Goal: Information Seeking & Learning: Learn about a topic

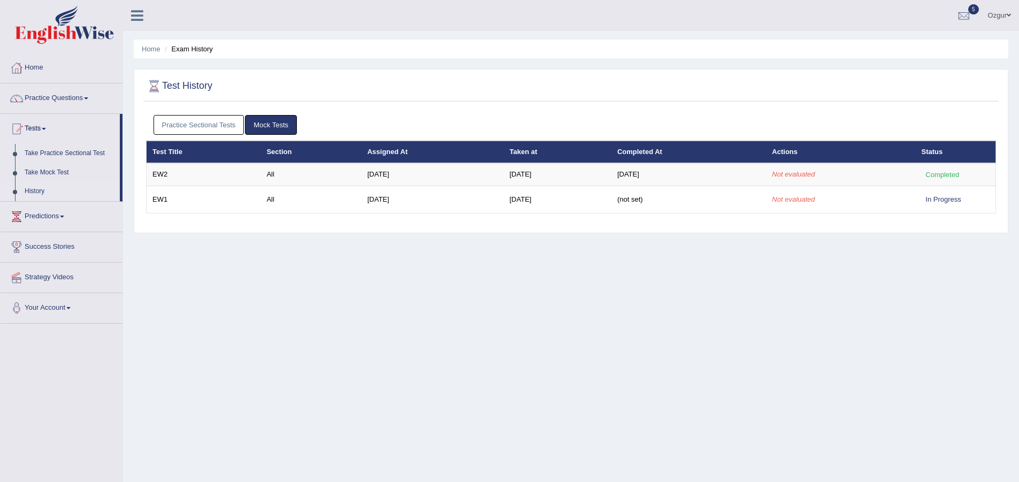
click at [989, 18] on link "Ozgur" at bounding box center [999, 14] width 39 height 28
click at [0, 0] on link "Log out" at bounding box center [0, 0] width 0 height 0
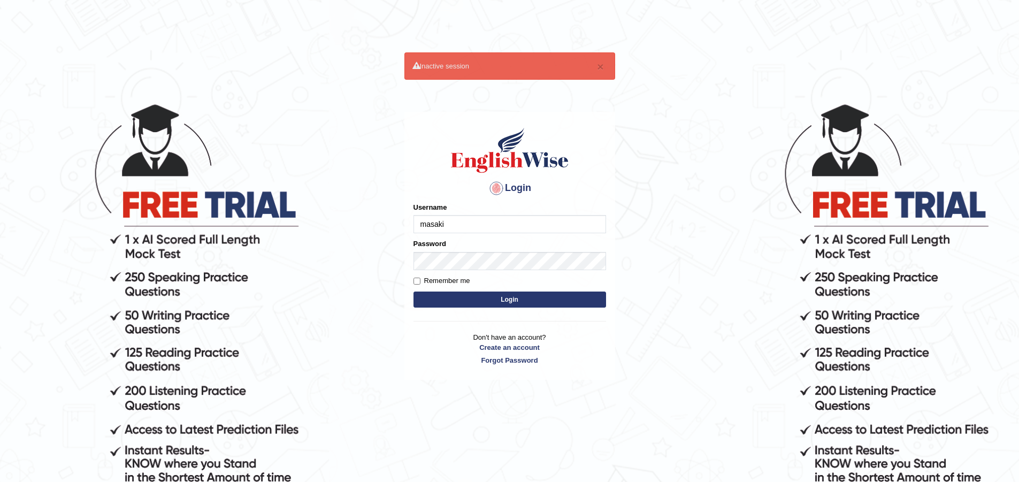
type input "masaki"
click at [413, 291] on button "Login" at bounding box center [509, 299] width 193 height 16
click at [515, 294] on button "Login" at bounding box center [509, 299] width 193 height 16
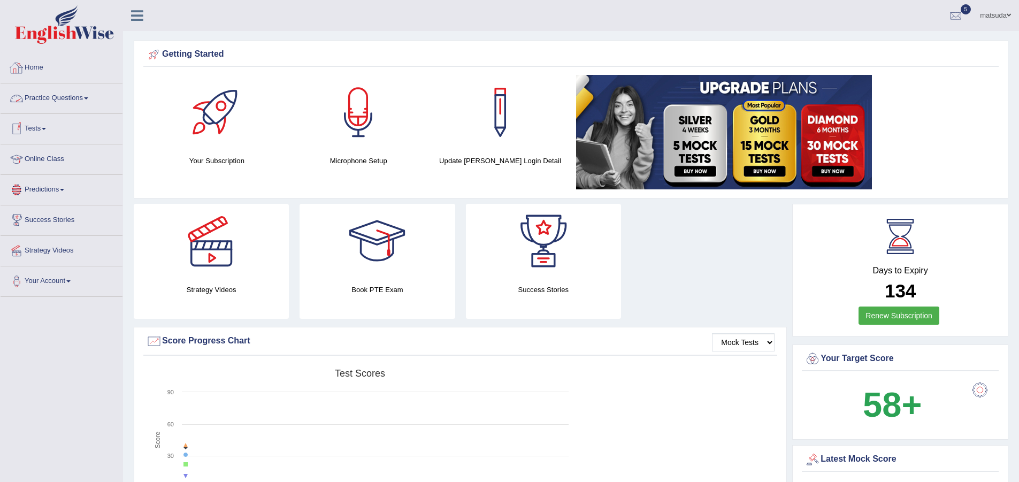
click at [59, 105] on link "Practice Questions" at bounding box center [62, 96] width 122 height 27
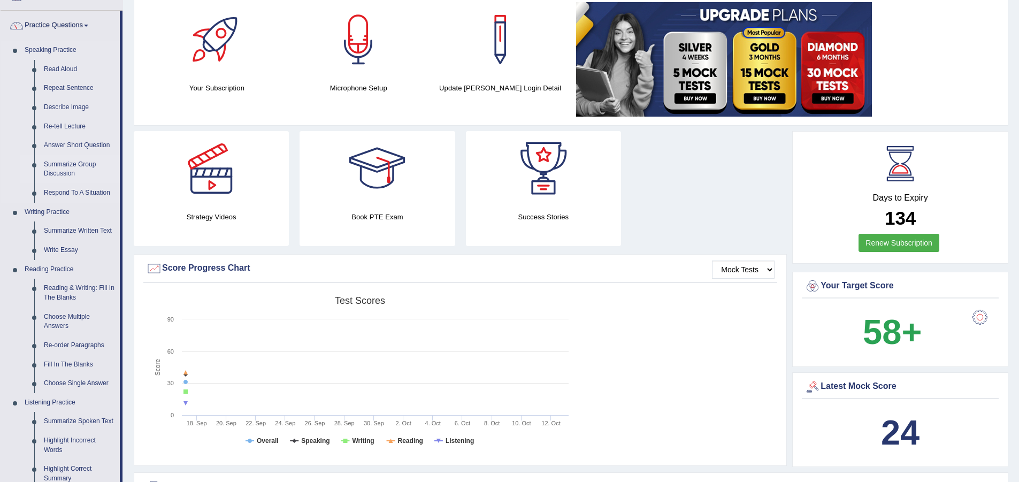
scroll to position [53, 0]
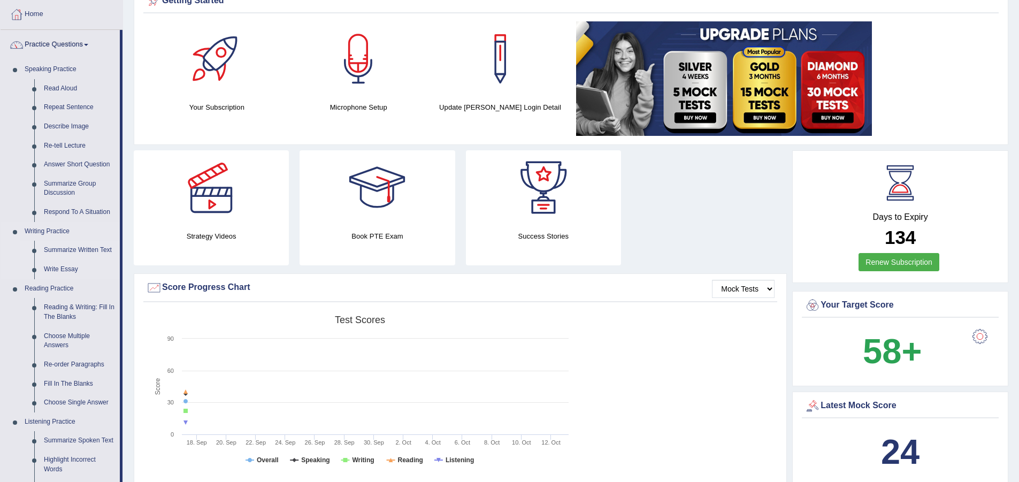
click at [79, 249] on link "Summarize Written Text" at bounding box center [79, 250] width 81 height 19
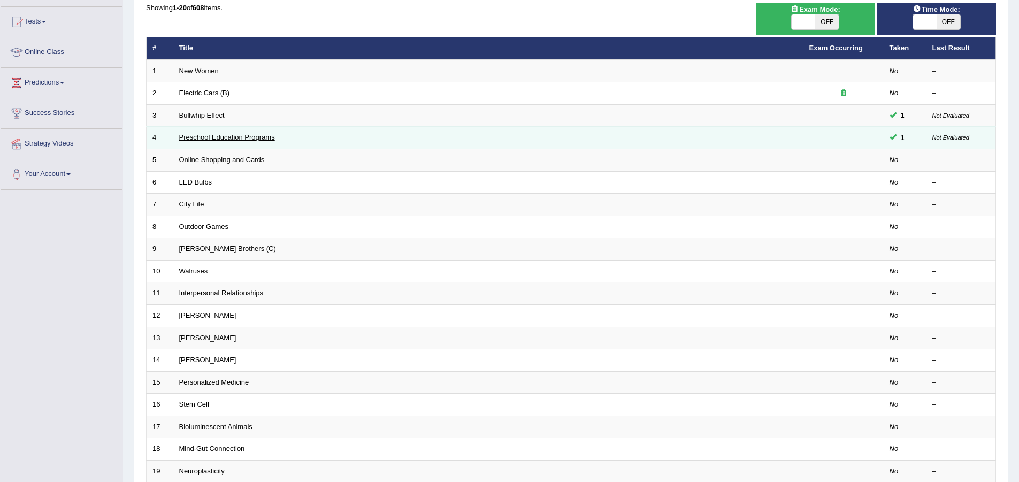
click at [265, 137] on link "Preschool Education Programs" at bounding box center [227, 137] width 96 height 8
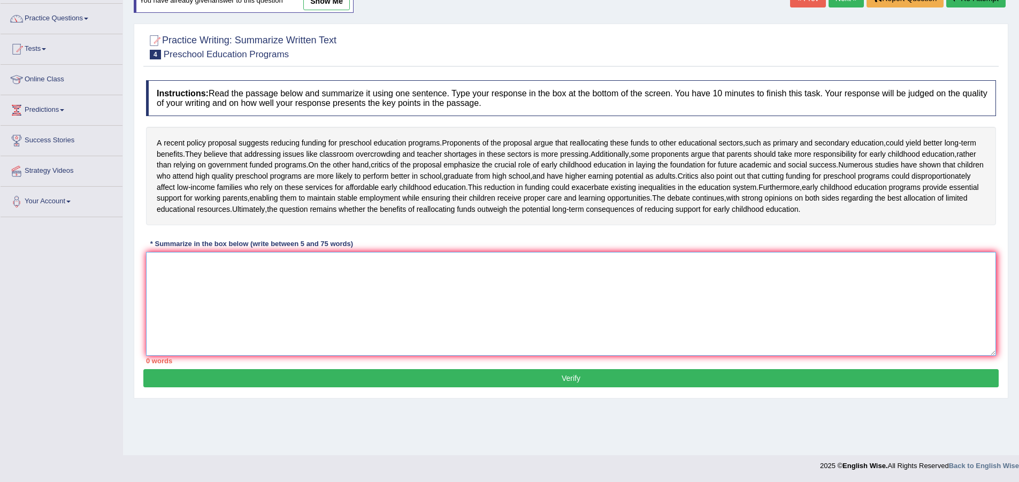
click at [295, 356] on textarea at bounding box center [571, 304] width 850 height 104
type textarea "Y"
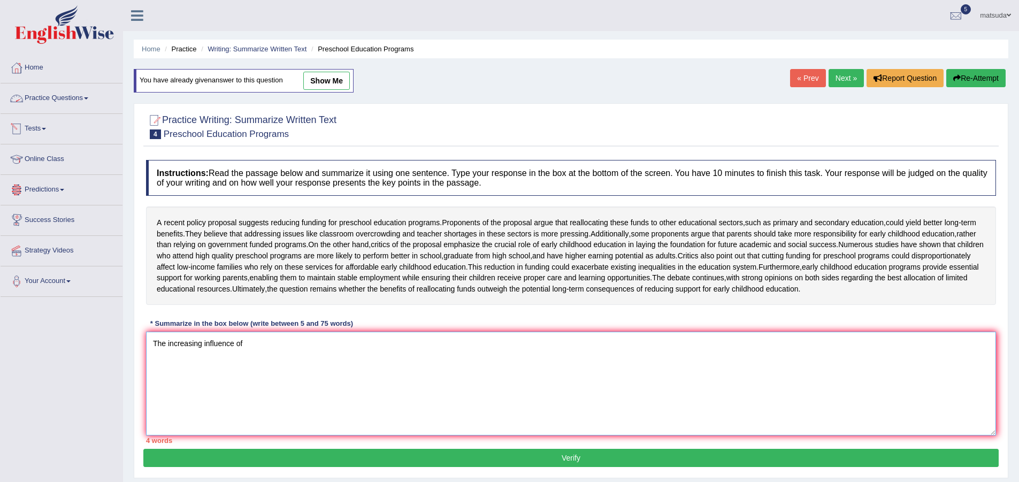
type textarea "The increasing influence of"
click at [96, 92] on link "Practice Questions" at bounding box center [62, 96] width 122 height 27
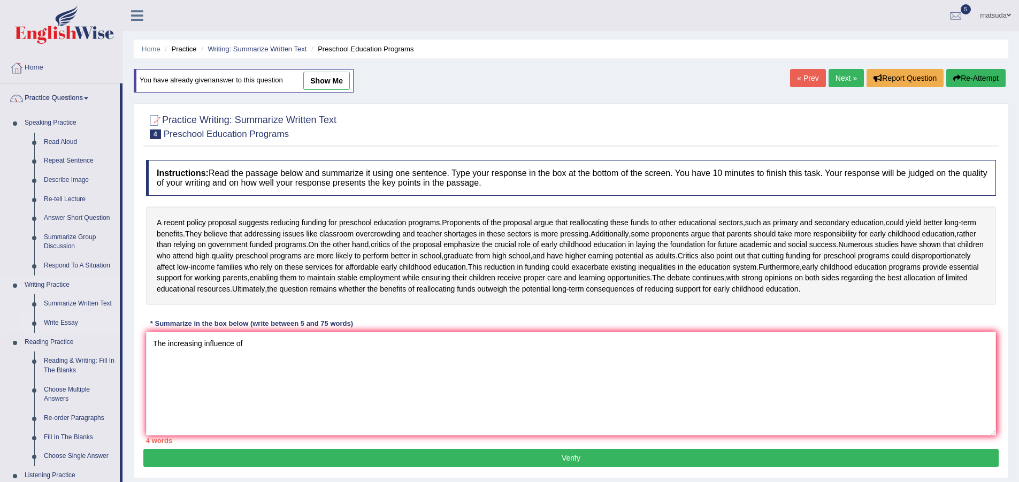
click at [77, 317] on link "Write Essay" at bounding box center [79, 322] width 81 height 19
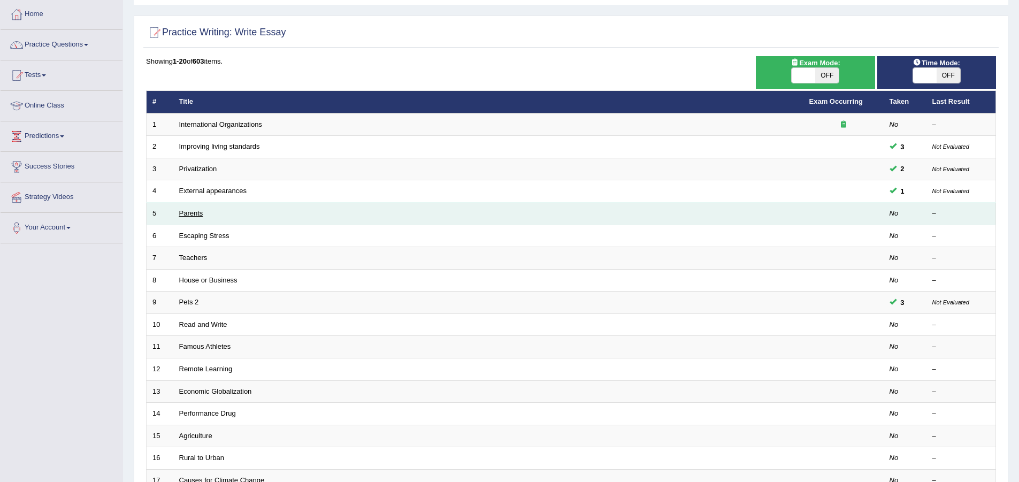
click at [197, 215] on link "Parents" at bounding box center [191, 213] width 24 height 8
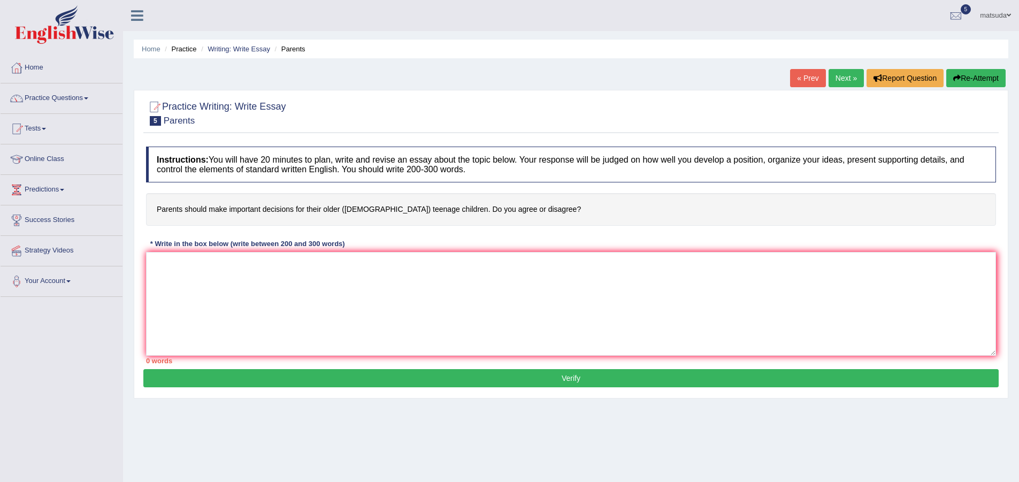
scroll to position [53, 0]
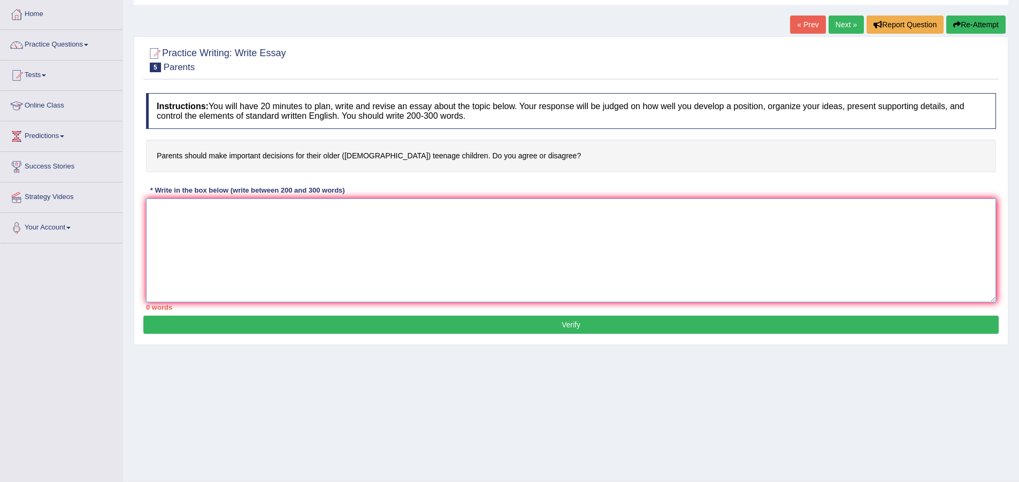
click at [298, 239] on textarea at bounding box center [571, 250] width 850 height 104
click at [55, 48] on link "Practice Questions" at bounding box center [62, 43] width 122 height 27
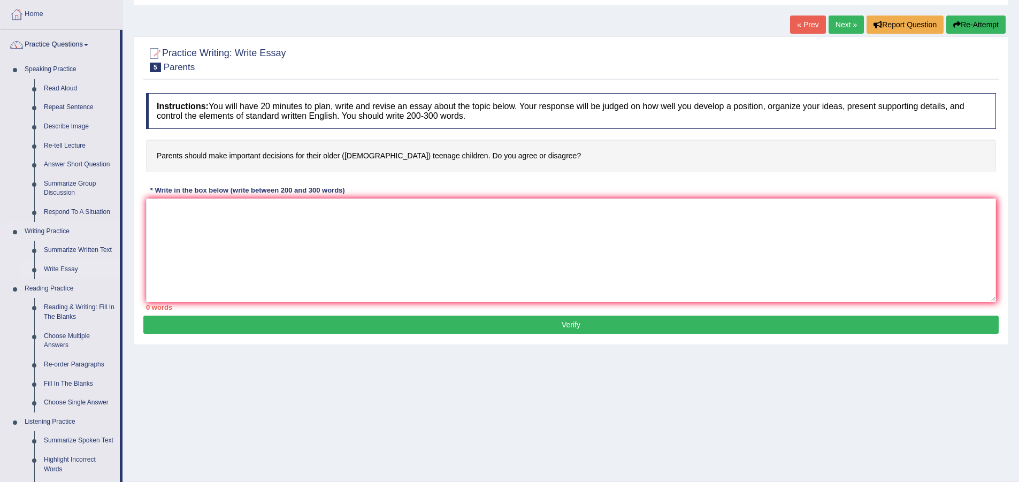
click at [57, 268] on link "Write Essay" at bounding box center [79, 269] width 81 height 19
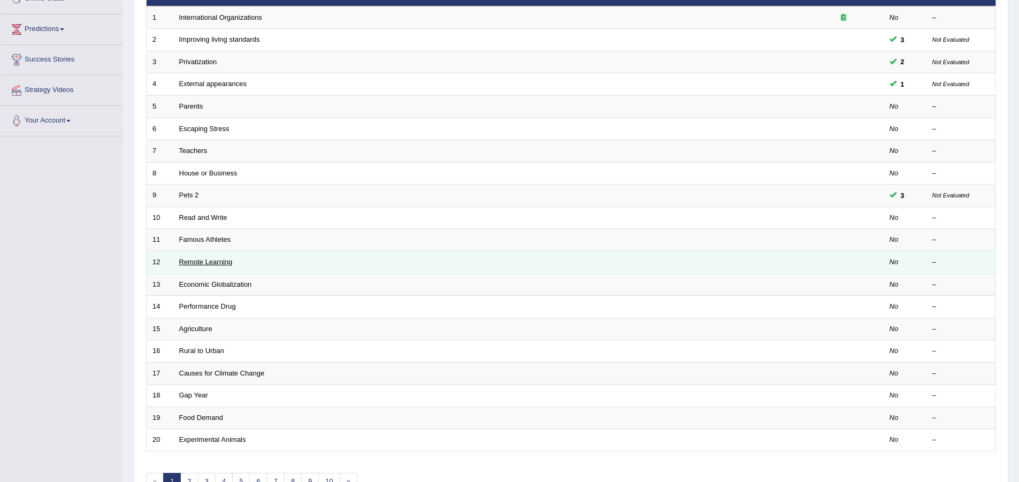
scroll to position [160, 0]
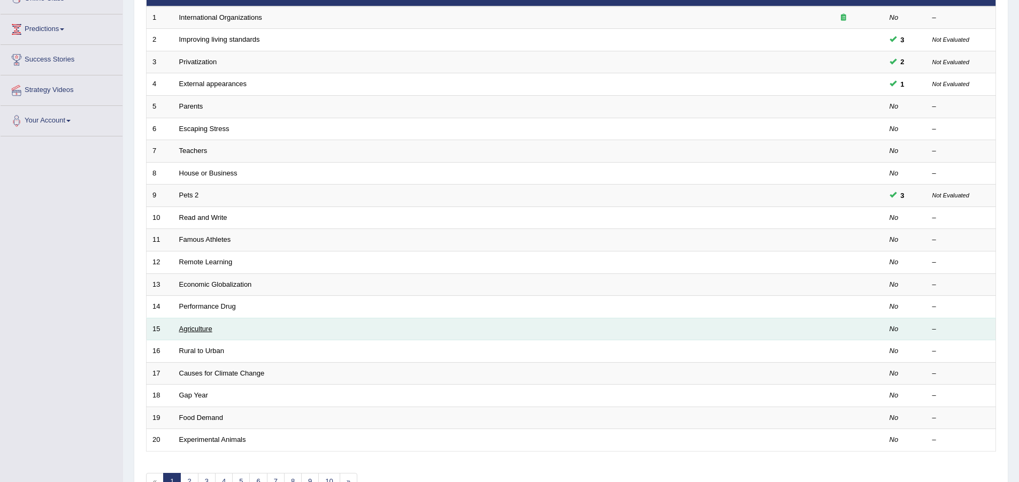
click at [209, 329] on link "Agriculture" at bounding box center [195, 329] width 33 height 8
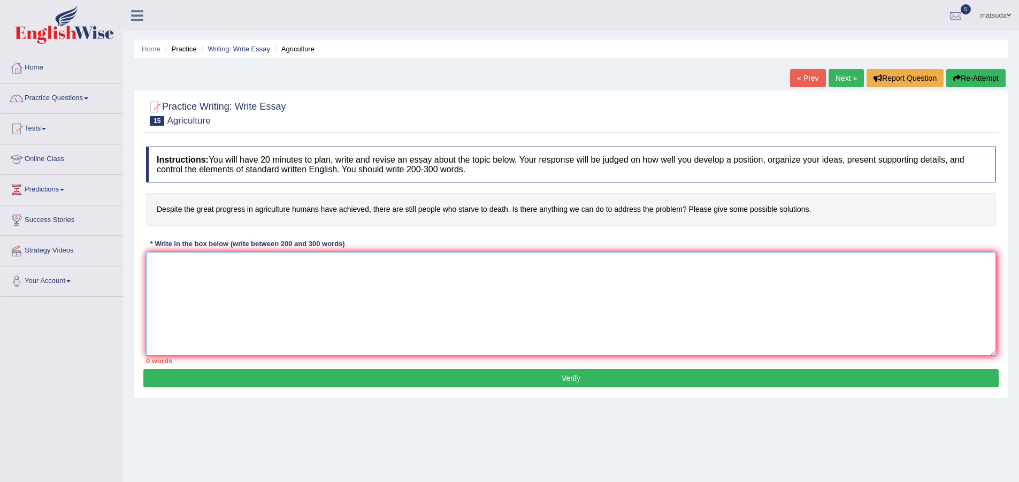
click at [331, 288] on textarea at bounding box center [571, 304] width 850 height 104
click at [44, 126] on link "Tests" at bounding box center [62, 127] width 122 height 27
click at [47, 92] on link "Practice Questions" at bounding box center [62, 96] width 122 height 27
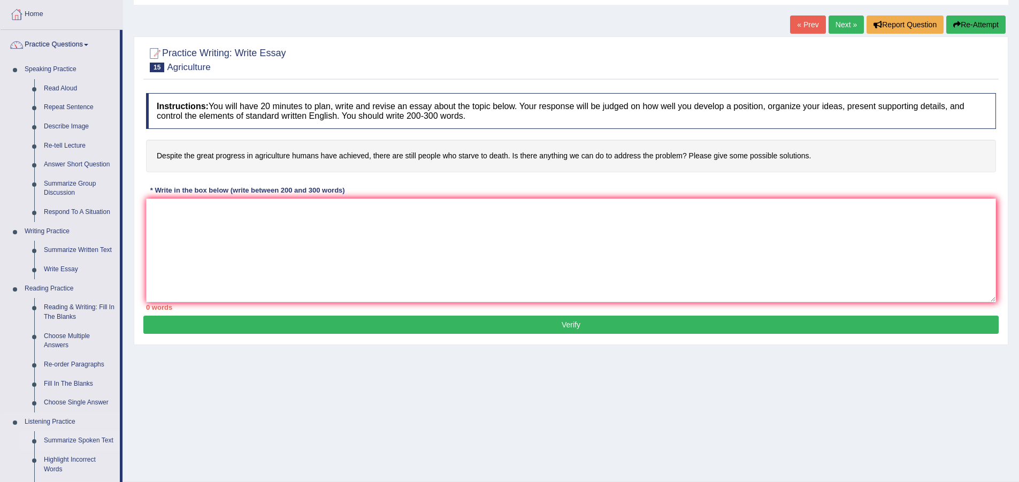
scroll to position [107, 0]
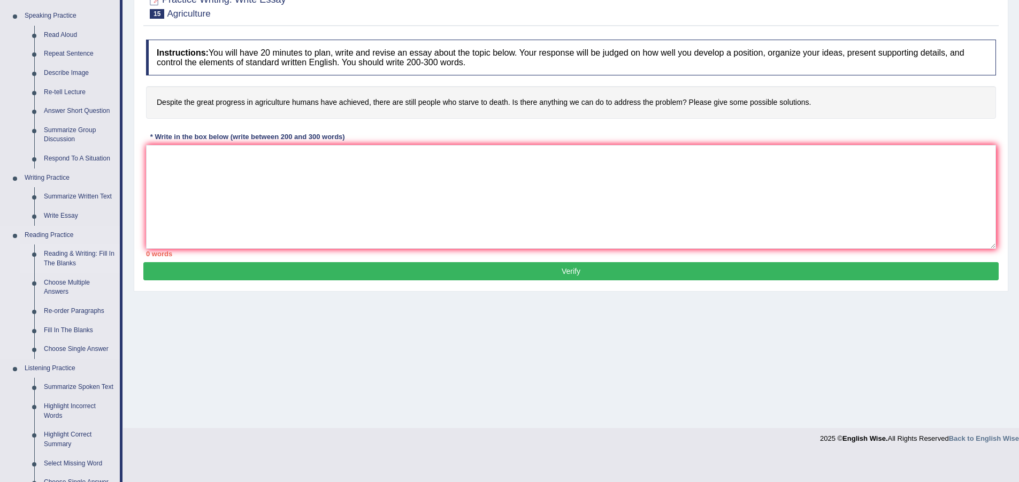
click at [53, 258] on link "Reading & Writing: Fill In The Blanks" at bounding box center [79, 258] width 81 height 28
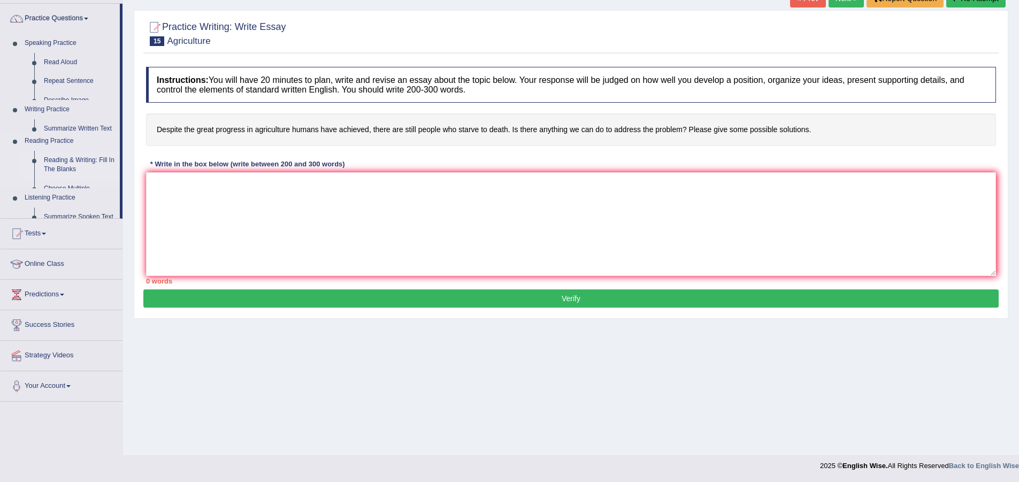
scroll to position [80, 0]
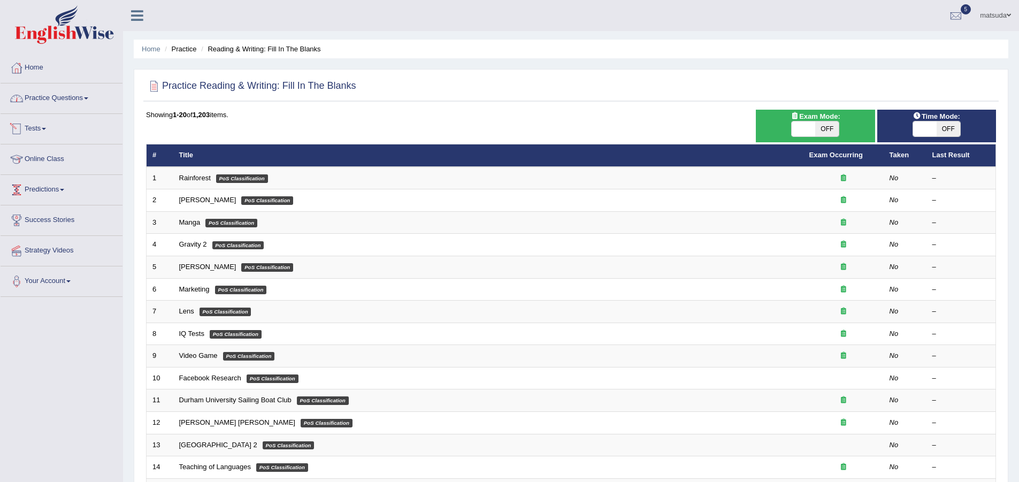
click at [62, 105] on link "Practice Questions" at bounding box center [62, 96] width 122 height 27
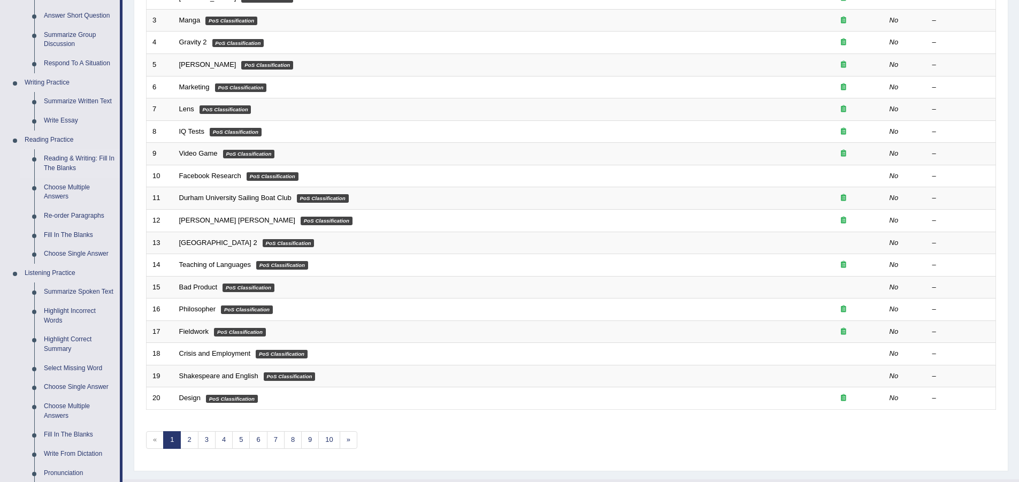
scroll to position [267, 0]
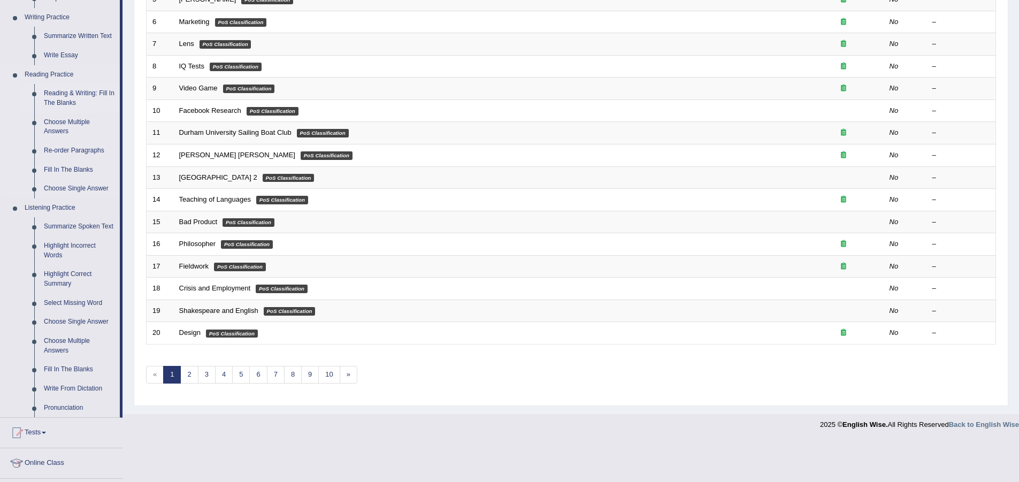
click at [58, 90] on link "Reading & Writing: Fill In The Blanks" at bounding box center [79, 98] width 81 height 28
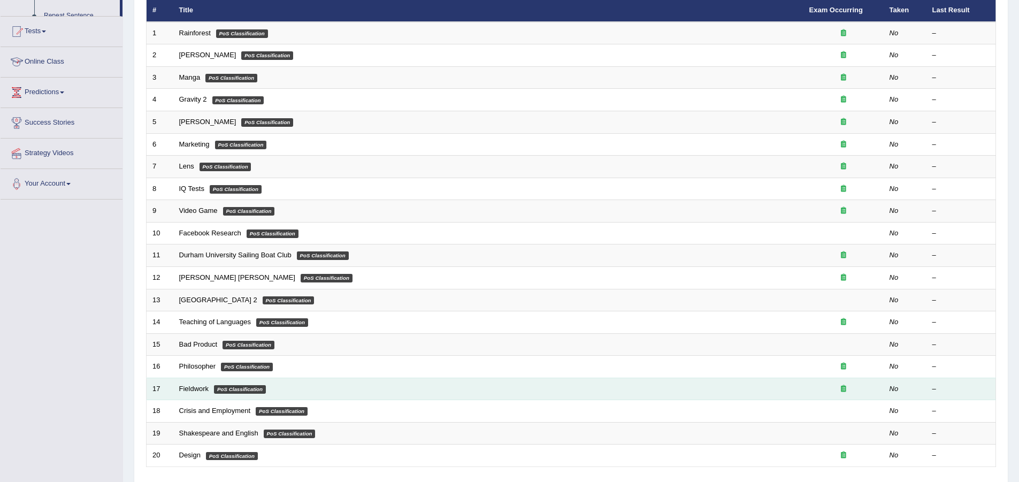
scroll to position [226, 0]
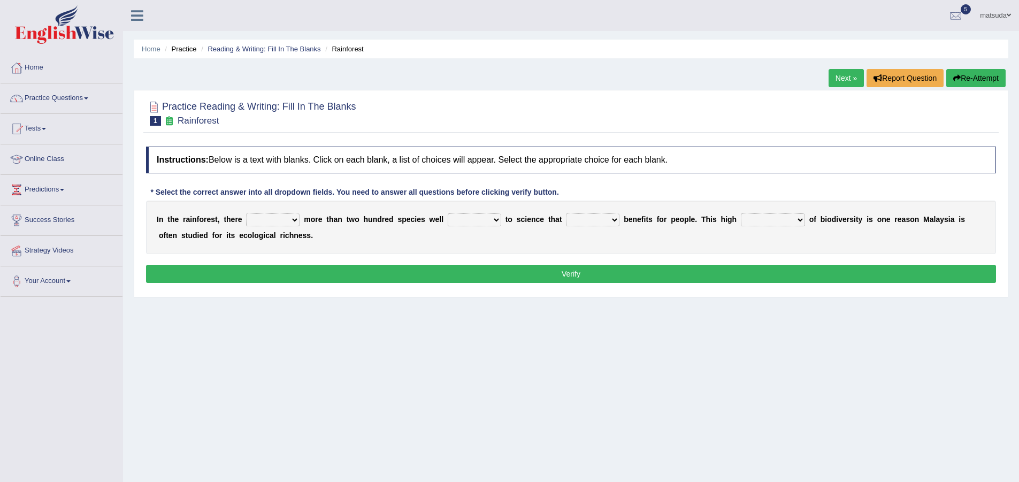
click at [294, 220] on select "have can be has is" at bounding box center [272, 219] width 53 height 13
click at [497, 221] on select "knowing known knew know" at bounding box center [474, 219] width 53 height 13
select select "known"
click at [448, 213] on select "knowing known knew know" at bounding box center [474, 219] width 53 height 13
click at [295, 217] on select "have can be has is" at bounding box center [272, 219] width 53 height 13
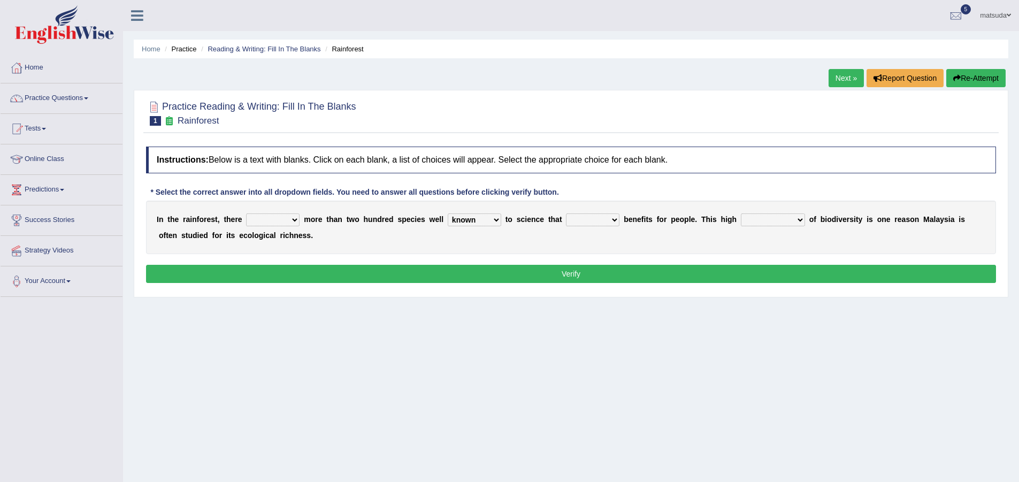
select select "has"
click at [246, 213] on select "have can be has is" at bounding box center [272, 219] width 53 height 13
click at [611, 218] on select "contain contained containing contains" at bounding box center [592, 219] width 53 height 13
select select "contain"
click at [566, 213] on select "contain contained containing contains" at bounding box center [592, 219] width 53 height 13
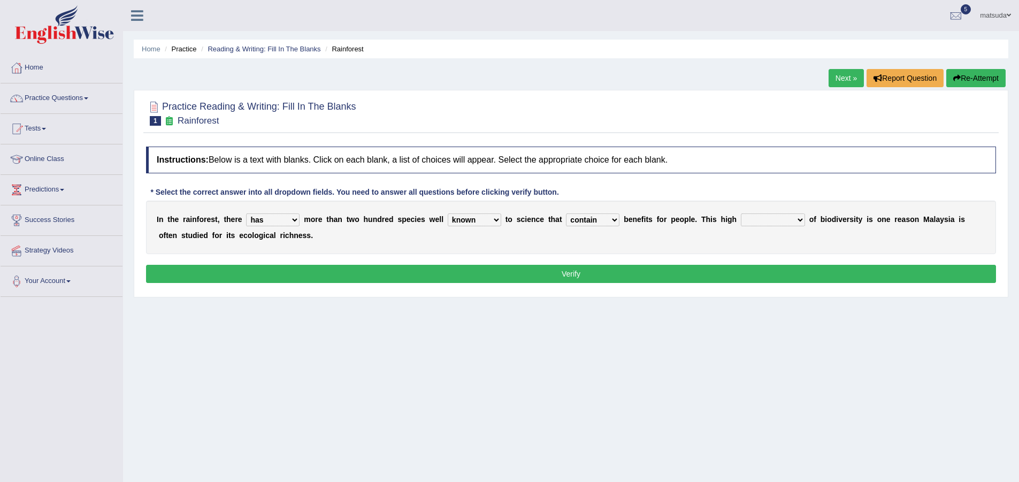
click at [802, 221] on select "condensation conjunction continuity complexity" at bounding box center [773, 219] width 64 height 13
select select "continuity"
click at [741, 213] on select "condensation conjunction continuity complexity" at bounding box center [773, 219] width 64 height 13
click at [770, 272] on button "Verify" at bounding box center [571, 274] width 850 height 18
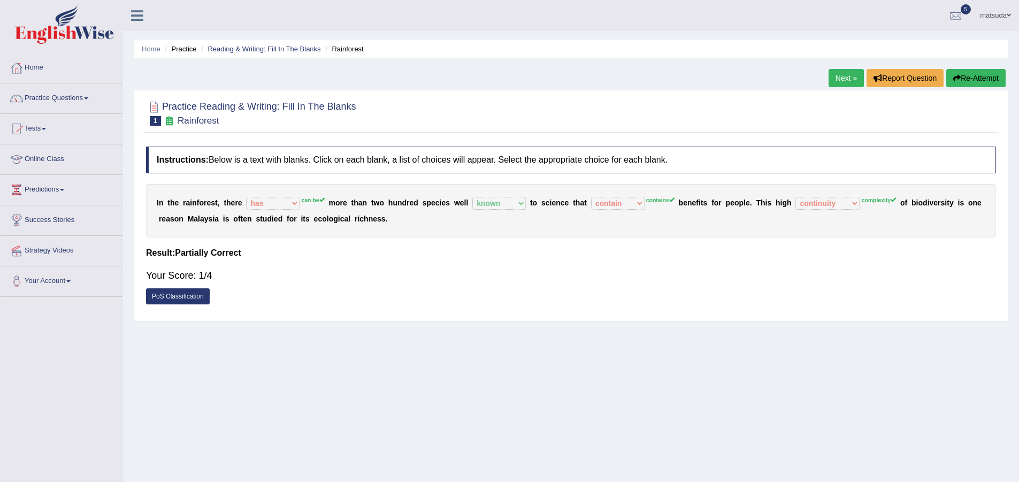
click at [839, 75] on link "Next »" at bounding box center [845, 78] width 35 height 18
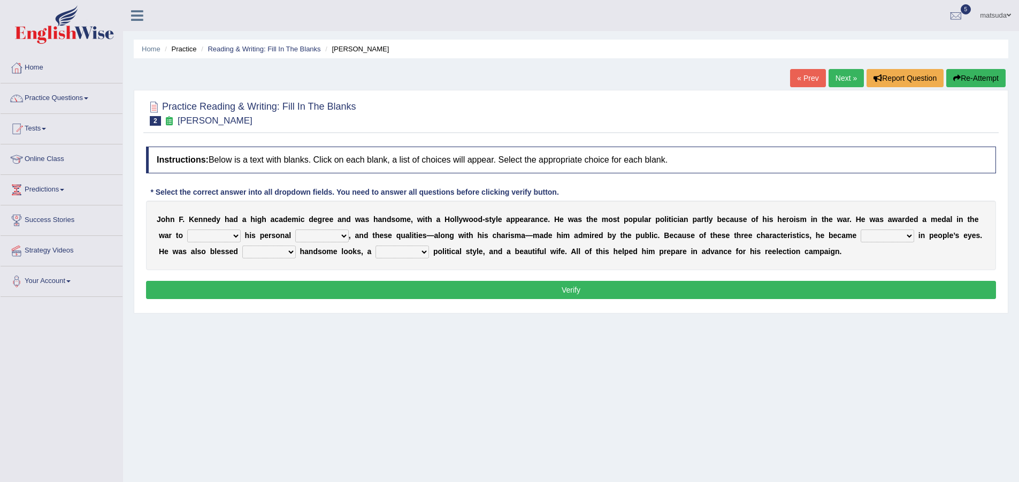
click at [237, 234] on select "prove show evidence upthrow" at bounding box center [213, 235] width 53 height 13
select select "prove"
click at [187, 229] on select "prove show evidence upthrow" at bounding box center [213, 235] width 53 height 13
click at [341, 234] on select "passion courage charm liking" at bounding box center [321, 235] width 53 height 13
select select "courage"
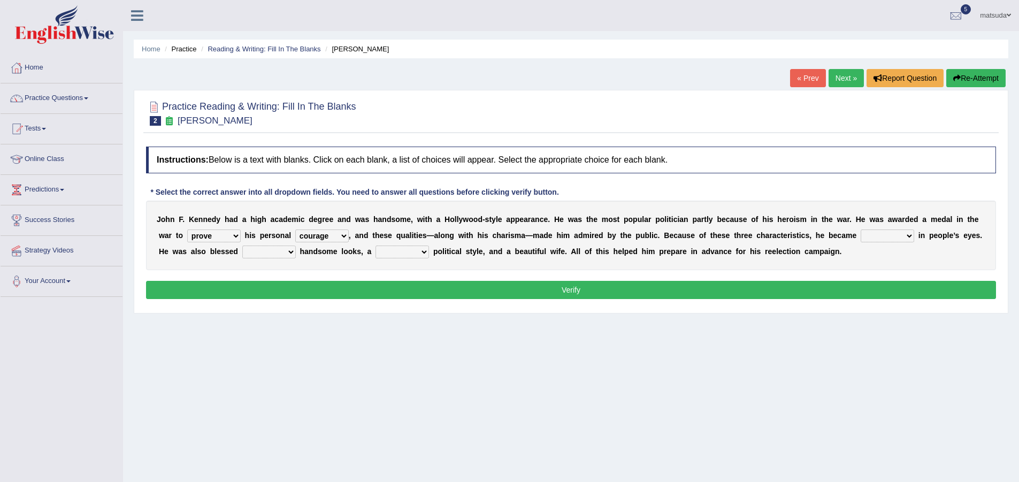
click at [295, 229] on select "passion courage charm liking" at bounding box center [321, 235] width 53 height 13
click at [911, 235] on select "iconic ironic identical impotent" at bounding box center [887, 235] width 53 height 13
select select "identical"
click at [861, 229] on select "iconic ironic identical impotent" at bounding box center [887, 235] width 53 height 13
click at [290, 254] on select "with in upon to" at bounding box center [268, 251] width 53 height 13
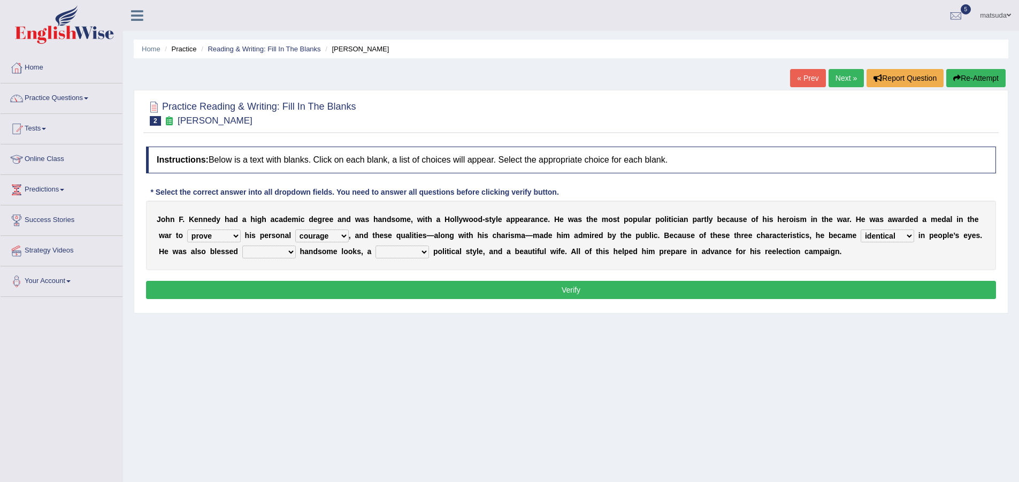
select select "to"
click at [242, 245] on select "with in upon to" at bounding box center [268, 251] width 53 height 13
click at [423, 251] on select "mending mends mended mend" at bounding box center [401, 251] width 53 height 13
select select "mended"
click at [375, 245] on select "mending mends mended mend" at bounding box center [401, 251] width 53 height 13
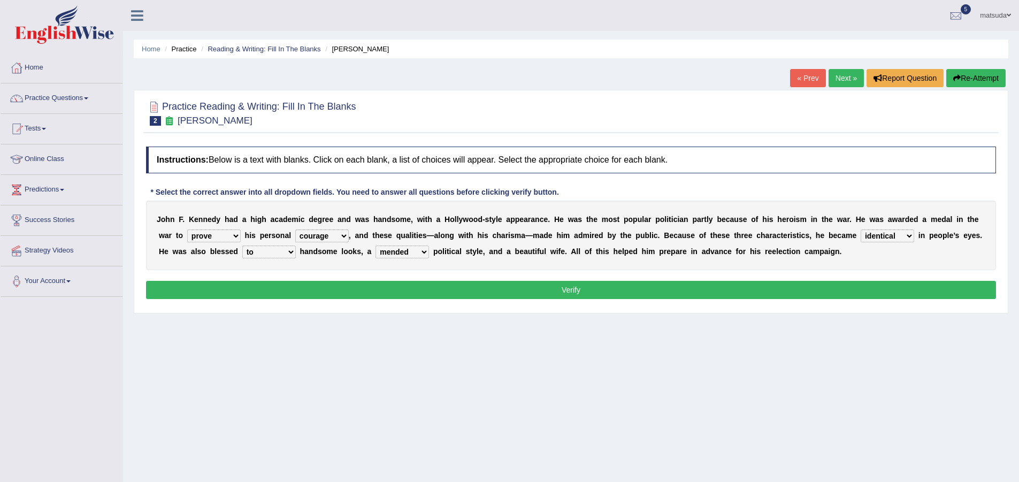
click at [426, 291] on button "Verify" at bounding box center [571, 290] width 850 height 18
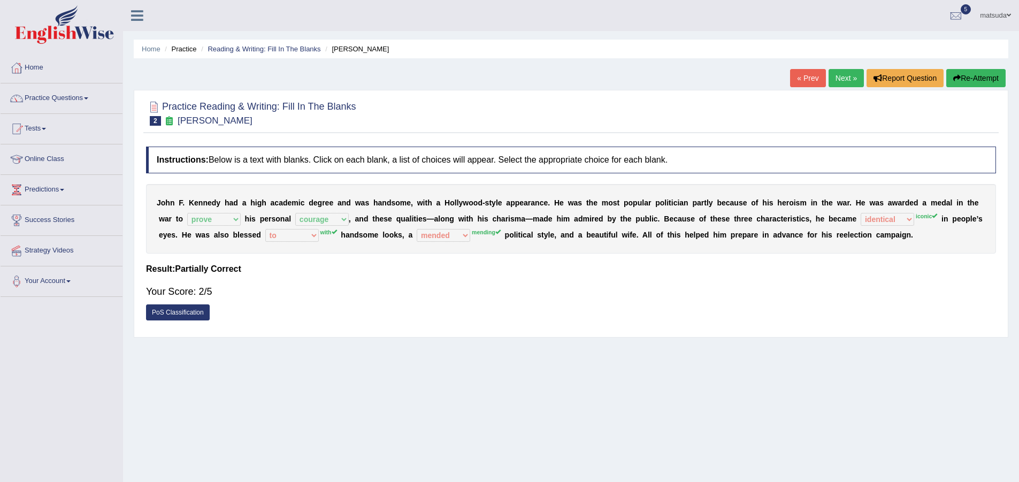
click at [831, 80] on link "Next »" at bounding box center [845, 78] width 35 height 18
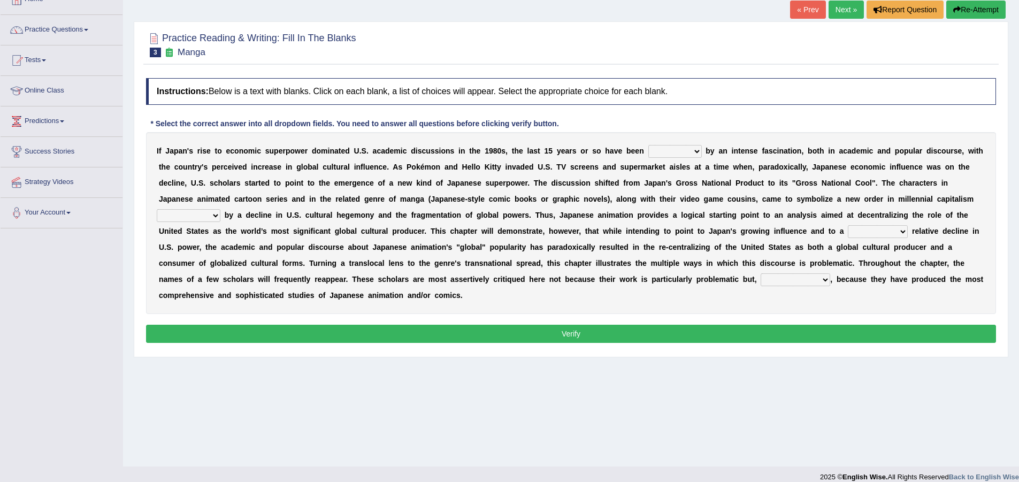
scroll to position [80, 0]
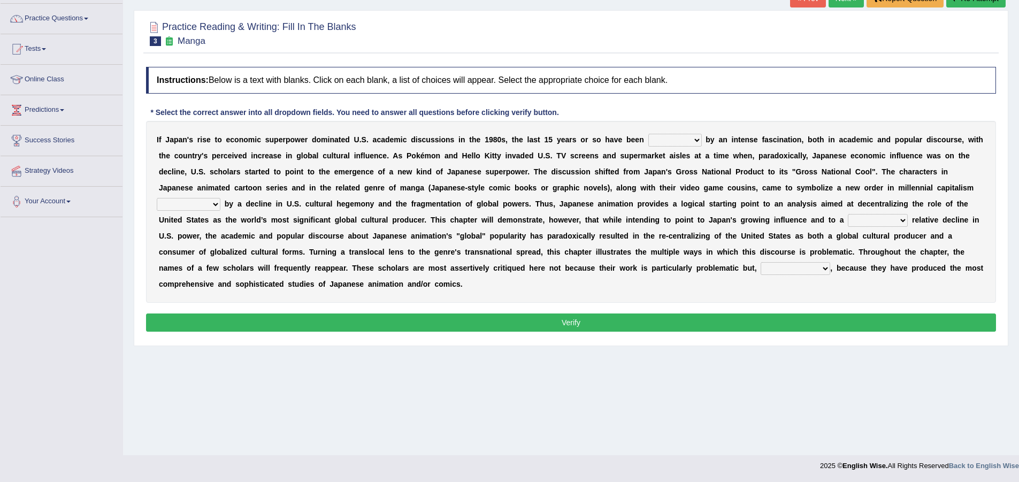
click at [696, 142] on select "marked dedicated made inspired" at bounding box center [674, 140] width 53 height 13
select select "dedicated"
click at [648, 134] on select "marked dedicated made inspired" at bounding box center [674, 140] width 53 height 13
click at [218, 203] on select "pocessed characterized opposed tangled" at bounding box center [189, 204] width 64 height 13
select select "characterized"
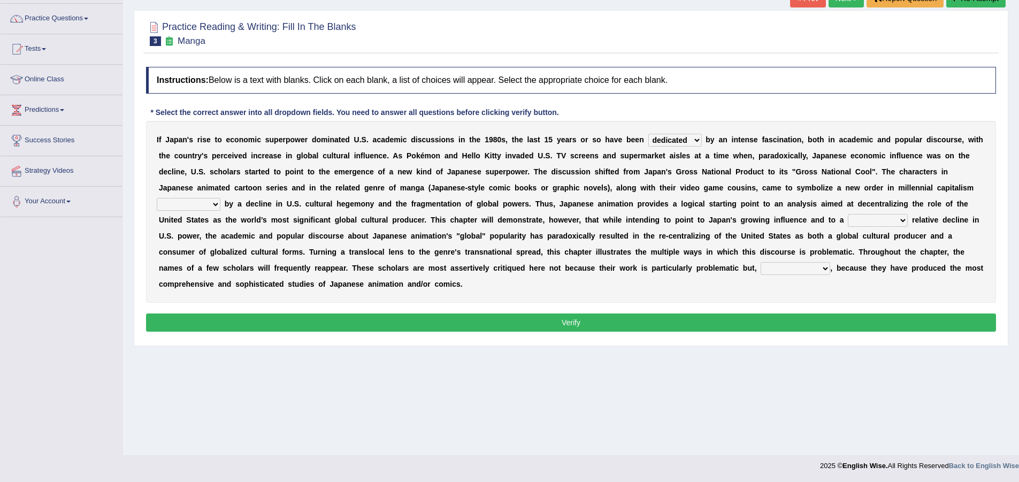
click at [157, 198] on select "pocessed characterized opposed tangled" at bounding box center [189, 204] width 64 height 13
click at [907, 220] on select "concomitant discrete proportional legitimate" at bounding box center [878, 220] width 60 height 13
select select "concomitant"
click at [848, 214] on select "concomitant discrete proportional legitimate" at bounding box center [878, 220] width 60 height 13
click at [827, 266] on select "however on the contrary in addition on the whole" at bounding box center [796, 268] width 70 height 13
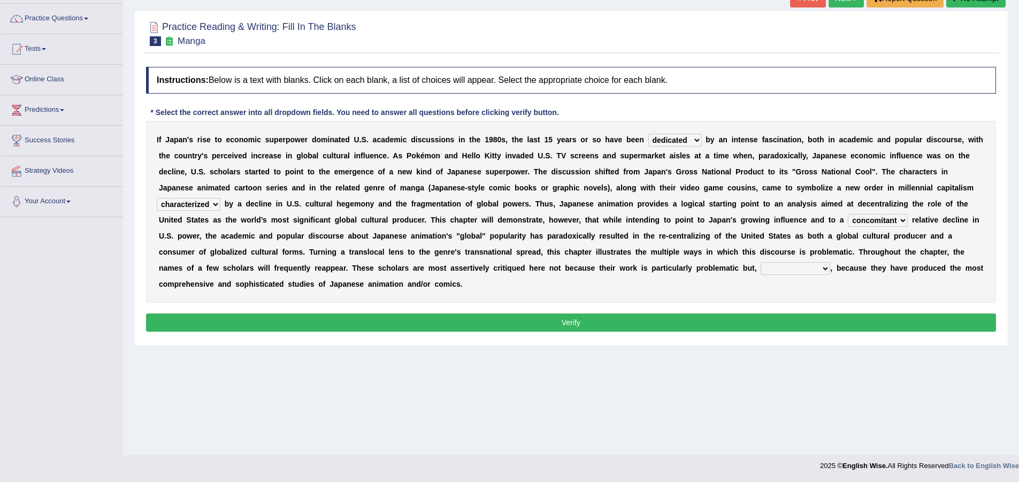
select select "on the contrary"
click at [761, 262] on select "however on the contrary in addition on the whole" at bounding box center [796, 268] width 70 height 13
click at [785, 326] on button "Verify" at bounding box center [571, 322] width 850 height 18
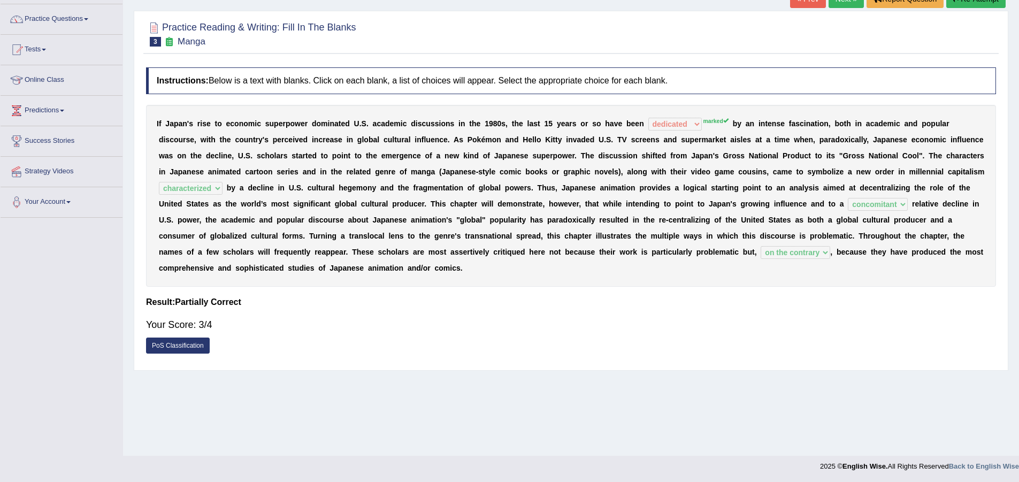
scroll to position [0, 0]
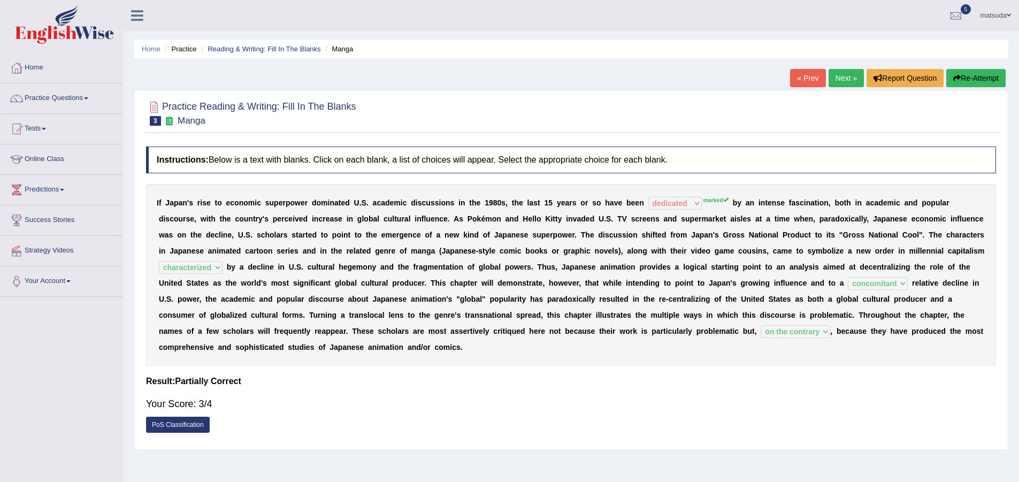
click at [840, 71] on link "Next »" at bounding box center [845, 78] width 35 height 18
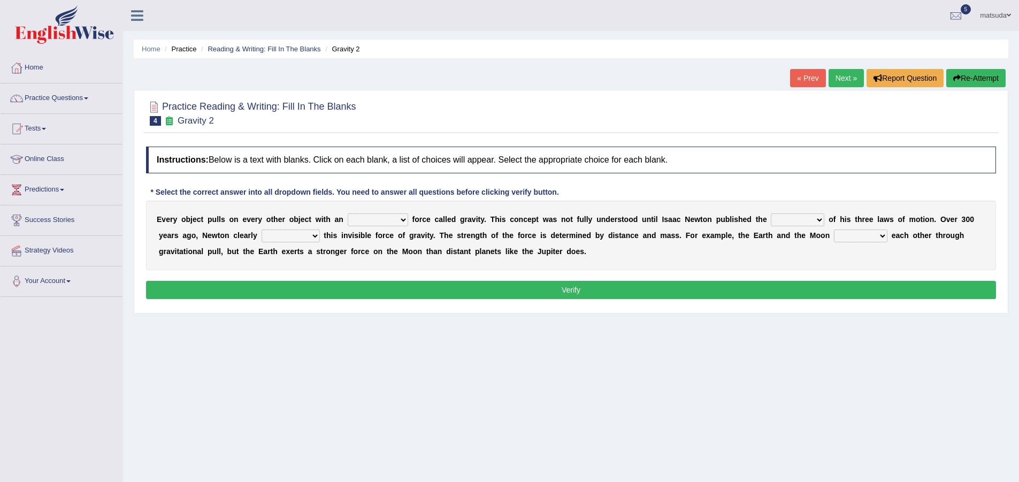
click at [401, 222] on select "invisible unknown unbelievable inconsistent" at bounding box center [378, 219] width 60 height 13
select select "unbelievable"
click at [348, 213] on select "invisible unknown unbelievable inconsistent" at bounding box center [378, 219] width 60 height 13
click at [822, 221] on select "concept theory method argument" at bounding box center [797, 219] width 53 height 13
select select "argument"
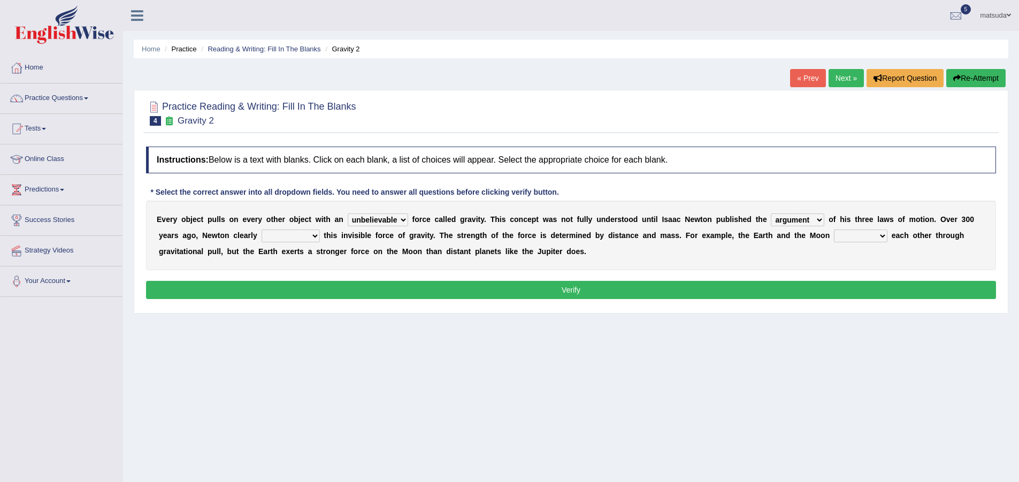
click at [771, 213] on select "concept theory method argument" at bounding box center [797, 219] width 53 height 13
click at [818, 217] on select "concept theory method argument" at bounding box center [797, 219] width 53 height 13
click at [317, 233] on select "explained undermined overturned realized" at bounding box center [291, 235] width 58 height 13
select select "overturned"
click at [262, 229] on select "explained undermined overturned realized" at bounding box center [291, 235] width 58 height 13
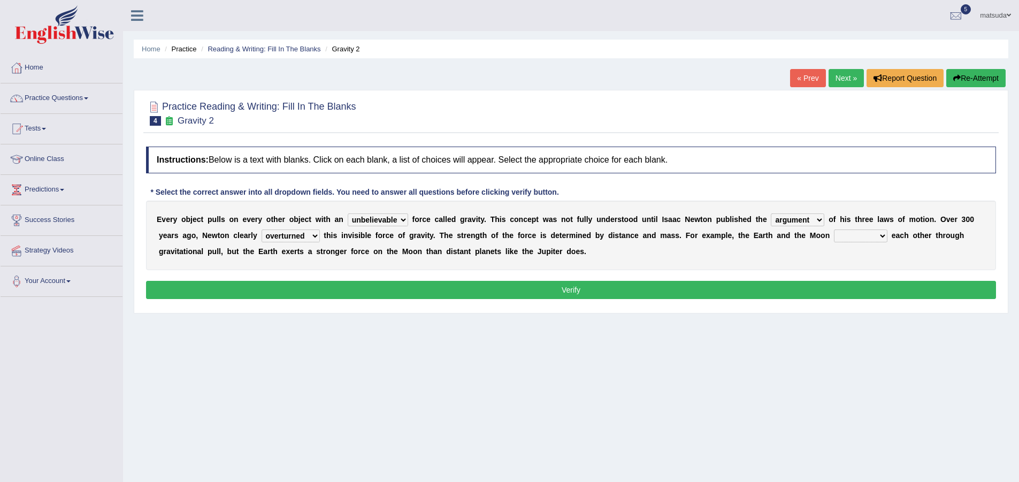
click at [881, 237] on select "affect spin evade span" at bounding box center [860, 235] width 53 height 13
select select "span"
click at [834, 229] on select "affect spin evade span" at bounding box center [860, 235] width 53 height 13
click at [833, 285] on button "Verify" at bounding box center [571, 290] width 850 height 18
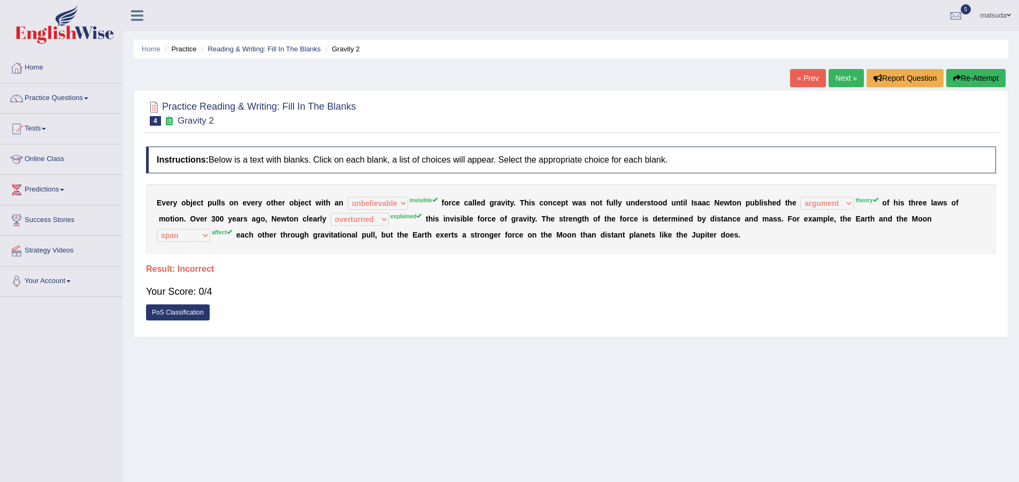
click at [828, 80] on link "Next »" at bounding box center [845, 78] width 35 height 18
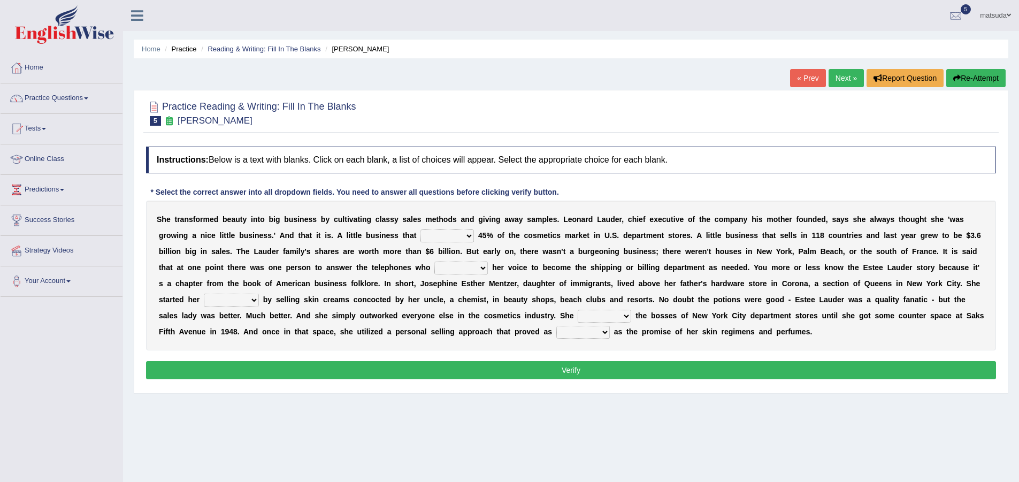
click at [470, 239] on select "has controls makes maintains" at bounding box center [446, 235] width 53 height 13
select select "has"
click at [420, 229] on select "has controls makes maintains" at bounding box center [446, 235] width 53 height 13
click at [486, 271] on select "switched changed raised used" at bounding box center [460, 268] width 53 height 13
select select "raised"
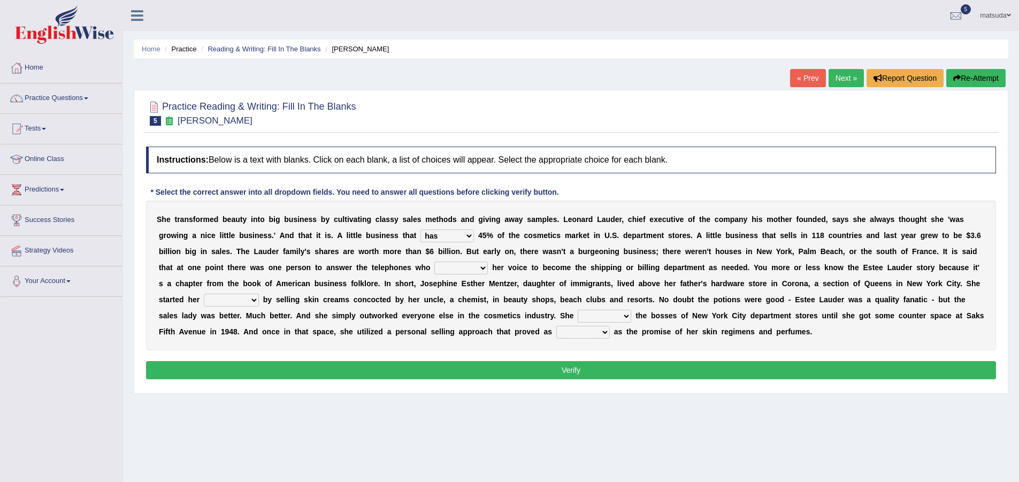
click at [434, 262] on select "switched changed raised used" at bounding box center [460, 268] width 53 height 13
click at [627, 313] on select "stated bridged stalked heaved" at bounding box center [604, 316] width 53 height 13
select select "stalked"
click at [578, 310] on select "stated bridged stalked heaved" at bounding box center [604, 316] width 53 height 13
click at [608, 332] on select "potent ruthless potential expensive" at bounding box center [582, 332] width 53 height 13
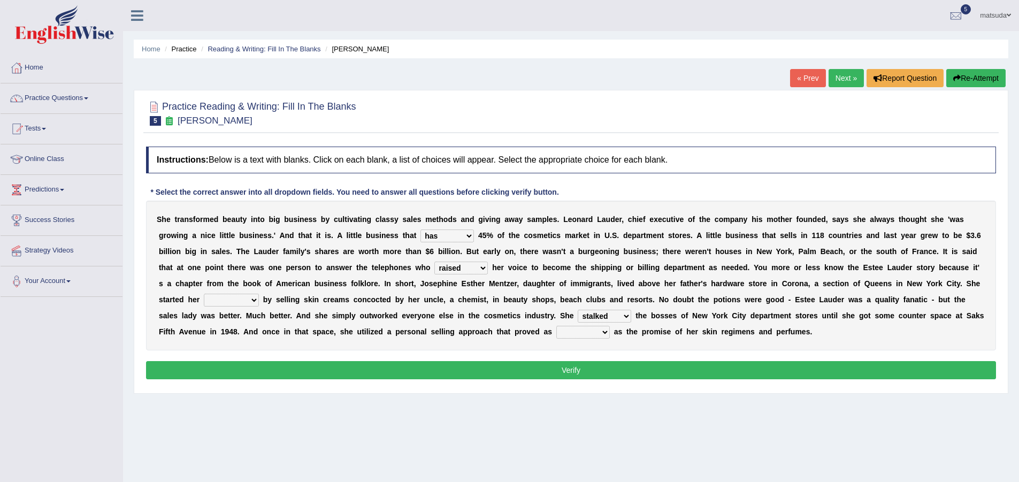
select select "potent"
click at [556, 326] on select "potent ruthless potential expensive" at bounding box center [582, 332] width 53 height 13
click at [577, 372] on button "Verify" at bounding box center [571, 370] width 850 height 18
click at [574, 375] on button "Verify" at bounding box center [571, 370] width 850 height 18
click at [252, 298] on select "job institute companion enterprise" at bounding box center [231, 300] width 55 height 13
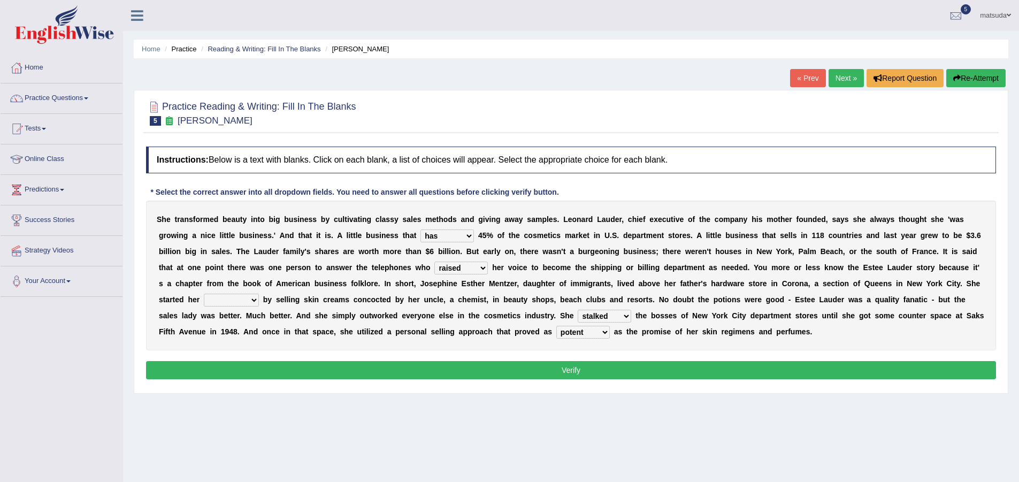
select select "job"
click at [204, 294] on select "job institute companion enterprise" at bounding box center [231, 300] width 55 height 13
click at [351, 374] on button "Verify" at bounding box center [571, 370] width 850 height 18
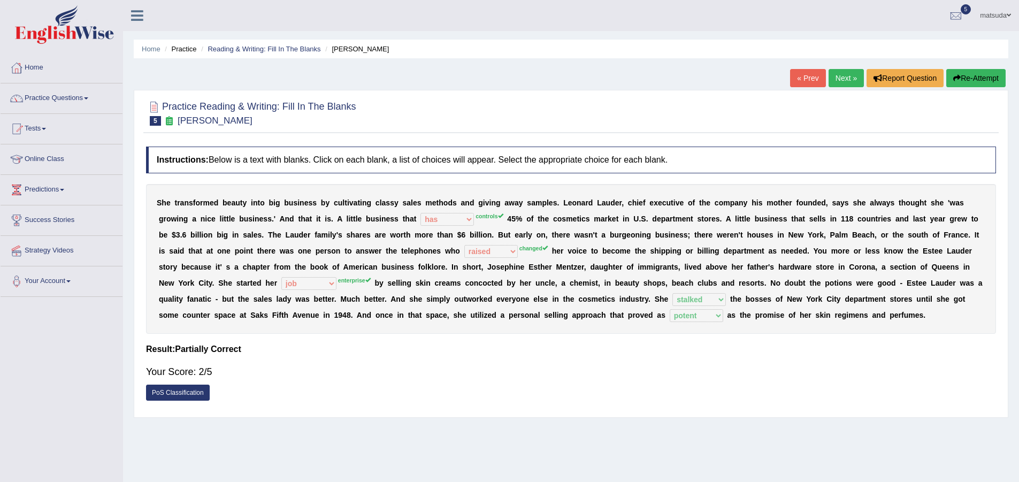
click at [832, 74] on link "Next »" at bounding box center [845, 78] width 35 height 18
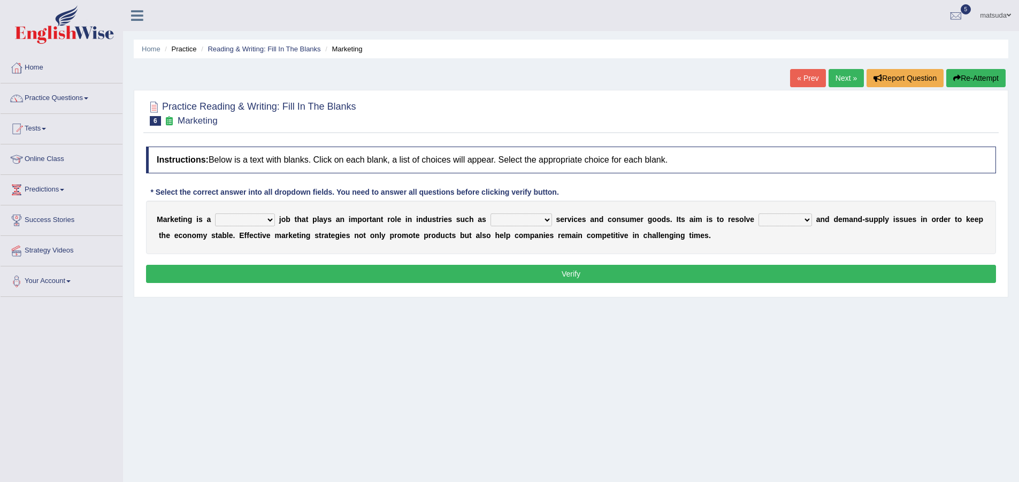
click at [262, 221] on select "professional flexible parochial descriptive" at bounding box center [245, 219] width 60 height 13
select select "flexible"
click at [215, 213] on select "professional flexible parochial descriptive" at bounding box center [245, 219] width 60 height 13
click at [547, 219] on select "civil financial conventional foremost" at bounding box center [521, 219] width 62 height 13
select select "conventional"
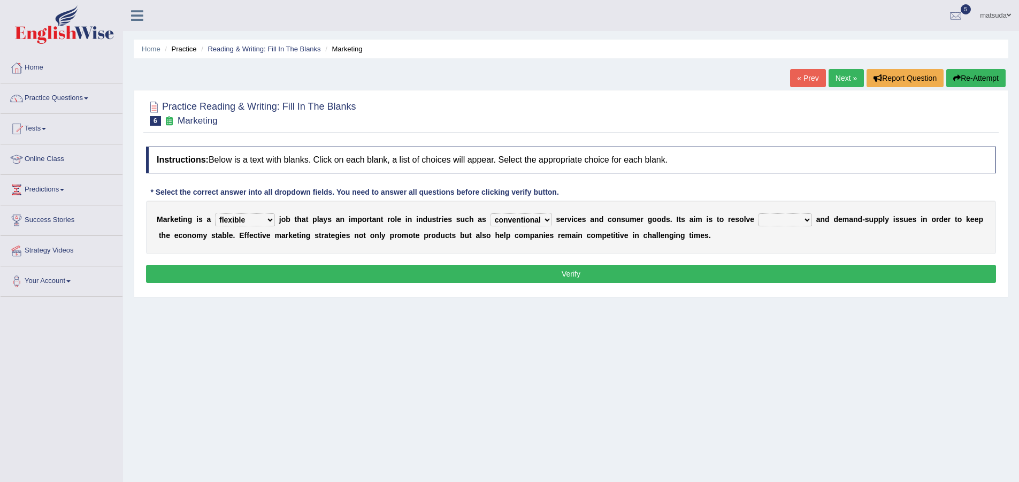
click at [490, 213] on select "civil financial conventional foremost" at bounding box center [521, 219] width 62 height 13
click at [801, 221] on select "imbalance excess symmetry budget" at bounding box center [784, 219] width 53 height 13
select select "budget"
click at [758, 213] on select "imbalance excess symmetry budget" at bounding box center [784, 219] width 53 height 13
click at [773, 269] on button "Verify" at bounding box center [571, 274] width 850 height 18
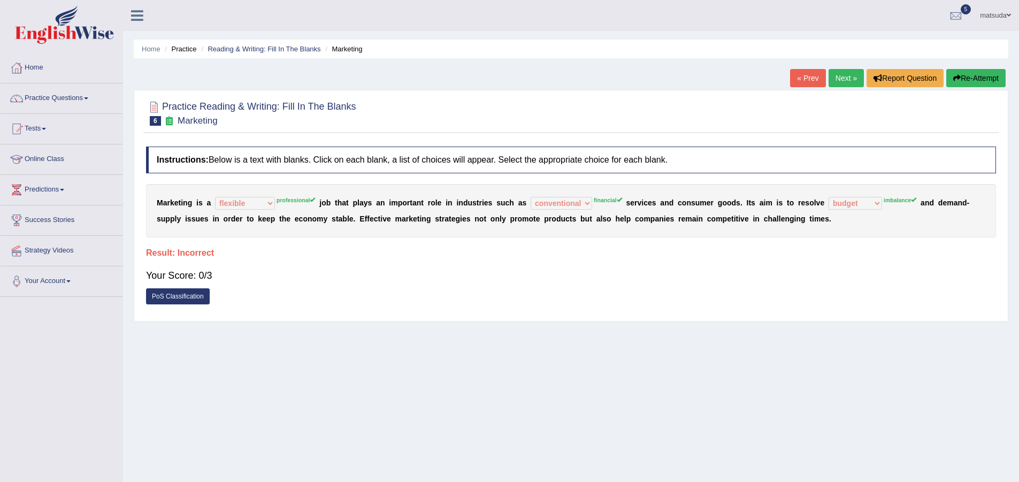
click at [848, 79] on link "Next »" at bounding box center [845, 78] width 35 height 18
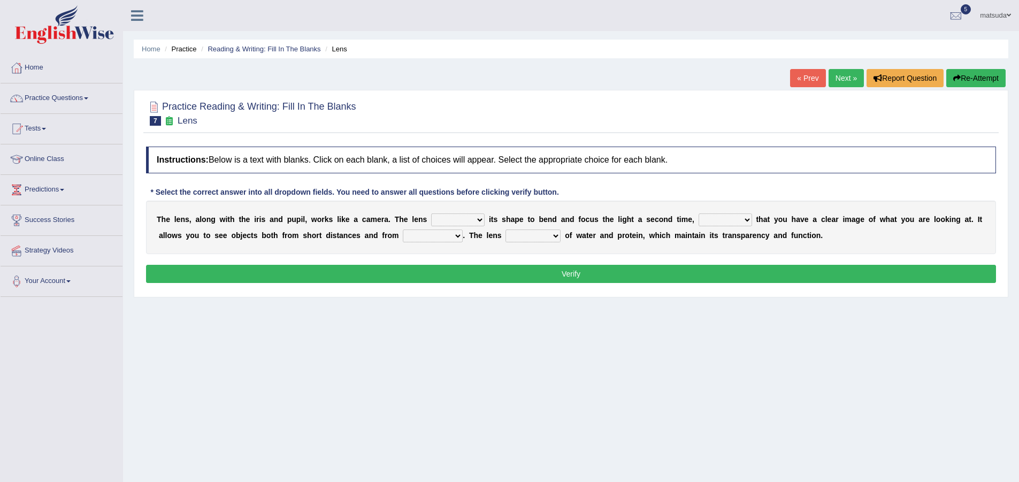
click at [481, 219] on select "adjusts shows selects presents" at bounding box center [457, 219] width 53 height 13
select select "presents"
click at [431, 213] on select "adjusts shows selects presents" at bounding box center [457, 219] width 53 height 13
click at [749, 219] on select "ensures to ensure ensure ensured" at bounding box center [725, 219] width 53 height 13
select select "to ensure"
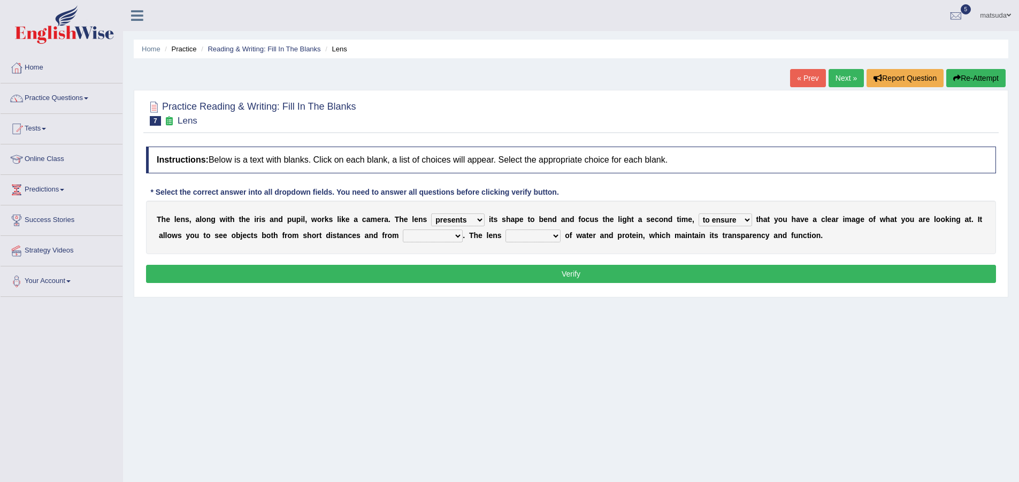
click at [699, 213] on select "ensures to ensure ensure ensured" at bounding box center [725, 219] width 53 height 13
click at [461, 234] on select "far away in between further apart all along" at bounding box center [433, 235] width 60 height 13
select select "further apart"
click at [403, 229] on select "far away in between further apart all along" at bounding box center [433, 235] width 60 height 13
click at [554, 234] on select "constitutes comprises composes consists" at bounding box center [532, 235] width 55 height 13
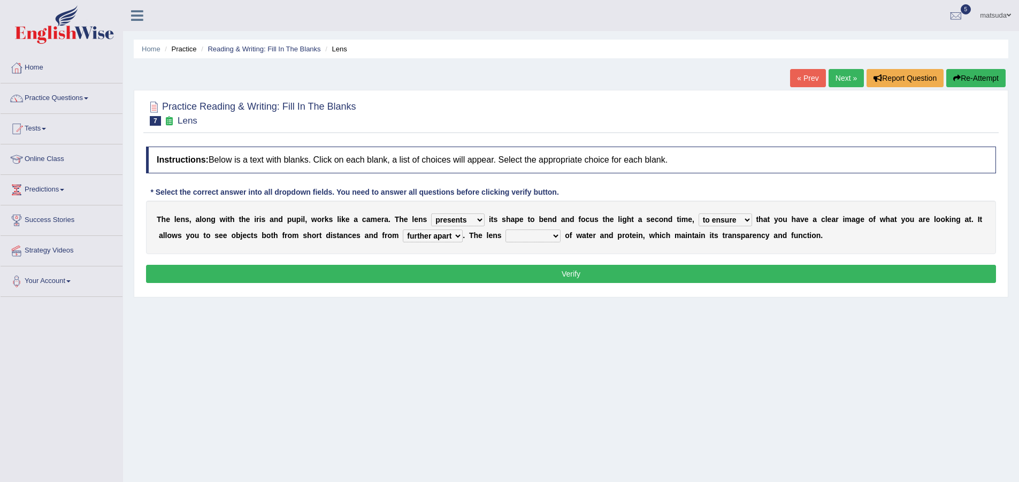
select select "composes"
click at [505, 229] on select "constitutes comprises composes consists" at bounding box center [532, 235] width 55 height 13
click at [517, 268] on button "Verify" at bounding box center [571, 274] width 850 height 18
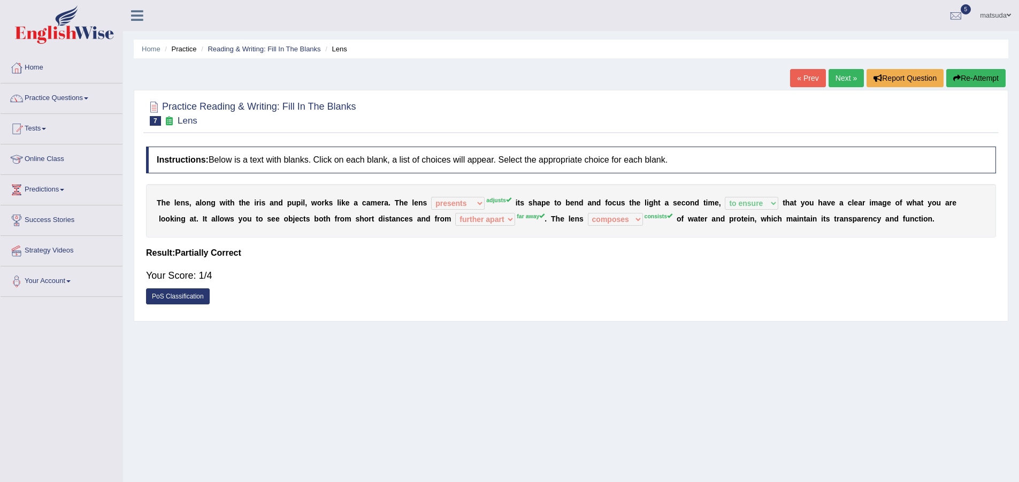
click at [849, 80] on link "Next »" at bounding box center [845, 78] width 35 height 18
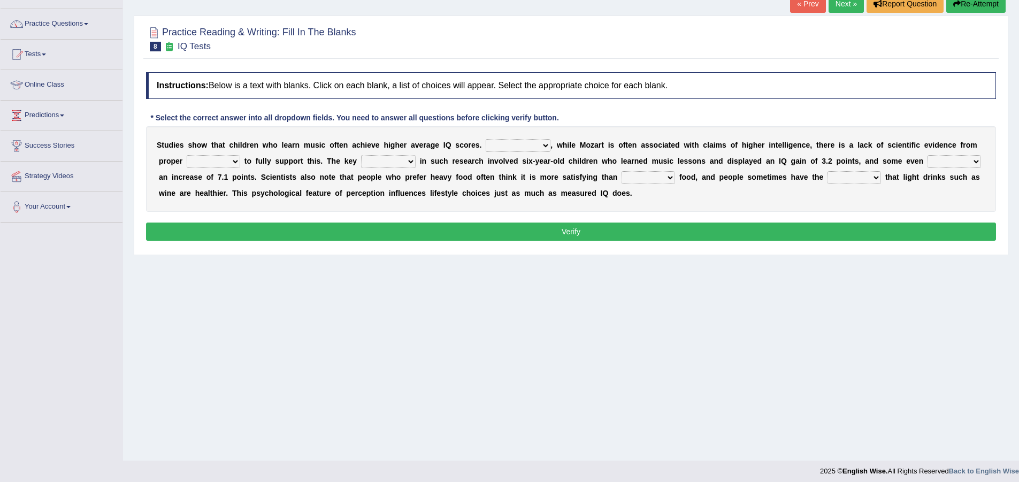
click at [542, 143] on select "However Therefore Consequently While" at bounding box center [518, 145] width 65 height 13
select select "However"
click at [486, 139] on select "However Therefore Consequently While" at bounding box center [518, 145] width 65 height 13
click at [236, 160] on select "test tests testing tested" at bounding box center [213, 161] width 53 height 13
click at [187, 155] on select "test tests testing tested" at bounding box center [213, 161] width 53 height 13
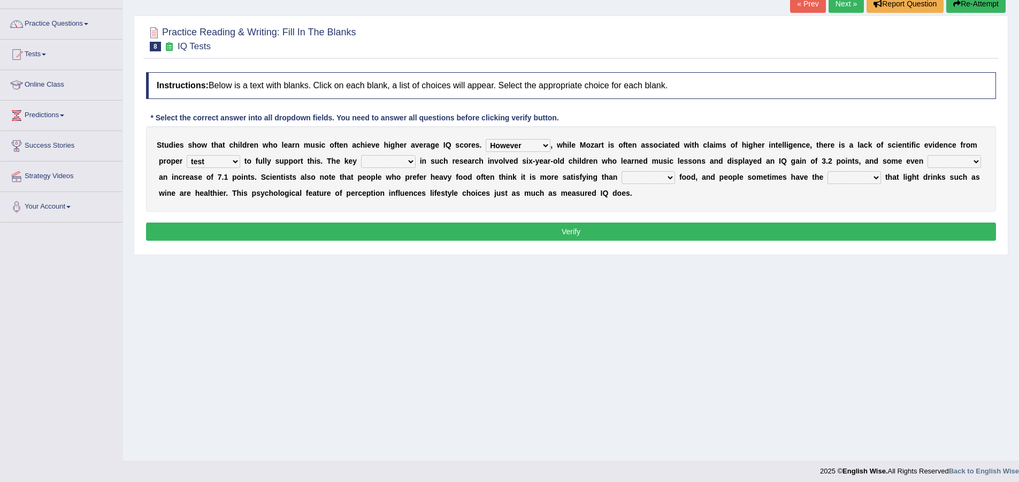
click at [232, 163] on select "test tests testing tested" at bounding box center [213, 161] width 53 height 13
select select "testing"
click at [187, 155] on select "test tests testing tested" at bounding box center [213, 161] width 53 height 13
click at [408, 160] on select "process goal implication odd" at bounding box center [388, 161] width 55 height 13
click at [361, 155] on select "process goal implication odd" at bounding box center [388, 161] width 55 height 13
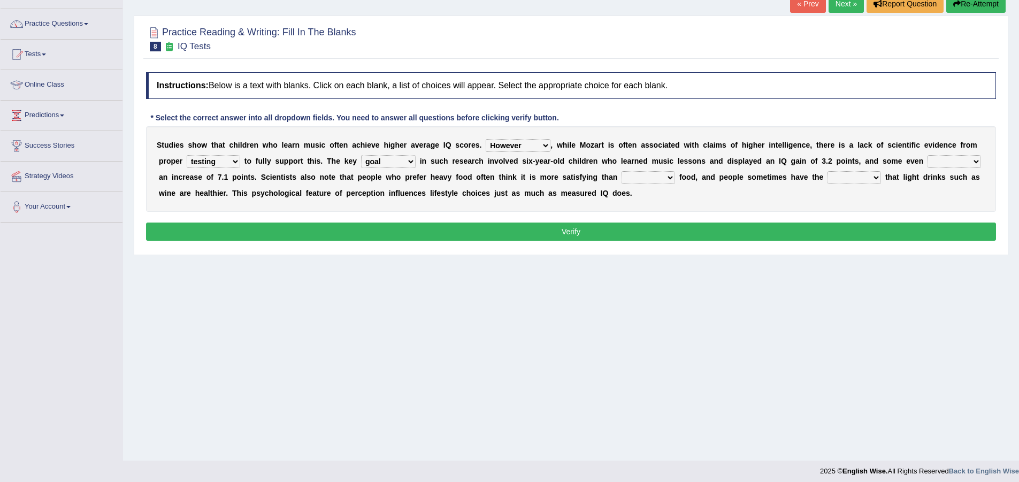
click at [406, 162] on select "process goal implication odd" at bounding box center [388, 161] width 55 height 13
select select "process"
click at [361, 155] on select "process goal implication odd" at bounding box center [388, 161] width 55 height 13
click at [670, 178] on select "choosy lighter cushiony spooky" at bounding box center [647, 177] width 53 height 13
select select "cushiony"
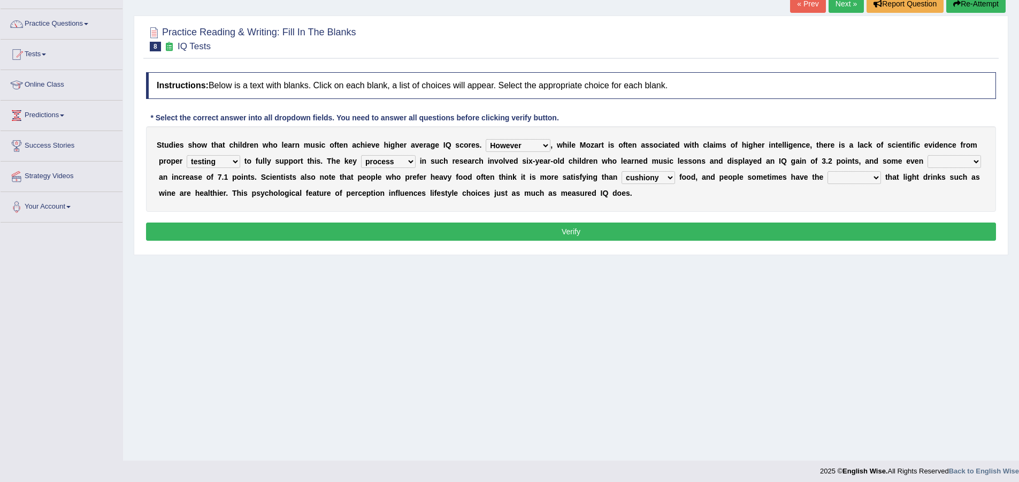
click at [621, 171] on select "choosy lighter cushiony spooky" at bounding box center [647, 177] width 53 height 13
click at [978, 163] on select "exhibited taught learned threatened" at bounding box center [953, 161] width 53 height 13
select select "learned"
click at [927, 155] on select "exhibited taught learned threatened" at bounding box center [953, 161] width 53 height 13
click at [876, 178] on select "illusion sight anecdote intention" at bounding box center [853, 177] width 53 height 13
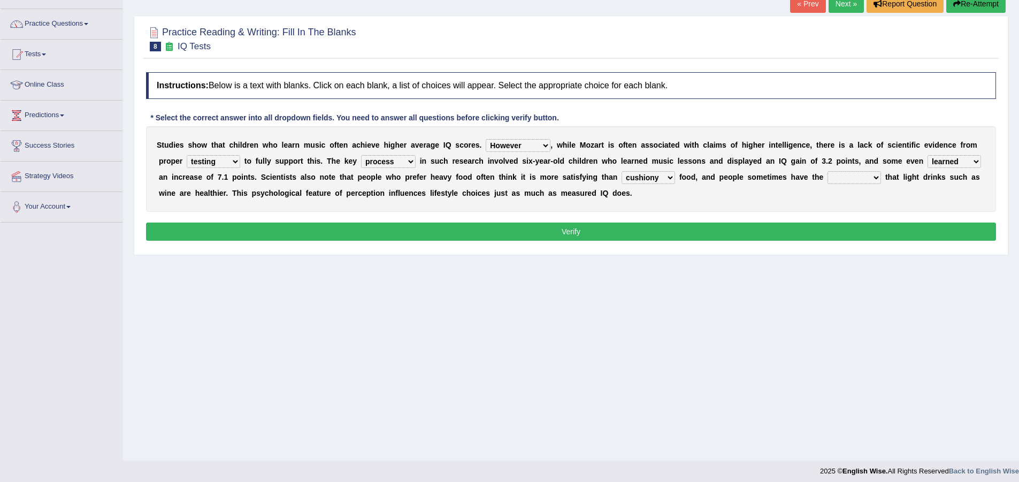
select select "anecdote"
click at [827, 171] on select "illusion sight anecdote intention" at bounding box center [853, 177] width 53 height 13
click at [794, 220] on div "Instructions: Below is a text with blanks. Click on each blank, a list of choic…" at bounding box center [570, 158] width 855 height 182
click at [804, 228] on button "Verify" at bounding box center [571, 231] width 850 height 18
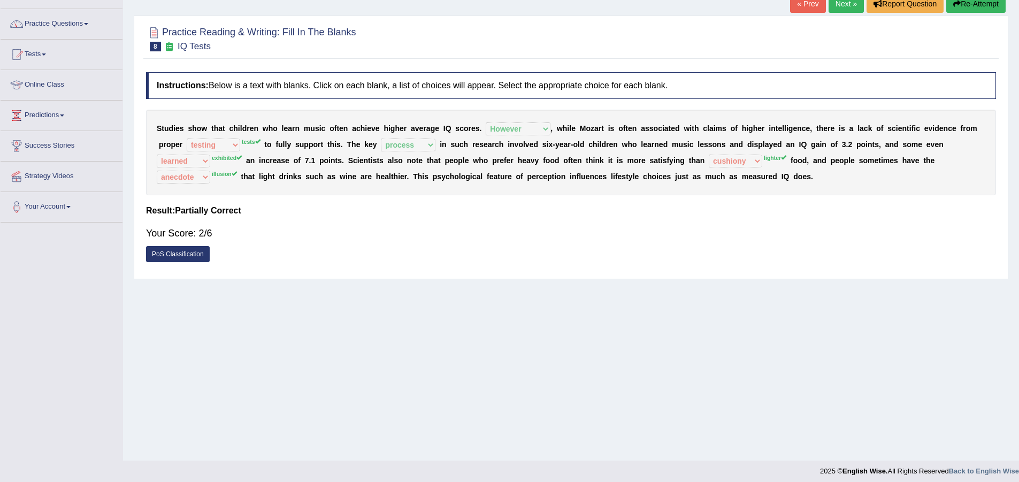
click at [841, 0] on link "Next »" at bounding box center [845, 4] width 35 height 18
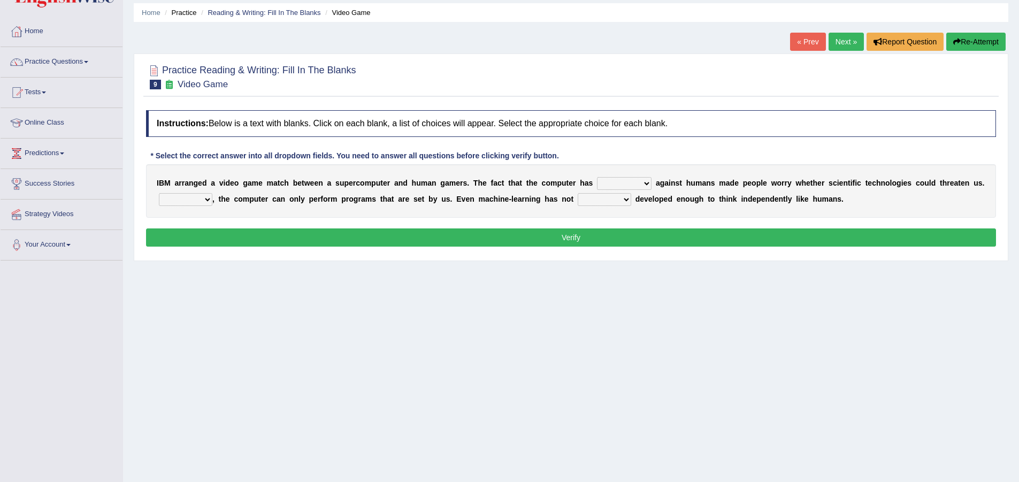
scroll to position [53, 0]
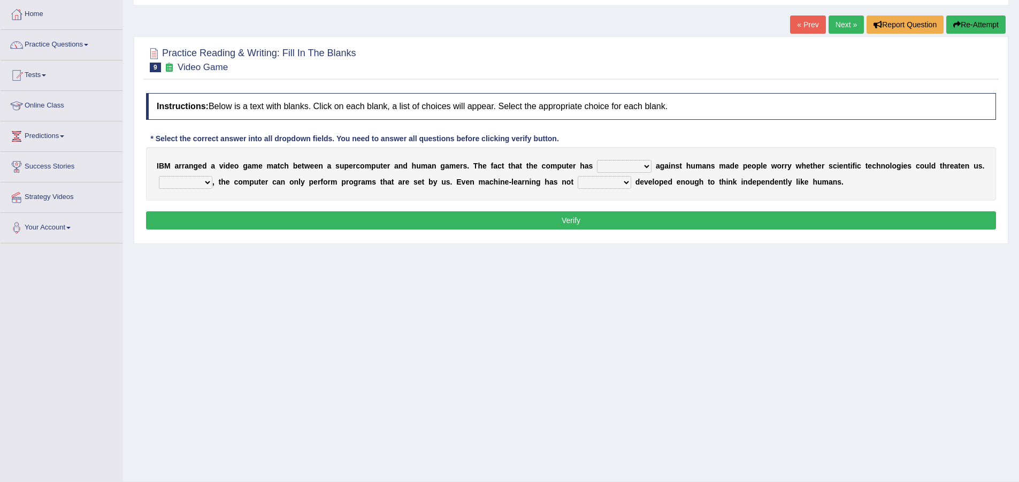
click at [648, 170] on select "competed fought acted challenged" at bounding box center [624, 166] width 55 height 13
select select "competed"
click at [597, 160] on select "competed fought acted challenged" at bounding box center [624, 166] width 55 height 13
click at [208, 184] on select "Moreover However Thus So" at bounding box center [185, 182] width 53 height 13
select select "However"
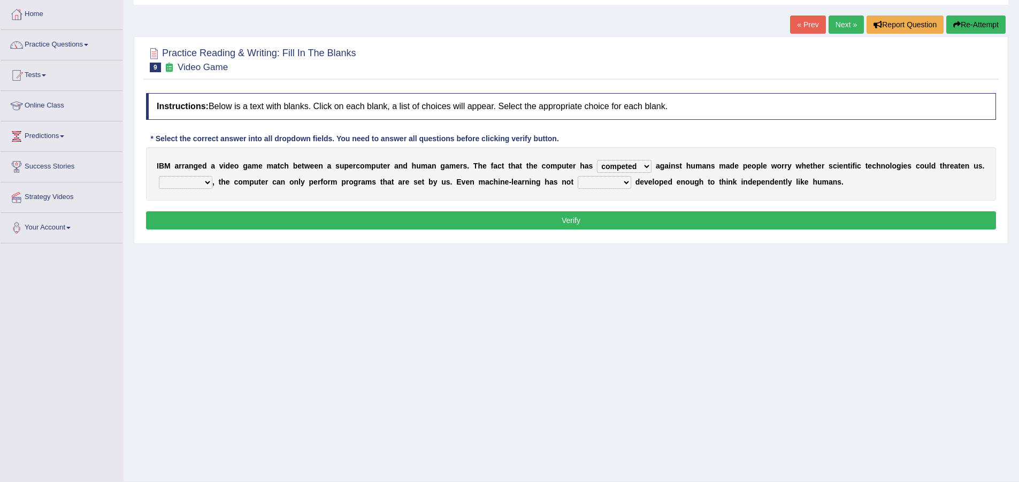
click at [159, 176] on select "Moreover However Thus So" at bounding box center [185, 182] width 53 height 13
click at [628, 181] on select "yet still only just" at bounding box center [604, 182] width 53 height 13
select select "only"
click at [578, 176] on select "yet still only just" at bounding box center [604, 182] width 53 height 13
click at [577, 220] on button "Verify" at bounding box center [571, 220] width 850 height 18
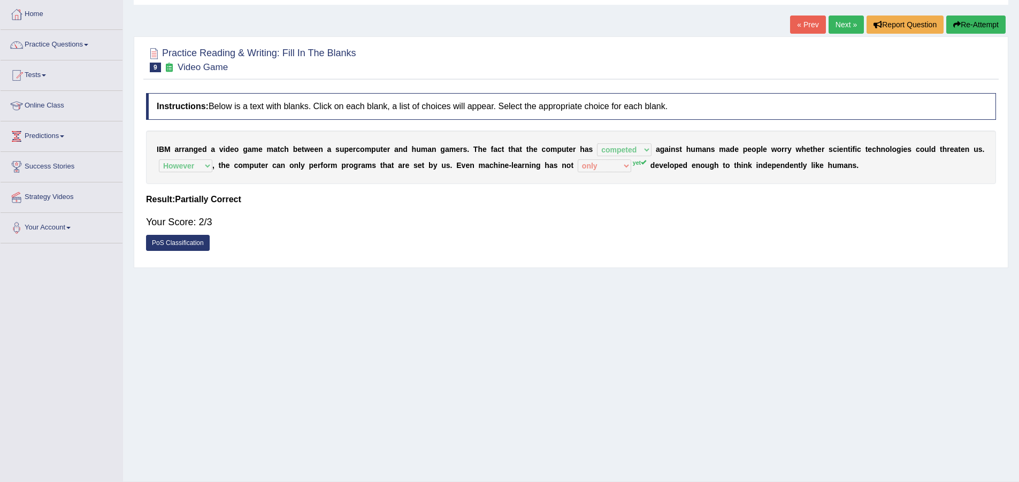
click at [833, 28] on link "Next »" at bounding box center [845, 25] width 35 height 18
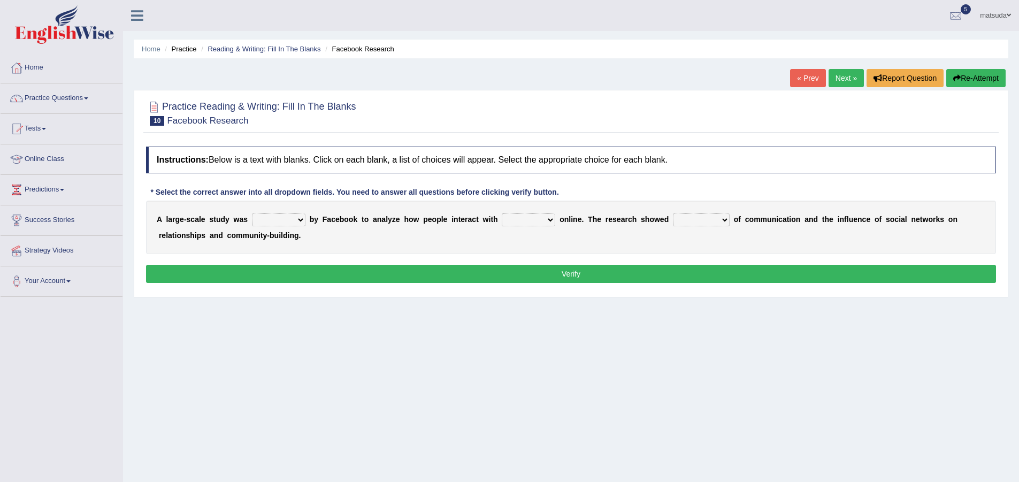
click at [304, 219] on select "surveyed had asked made" at bounding box center [278, 219] width 53 height 13
select select "surveyed"
click at [252, 213] on select "surveyed had asked made" at bounding box center [278, 219] width 53 height 13
click at [549, 220] on select "together all each other another" at bounding box center [528, 219] width 53 height 13
select select "each other"
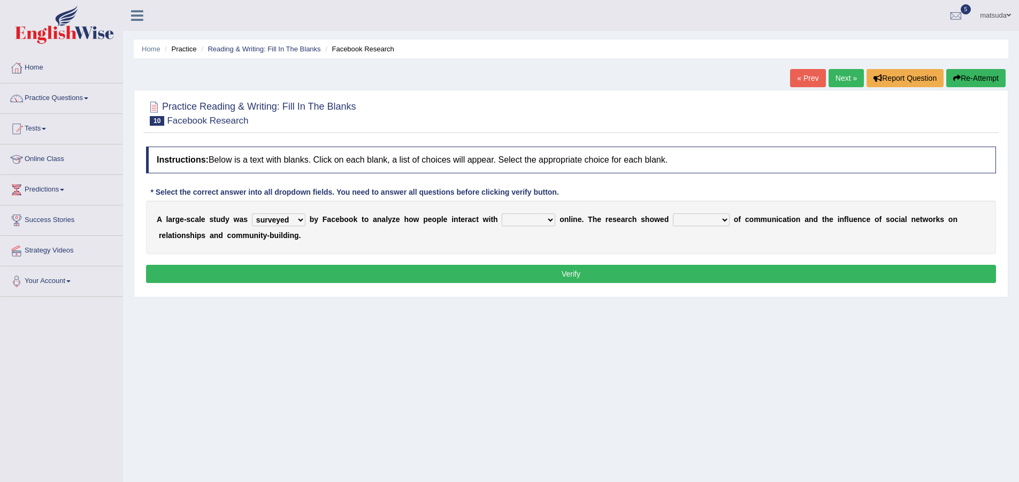
click at [502, 213] on select "together all each other another" at bounding box center [528, 219] width 53 height 13
click at [725, 217] on select "advantages standards fellowships patterns" at bounding box center [701, 219] width 57 height 13
select select "advantages"
click at [673, 213] on select "advantages standards fellowships patterns" at bounding box center [701, 219] width 57 height 13
click at [697, 270] on button "Verify" at bounding box center [571, 274] width 850 height 18
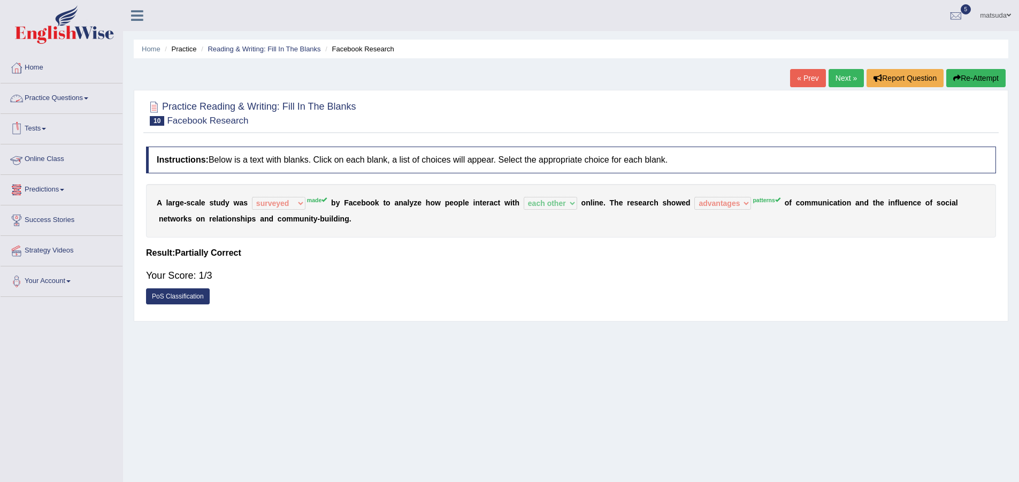
click at [75, 97] on link "Practice Questions" at bounding box center [62, 96] width 122 height 27
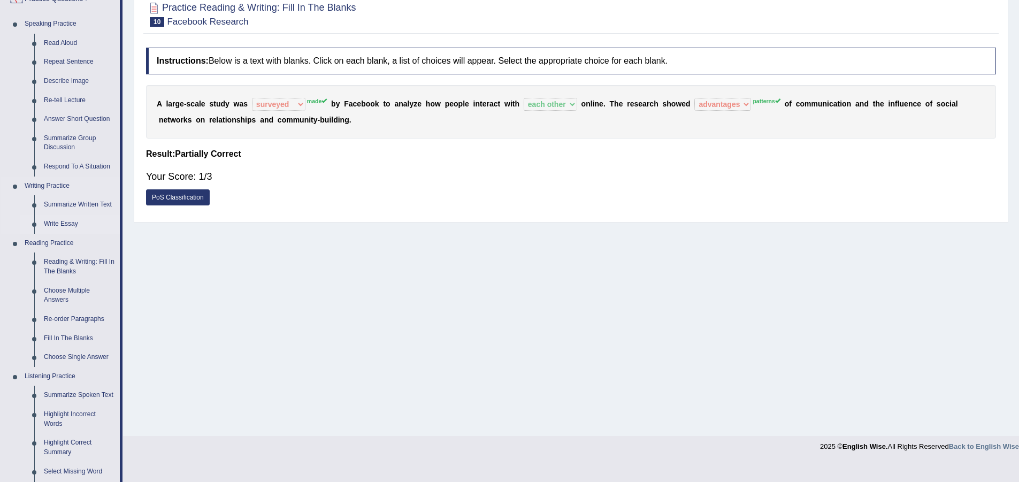
scroll to position [107, 0]
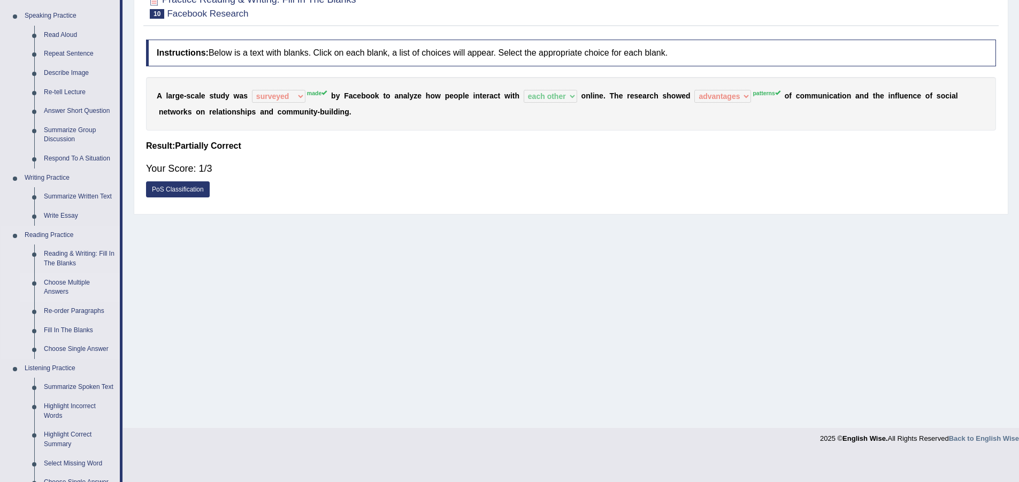
click at [75, 284] on link "Choose Multiple Answers" at bounding box center [79, 287] width 81 height 28
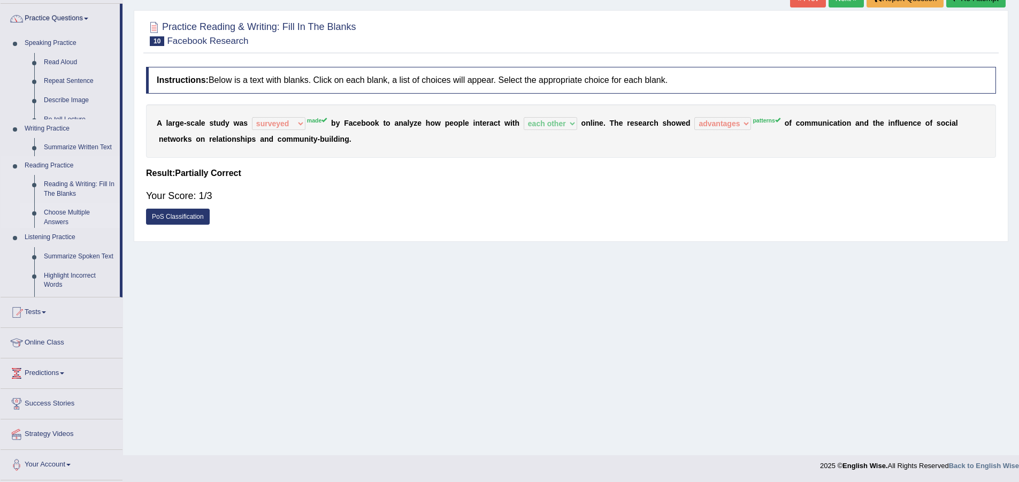
scroll to position [80, 0]
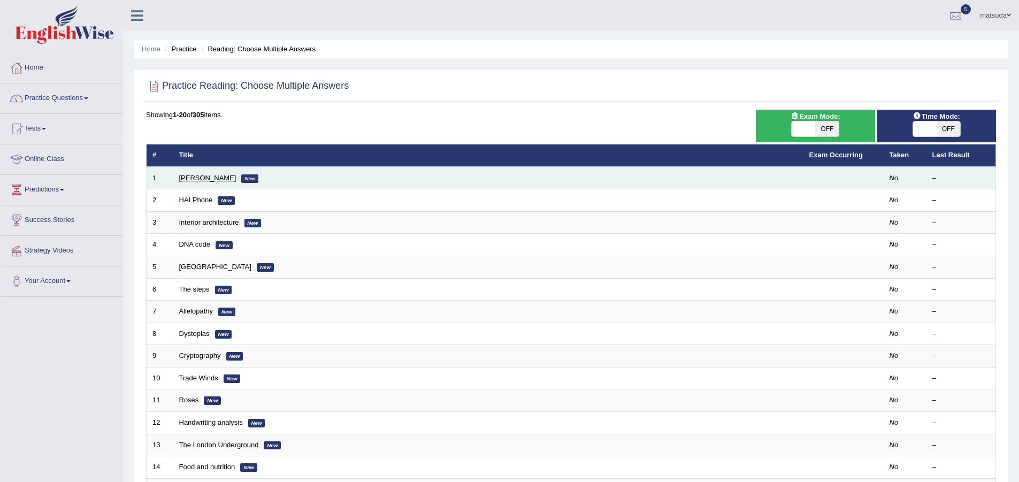
click at [217, 180] on link "[PERSON_NAME]" at bounding box center [207, 178] width 57 height 8
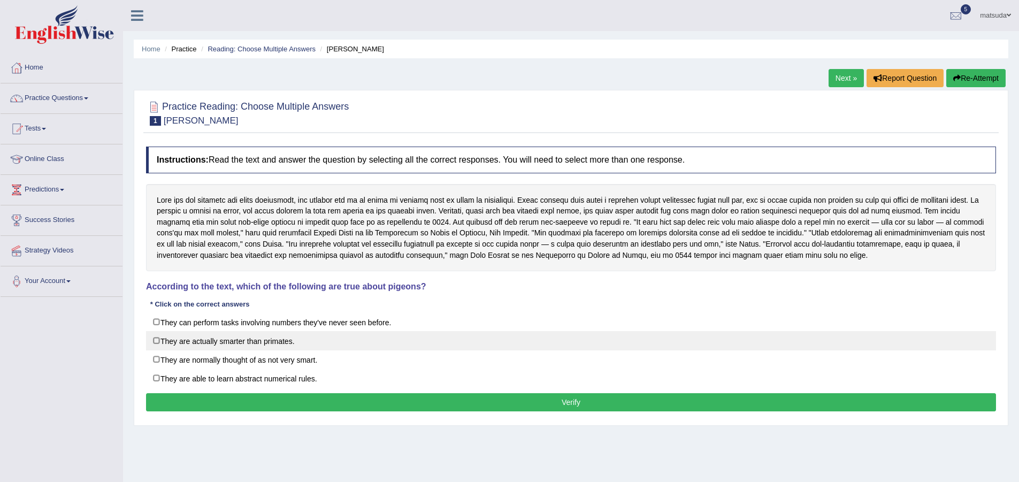
click at [157, 340] on label "They are actually smarter than primates." at bounding box center [571, 340] width 850 height 19
checkbox input "true"
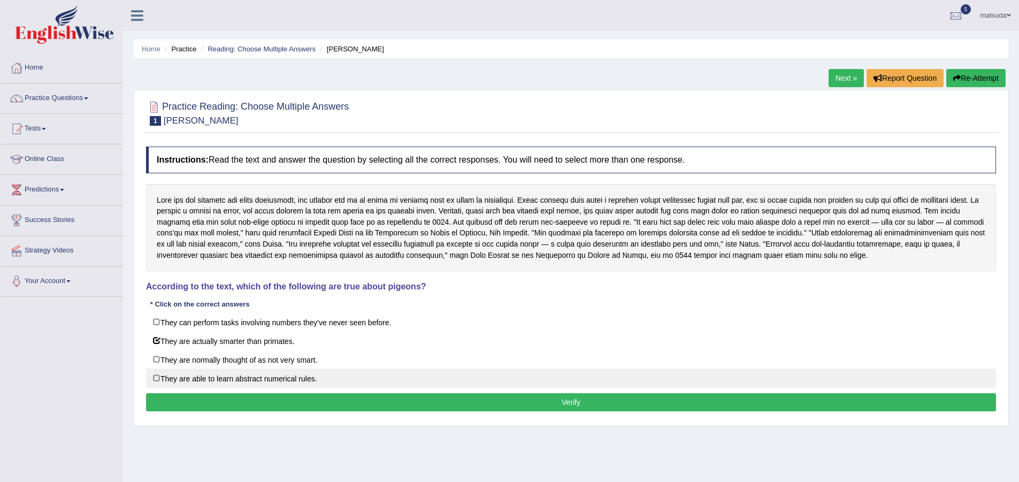
click at [156, 371] on label "They are able to learn abstract numerical rules." at bounding box center [571, 378] width 850 height 19
checkbox input "true"
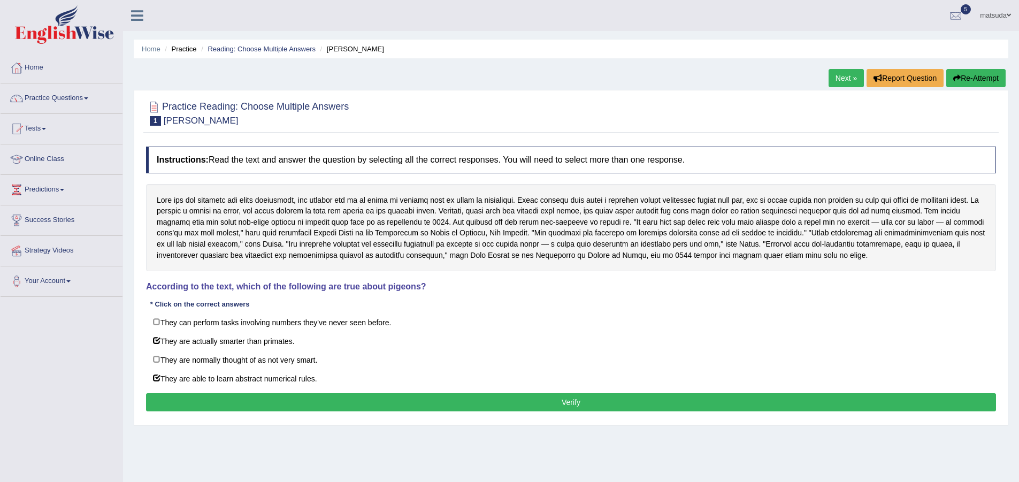
click at [159, 404] on button "Verify" at bounding box center [571, 402] width 850 height 18
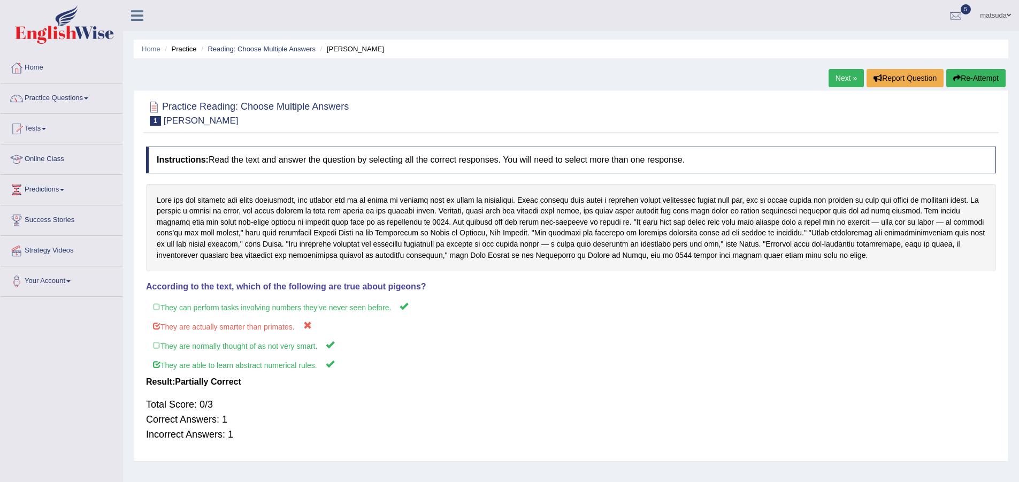
click at [834, 80] on link "Next »" at bounding box center [845, 78] width 35 height 18
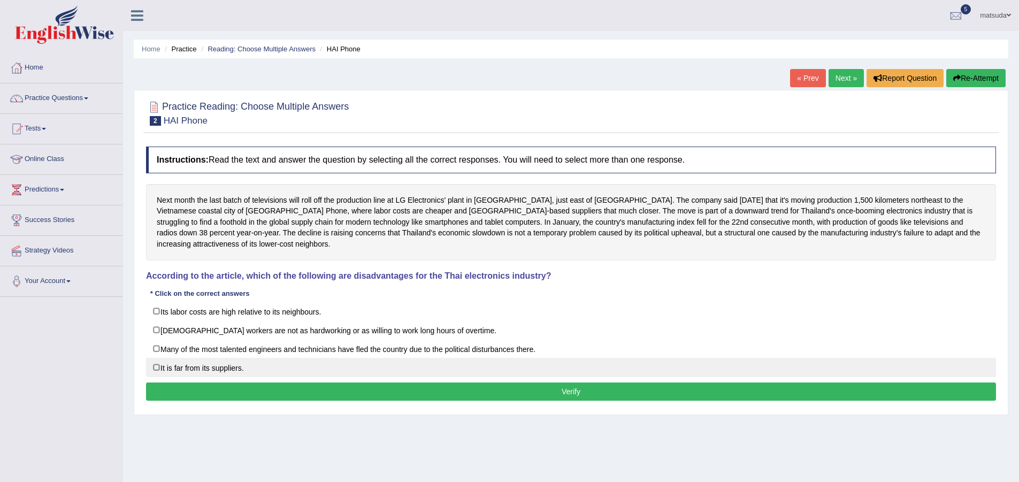
click at [157, 360] on label "It is far from its suppliers." at bounding box center [571, 367] width 850 height 19
checkbox input "true"
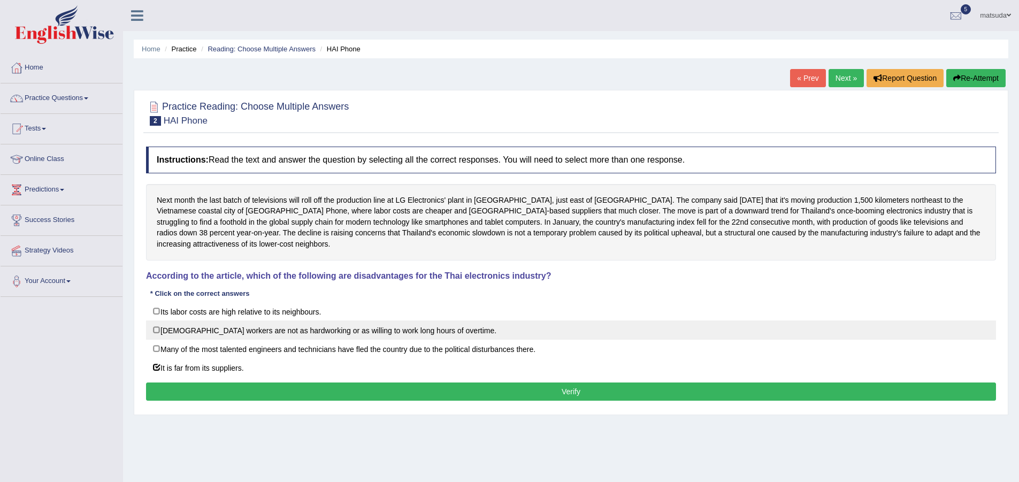
click at [159, 320] on label "[DEMOGRAPHIC_DATA] workers are not as hardworking or as willing to work long ho…" at bounding box center [571, 329] width 850 height 19
checkbox input "true"
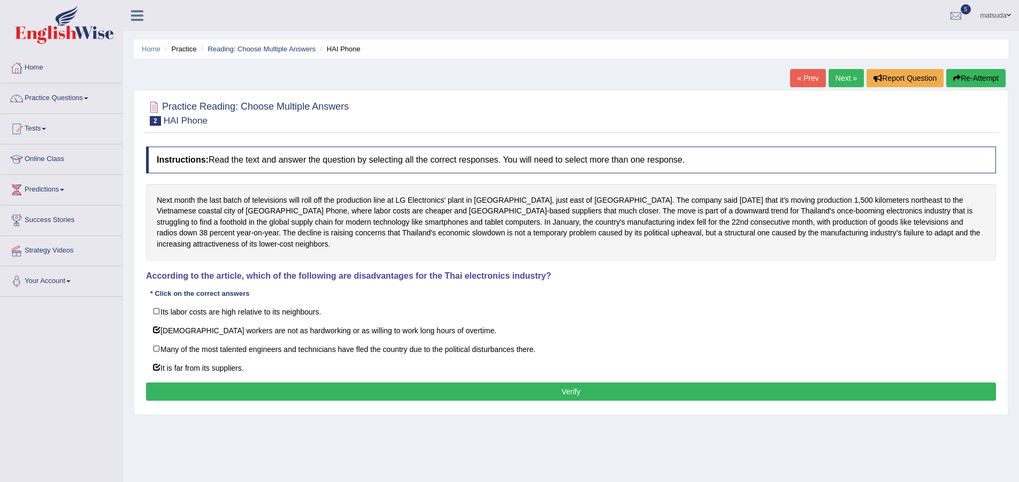
click at [180, 382] on button "Verify" at bounding box center [571, 391] width 850 height 18
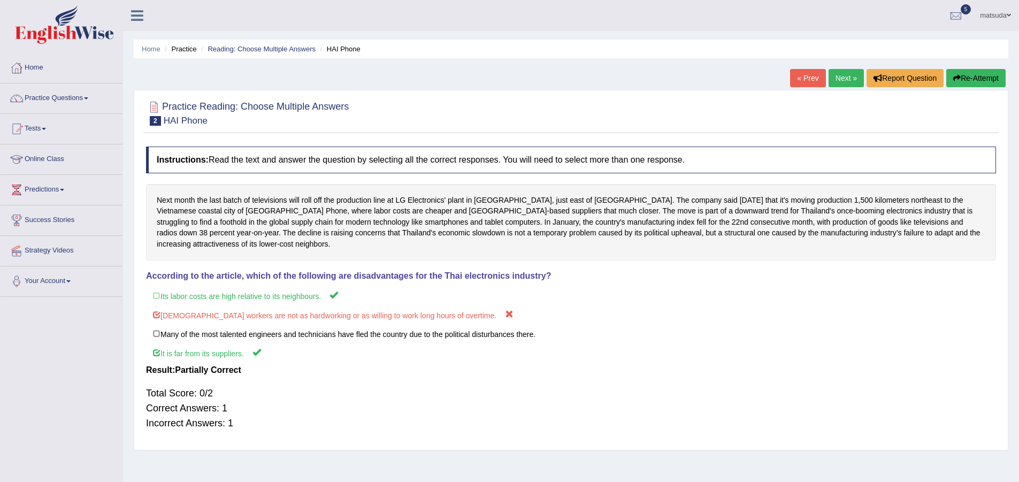
click at [844, 81] on link "Next »" at bounding box center [845, 78] width 35 height 18
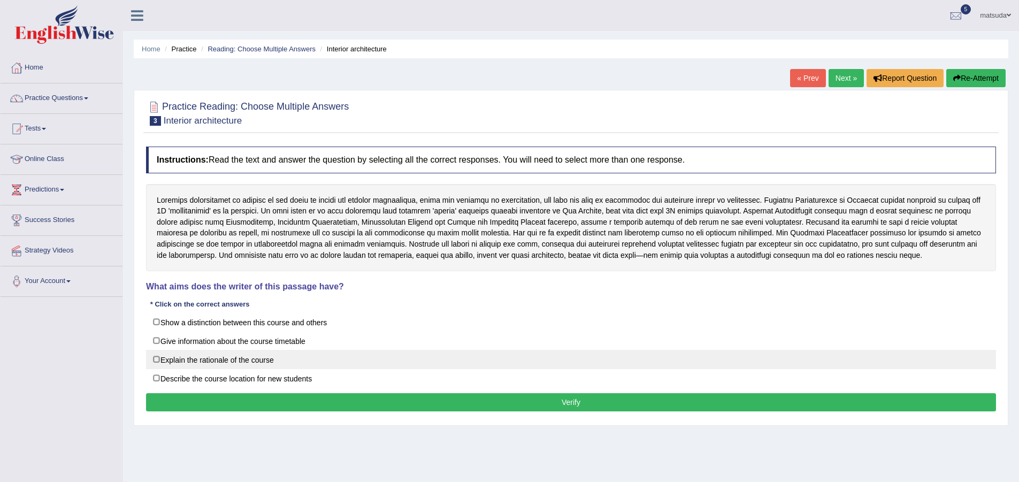
click at [156, 357] on label "Explain the rationale of the course" at bounding box center [571, 359] width 850 height 19
checkbox input "true"
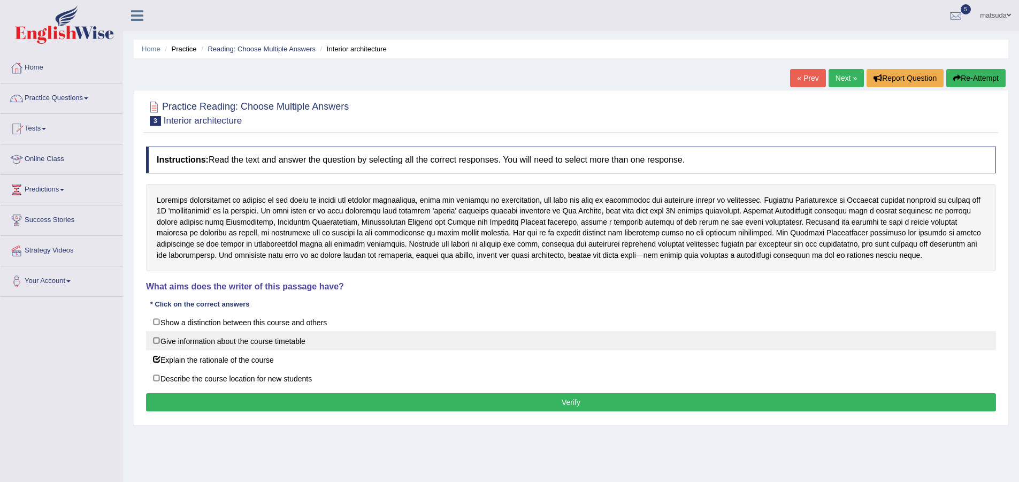
click at [157, 339] on label "Give information about the course timetable" at bounding box center [571, 340] width 850 height 19
checkbox input "true"
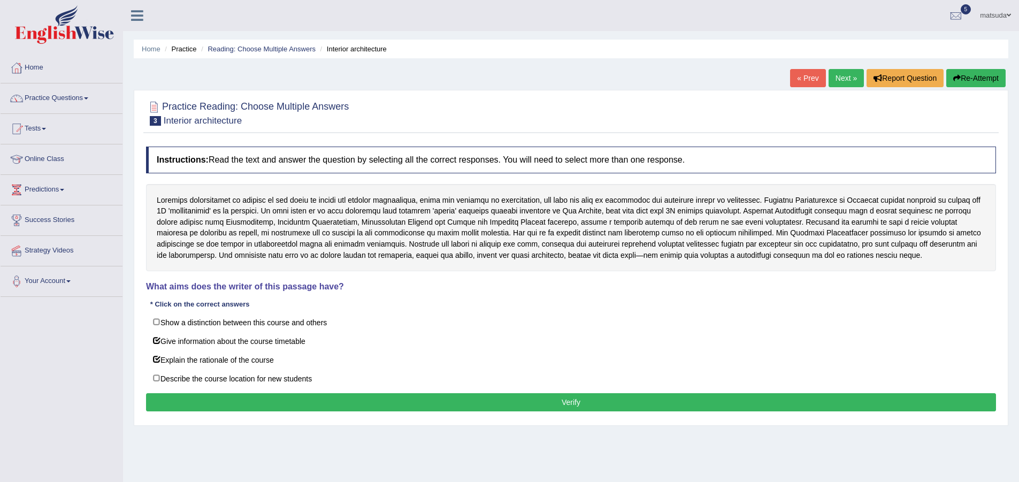
click at [183, 403] on button "Verify" at bounding box center [571, 402] width 850 height 18
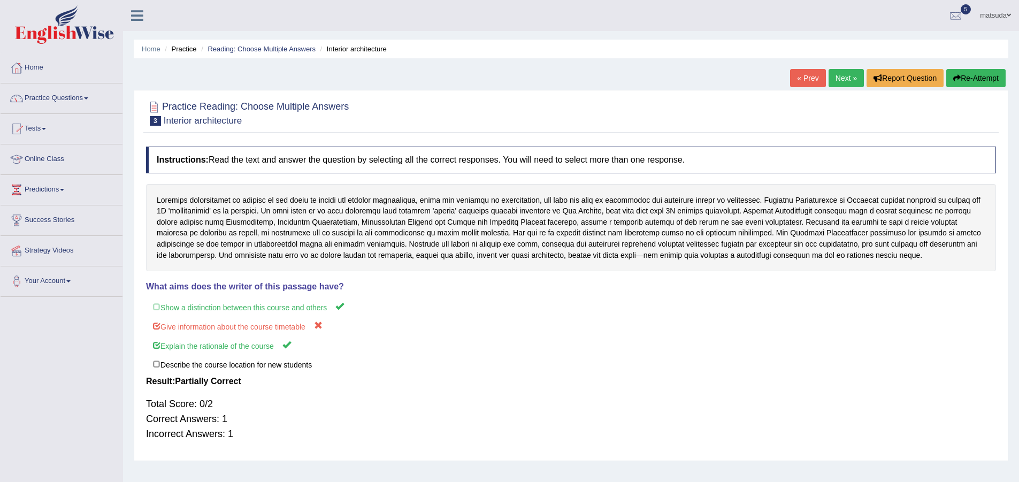
click at [834, 79] on link "Next »" at bounding box center [845, 78] width 35 height 18
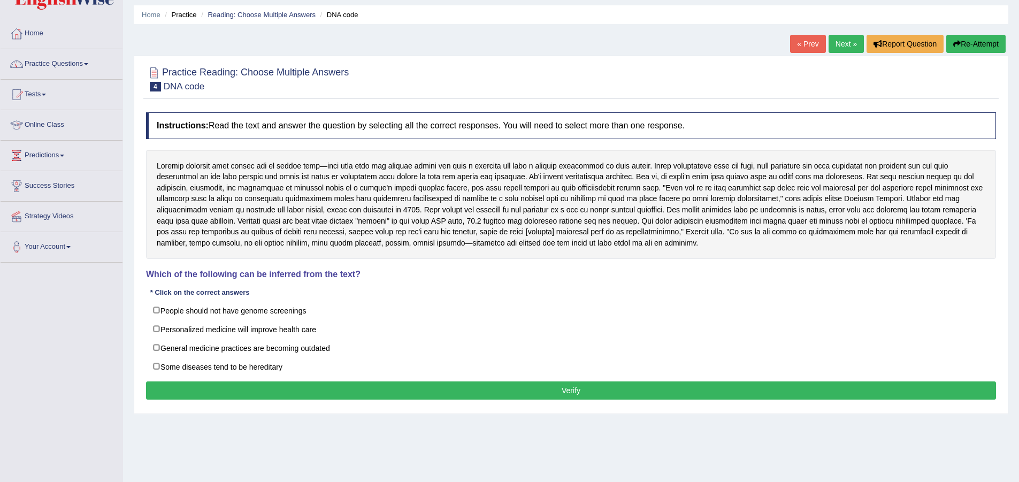
scroll to position [53, 0]
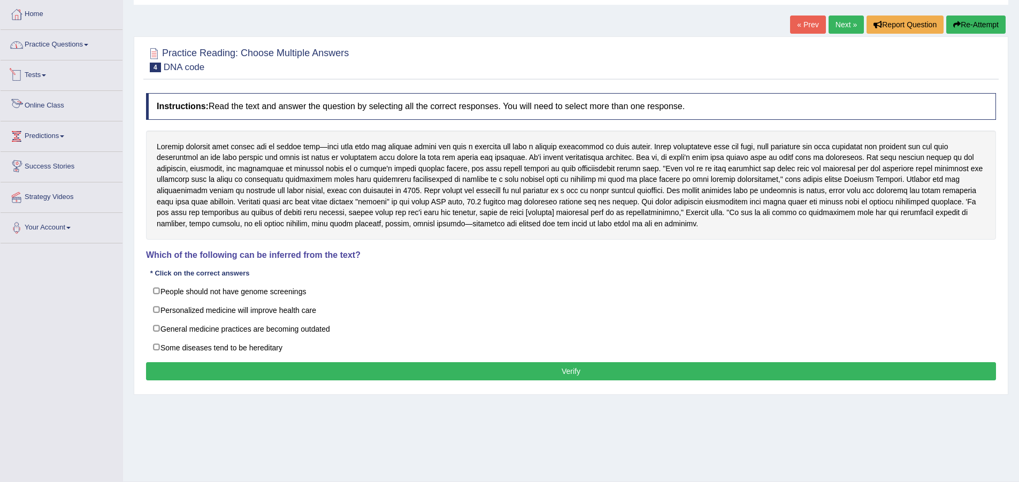
click at [70, 29] on li "Home" at bounding box center [62, 14] width 122 height 30
click at [73, 53] on link "Practice Questions" at bounding box center [62, 43] width 122 height 27
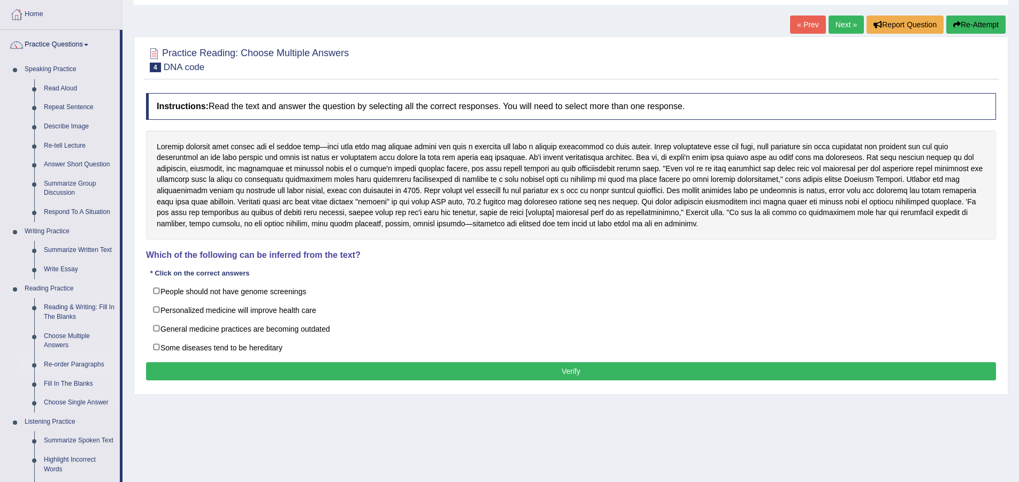
click at [69, 363] on link "Re-order Paragraphs" at bounding box center [79, 364] width 81 height 19
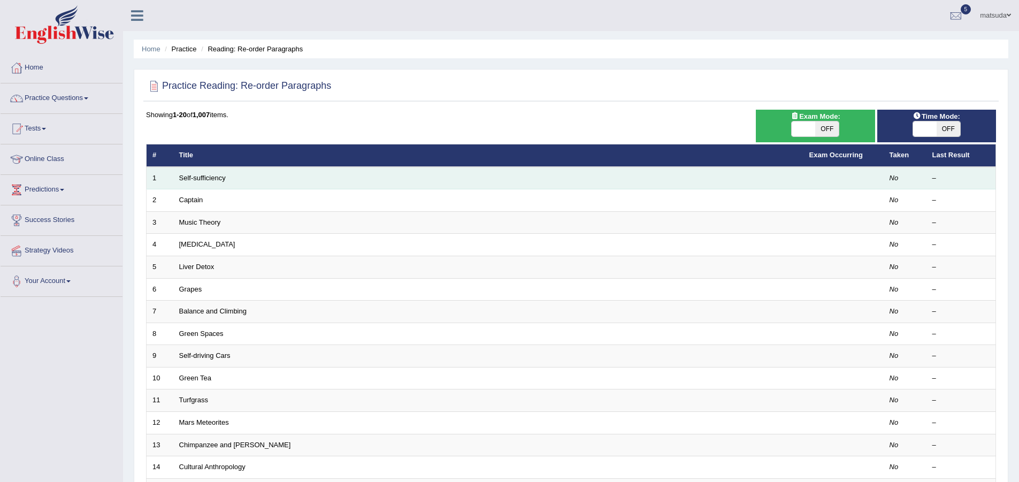
click at [266, 175] on td "Self-sufficiency" at bounding box center [488, 178] width 630 height 22
click at [214, 183] on td "Self-sufficiency" at bounding box center [488, 178] width 630 height 22
click at [216, 175] on link "Self-sufficiency" at bounding box center [202, 178] width 47 height 8
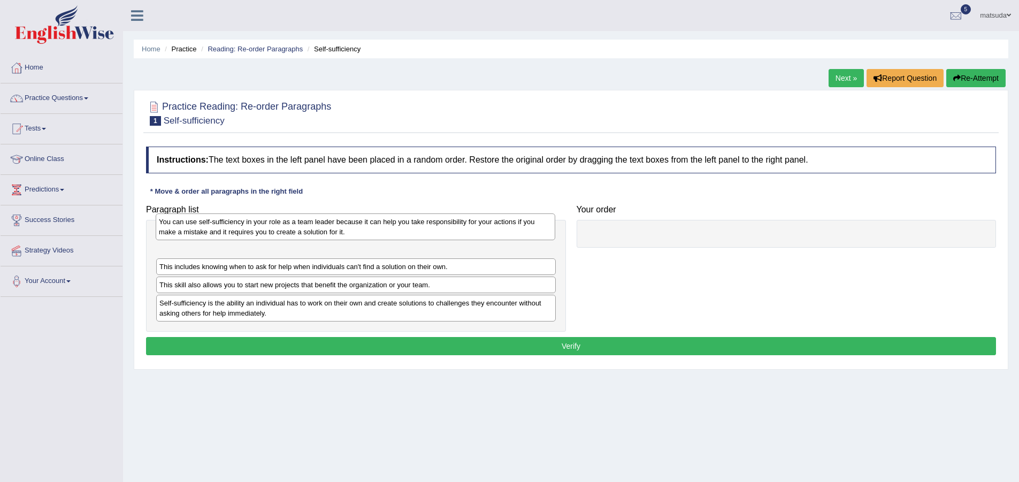
drag, startPoint x: 249, startPoint y: 282, endPoint x: 248, endPoint y: 224, distance: 58.8
click at [248, 224] on div "You can use self-sufficiency in your role as a team leader because it can help …" at bounding box center [356, 226] width 400 height 27
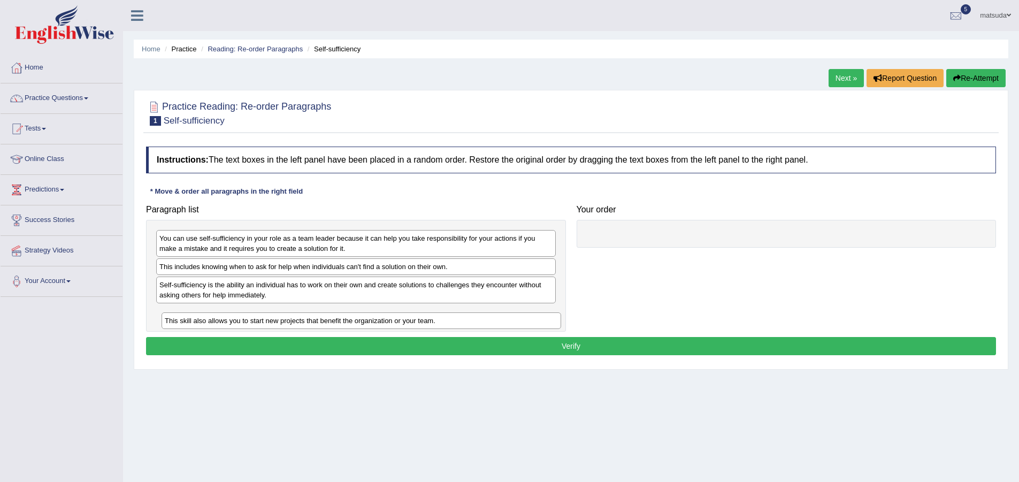
drag, startPoint x: 245, startPoint y: 287, endPoint x: 251, endPoint y: 323, distance: 36.2
click at [251, 323] on div "This skill also allows you to start new projects that benefit the organization …" at bounding box center [362, 320] width 400 height 17
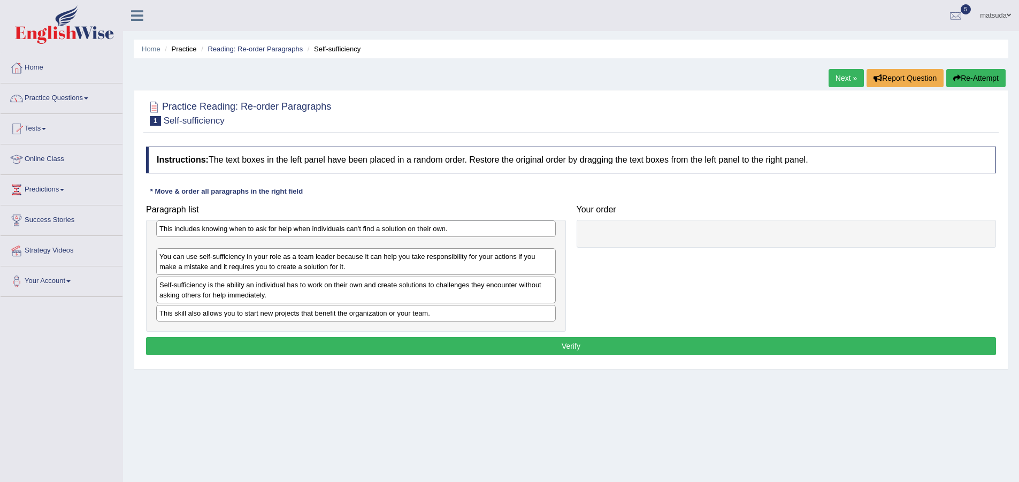
drag, startPoint x: 277, startPoint y: 272, endPoint x: 277, endPoint y: 234, distance: 38.0
click at [277, 234] on div "This includes knowing when to ask for help when individuals can't find a soluti…" at bounding box center [356, 228] width 400 height 17
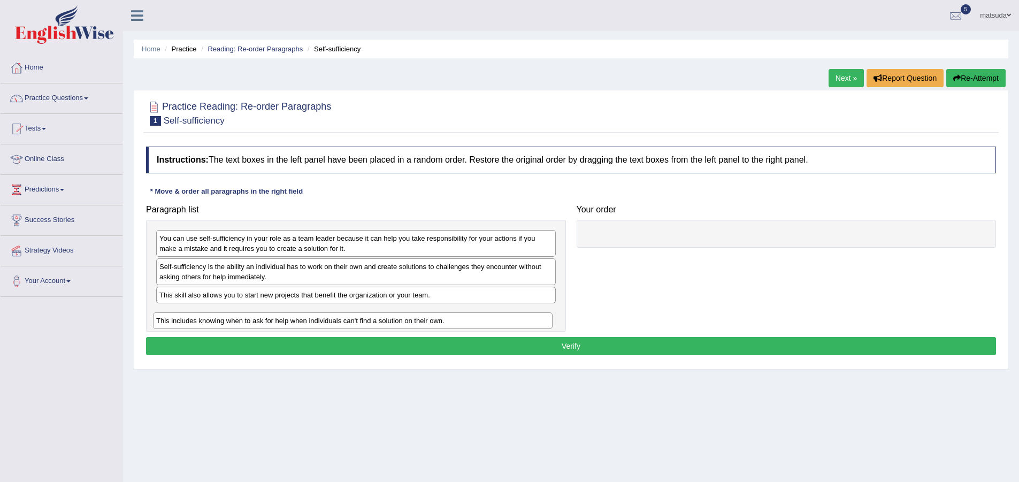
drag, startPoint x: 395, startPoint y: 243, endPoint x: 392, endPoint y: 326, distance: 83.0
click at [392, 326] on div "This includes knowing when to ask for help when individuals can't find a soluti…" at bounding box center [353, 320] width 400 height 17
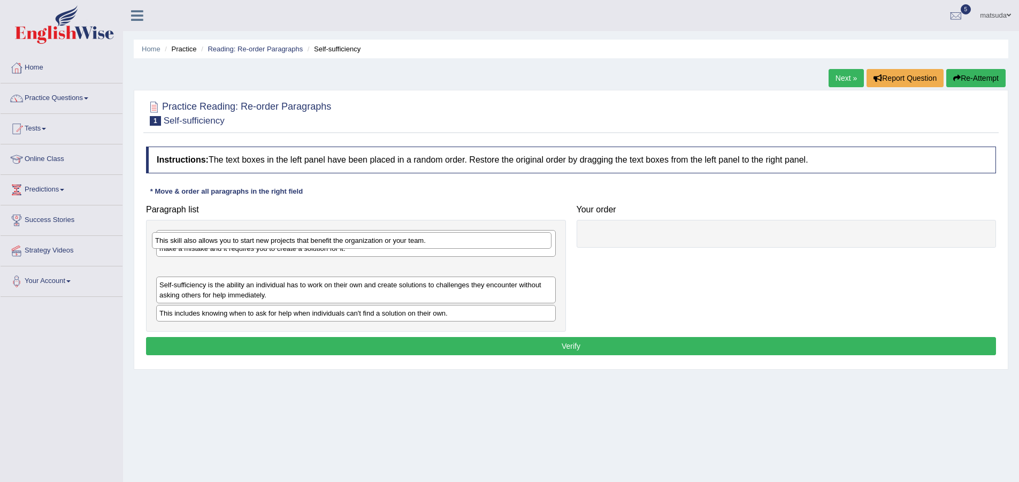
drag, startPoint x: 382, startPoint y: 300, endPoint x: 378, endPoint y: 245, distance: 54.7
click at [378, 245] on div "This skill also allows you to start new projects that benefit the organization …" at bounding box center [352, 240] width 400 height 17
drag, startPoint x: 190, startPoint y: 265, endPoint x: 197, endPoint y: 235, distance: 31.3
click at [197, 235] on div "This skill also allows you to start new projects that benefit the organization …" at bounding box center [363, 236] width 400 height 17
drag, startPoint x: 227, startPoint y: 266, endPoint x: 227, endPoint y: 296, distance: 30.5
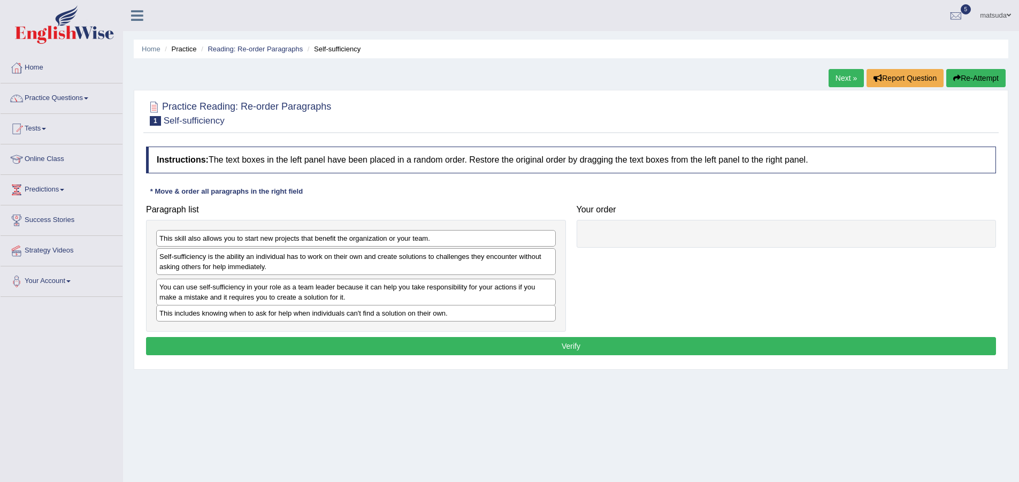
click at [227, 296] on div "You can use self-sufficiency in your role as a team leader because it can help …" at bounding box center [356, 292] width 400 height 27
click at [604, 235] on div at bounding box center [787, 234] width 420 height 28
drag, startPoint x: 495, startPoint y: 275, endPoint x: 619, endPoint y: 241, distance: 129.4
click at [619, 241] on div "Paragraph list This skill also allows you to start new projects that benefit th…" at bounding box center [571, 265] width 861 height 132
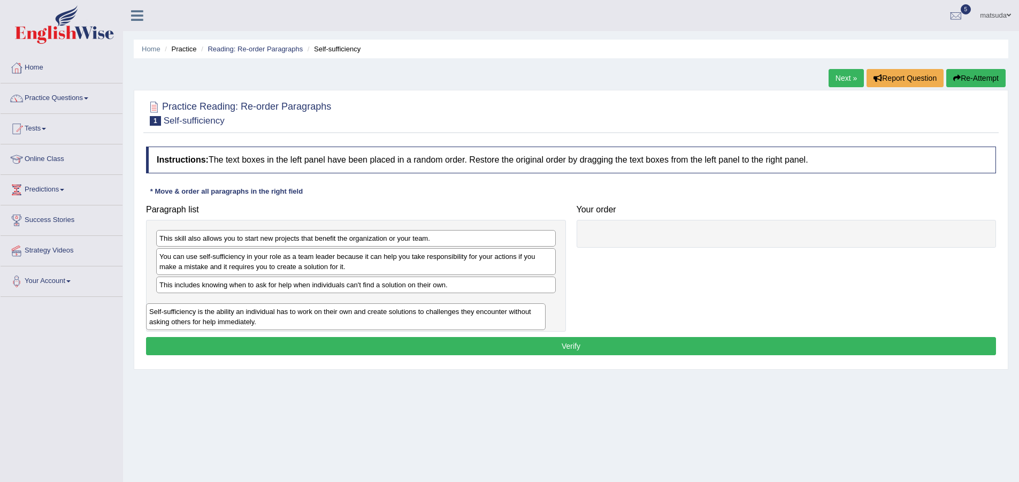
drag, startPoint x: 469, startPoint y: 270, endPoint x: 459, endPoint y: 325, distance: 56.0
click at [459, 325] on div "Self-sufficiency is the ability an individual has to work on their own and crea…" at bounding box center [346, 316] width 400 height 27
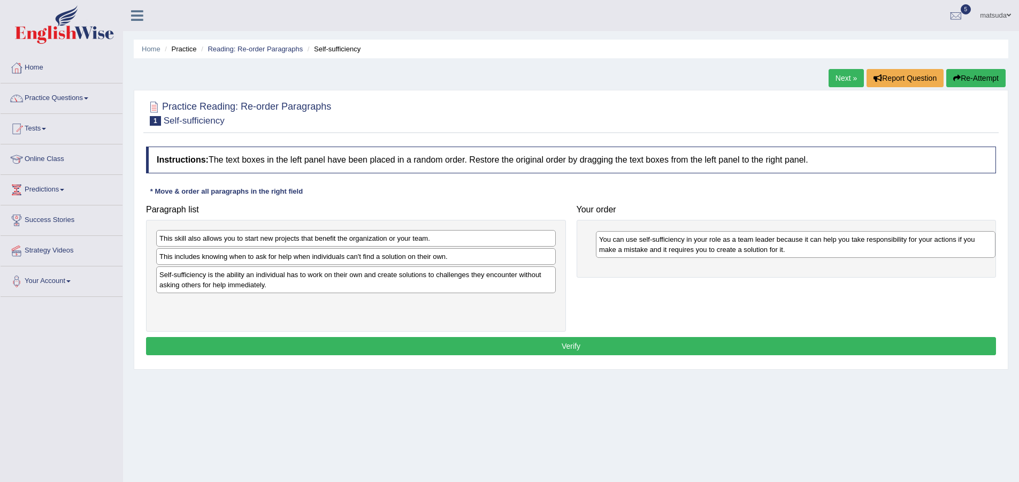
drag, startPoint x: 329, startPoint y: 266, endPoint x: 759, endPoint y: 243, distance: 430.1
click at [767, 248] on div "You can use self-sufficiency in your role as a team leader because it can help …" at bounding box center [796, 244] width 400 height 27
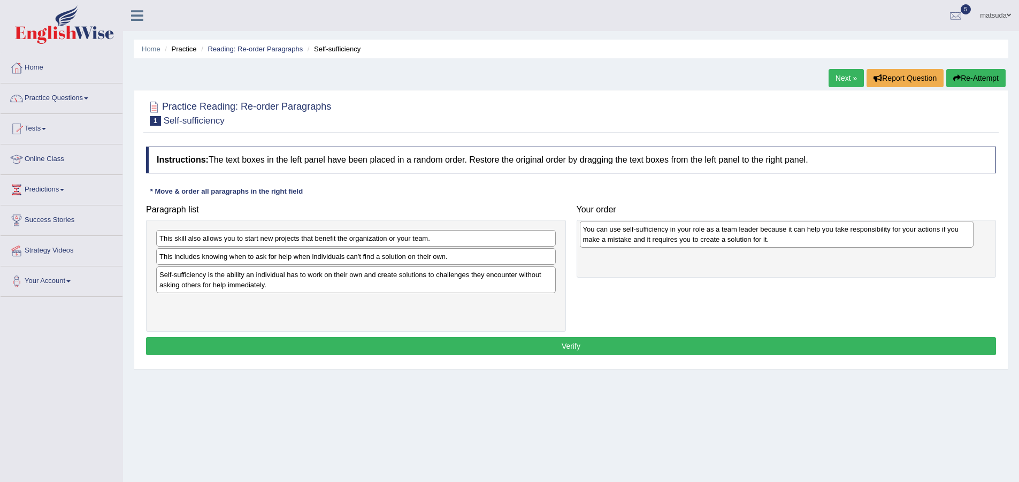
drag, startPoint x: 661, startPoint y: 250, endPoint x: 648, endPoint y: 241, distance: 15.3
click at [648, 241] on div "You can use self-sufficiency in your role as a team leader because it can help …" at bounding box center [777, 234] width 394 height 27
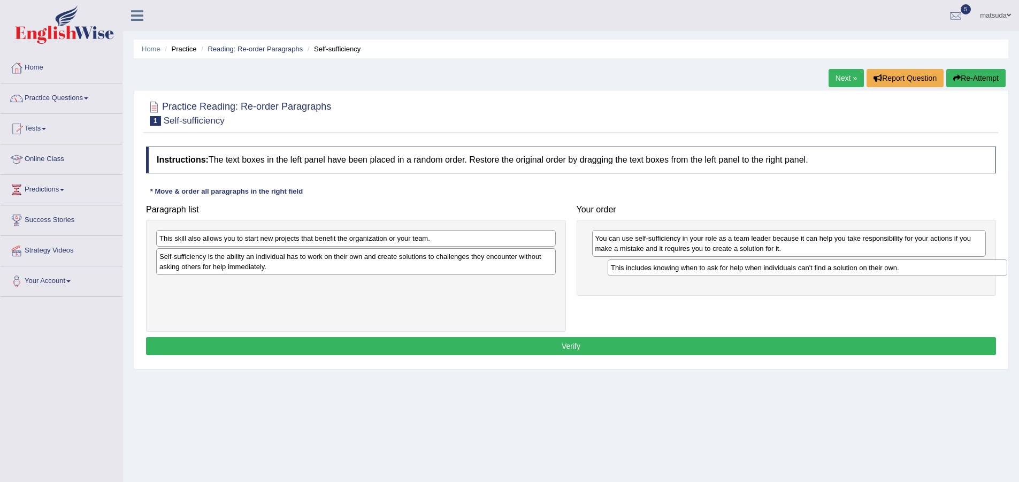
drag, startPoint x: 353, startPoint y: 264, endPoint x: 804, endPoint y: 275, distance: 451.6
click at [804, 275] on div "This includes knowing when to ask for help when individuals can't find a soluti…" at bounding box center [808, 267] width 400 height 17
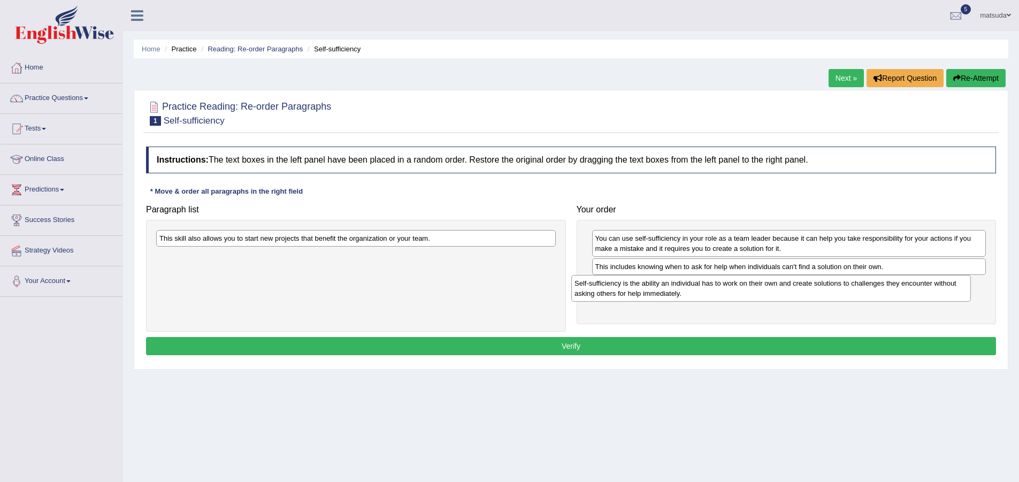
drag, startPoint x: 452, startPoint y: 263, endPoint x: 867, endPoint y: 290, distance: 415.9
click at [867, 290] on div "Self-sufficiency is the ability an individual has to work on their own and crea…" at bounding box center [771, 288] width 400 height 27
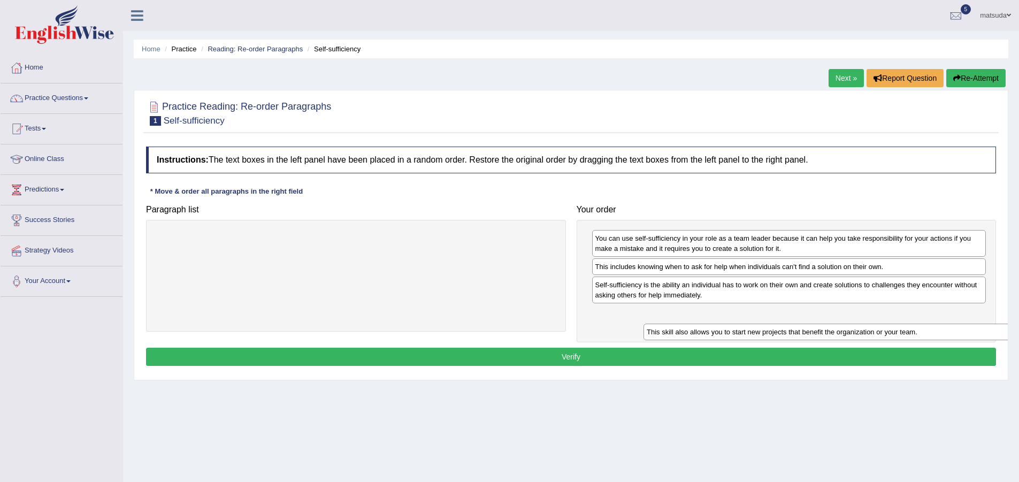
drag, startPoint x: 444, startPoint y: 243, endPoint x: 896, endPoint y: 343, distance: 462.8
click at [904, 340] on div "This skill also allows you to start new projects that benefit the organization …" at bounding box center [843, 332] width 400 height 17
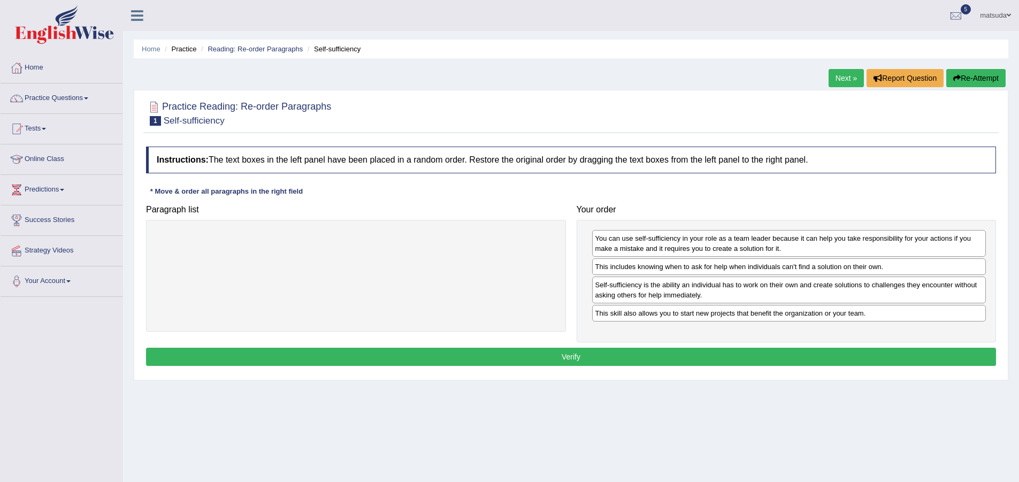
click at [724, 360] on button "Verify" at bounding box center [571, 357] width 850 height 18
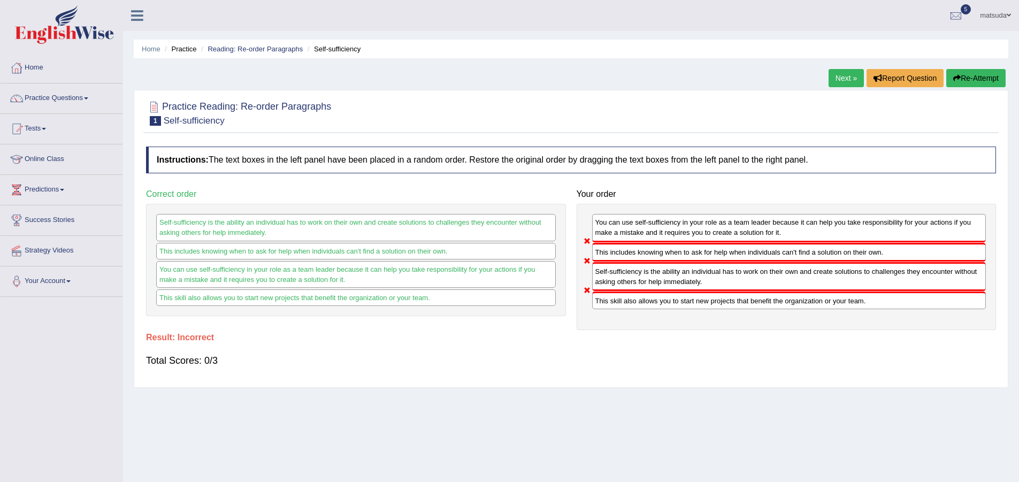
click at [833, 71] on link "Next »" at bounding box center [845, 78] width 35 height 18
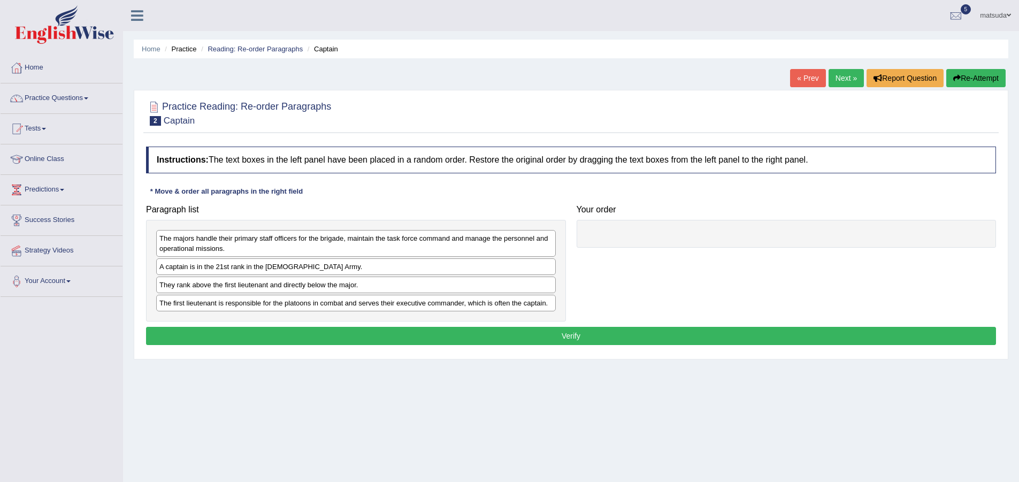
click at [335, 271] on div "A captain is in the 21st rank in the [DEMOGRAPHIC_DATA] Army." at bounding box center [356, 266] width 400 height 17
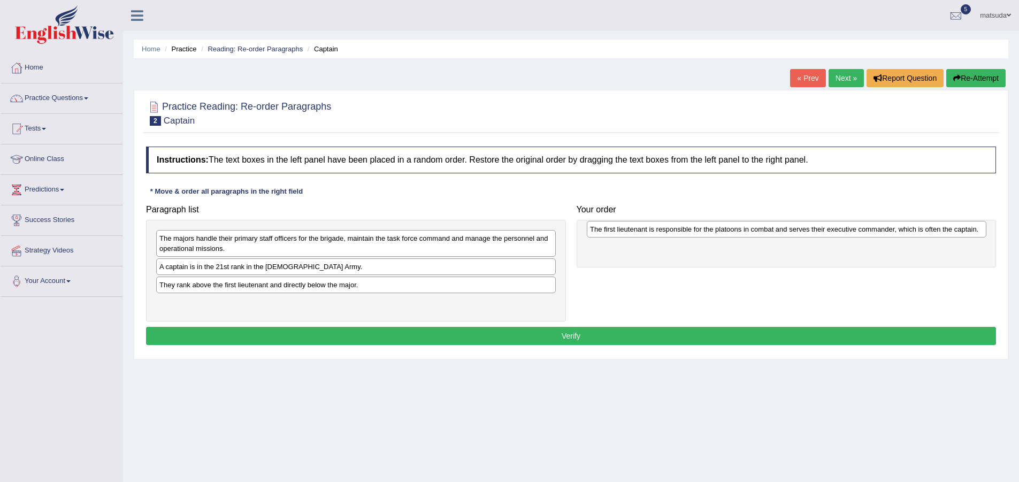
drag, startPoint x: 341, startPoint y: 308, endPoint x: 771, endPoint y: 234, distance: 436.8
click at [771, 234] on div "The first lieutenant is responsible for the platoons in combat and serves their…" at bounding box center [787, 229] width 400 height 17
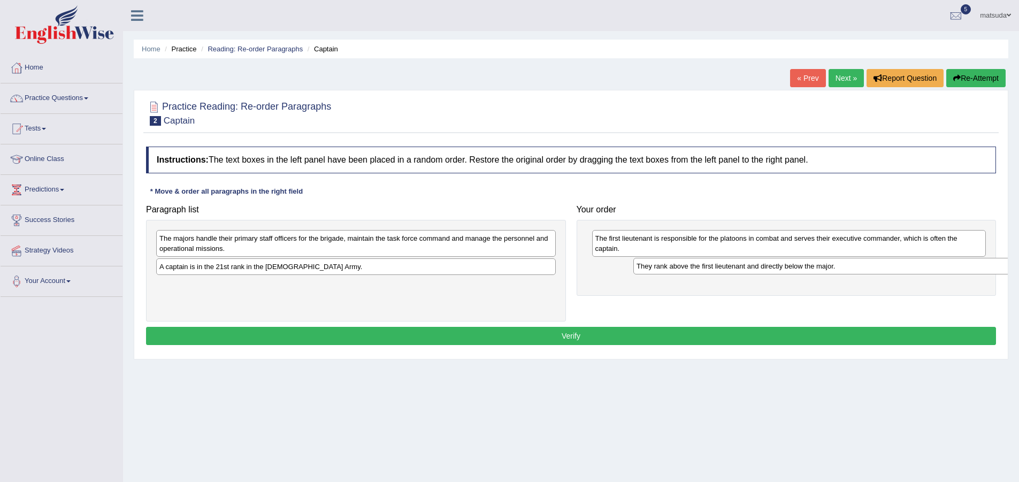
drag, startPoint x: 305, startPoint y: 290, endPoint x: 782, endPoint y: 272, distance: 477.5
click at [782, 272] on div "They rank above the first lieutenant and directly below the major." at bounding box center [833, 266] width 400 height 17
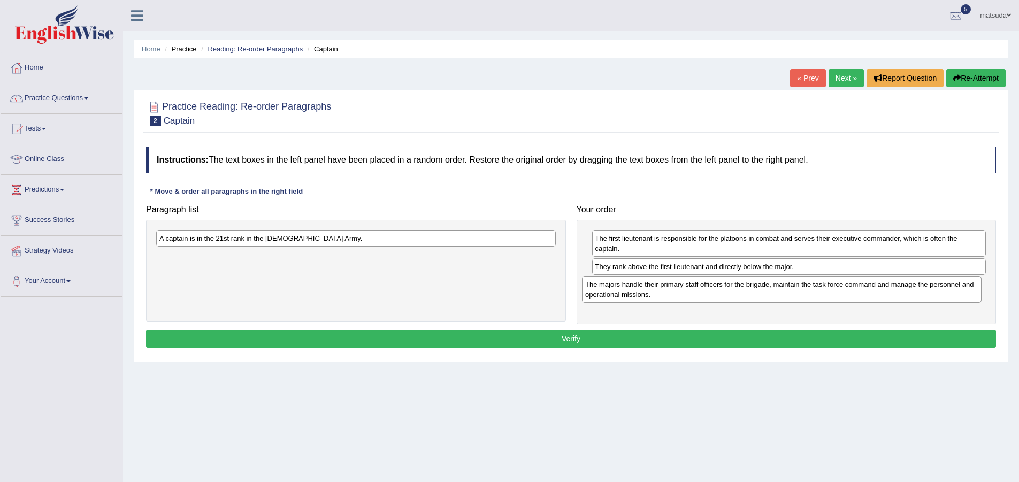
drag, startPoint x: 231, startPoint y: 247, endPoint x: 656, endPoint y: 293, distance: 427.7
click at [656, 293] on div "The majors handle their primary staff officers for the brigade, maintain the ta…" at bounding box center [782, 289] width 400 height 27
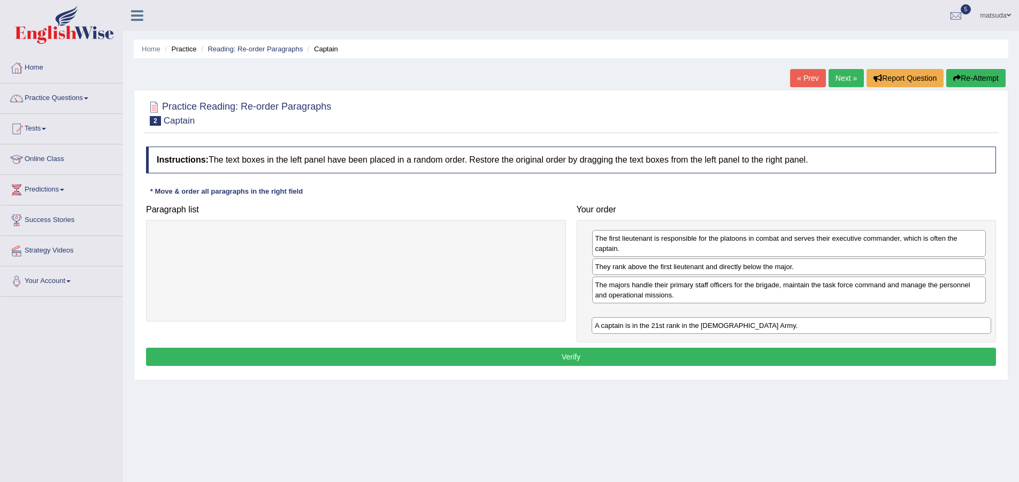
drag, startPoint x: 246, startPoint y: 243, endPoint x: 682, endPoint y: 331, distance: 444.5
click at [682, 331] on div "A captain is in the 21st rank in the US Army." at bounding box center [792, 325] width 400 height 17
click at [618, 357] on button "Verify" at bounding box center [571, 357] width 850 height 18
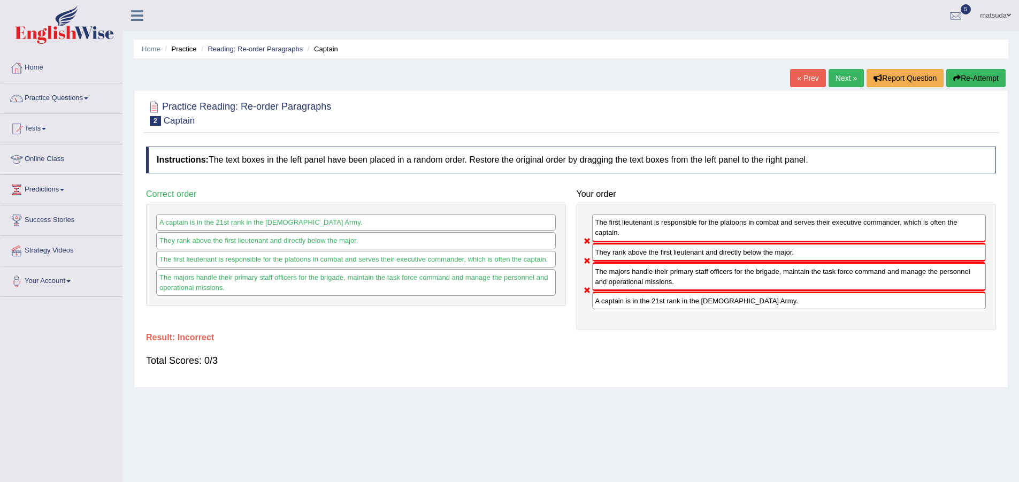
click at [837, 71] on link "Next »" at bounding box center [845, 78] width 35 height 18
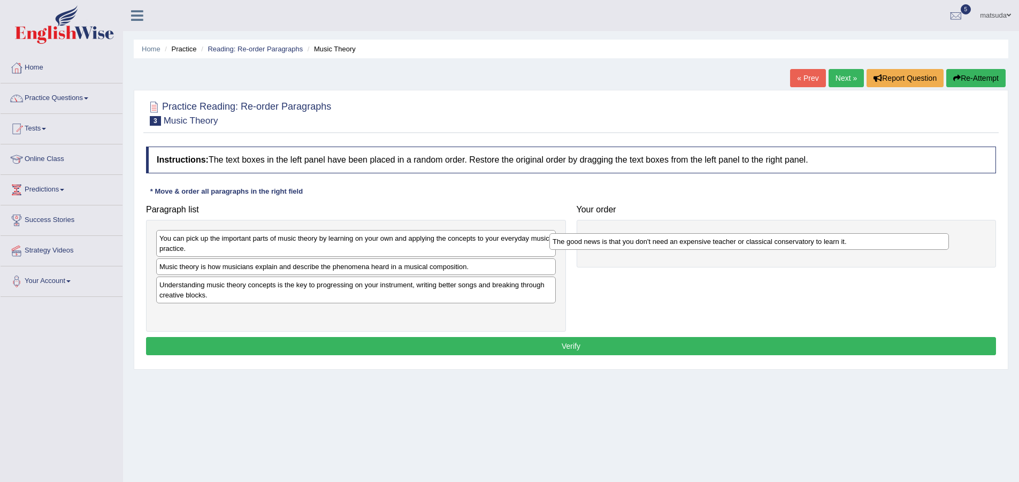
drag, startPoint x: 301, startPoint y: 271, endPoint x: 694, endPoint y: 246, distance: 393.9
click at [694, 246] on div "The good news is that you don't need an expensive teacher or classical conserva…" at bounding box center [749, 241] width 400 height 17
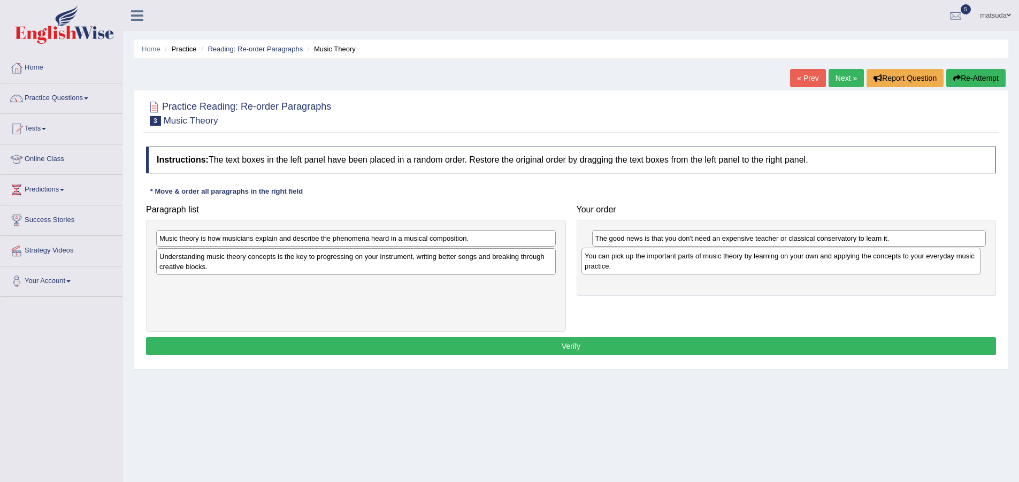
drag, startPoint x: 345, startPoint y: 248, endPoint x: 770, endPoint y: 265, distance: 425.6
click at [770, 265] on div "You can pick up the important parts of music theory by learning on your own and…" at bounding box center [781, 261] width 400 height 27
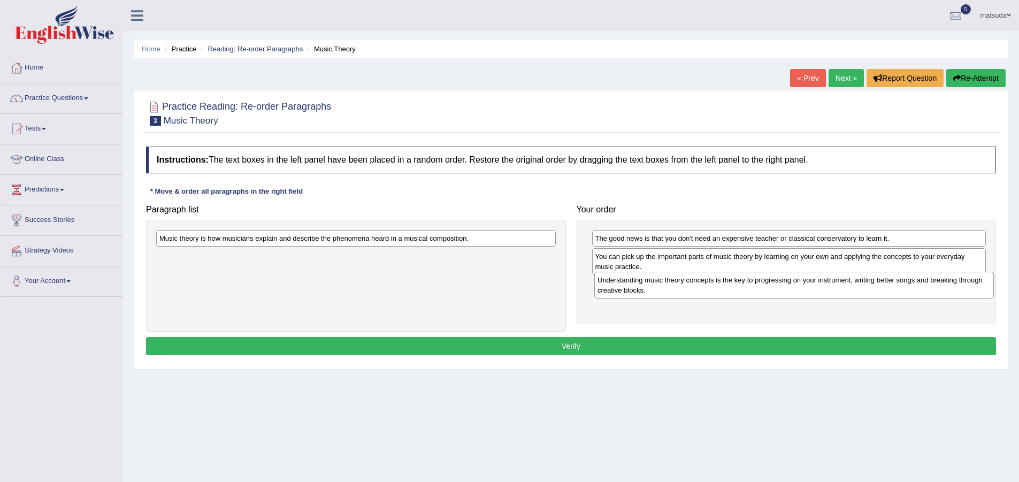
drag, startPoint x: 395, startPoint y: 266, endPoint x: 833, endPoint y: 289, distance: 438.7
click at [833, 289] on div "Understanding music theory concepts is the key to progressing on your instrumen…" at bounding box center [794, 285] width 400 height 27
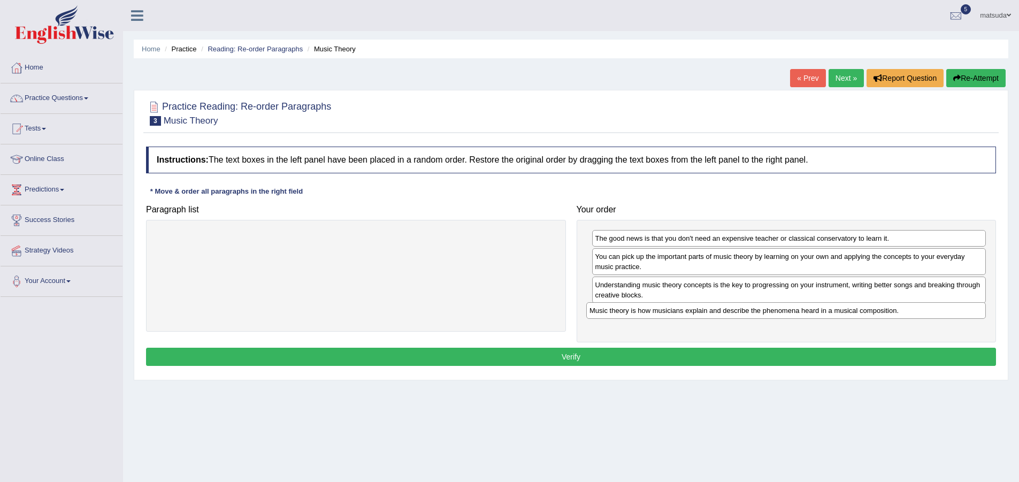
drag, startPoint x: 477, startPoint y: 237, endPoint x: 907, endPoint y: 310, distance: 436.0
click at [907, 310] on div "Music theory is how musicians explain and describe the phenomena heard in a mus…" at bounding box center [786, 310] width 400 height 17
click at [713, 362] on button "Verify" at bounding box center [571, 357] width 850 height 18
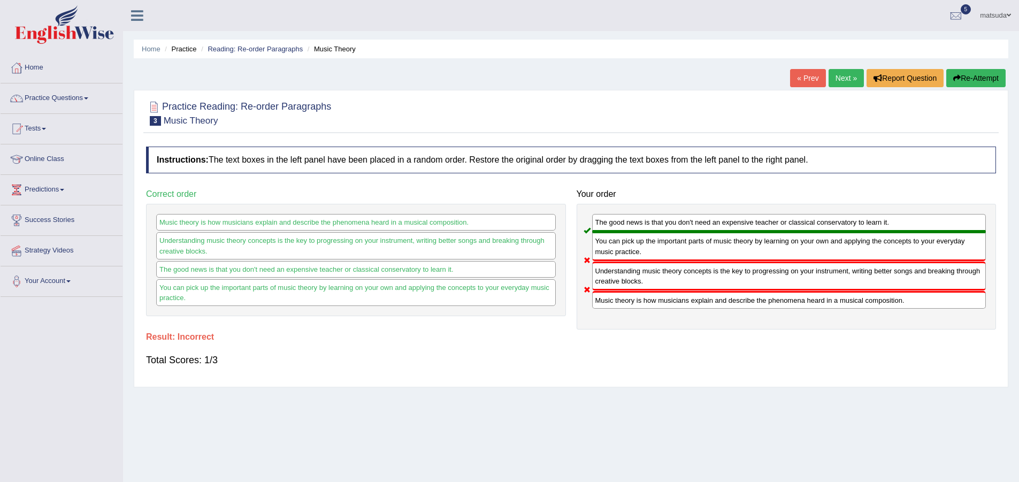
click at [849, 74] on link "Next »" at bounding box center [845, 78] width 35 height 18
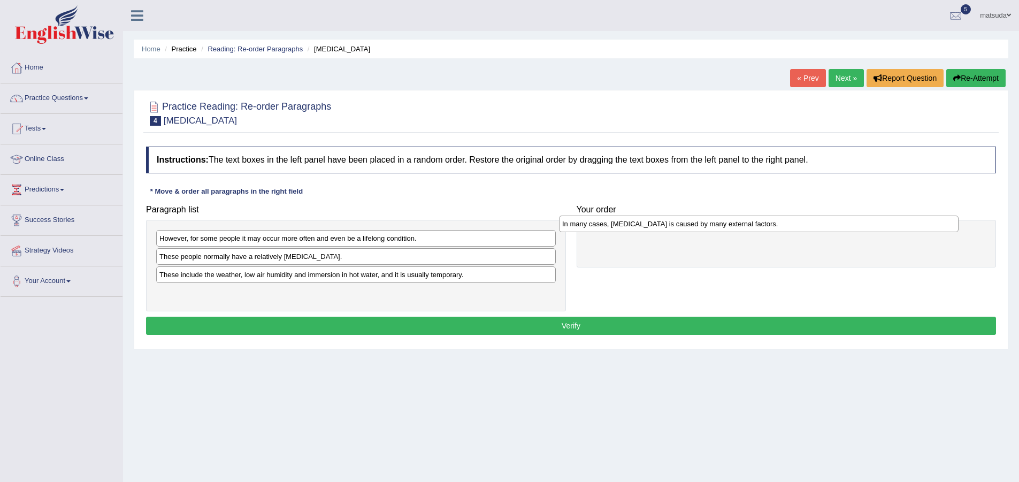
drag, startPoint x: 374, startPoint y: 260, endPoint x: 779, endPoint y: 234, distance: 405.2
click at [777, 232] on div "In many cases, [MEDICAL_DATA] is caused by many external factors." at bounding box center [759, 224] width 400 height 17
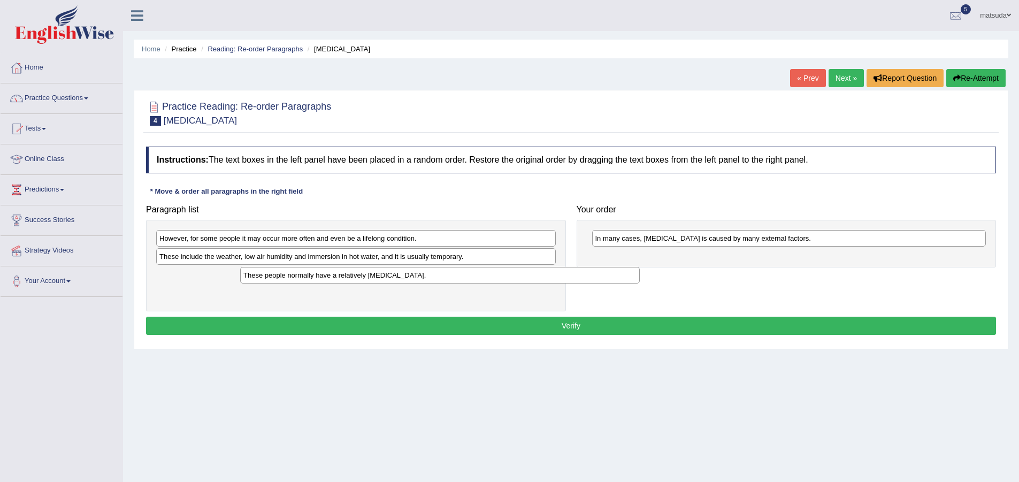
drag, startPoint x: 329, startPoint y: 263, endPoint x: 413, endPoint y: 281, distance: 85.5
click at [413, 281] on div "These people normally have a relatively [MEDICAL_DATA]." at bounding box center [440, 275] width 400 height 17
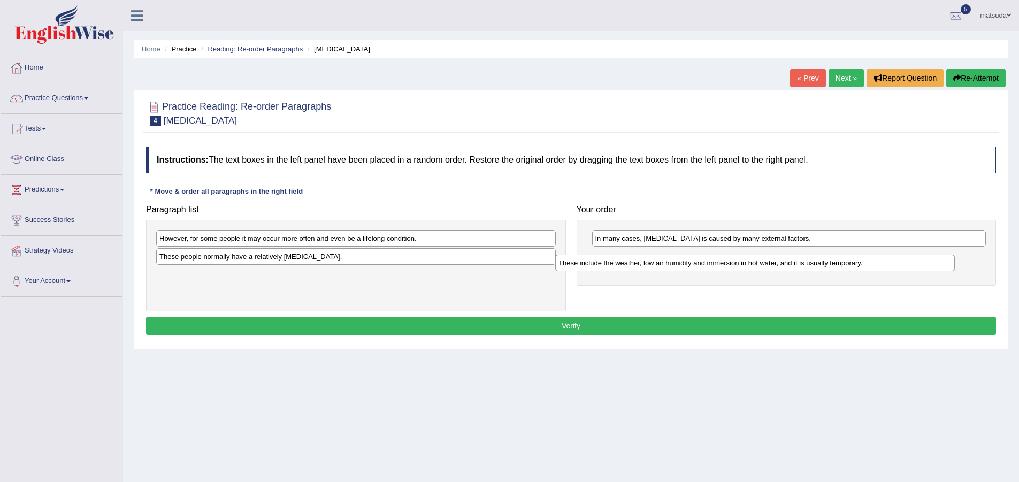
drag, startPoint x: 404, startPoint y: 257, endPoint x: 804, endPoint y: 263, distance: 399.6
click at [804, 263] on div "These include the weather, low air humidity and immersion in hot water, and it …" at bounding box center [755, 263] width 400 height 17
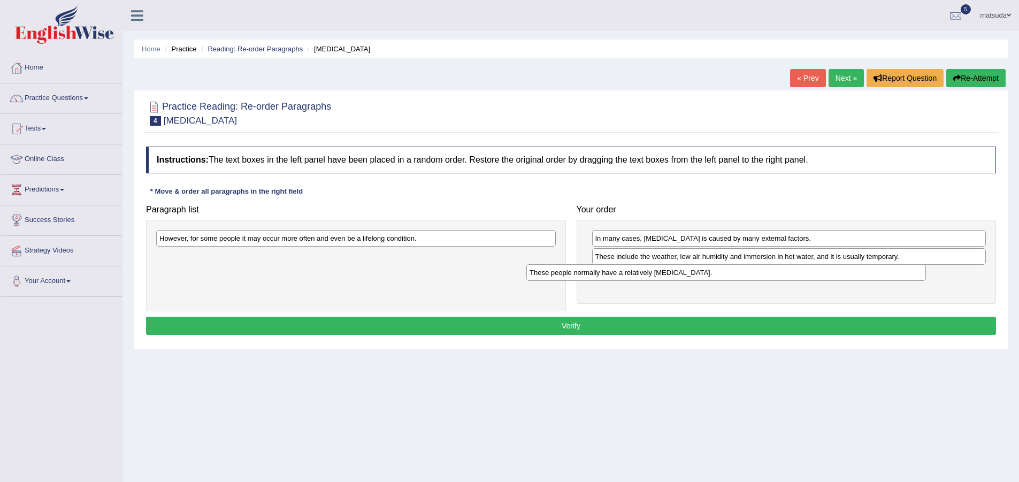
drag, startPoint x: 444, startPoint y: 255, endPoint x: 826, endPoint y: 266, distance: 382.0
click at [826, 266] on div "These people normally have a relatively [MEDICAL_DATA]." at bounding box center [726, 272] width 400 height 17
click at [448, 235] on div "However, for some people it may occur more often and even be a lifelong conditi…" at bounding box center [357, 239] width 400 height 17
click at [613, 284] on div "In many cases, dry skin is caused by many external factors. These include the w…" at bounding box center [787, 262] width 420 height 84
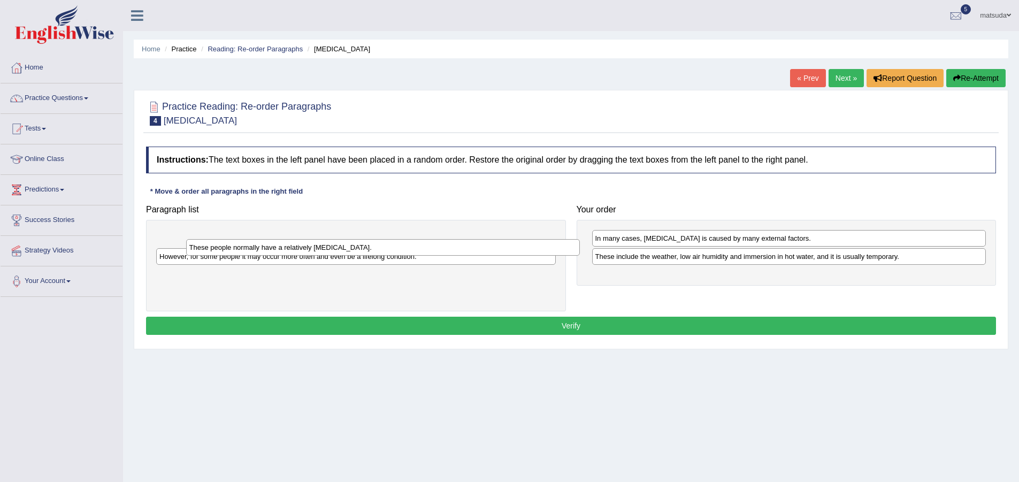
drag, startPoint x: 613, startPoint y: 274, endPoint x: 208, endPoint y: 247, distance: 406.9
click at [208, 247] on div "These people normally have a relatively sensitive skin." at bounding box center [383, 247] width 394 height 17
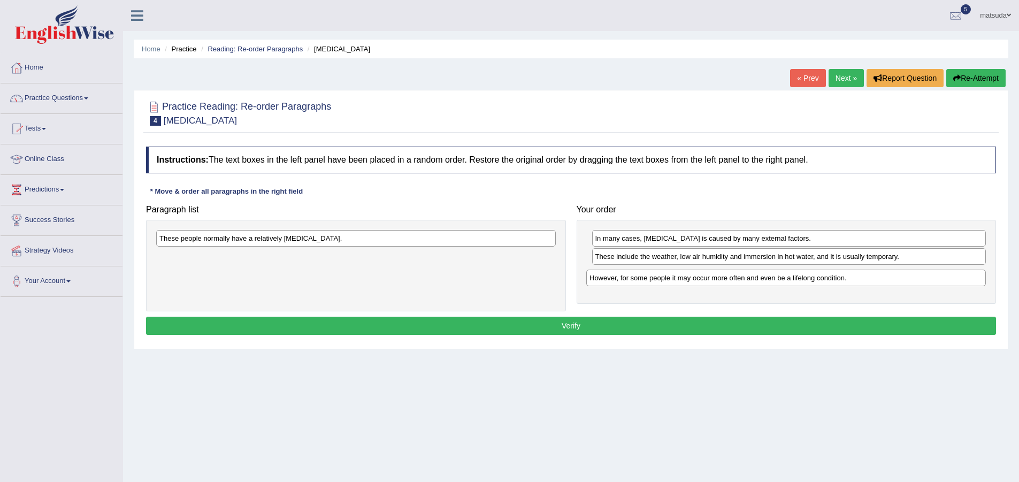
drag, startPoint x: 226, startPoint y: 261, endPoint x: 653, endPoint y: 282, distance: 427.3
click at [653, 282] on div "However, for some people it may occur more often and even be a lifelong conditi…" at bounding box center [786, 278] width 400 height 17
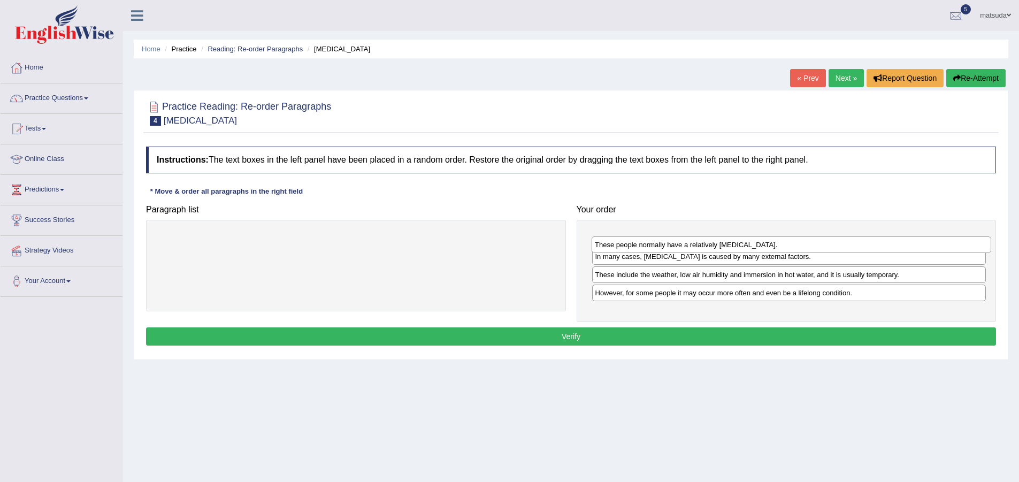
drag, startPoint x: 398, startPoint y: 241, endPoint x: 834, endPoint y: 248, distance: 435.4
click at [834, 248] on div "These people normally have a relatively sensitive skin." at bounding box center [792, 244] width 400 height 17
drag, startPoint x: 800, startPoint y: 277, endPoint x: 794, endPoint y: 301, distance: 24.9
click at [794, 301] on div "These include the weather, low air humidity and immersion in hot water, and it …" at bounding box center [783, 298] width 394 height 17
drag, startPoint x: 642, startPoint y: 259, endPoint x: 633, endPoint y: 301, distance: 42.2
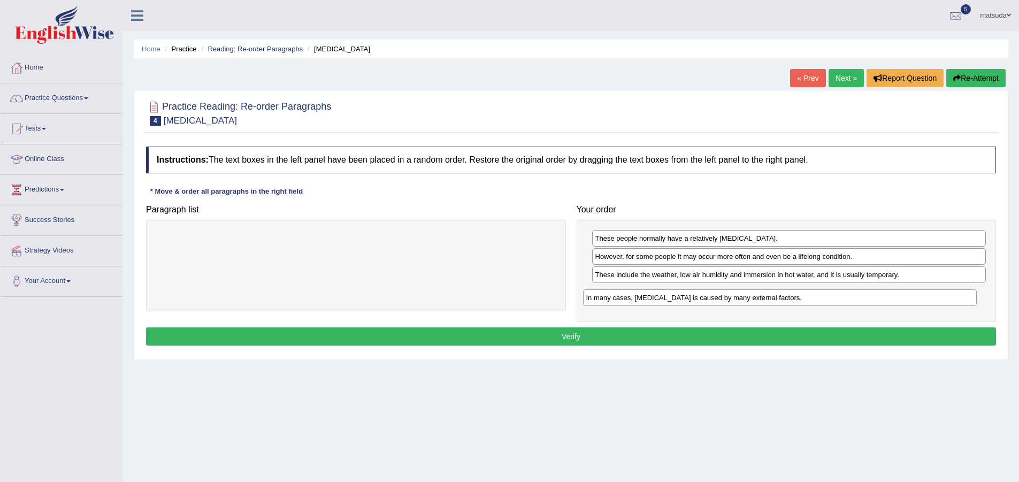
click at [633, 301] on div "In many cases, dry skin is caused by many external factors." at bounding box center [780, 297] width 394 height 17
drag, startPoint x: 635, startPoint y: 277, endPoint x: 641, endPoint y: 256, distance: 21.7
click at [641, 256] on div "These include the weather, low air humidity and immersion in hot water, and it …" at bounding box center [795, 253] width 394 height 17
click at [612, 334] on button "Verify" at bounding box center [571, 336] width 850 height 18
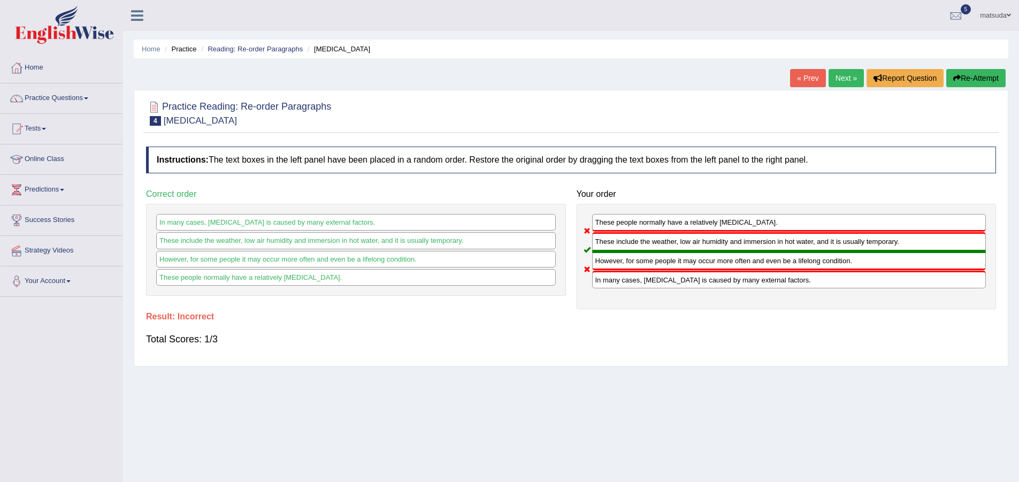
drag, startPoint x: 638, startPoint y: 226, endPoint x: 644, endPoint y: 286, distance: 60.2
click at [643, 286] on div "These people normally have a relatively sensitive skin. These include the weath…" at bounding box center [787, 256] width 420 height 105
click at [841, 76] on link "Next »" at bounding box center [845, 78] width 35 height 18
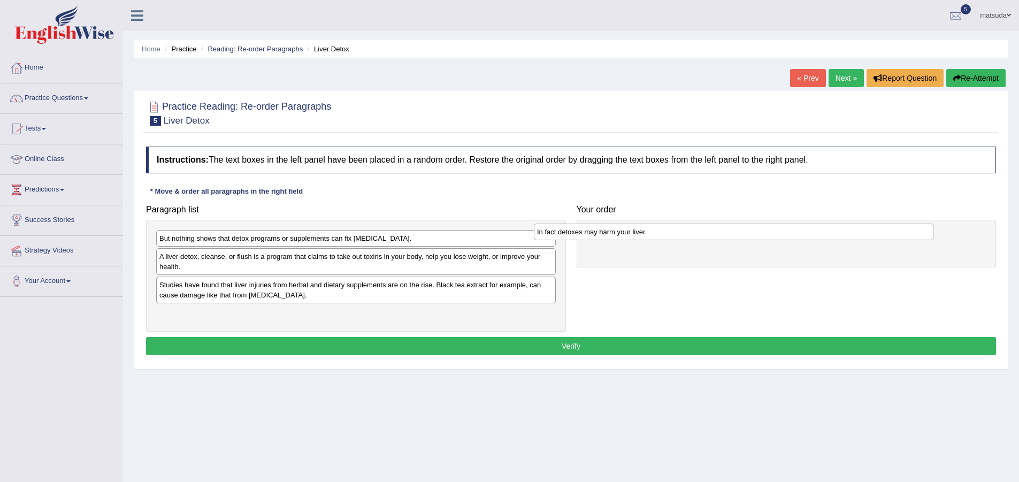
drag, startPoint x: 489, startPoint y: 317, endPoint x: 891, endPoint y: 235, distance: 409.8
click at [891, 235] on div "In fact detoxes may harm your liver." at bounding box center [734, 232] width 400 height 17
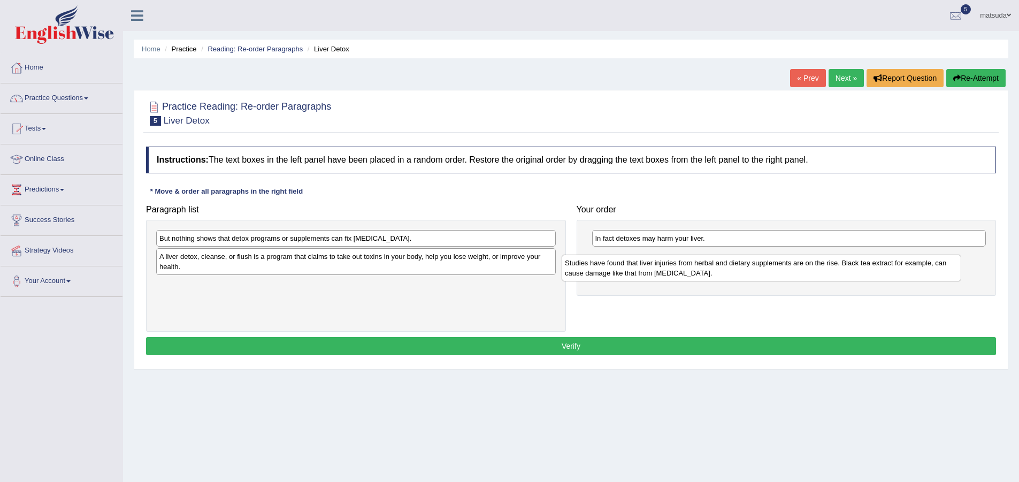
drag, startPoint x: 386, startPoint y: 290, endPoint x: 798, endPoint y: 268, distance: 412.4
click at [798, 268] on div "Studies have found that liver injuries from herbal and dietary supplements are …" at bounding box center [762, 268] width 400 height 27
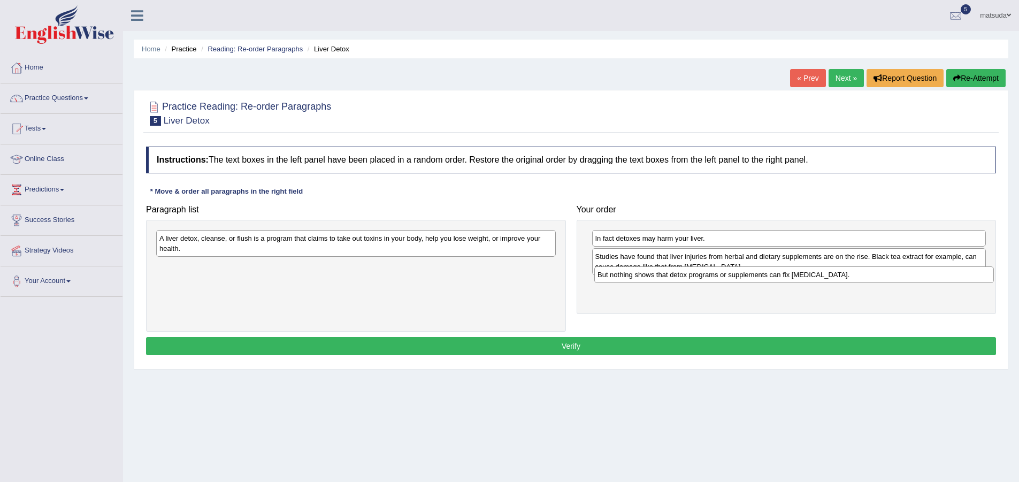
drag, startPoint x: 439, startPoint y: 241, endPoint x: 877, endPoint y: 277, distance: 439.5
click at [877, 277] on div "But nothing shows that detox programs or supplements can fix liver damage." at bounding box center [794, 274] width 400 height 17
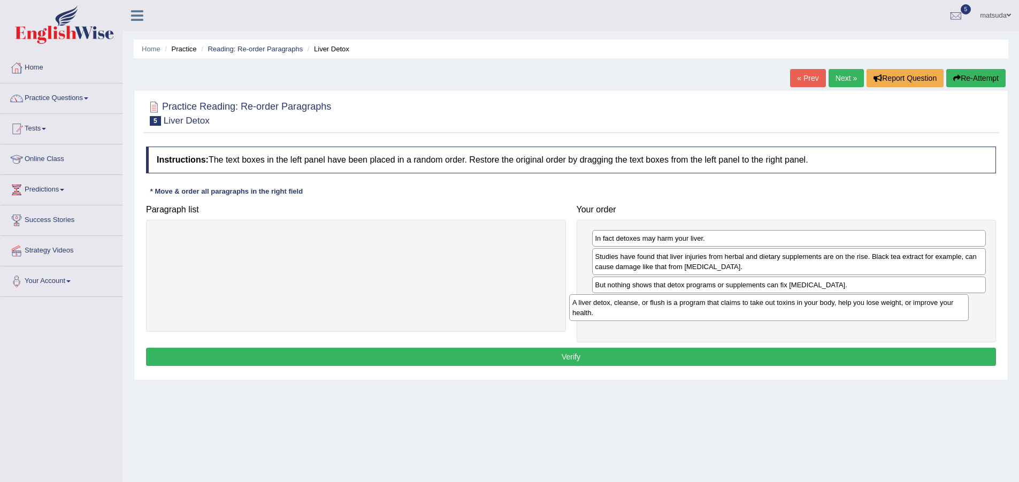
drag, startPoint x: 471, startPoint y: 250, endPoint x: 884, endPoint y: 314, distance: 417.9
click at [884, 314] on div "A liver detox, cleanse, or flush is a program that claims to take out toxins in…" at bounding box center [769, 307] width 400 height 27
click at [712, 359] on button "Verify" at bounding box center [571, 357] width 850 height 18
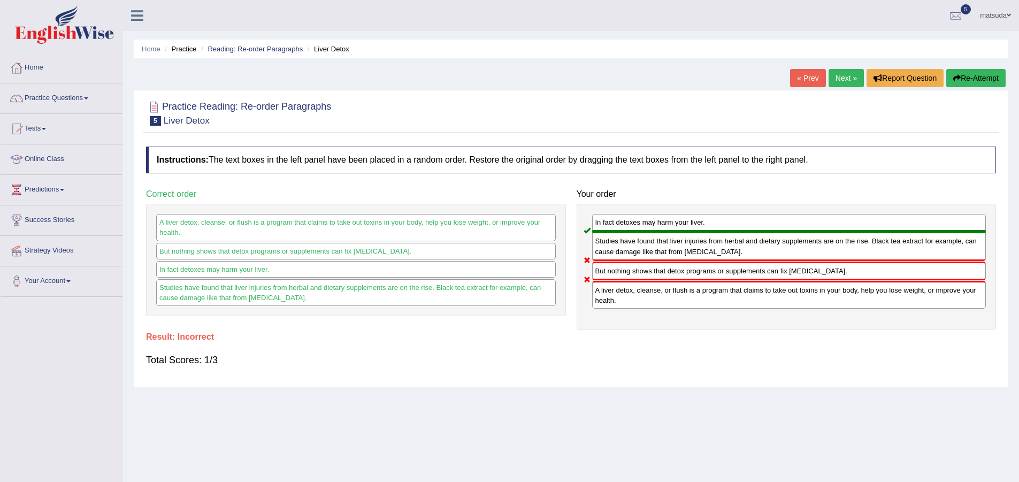
click at [832, 78] on link "Next »" at bounding box center [845, 78] width 35 height 18
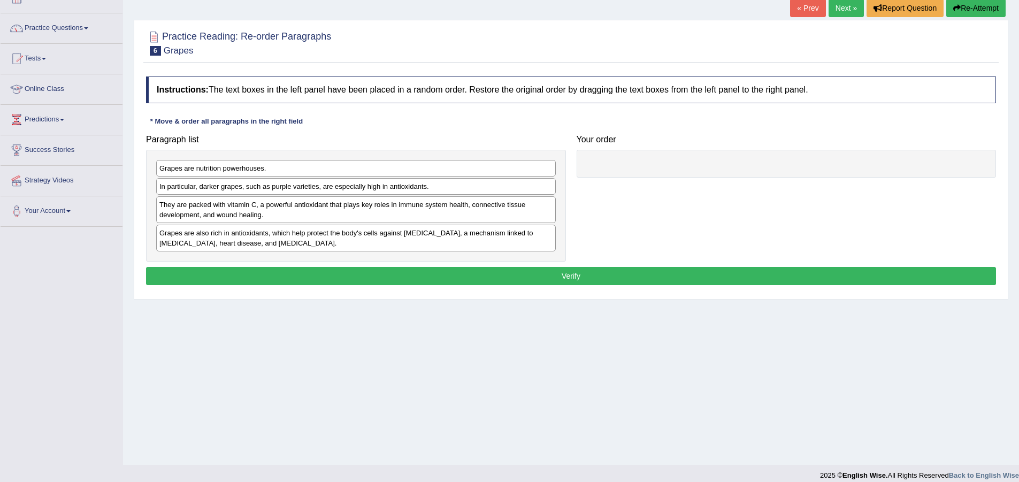
scroll to position [80, 0]
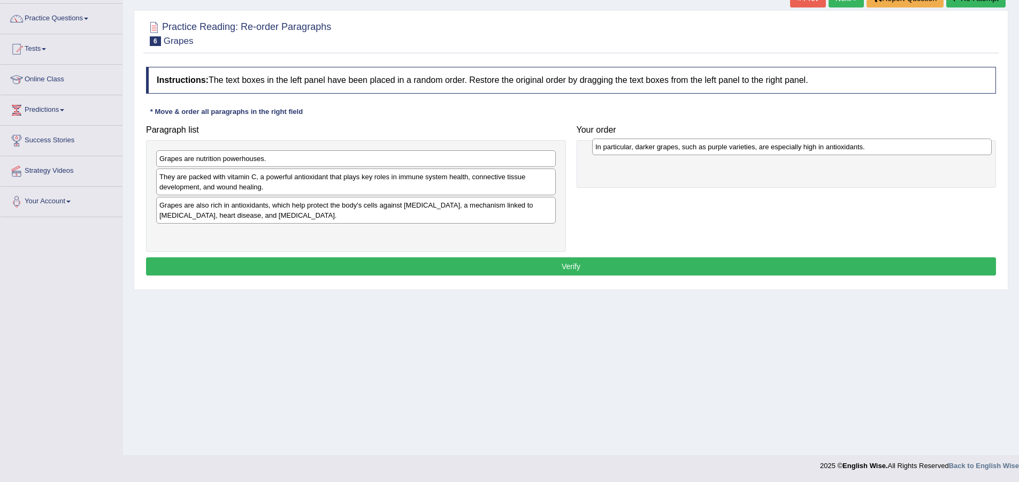
drag, startPoint x: 540, startPoint y: 181, endPoint x: 976, endPoint y: 151, distance: 436.9
click at [976, 151] on div "In particular, darker grapes, such as purple varieties, are especially high in …" at bounding box center [792, 147] width 400 height 17
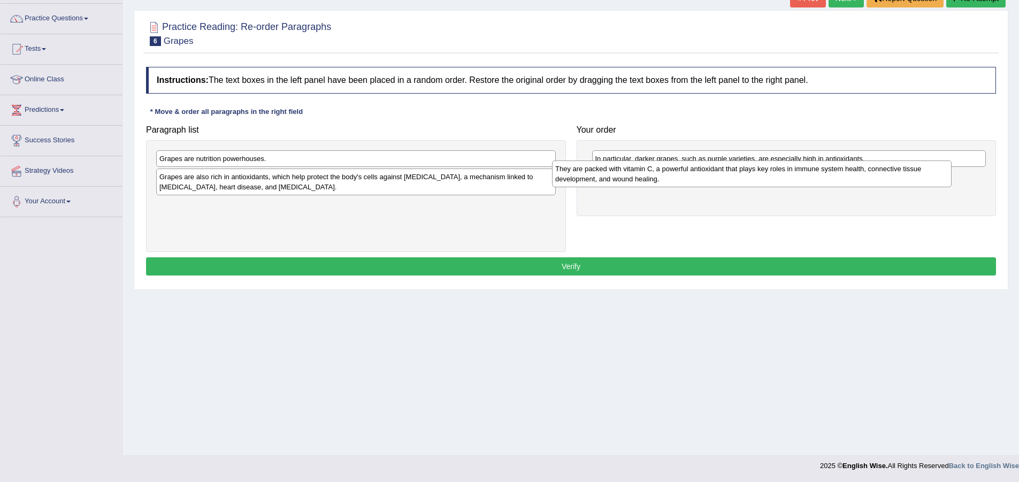
drag, startPoint x: 377, startPoint y: 185, endPoint x: 777, endPoint y: 178, distance: 399.6
click at [777, 178] on div "They are packed with vitamin C, a powerful antioxidant that plays key roles in …" at bounding box center [752, 173] width 400 height 27
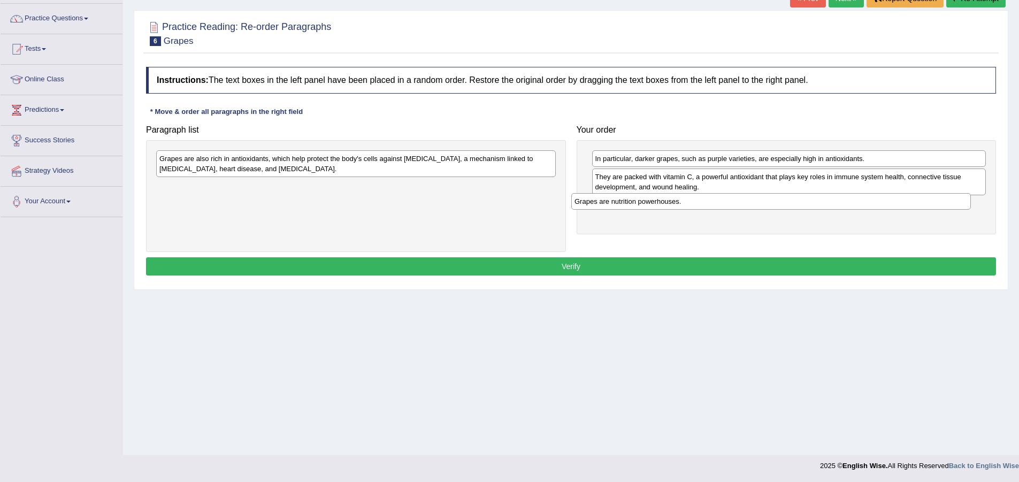
drag, startPoint x: 334, startPoint y: 166, endPoint x: 756, endPoint y: 211, distance: 424.4
click at [755, 210] on div "Grapes are nutrition powerhouses." at bounding box center [771, 201] width 400 height 17
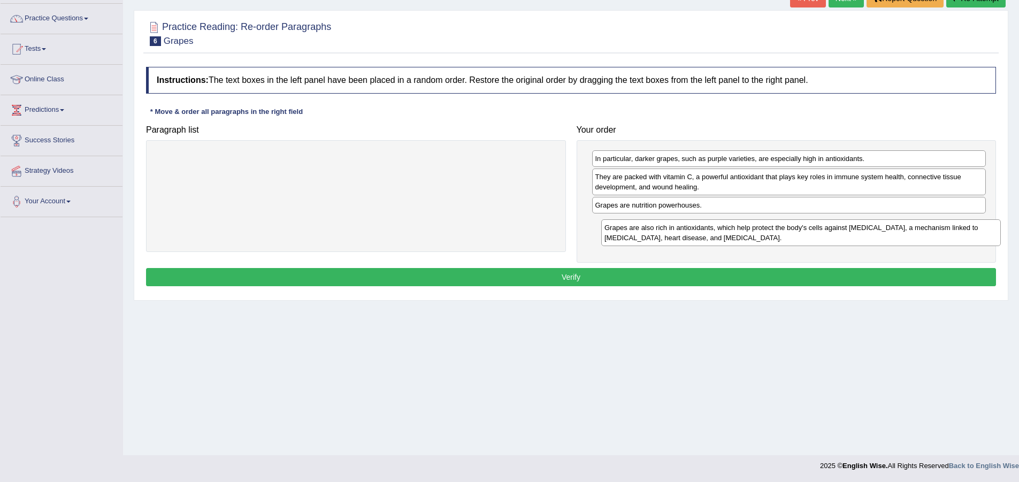
drag, startPoint x: 449, startPoint y: 168, endPoint x: 894, endPoint y: 237, distance: 450.3
click at [894, 237] on div "Grapes are also rich in antioxidants, which help protect the body's cells again…" at bounding box center [801, 232] width 400 height 27
click at [784, 273] on button "Verify" at bounding box center [571, 277] width 850 height 18
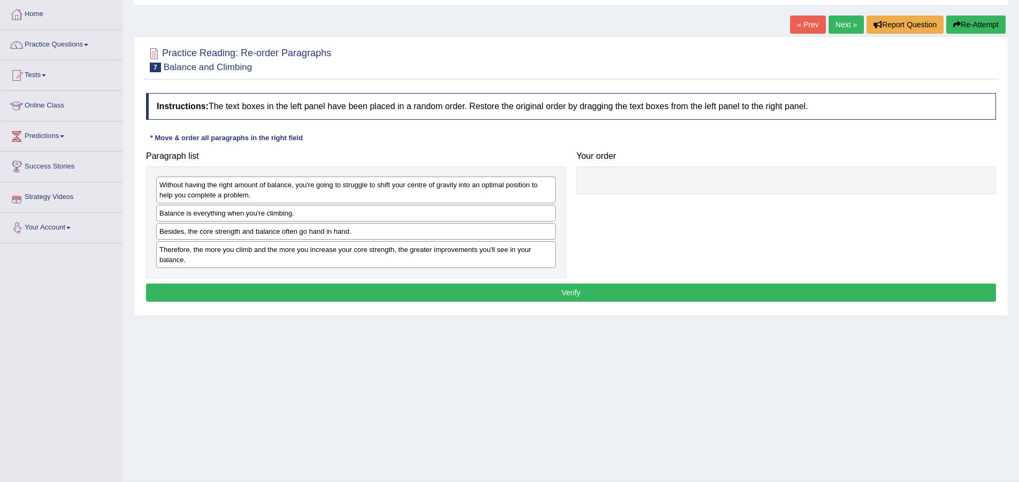
scroll to position [80, 0]
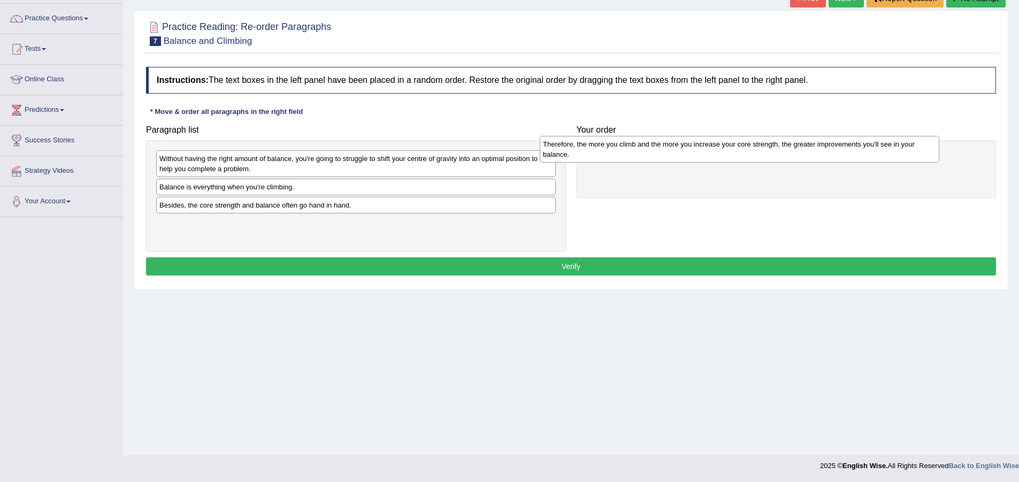
drag, startPoint x: 202, startPoint y: 237, endPoint x: 585, endPoint y: 158, distance: 391.6
click at [585, 158] on div "Therefore, the more you climb and the more you increase your core strength, the…" at bounding box center [740, 149] width 400 height 27
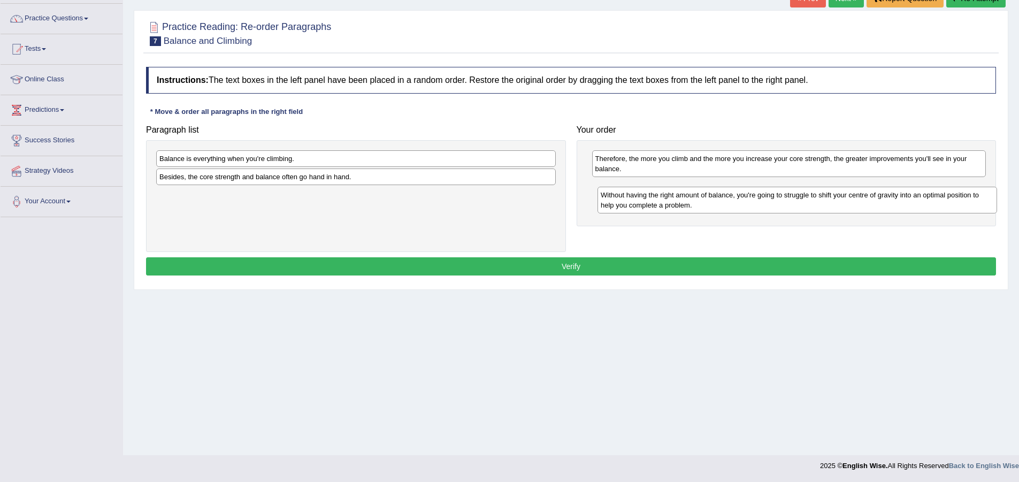
drag, startPoint x: 365, startPoint y: 170, endPoint x: 807, endPoint y: 206, distance: 442.7
click at [807, 206] on div "Without having the right amount of balance, you're going to struggle to shift y…" at bounding box center [797, 200] width 400 height 27
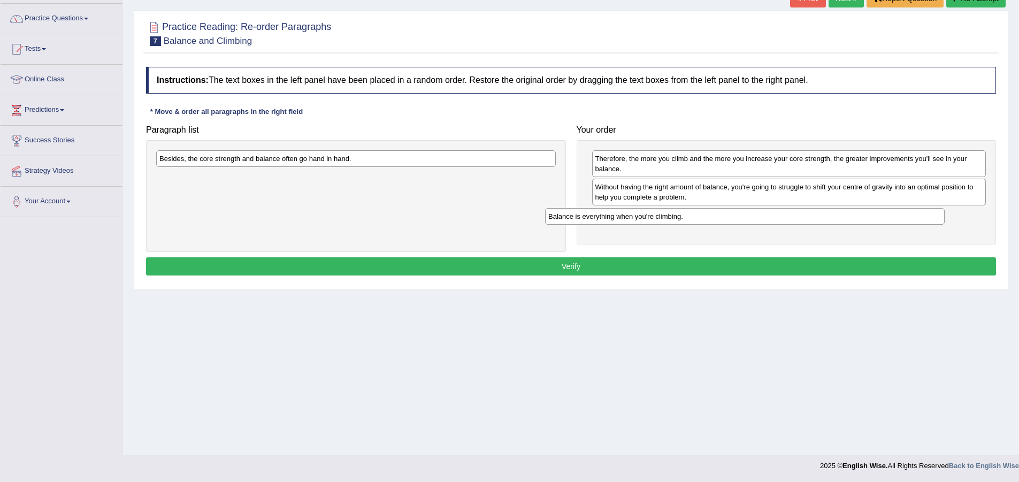
drag, startPoint x: 373, startPoint y: 157, endPoint x: 766, endPoint y: 212, distance: 397.6
click at [766, 212] on div "Balance is everything when you're climbing." at bounding box center [745, 216] width 400 height 17
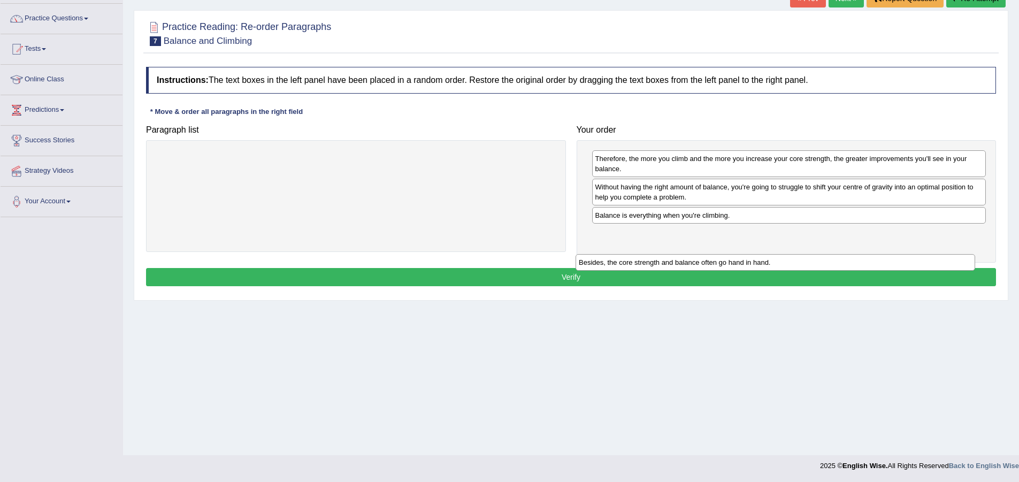
drag, startPoint x: 451, startPoint y: 165, endPoint x: 871, endPoint y: 269, distance: 432.5
click at [871, 269] on div "Besides, the core strength and balance often go hand in hand." at bounding box center [775, 262] width 400 height 17
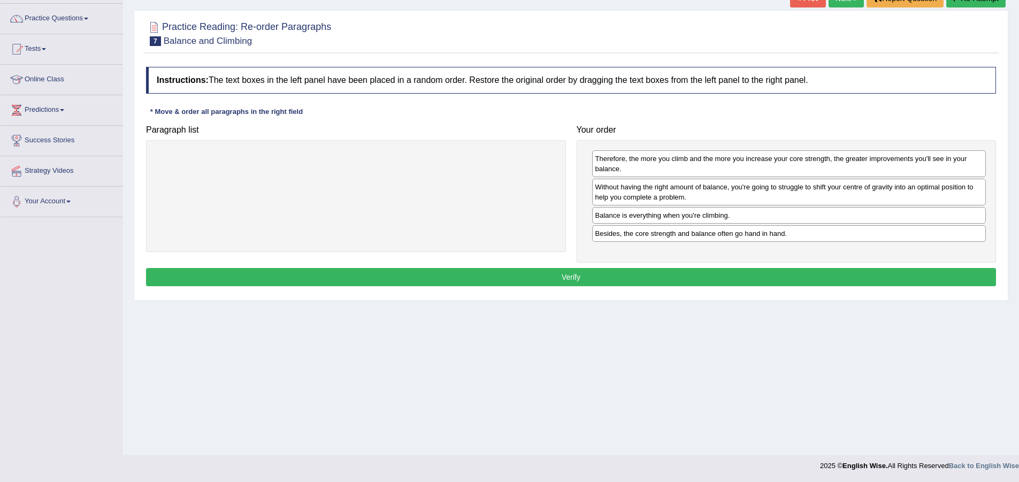
click at [765, 272] on button "Verify" at bounding box center [571, 277] width 850 height 18
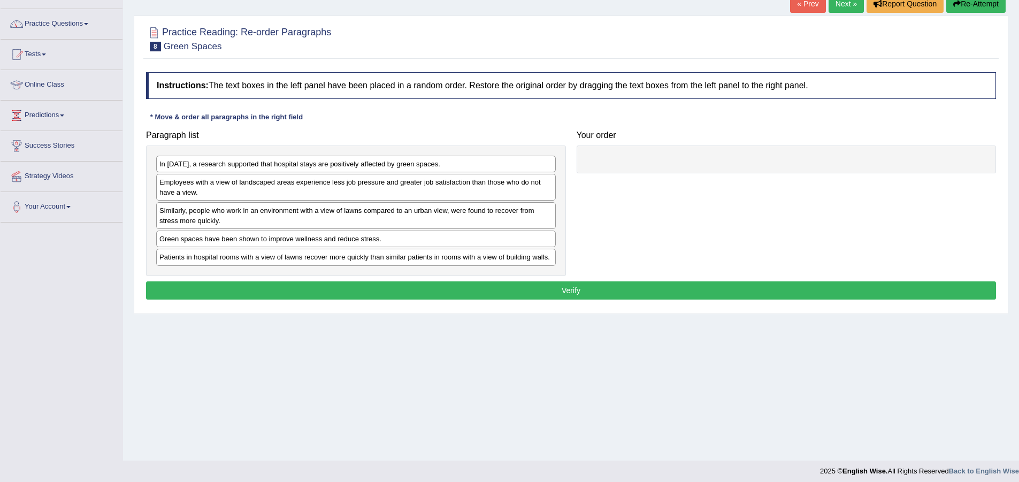
scroll to position [80, 0]
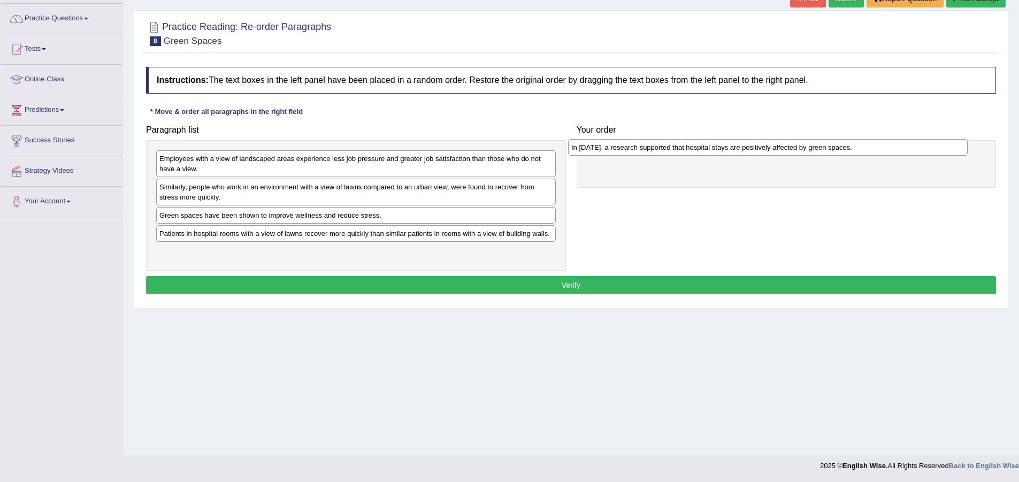
drag, startPoint x: 403, startPoint y: 164, endPoint x: 815, endPoint y: 152, distance: 412.0
click at [815, 152] on div "In 2002, a research supported that hospital stays are positively affected by gr…" at bounding box center [768, 147] width 400 height 17
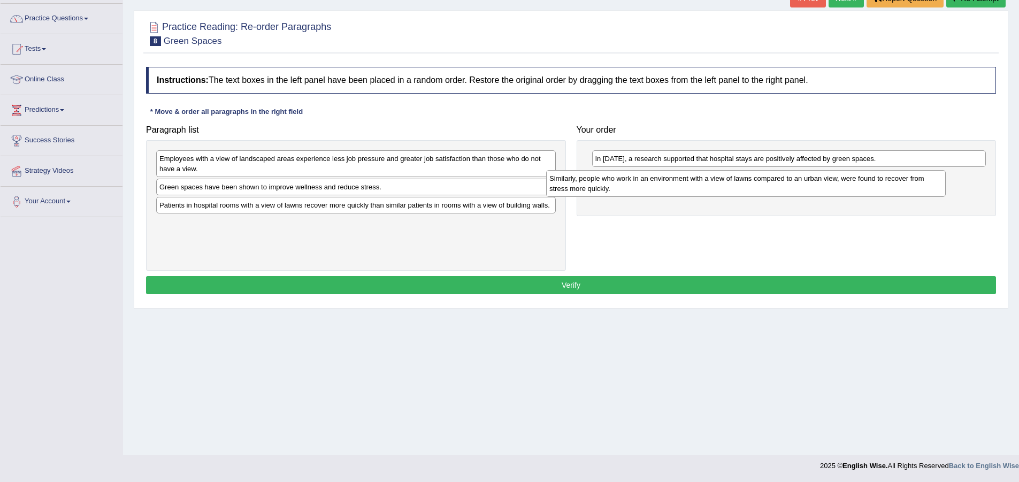
drag, startPoint x: 426, startPoint y: 194, endPoint x: 816, endPoint y: 186, distance: 390.0
click at [816, 186] on div "Similarly, people who work in an environment with a view of lawns compared to a…" at bounding box center [746, 183] width 400 height 27
click at [459, 166] on div "Employees with a view of landscaped areas experience less job pressure and grea…" at bounding box center [356, 163] width 400 height 27
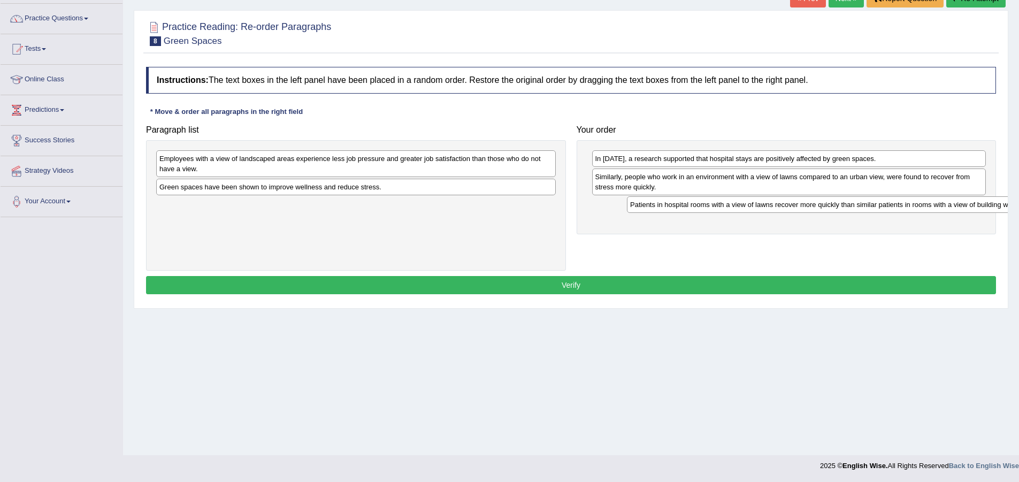
drag, startPoint x: 475, startPoint y: 207, endPoint x: 946, endPoint y: 206, distance: 470.7
click at [946, 206] on div "Patients in hospital rooms with a view of lawns recover more quickly than simil…" at bounding box center [827, 204] width 400 height 17
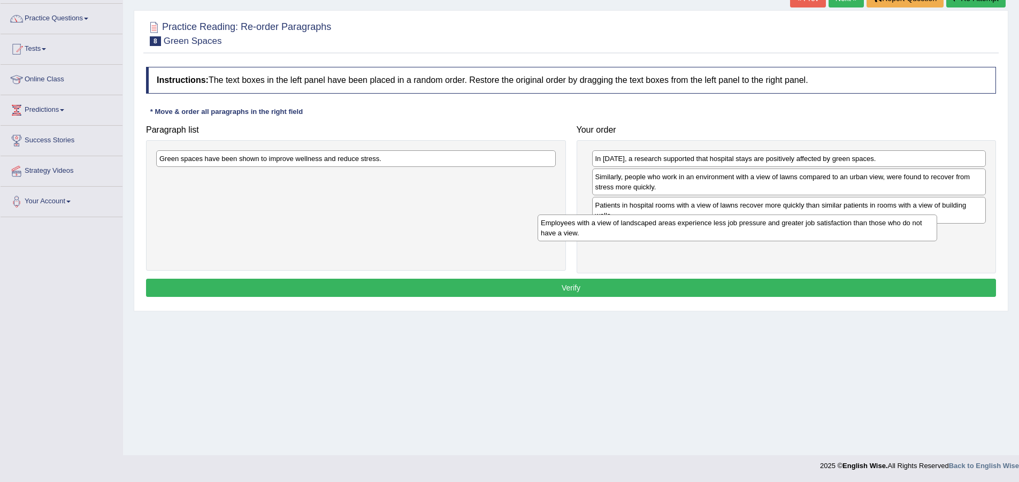
drag, startPoint x: 532, startPoint y: 164, endPoint x: 924, endPoint y: 229, distance: 398.0
click at [924, 229] on div "Employees with a view of landscaped areas experience less job pressure and grea…" at bounding box center [738, 227] width 400 height 27
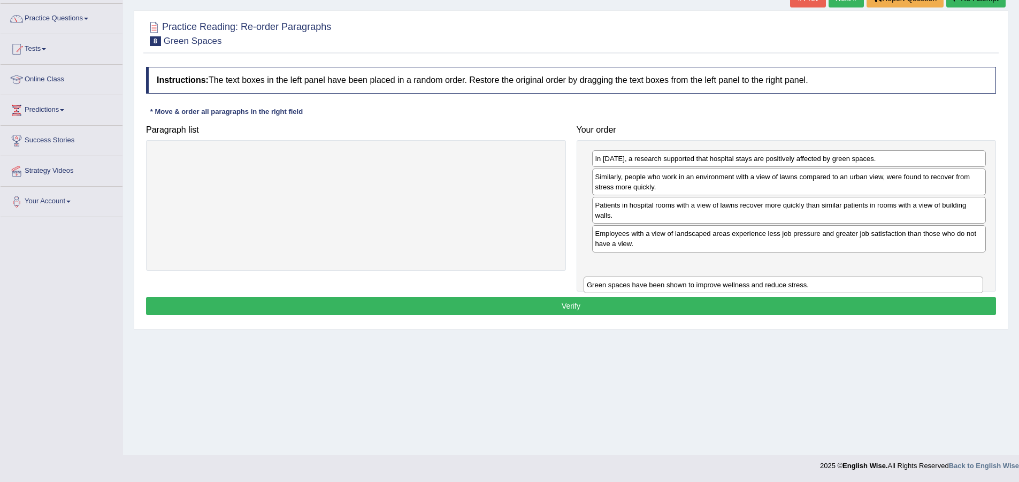
drag, startPoint x: 511, startPoint y: 160, endPoint x: 947, endPoint y: 285, distance: 452.9
click at [947, 285] on div "Green spaces have been shown to improve wellness and reduce stress." at bounding box center [784, 285] width 400 height 17
click at [891, 303] on button "Verify" at bounding box center [571, 306] width 850 height 18
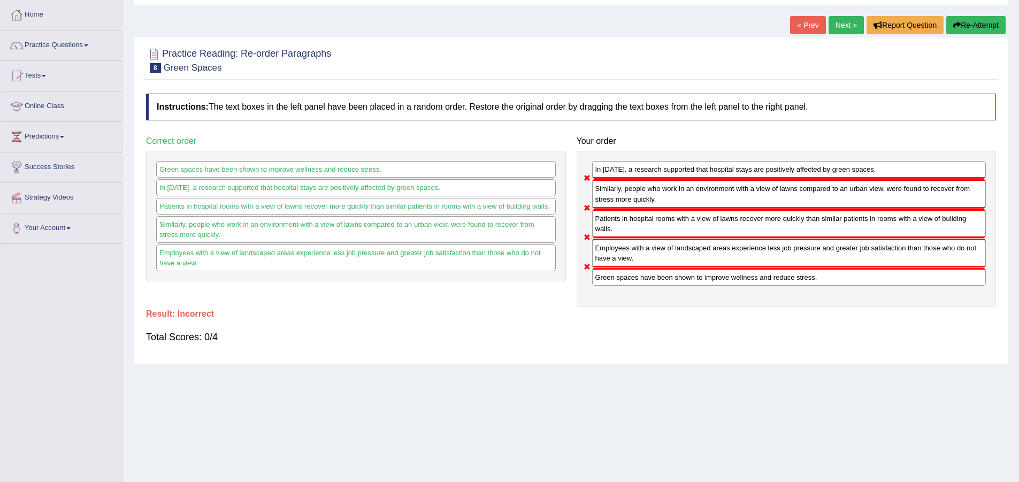
scroll to position [26, 0]
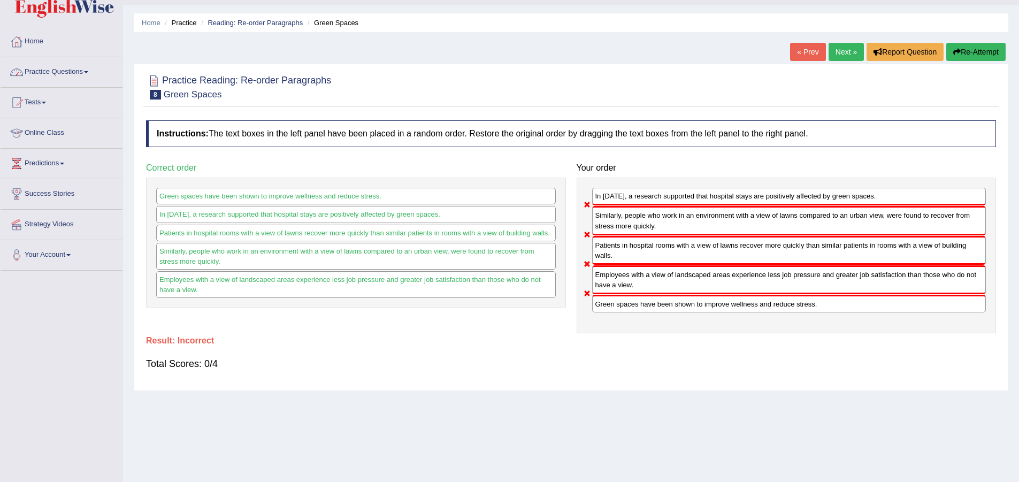
click at [79, 73] on link "Practice Questions" at bounding box center [62, 70] width 122 height 27
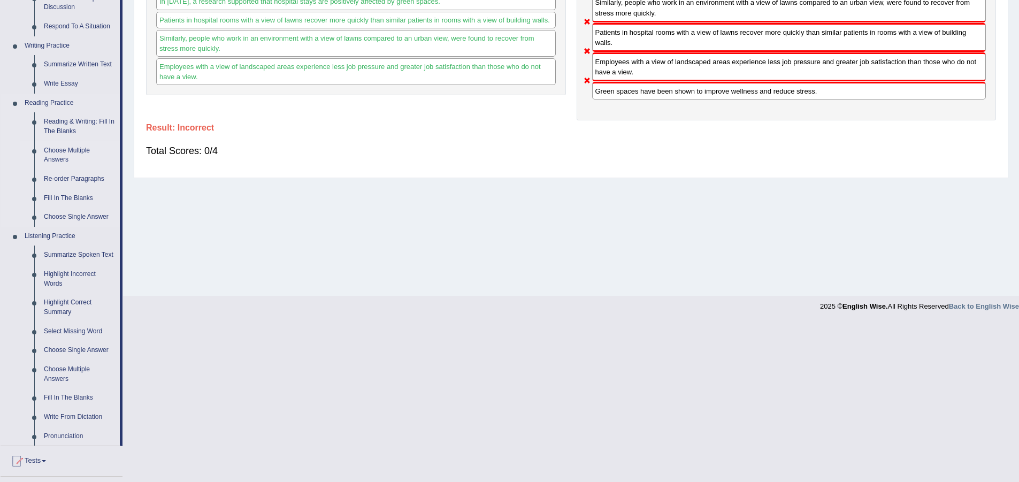
scroll to position [240, 0]
click at [82, 175] on link "Re-order Paragraphs" at bounding box center [79, 177] width 81 height 19
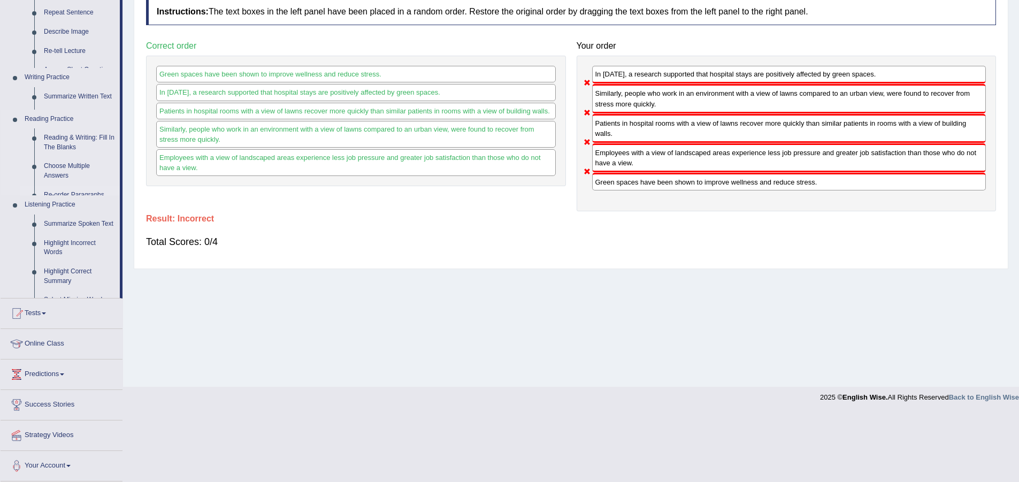
scroll to position [80, 0]
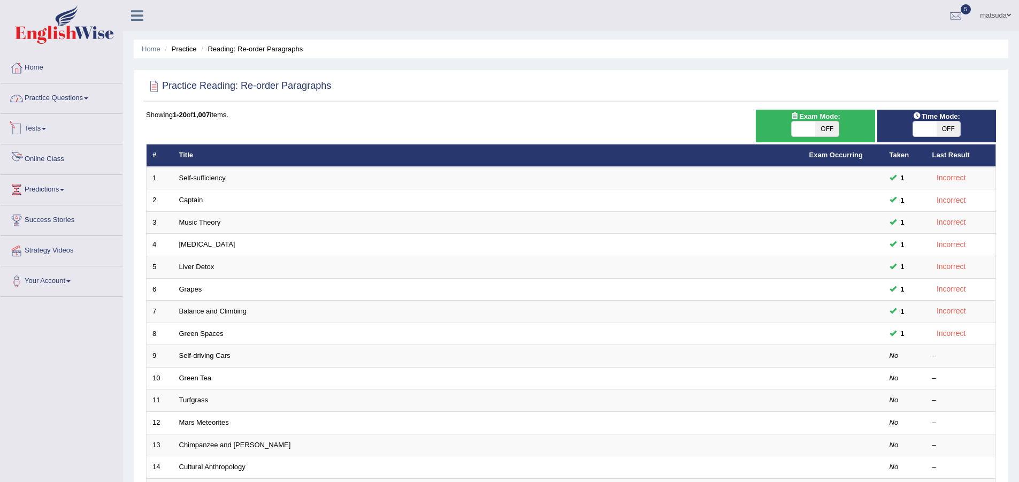
click at [95, 89] on link "Practice Questions" at bounding box center [62, 96] width 122 height 27
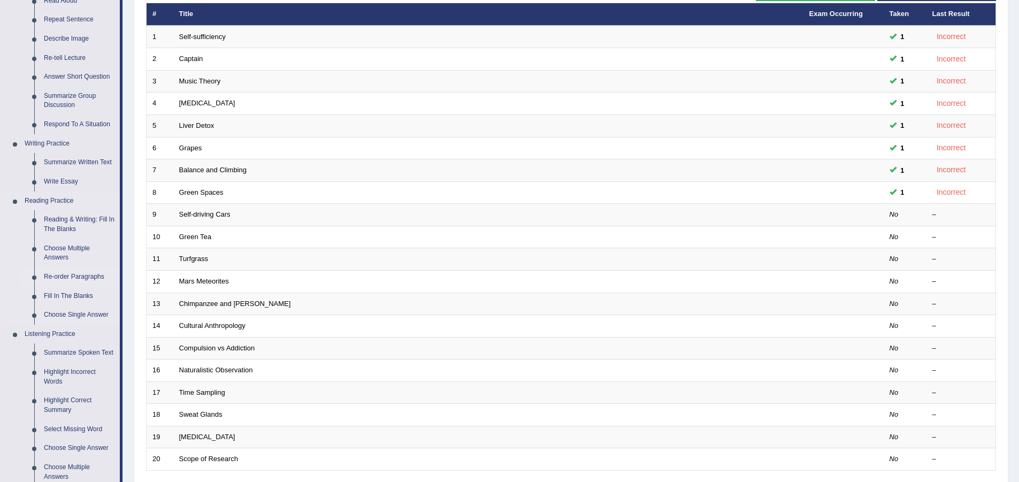
scroll to position [160, 0]
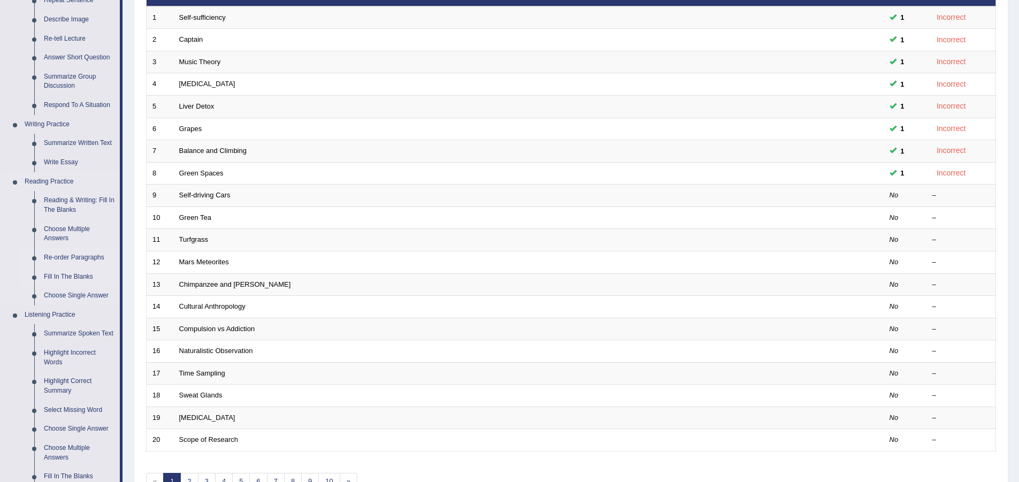
click at [65, 274] on link "Fill In The Blanks" at bounding box center [79, 276] width 81 height 19
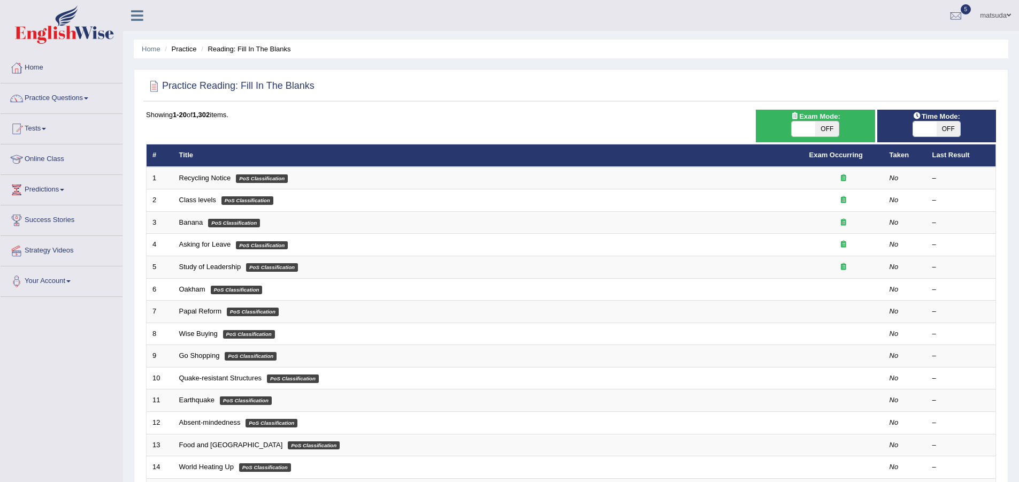
click at [201, 181] on link "Recycling Notice" at bounding box center [205, 178] width 52 height 8
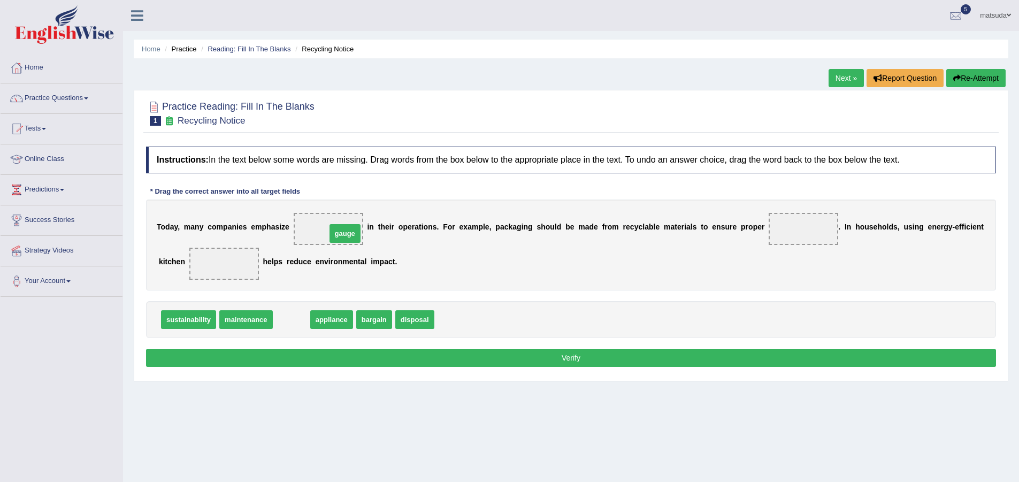
drag, startPoint x: 286, startPoint y: 316, endPoint x: 339, endPoint y: 229, distance: 101.4
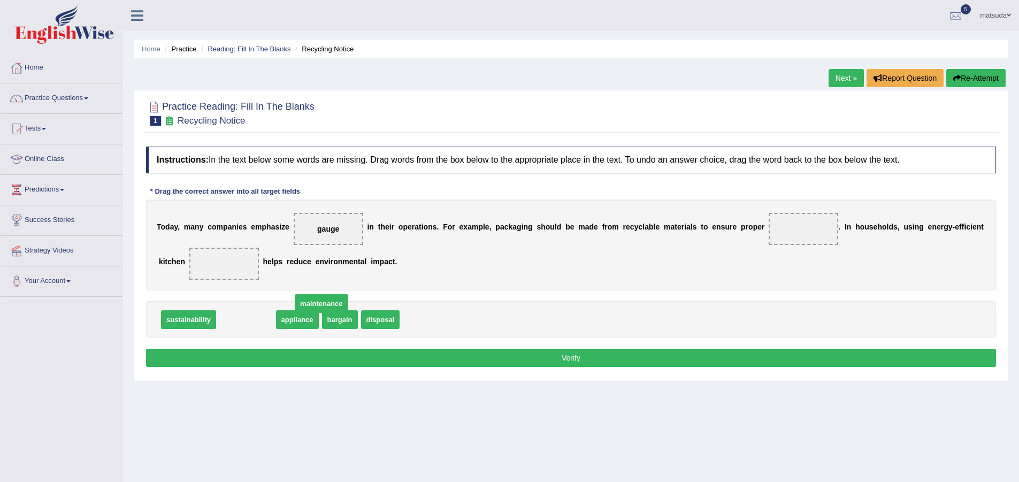
drag, startPoint x: 233, startPoint y: 320, endPoint x: 308, endPoint y: 304, distance: 77.1
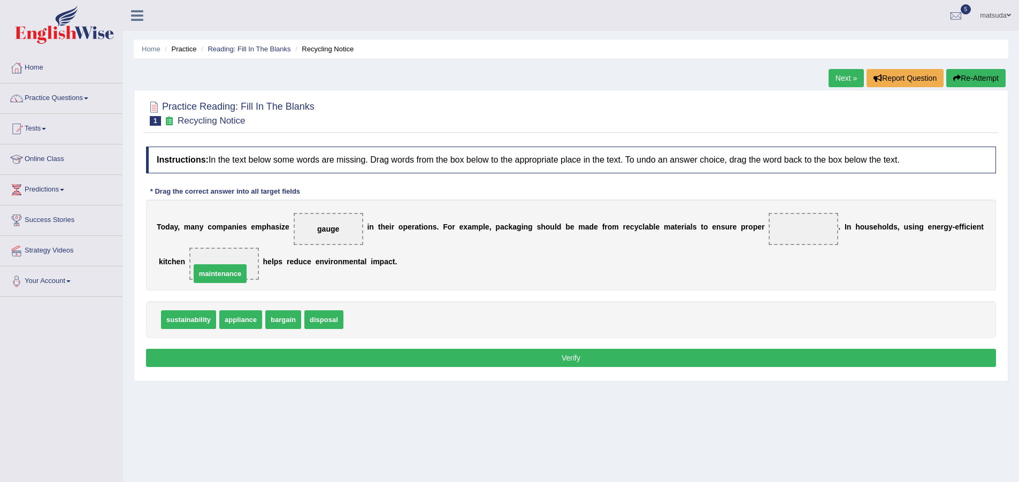
drag, startPoint x: 365, startPoint y: 323, endPoint x: 212, endPoint y: 277, distance: 159.7
drag, startPoint x: 322, startPoint y: 319, endPoint x: 837, endPoint y: 244, distance: 519.9
click at [654, 361] on button "Verify" at bounding box center [571, 358] width 850 height 18
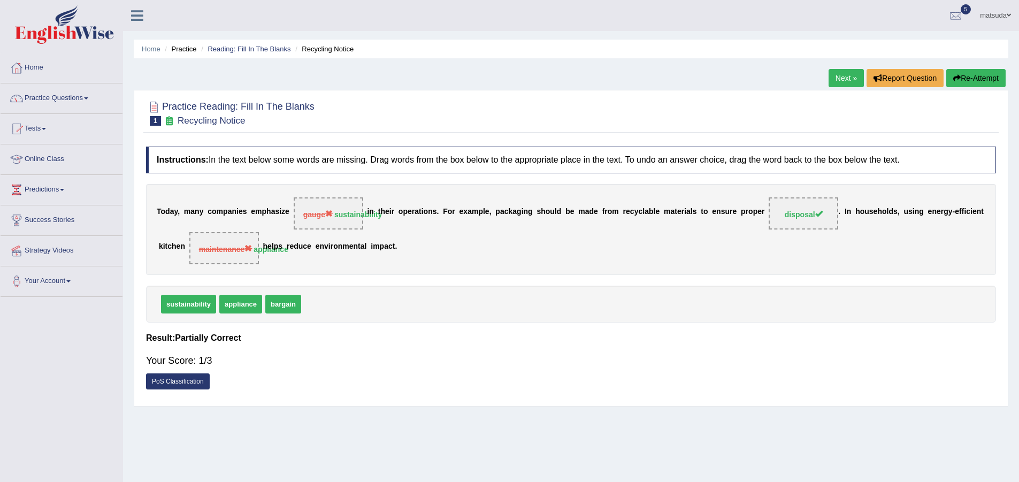
click at [841, 81] on link "Next »" at bounding box center [845, 78] width 35 height 18
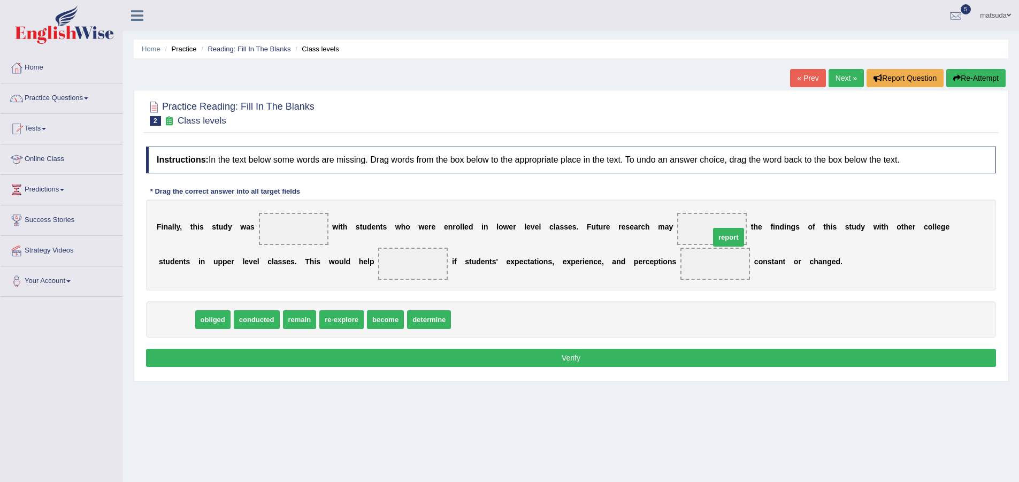
drag, startPoint x: 166, startPoint y: 325, endPoint x: 718, endPoint y: 242, distance: 558.1
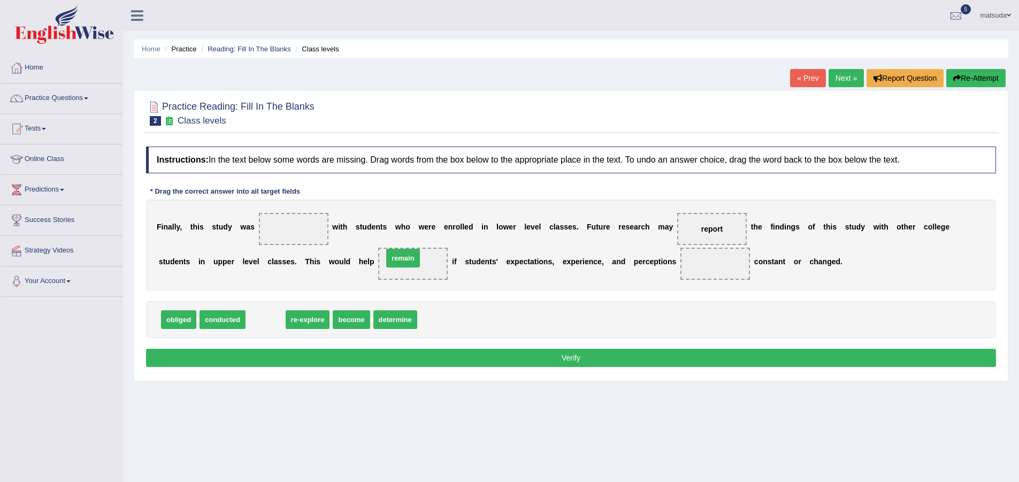
drag, startPoint x: 269, startPoint y: 321, endPoint x: 406, endPoint y: 260, distance: 150.6
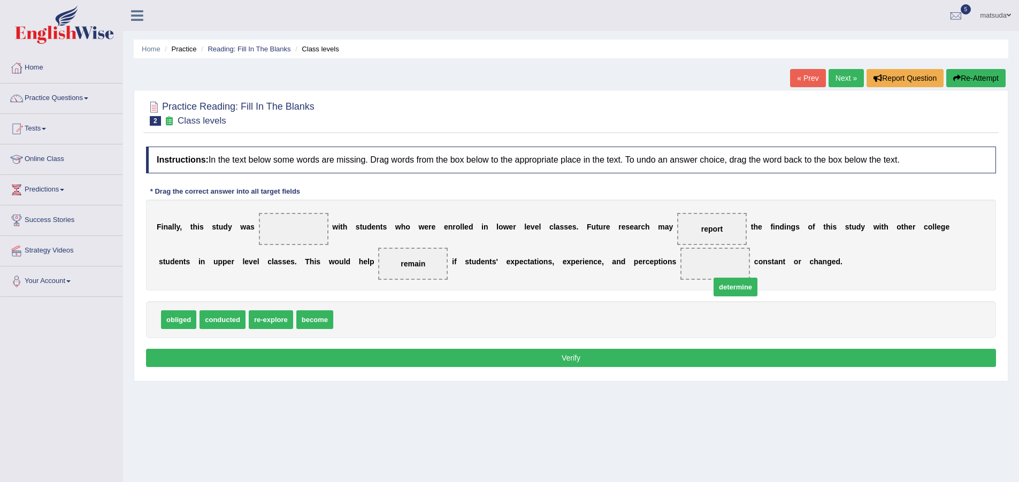
drag, startPoint x: 358, startPoint y: 318, endPoint x: 735, endPoint y: 286, distance: 378.5
drag, startPoint x: 235, startPoint y: 317, endPoint x: 332, endPoint y: 228, distance: 131.8
click at [377, 362] on button "Verify" at bounding box center [571, 358] width 850 height 18
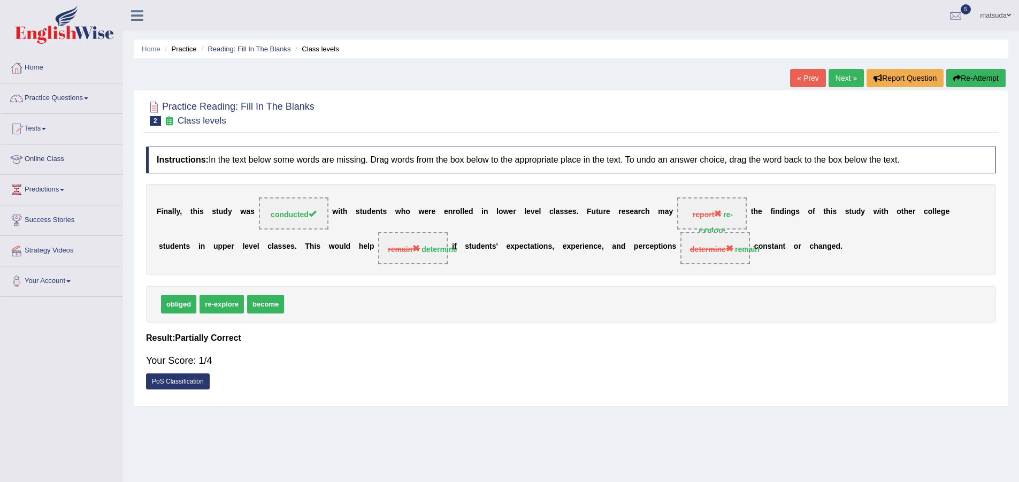
click at [841, 80] on link "Next »" at bounding box center [845, 78] width 35 height 18
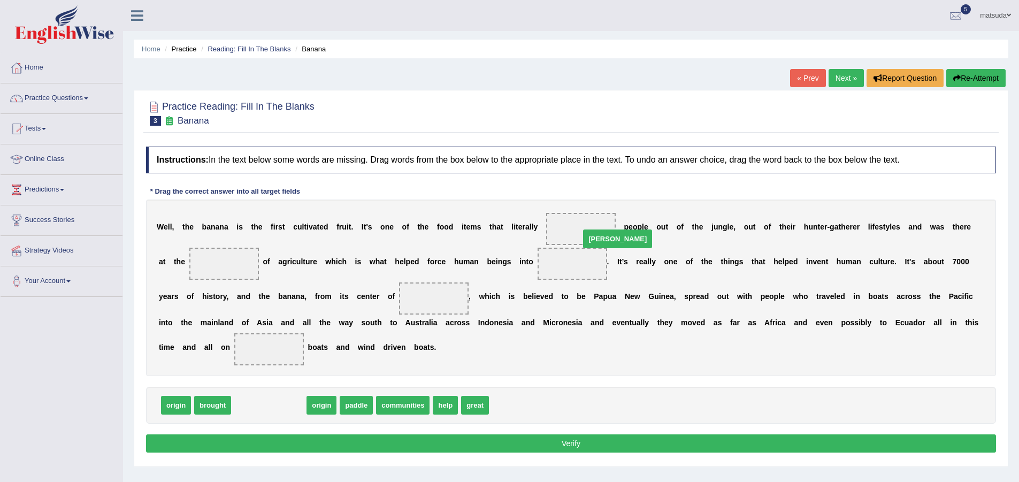
drag, startPoint x: 249, startPoint y: 405, endPoint x: 598, endPoint y: 239, distance: 386.4
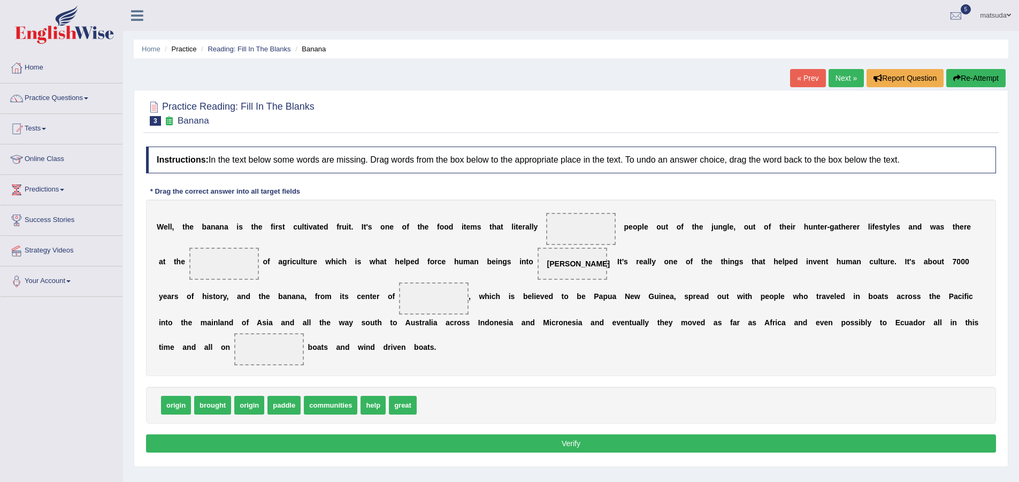
drag, startPoint x: 576, startPoint y: 273, endPoint x: 576, endPoint y: 233, distance: 40.1
click at [576, 233] on div "W e l l , t h e b a n a n a i s t h e f i r s t c u l t i v a t e d f r u i t .…" at bounding box center [571, 287] width 850 height 176
drag, startPoint x: 572, startPoint y: 264, endPoint x: 572, endPoint y: 226, distance: 38.0
drag, startPoint x: 337, startPoint y: 411, endPoint x: 222, endPoint y: 270, distance: 182.1
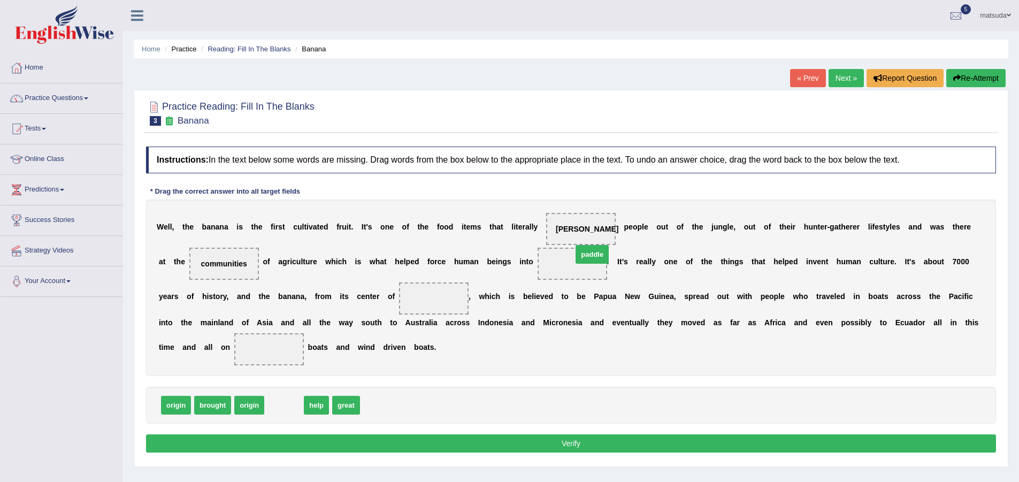
drag, startPoint x: 294, startPoint y: 408, endPoint x: 600, endPoint y: 263, distance: 338.5
drag, startPoint x: 302, startPoint y: 407, endPoint x: 423, endPoint y: 311, distance: 154.2
drag, startPoint x: 435, startPoint y: 296, endPoint x: 291, endPoint y: 408, distance: 182.5
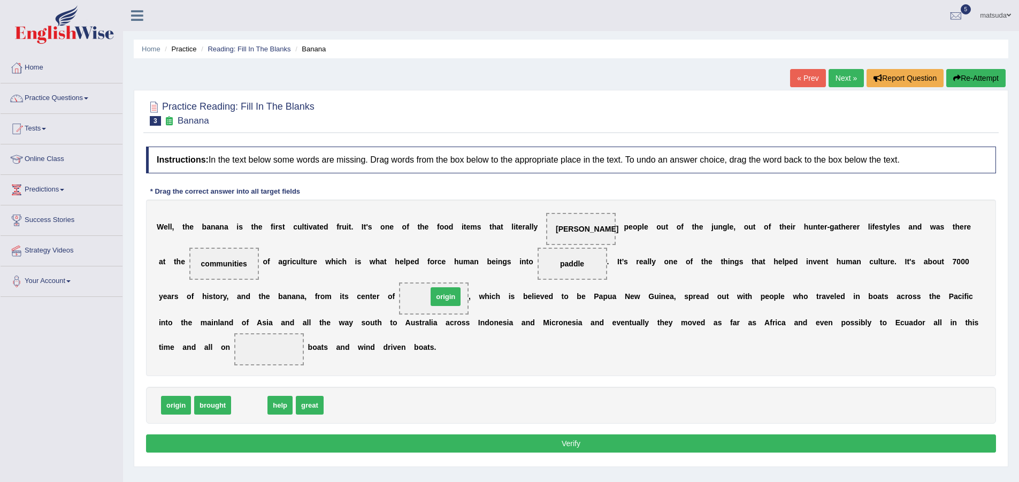
drag, startPoint x: 249, startPoint y: 404, endPoint x: 445, endPoint y: 295, distance: 224.3
drag, startPoint x: 245, startPoint y: 403, endPoint x: 263, endPoint y: 343, distance: 62.4
click at [305, 445] on button "Verify" at bounding box center [571, 443] width 850 height 18
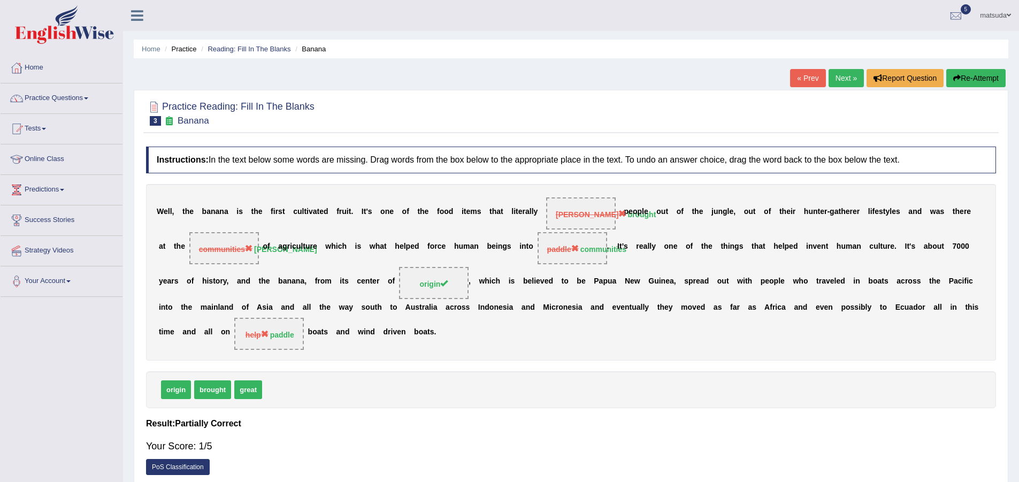
click at [832, 83] on link "Next »" at bounding box center [845, 78] width 35 height 18
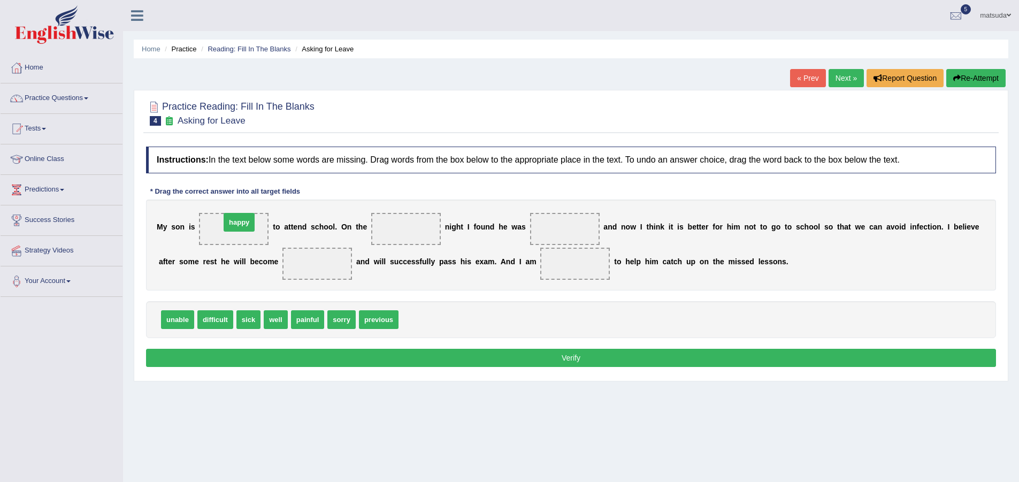
drag, startPoint x: 416, startPoint y: 318, endPoint x: 237, endPoint y: 221, distance: 203.0
drag, startPoint x: 242, startPoint y: 321, endPoint x: 585, endPoint y: 239, distance: 353.0
drag, startPoint x: 285, startPoint y: 321, endPoint x: 398, endPoint y: 216, distance: 154.8
click at [212, 319] on span "difficult" at bounding box center [215, 319] width 36 height 19
drag, startPoint x: 166, startPoint y: 320, endPoint x: 240, endPoint y: 225, distance: 120.1
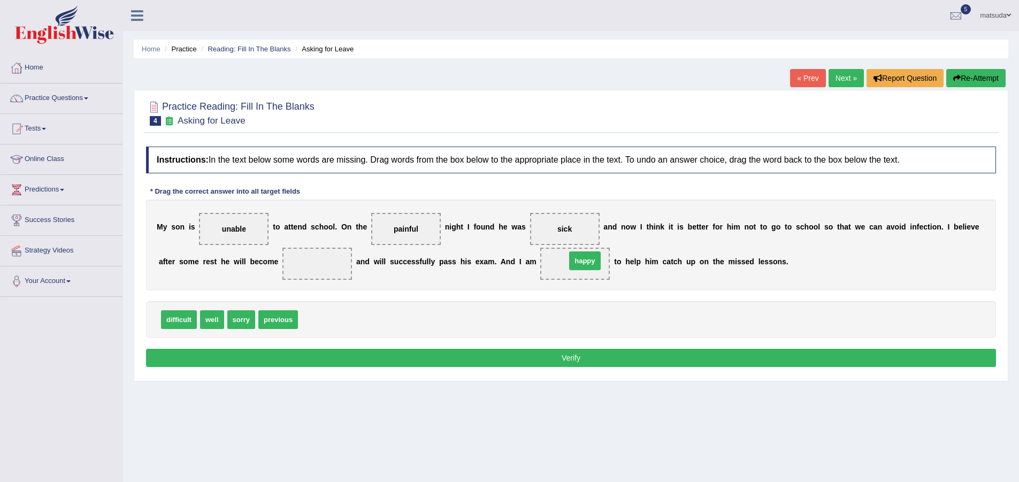
drag, startPoint x: 319, startPoint y: 321, endPoint x: 586, endPoint y: 263, distance: 273.3
drag, startPoint x: 286, startPoint y: 316, endPoint x: 334, endPoint y: 253, distance: 79.4
click at [334, 355] on button "Verify" at bounding box center [571, 358] width 850 height 18
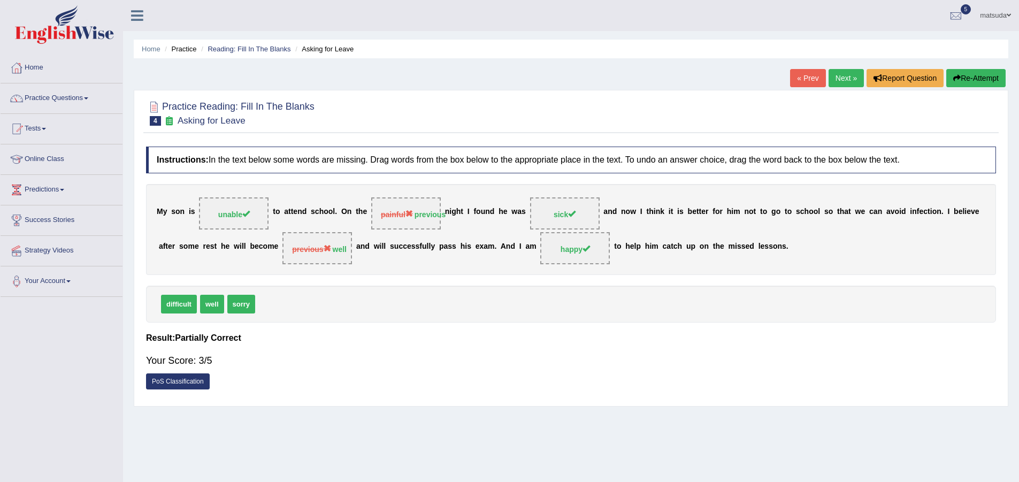
click at [845, 71] on link "Next »" at bounding box center [845, 78] width 35 height 18
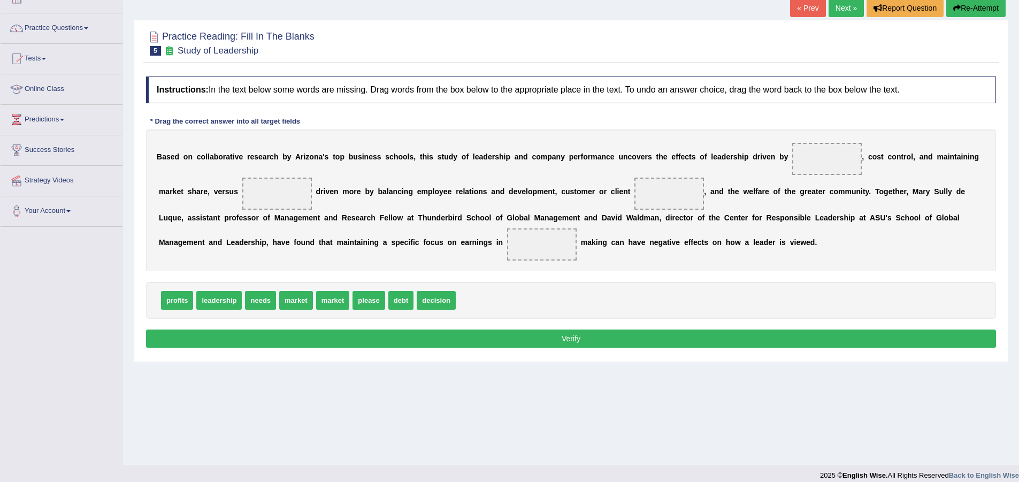
scroll to position [80, 0]
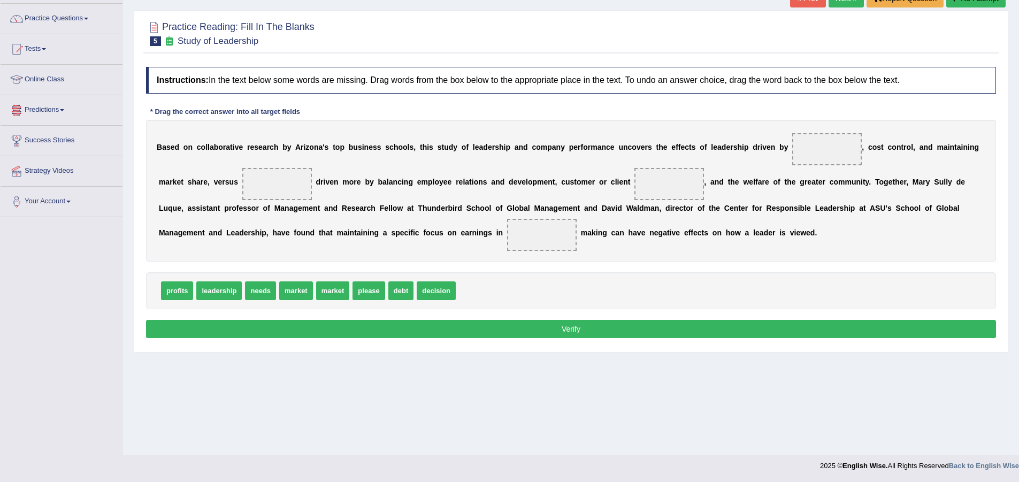
click at [89, 14] on link "Practice Questions" at bounding box center [62, 17] width 122 height 27
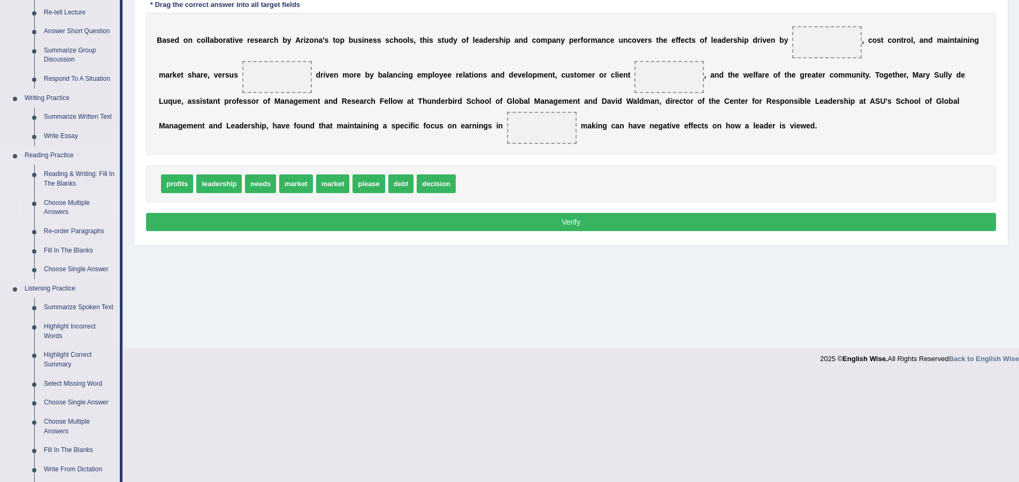
scroll to position [240, 0]
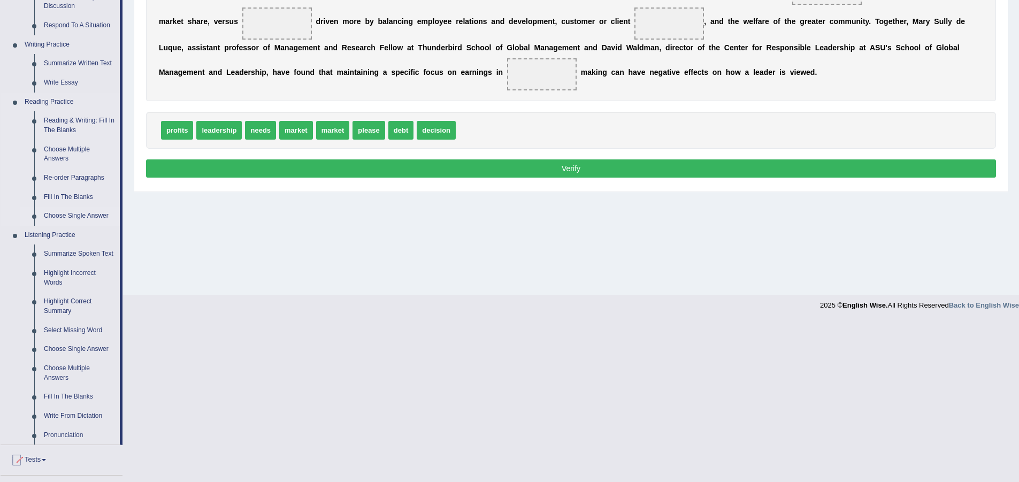
click at [79, 213] on link "Choose Single Answer" at bounding box center [79, 215] width 81 height 19
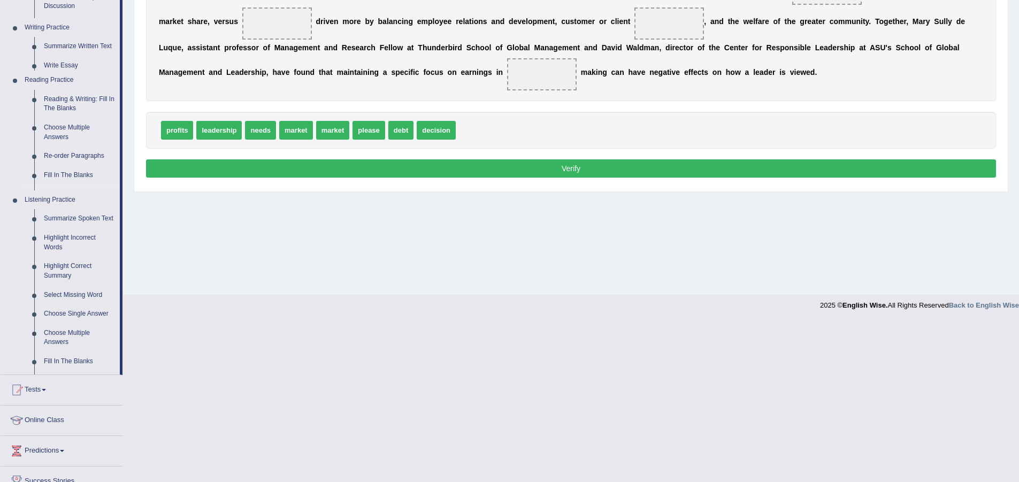
scroll to position [80, 0]
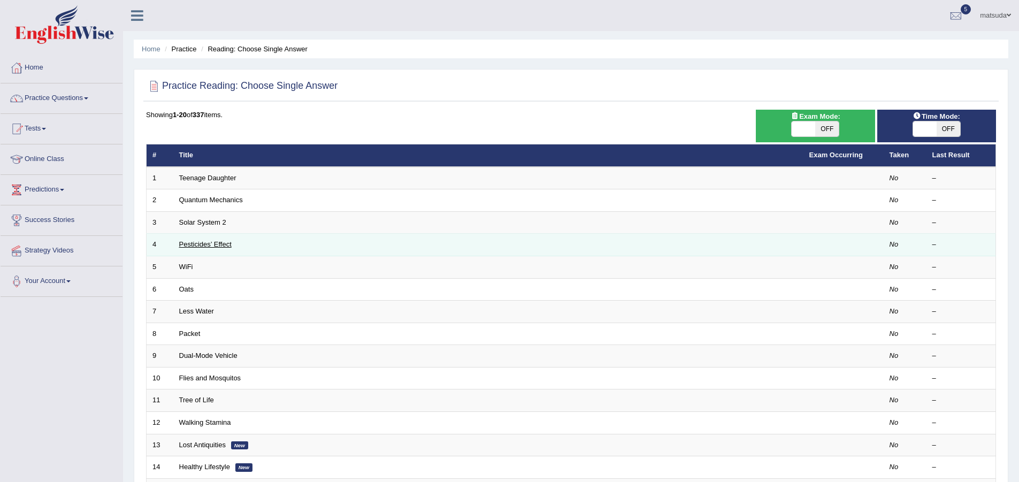
click at [222, 245] on link "Pesticides’ Effect" at bounding box center [205, 244] width 52 height 8
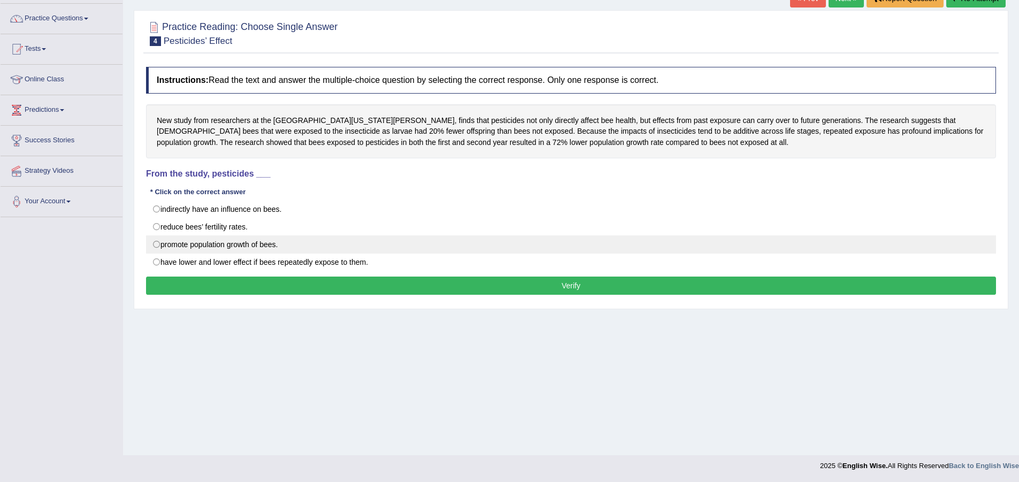
click at [155, 243] on label "promote population growth of bees." at bounding box center [571, 244] width 850 height 18
radio input "true"
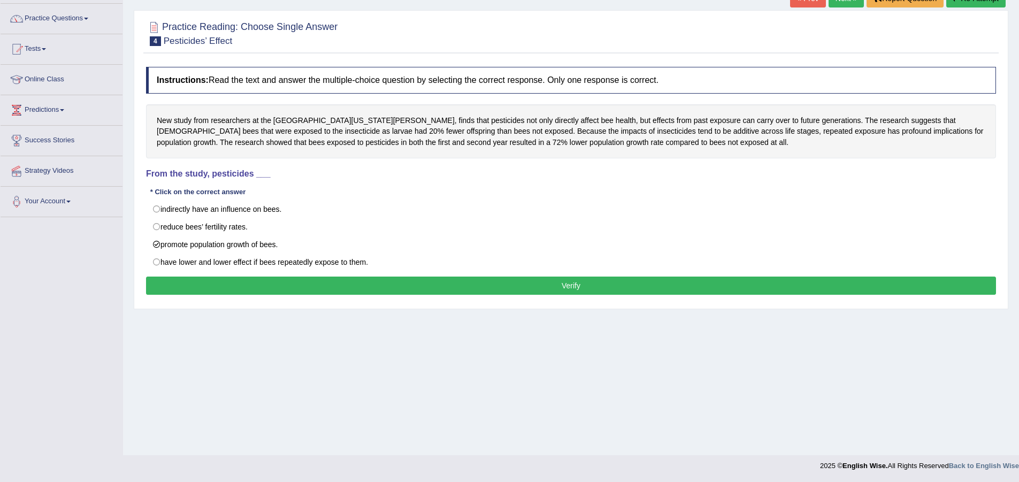
click at [194, 277] on button "Verify" at bounding box center [571, 286] width 850 height 18
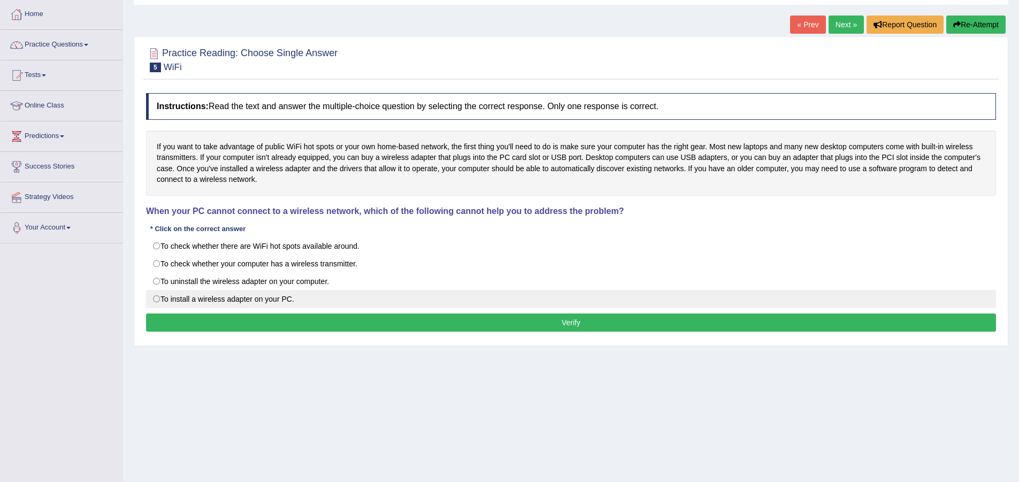
click at [157, 296] on label "To install a wireless adapter on your PC." at bounding box center [571, 299] width 850 height 18
radio input "true"
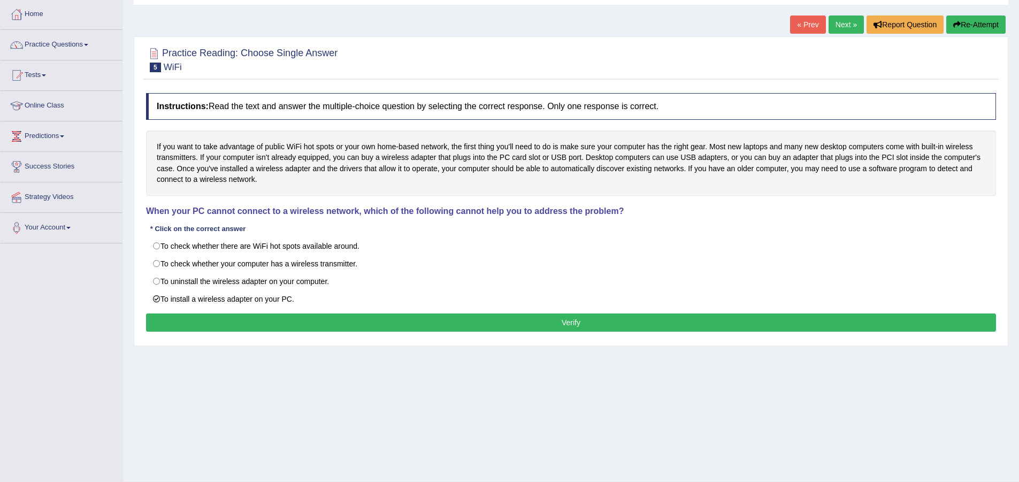
click at [243, 325] on button "Verify" at bounding box center [571, 322] width 850 height 18
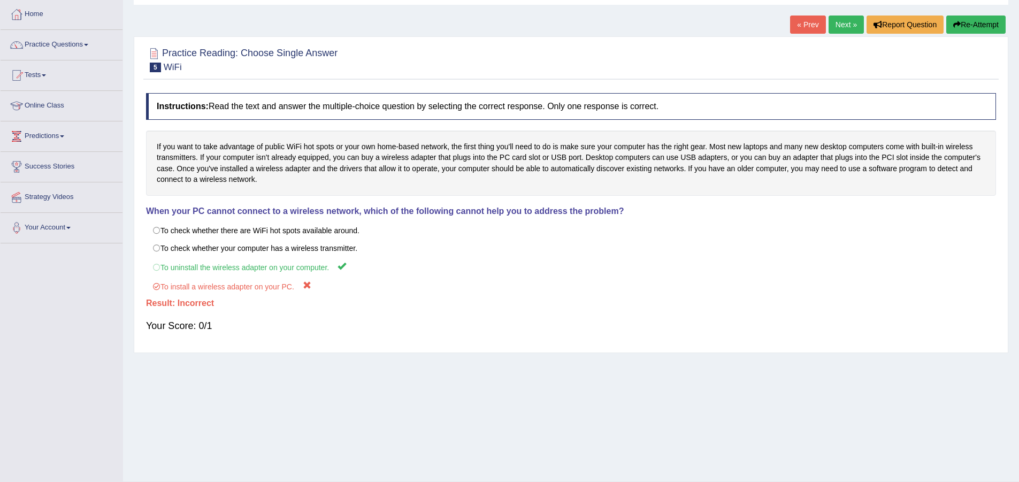
click at [855, 28] on link "Next »" at bounding box center [845, 25] width 35 height 18
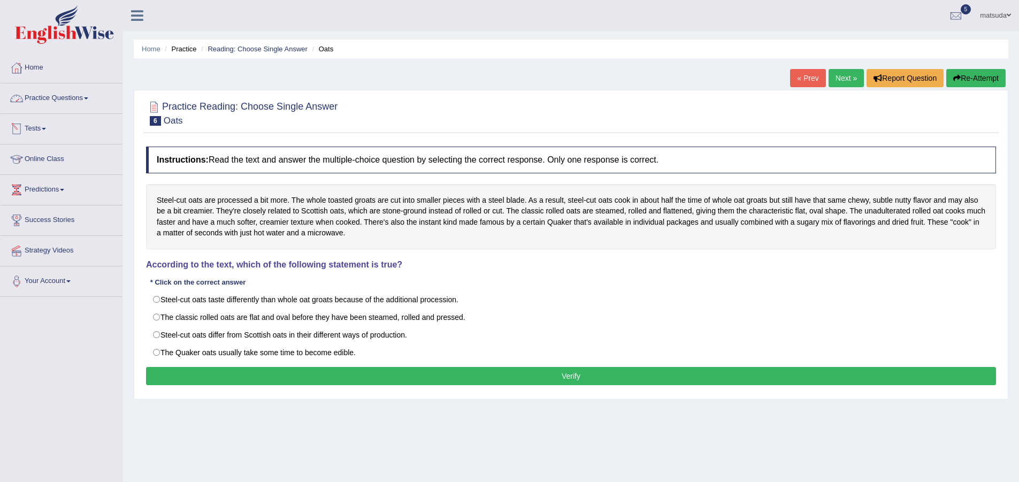
click at [67, 99] on link "Practice Questions" at bounding box center [62, 96] width 122 height 27
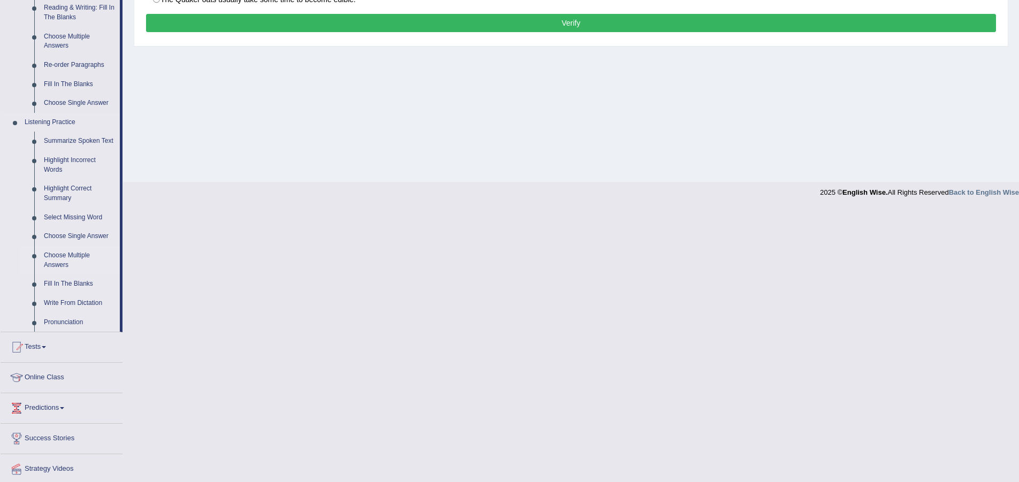
scroll to position [374, 0]
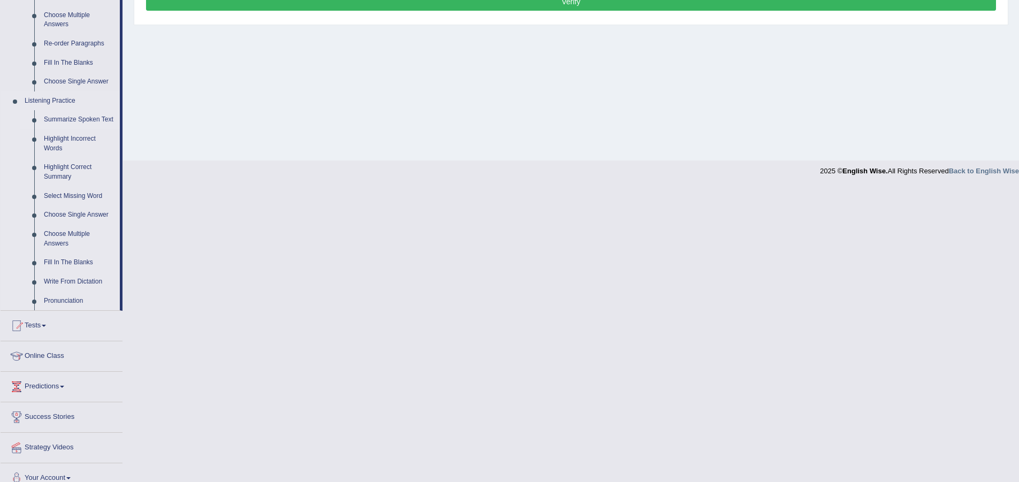
click at [94, 117] on link "Summarize Spoken Text" at bounding box center [79, 119] width 81 height 19
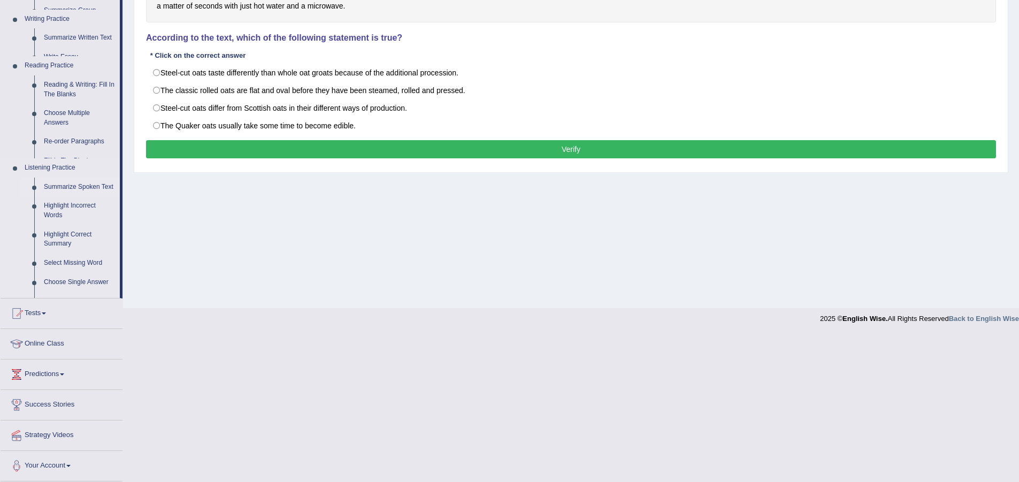
scroll to position [80, 0]
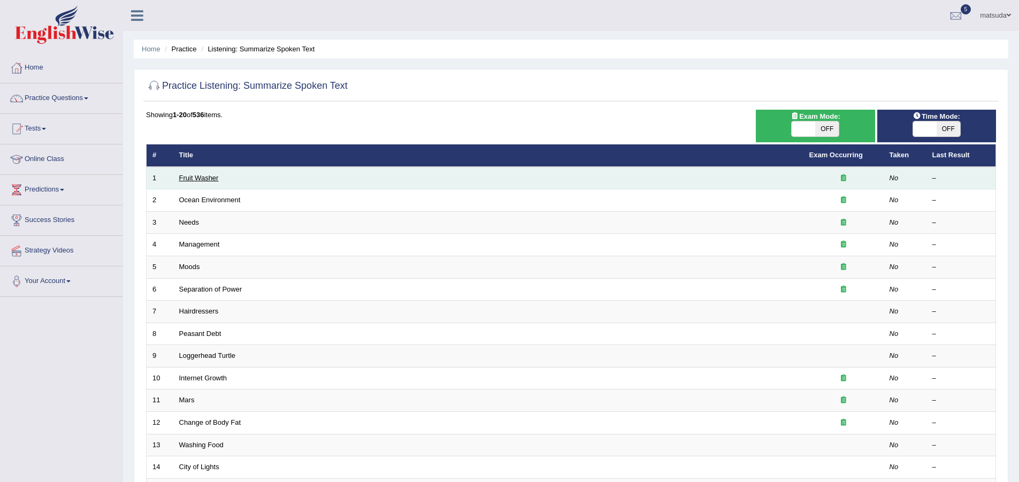
click at [212, 176] on link "Fruit Washer" at bounding box center [199, 178] width 40 height 8
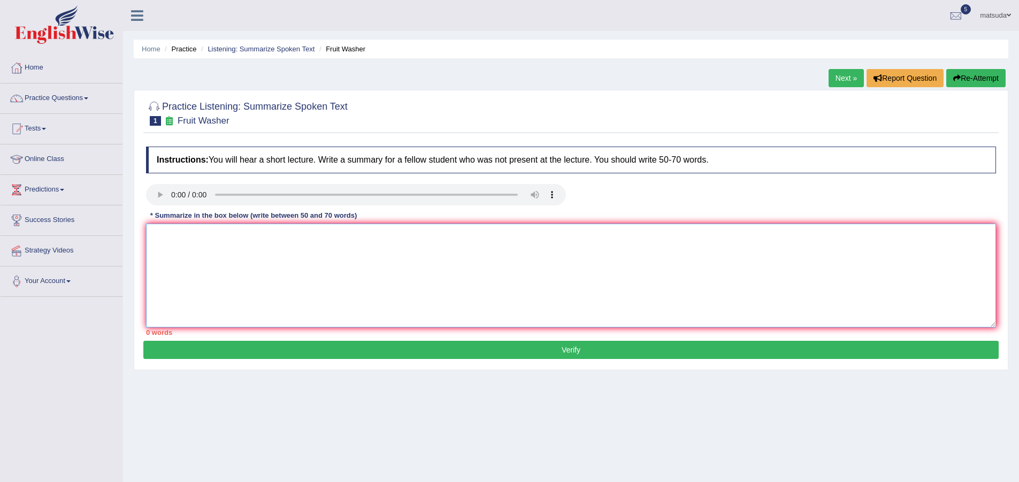
click at [193, 298] on textarea at bounding box center [571, 276] width 850 height 104
click at [397, 236] on textarea "A noteworthy point revealed in the lecture was about vegetable clean wather and…" at bounding box center [571, 276] width 850 height 104
click at [502, 240] on textarea "A noteworthy point revealed in the lecture was about vegetable clean waher and …" at bounding box center [571, 276] width 850 height 104
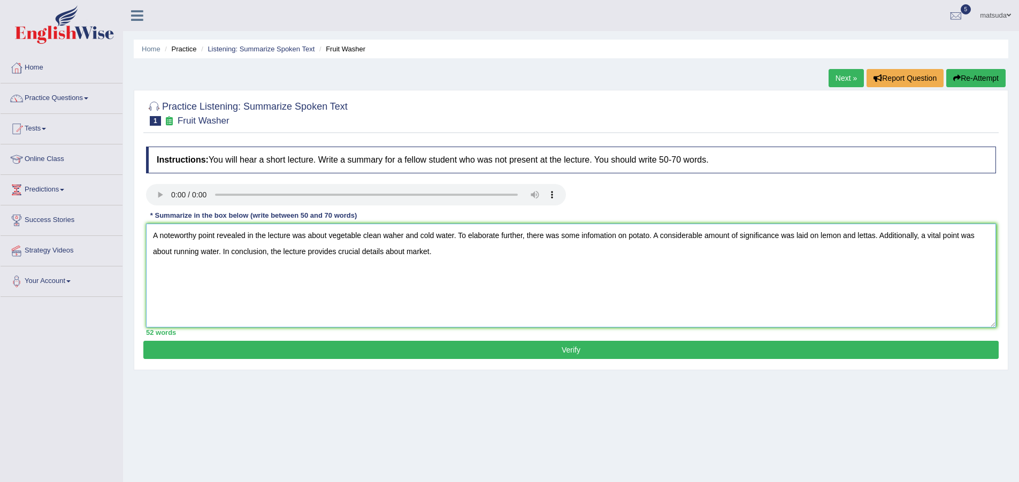
type textarea "A noteworthy point revealed in the lecture was about vegetable clean waher and …"
click at [642, 349] on button "Verify" at bounding box center [570, 350] width 855 height 18
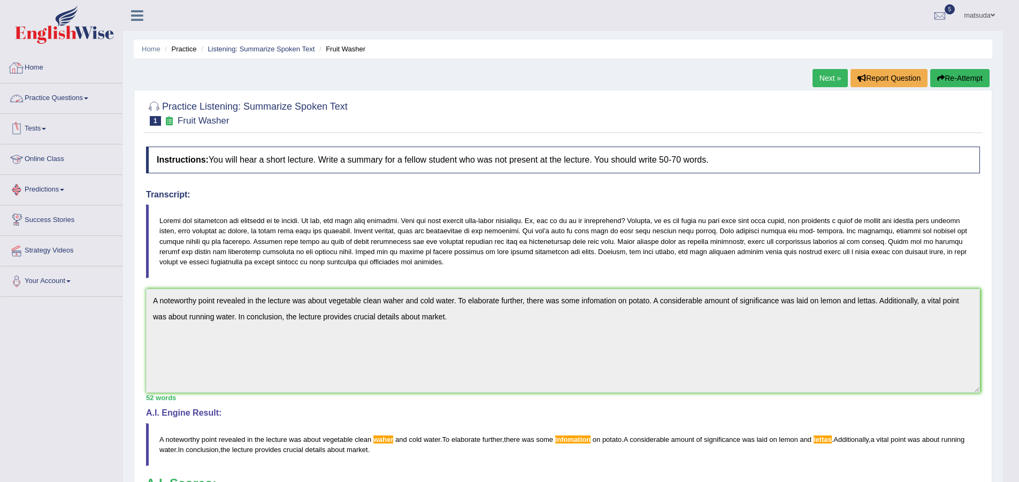
click at [108, 97] on link "Practice Questions" at bounding box center [62, 96] width 122 height 27
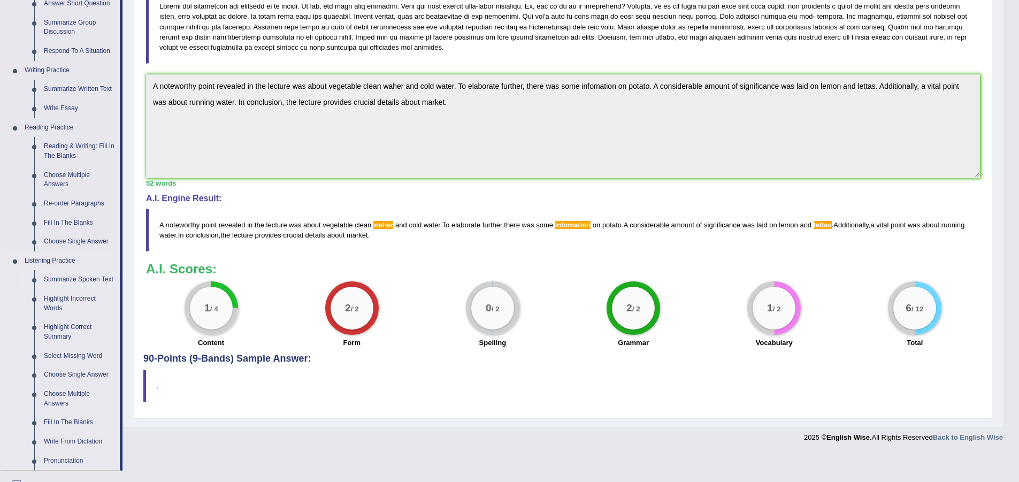
scroll to position [160, 0]
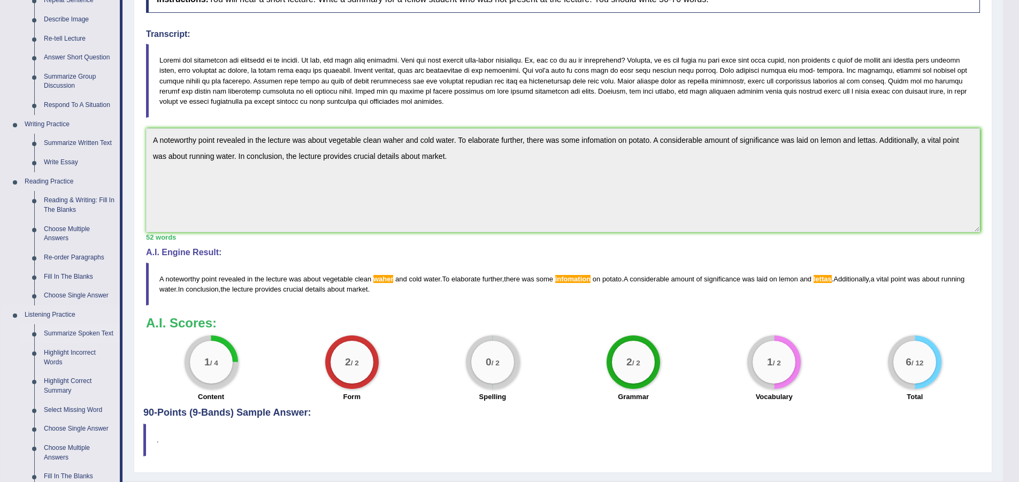
click at [72, 333] on link "Summarize Spoken Text" at bounding box center [79, 333] width 81 height 19
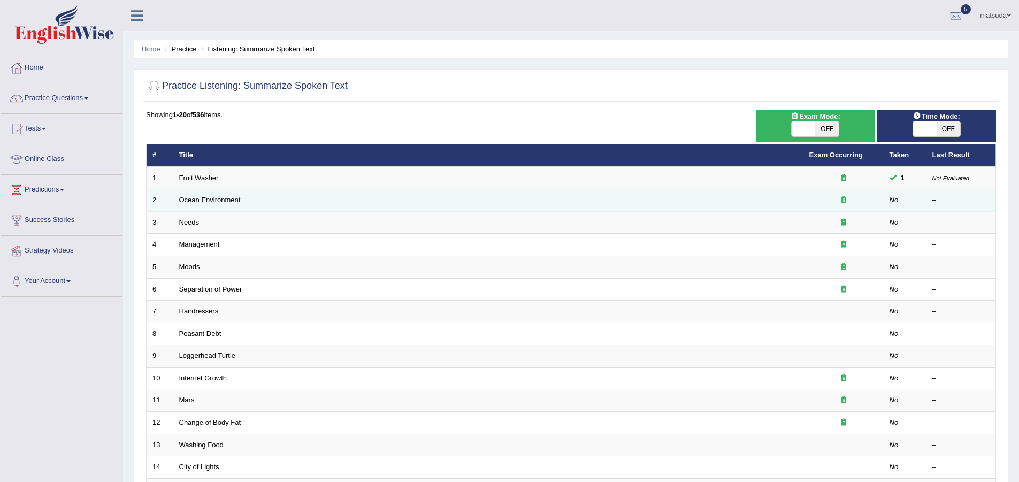
click at [229, 203] on link "Ocean Environment" at bounding box center [210, 200] width 62 height 8
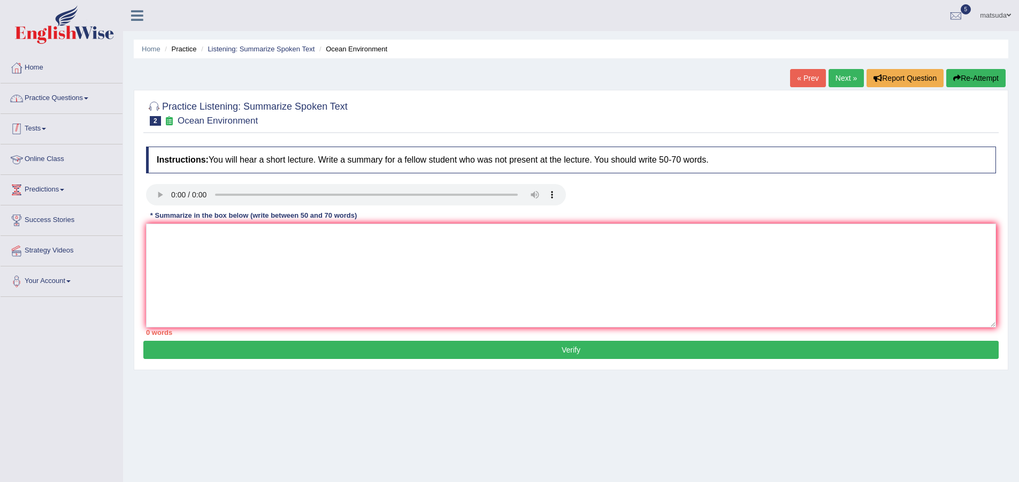
click at [93, 97] on link "Practice Questions" at bounding box center [62, 96] width 122 height 27
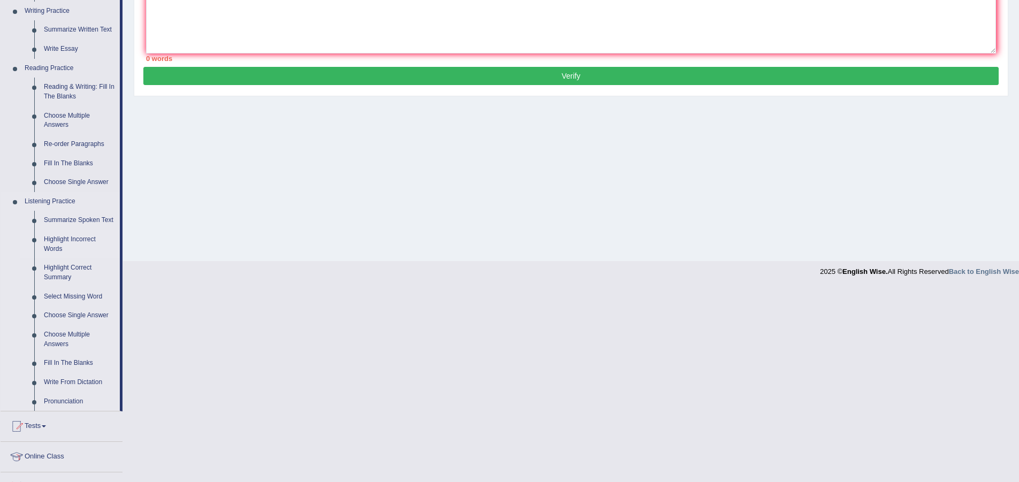
scroll to position [214, 0]
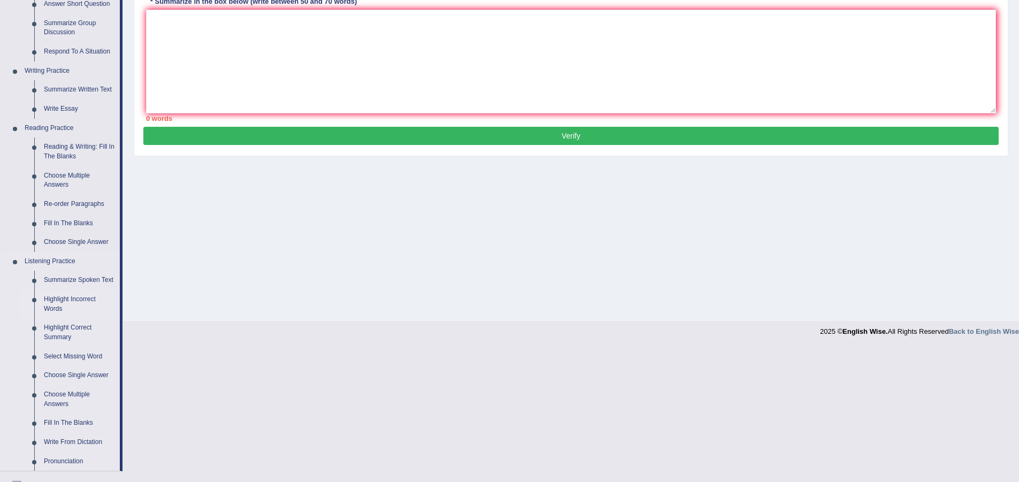
click at [66, 301] on link "Highlight Incorrect Words" at bounding box center [79, 304] width 81 height 28
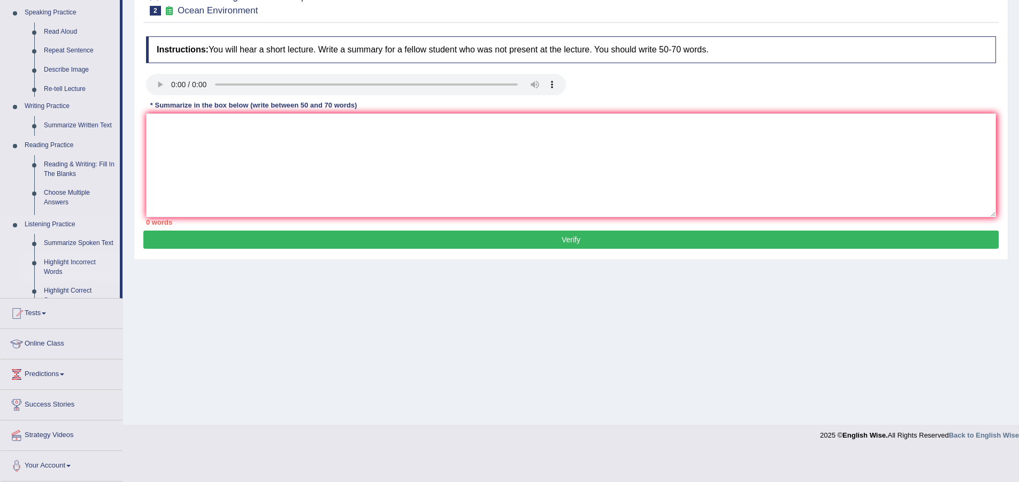
scroll to position [80, 0]
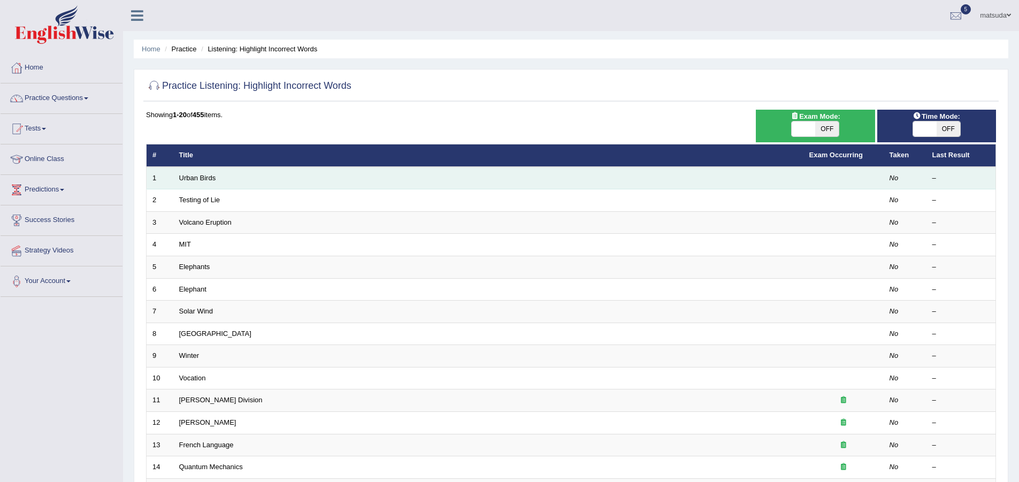
click at [232, 176] on td "Urban Birds" at bounding box center [488, 178] width 630 height 22
click at [211, 179] on link "Urban Birds" at bounding box center [197, 178] width 37 height 8
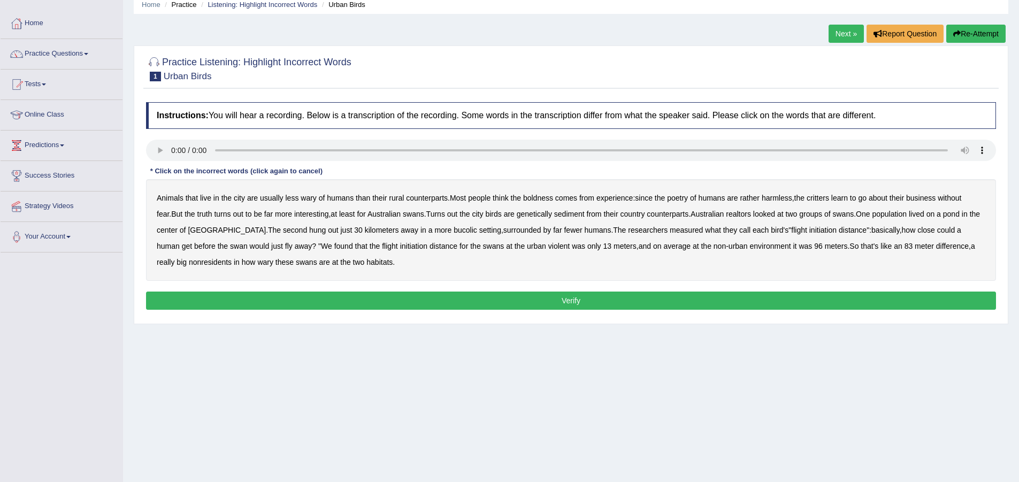
scroll to position [53, 0]
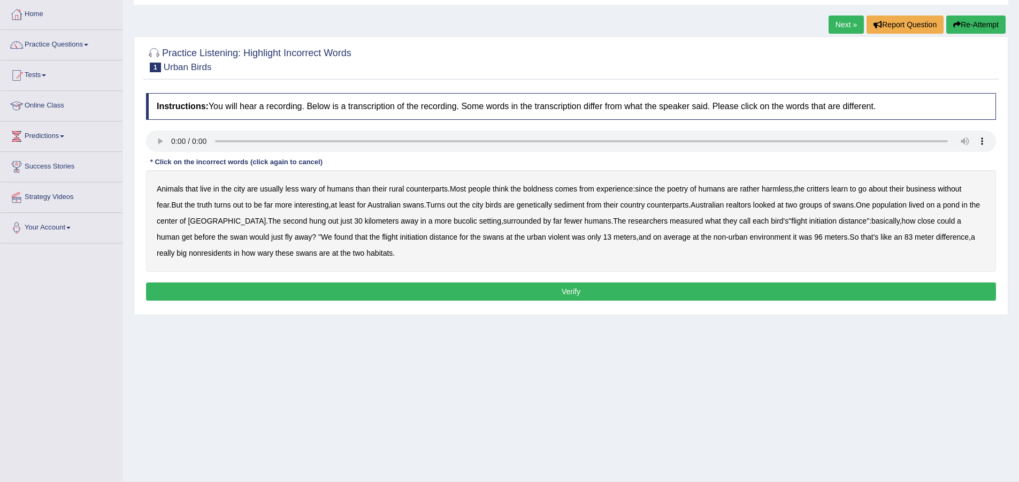
click at [550, 187] on b "boldness" at bounding box center [538, 189] width 30 height 9
click at [197, 206] on b "truth" at bounding box center [204, 205] width 15 height 9
click at [564, 205] on b "sediment" at bounding box center [569, 205] width 30 height 9
click at [738, 298] on button "Verify" at bounding box center [571, 291] width 850 height 18
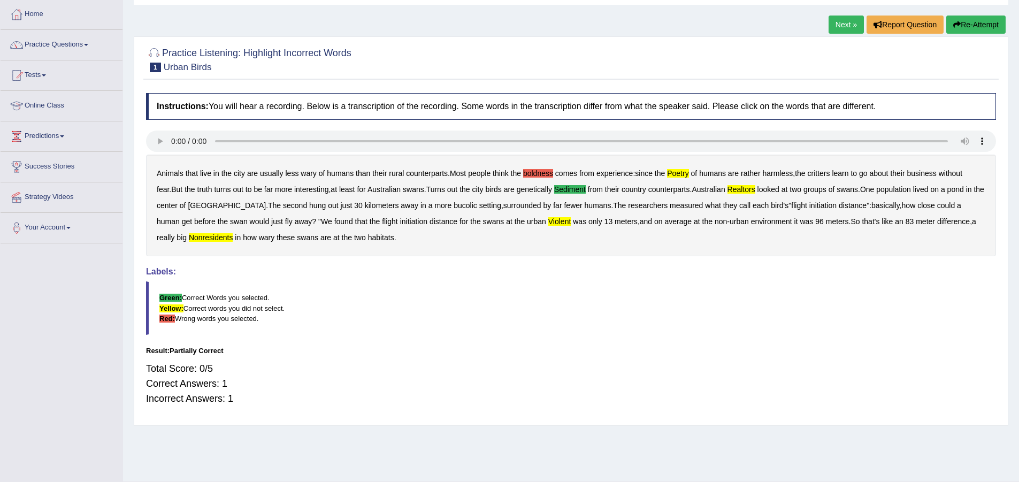
click at [840, 18] on link "Next »" at bounding box center [845, 25] width 35 height 18
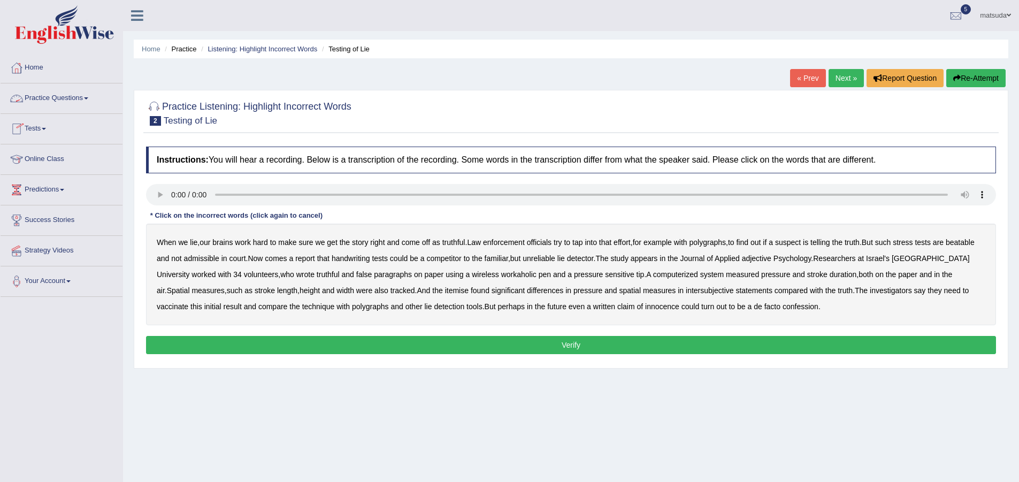
click at [65, 99] on link "Practice Questions" at bounding box center [62, 96] width 122 height 27
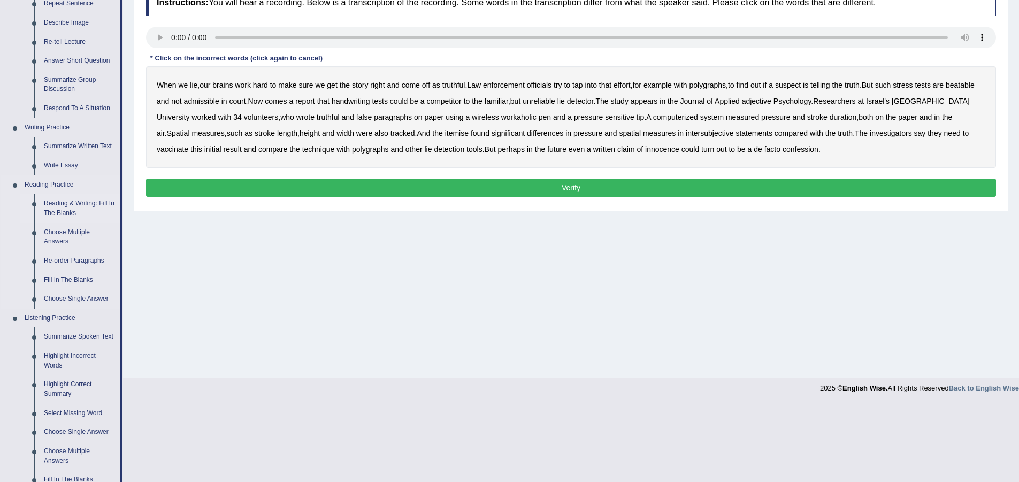
scroll to position [267, 0]
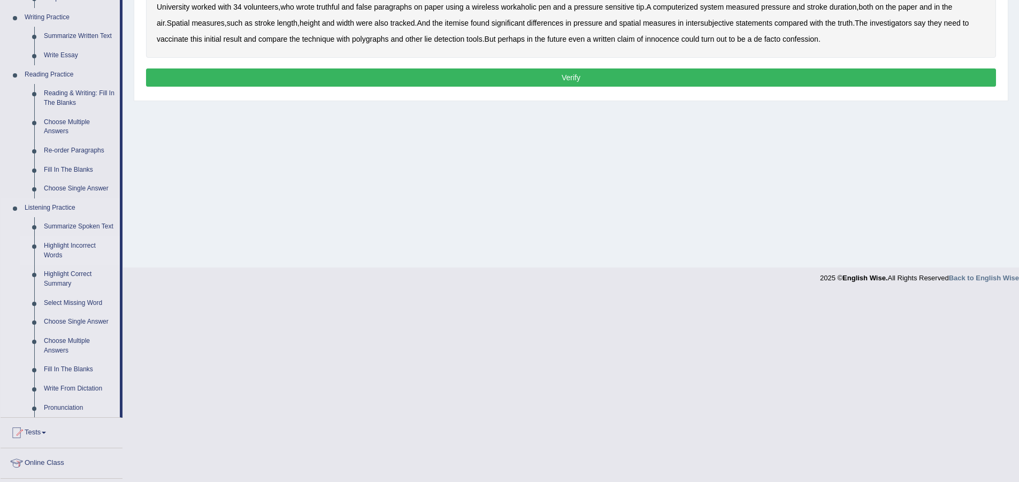
click at [62, 245] on link "Highlight Incorrect Words" at bounding box center [79, 250] width 81 height 28
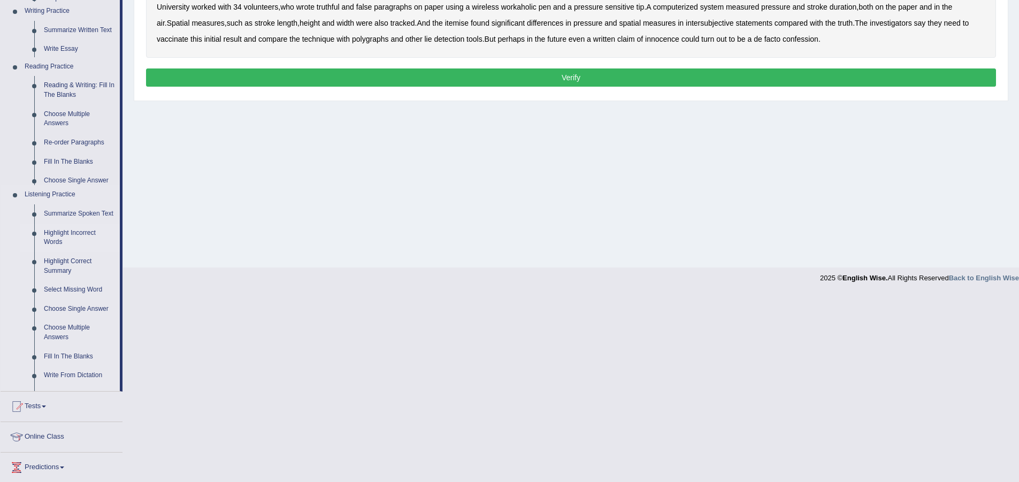
scroll to position [80, 0]
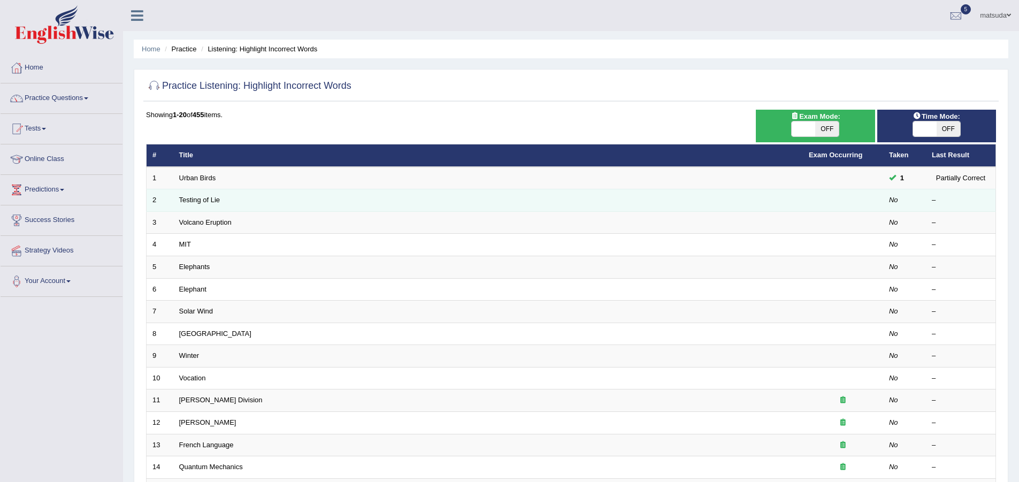
click at [252, 199] on td "Testing of Lie" at bounding box center [488, 200] width 630 height 22
click at [205, 204] on link "Testing of Lie" at bounding box center [199, 200] width 41 height 8
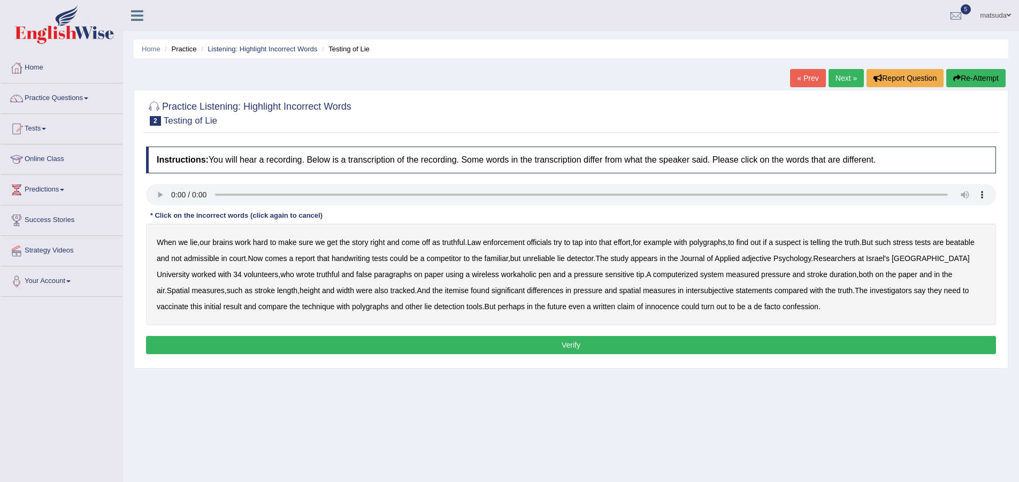
click at [347, 344] on button "Verify" at bounding box center [571, 345] width 850 height 18
click at [520, 240] on b "enforcement" at bounding box center [504, 242] width 42 height 9
click at [805, 260] on b "Psychology" at bounding box center [792, 258] width 38 height 9
click at [501, 277] on b "workaholic" at bounding box center [518, 274] width 35 height 9
click at [726, 271] on b "measured" at bounding box center [742, 274] width 33 height 9
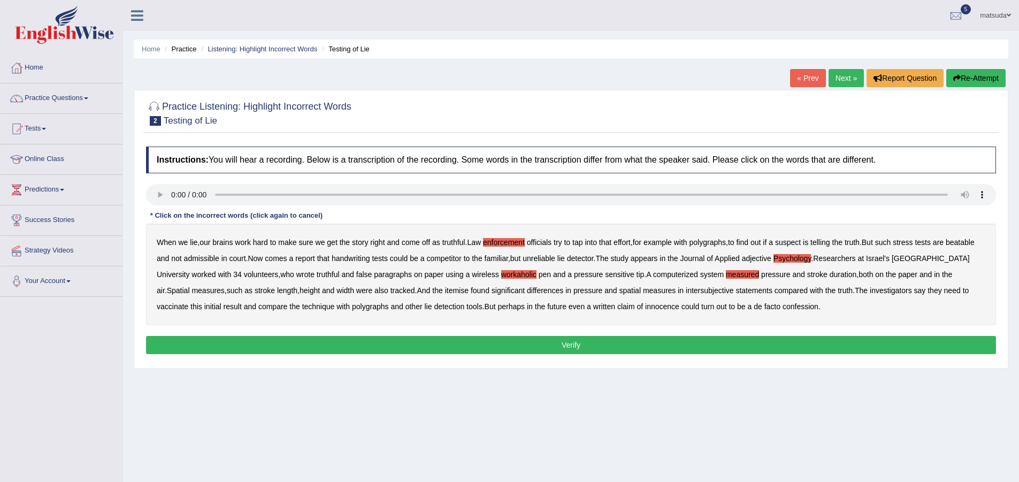
click at [302, 309] on b "technique" at bounding box center [318, 306] width 33 height 9
click at [803, 258] on b "Psychology" at bounding box center [792, 258] width 38 height 9
click at [481, 340] on button "Verify" at bounding box center [571, 345] width 850 height 18
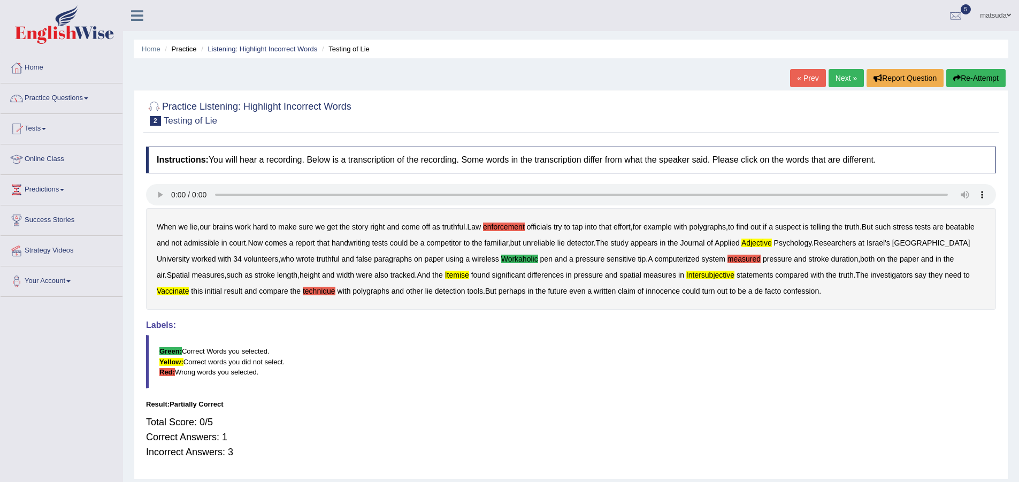
click at [841, 76] on link "Next »" at bounding box center [845, 78] width 35 height 18
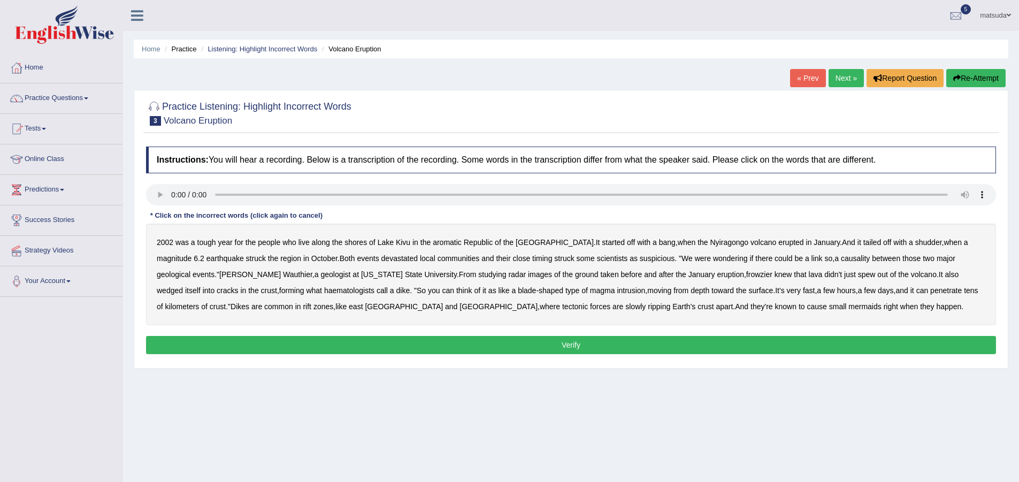
click at [778, 242] on b "erupted" at bounding box center [790, 242] width 25 height 9
click at [717, 277] on b "eruption" at bounding box center [730, 274] width 27 height 9
click at [636, 268] on div "2002 was a tough year for the people who live along the shores of Lake Kivu in …" at bounding box center [571, 275] width 850 height 102
click at [717, 274] on b "eruption" at bounding box center [730, 274] width 27 height 9
click at [848, 310] on b "mermaids" at bounding box center [864, 306] width 33 height 9
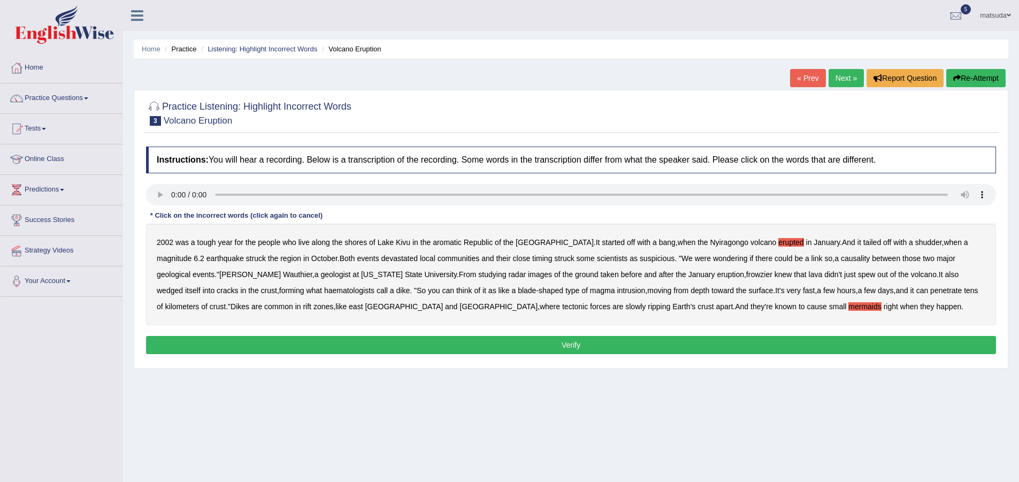
click at [664, 342] on button "Verify" at bounding box center [571, 345] width 850 height 18
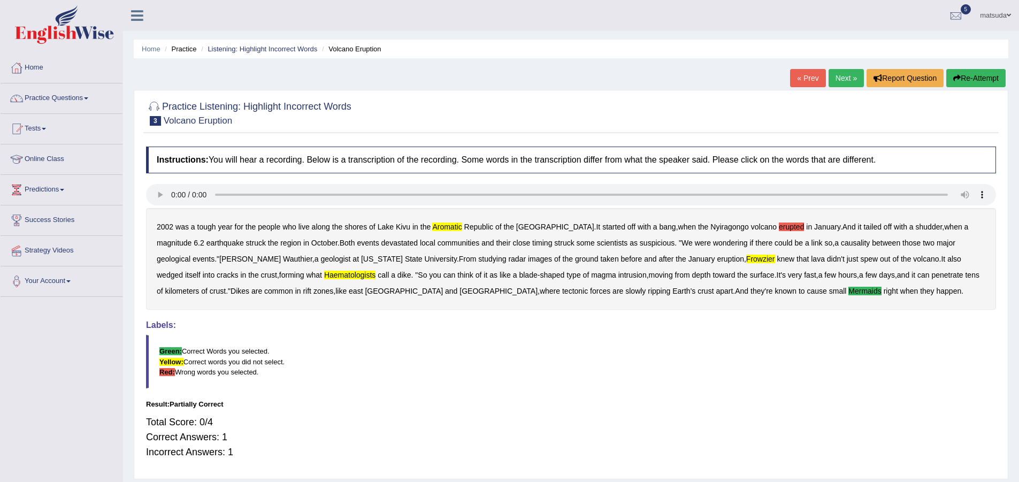
click at [839, 73] on link "Next »" at bounding box center [845, 78] width 35 height 18
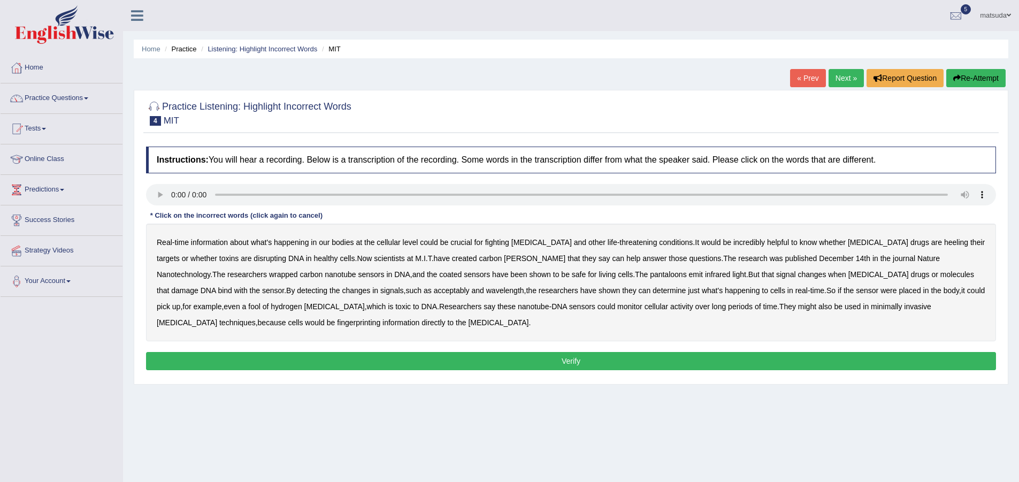
click at [345, 244] on b "bodies" at bounding box center [343, 242] width 22 height 9
click at [344, 242] on b "bodies" at bounding box center [343, 242] width 22 height 9
click at [492, 243] on b "fighting" at bounding box center [497, 242] width 24 height 9
click at [493, 240] on b "fighting" at bounding box center [497, 242] width 24 height 9
click at [479, 256] on b "carbon" at bounding box center [490, 258] width 23 height 9
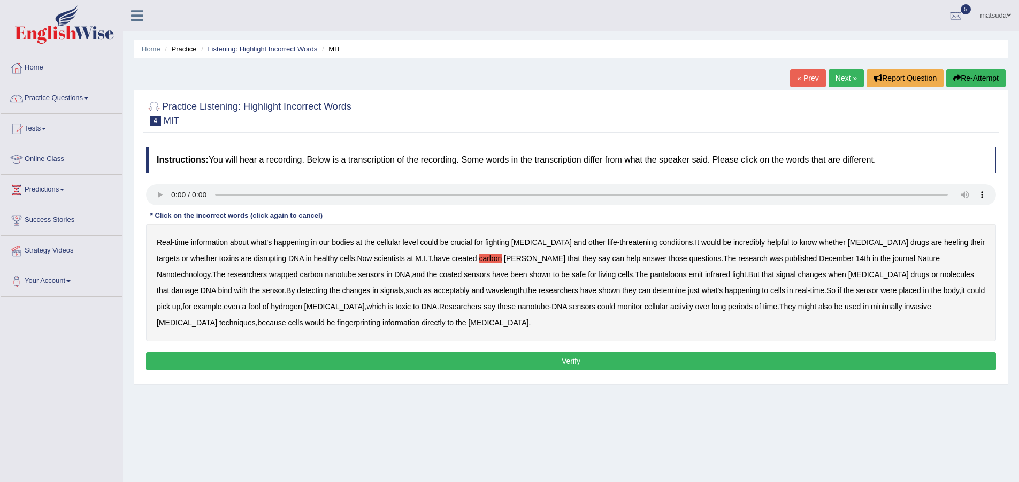
click at [210, 270] on b "Nanotechnology" at bounding box center [183, 274] width 53 height 9
click at [852, 80] on link "Next »" at bounding box center [845, 78] width 35 height 18
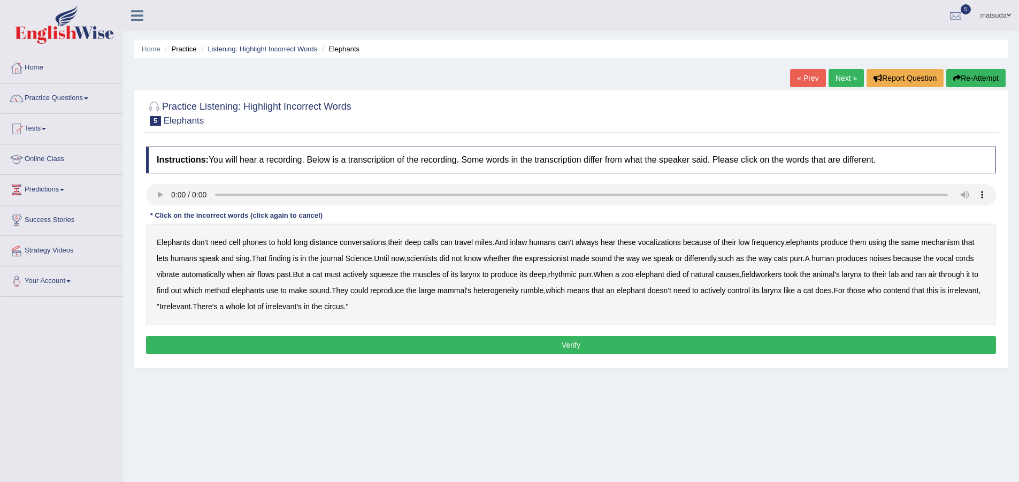
click at [510, 258] on b "whether" at bounding box center [497, 258] width 27 height 9
click at [563, 257] on b "expressionist" at bounding box center [547, 258] width 44 height 9
click at [523, 257] on b "the" at bounding box center [517, 258] width 10 height 9
click at [554, 255] on b "expressionist" at bounding box center [547, 258] width 44 height 9
click at [510, 257] on b "whether" at bounding box center [497, 258] width 27 height 9
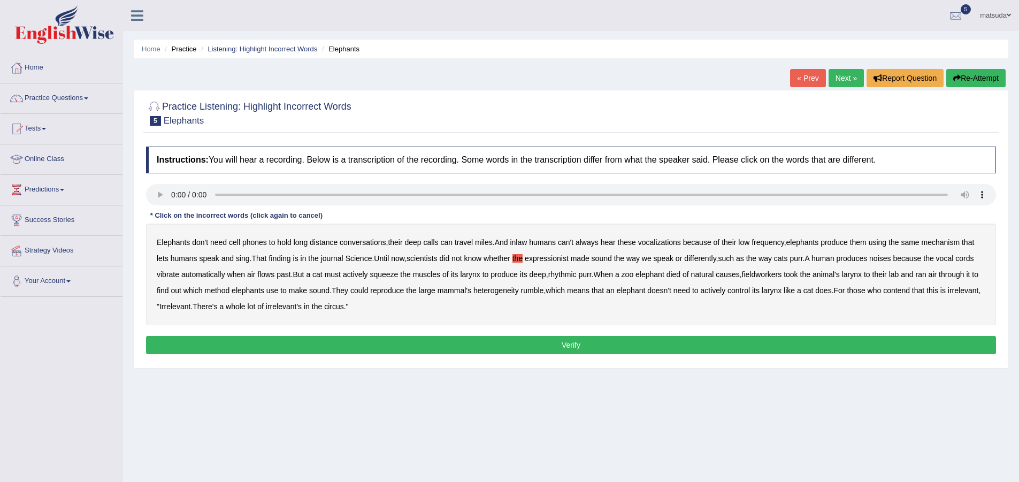
click at [510, 258] on b "whether" at bounding box center [497, 258] width 27 height 9
click at [523, 255] on b "the" at bounding box center [517, 258] width 10 height 9
click at [508, 255] on b "whether" at bounding box center [497, 258] width 27 height 9
click at [520, 257] on b "the" at bounding box center [517, 258] width 10 height 9
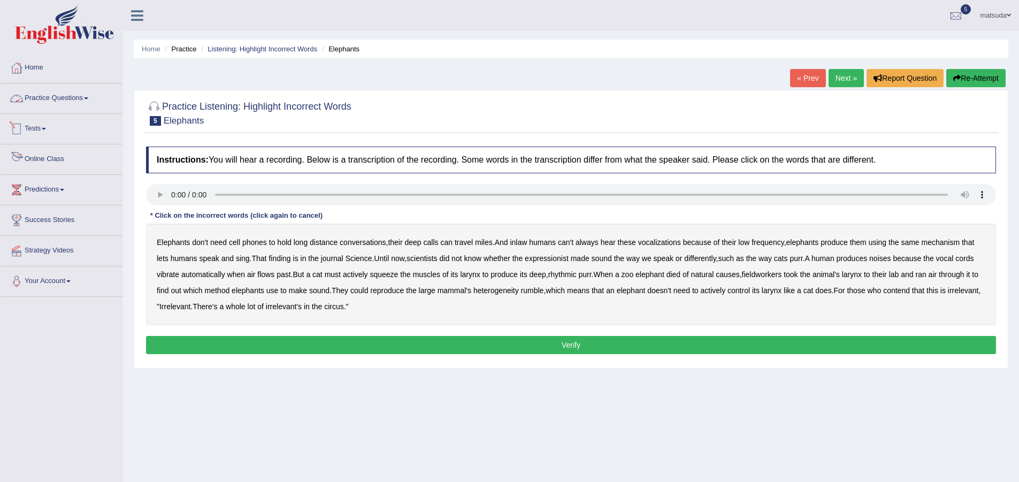
click at [48, 90] on link "Practice Questions" at bounding box center [62, 96] width 122 height 27
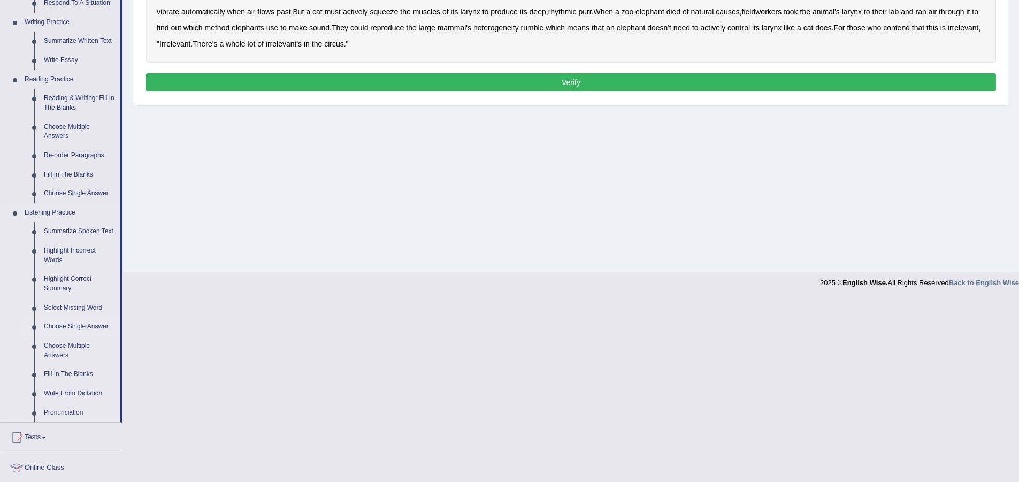
scroll to position [267, 0]
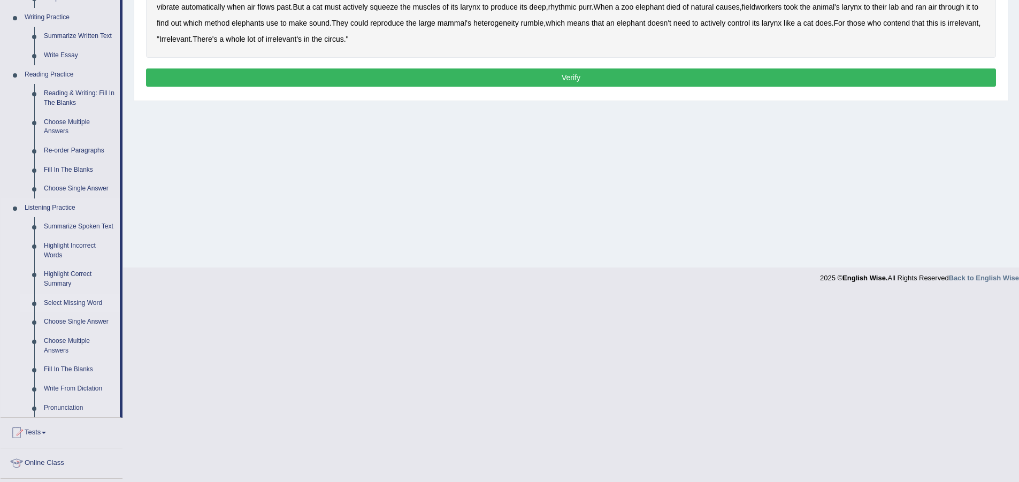
click at [85, 304] on link "Select Missing Word" at bounding box center [79, 303] width 81 height 19
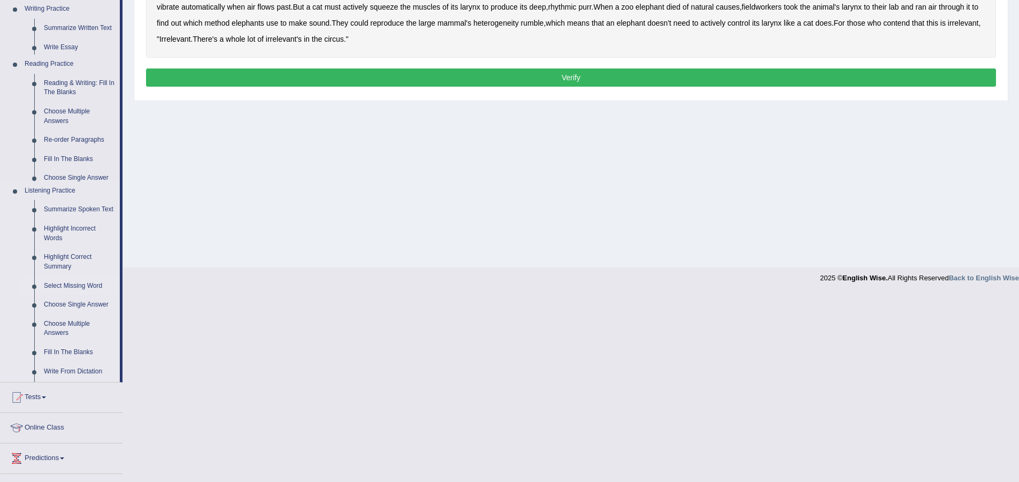
scroll to position [80, 0]
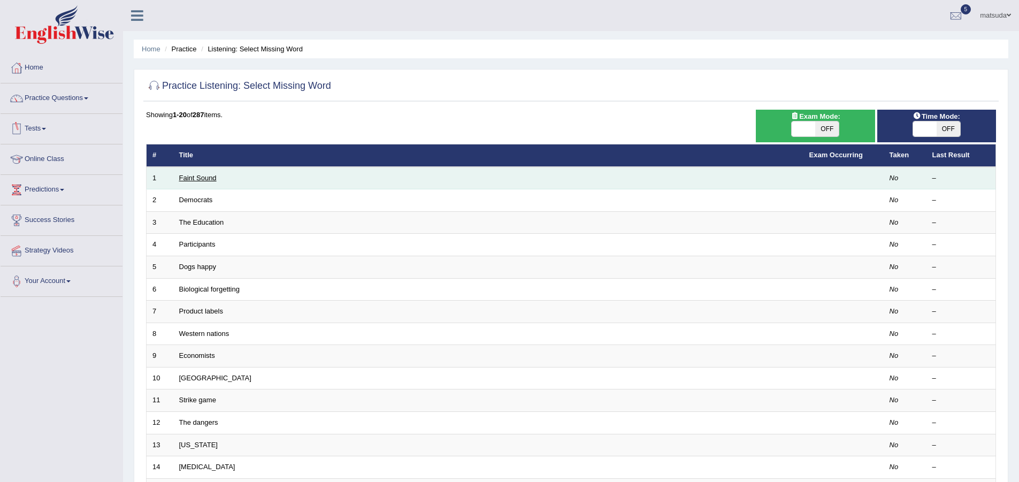
click at [197, 179] on link "Faint Sound" at bounding box center [197, 178] width 37 height 8
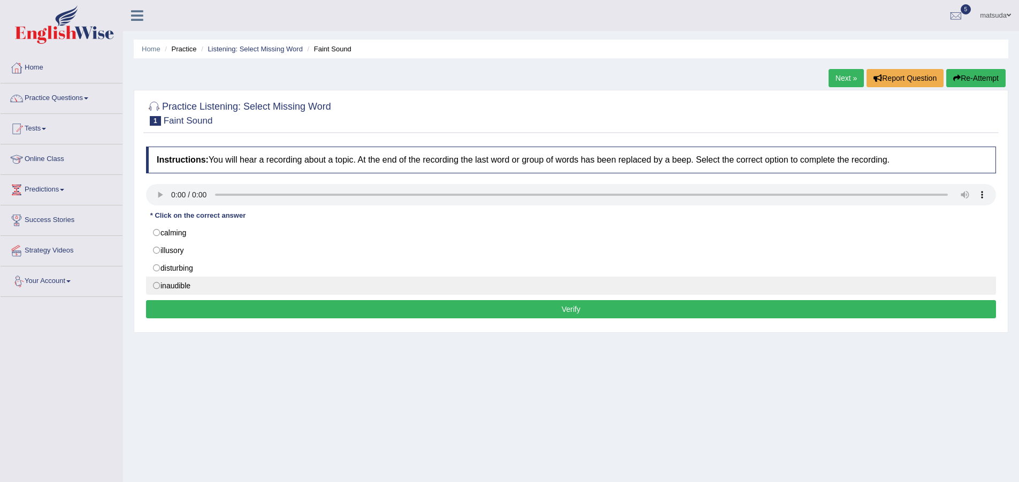
click at [160, 288] on label "inaudible" at bounding box center [571, 286] width 850 height 18
radio input "true"
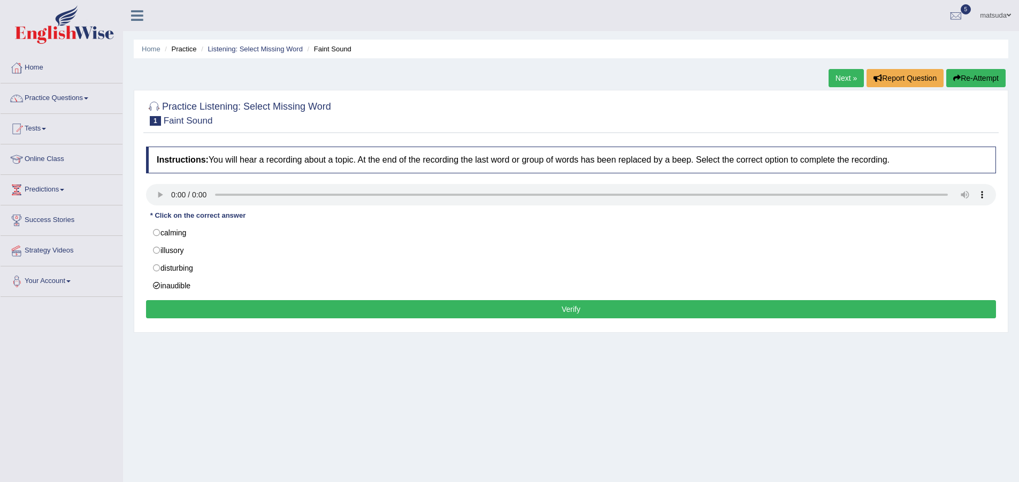
click at [186, 310] on button "Verify" at bounding box center [571, 309] width 850 height 18
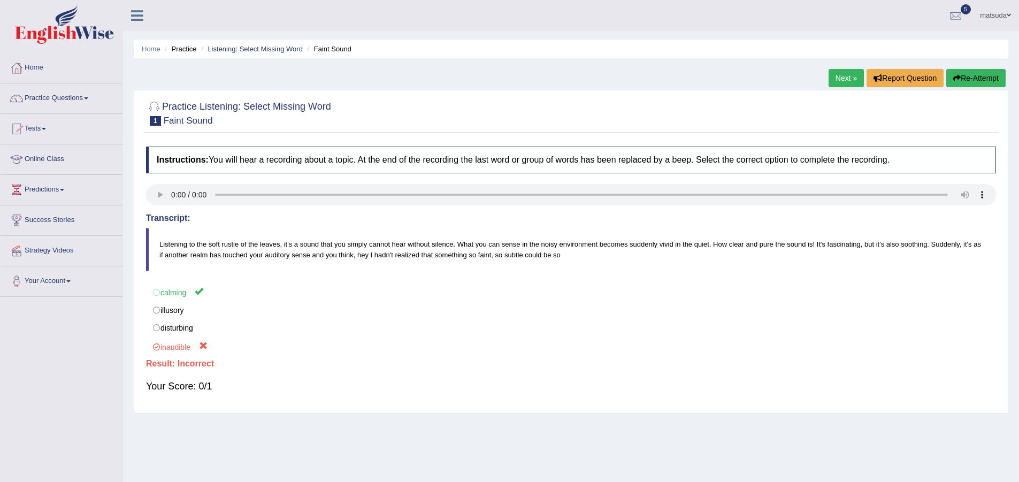
click at [851, 75] on link "Next »" at bounding box center [845, 78] width 35 height 18
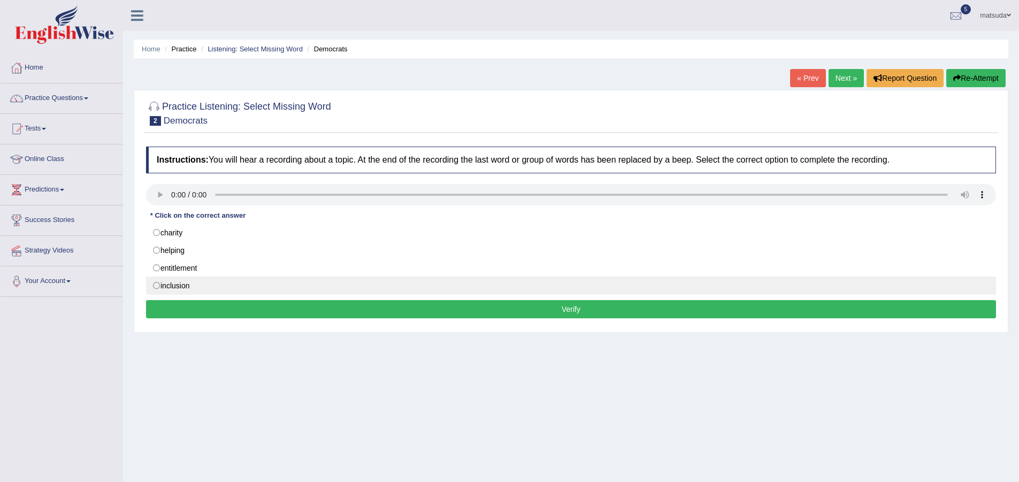
click at [152, 286] on label "inclusion" at bounding box center [571, 286] width 850 height 18
radio input "true"
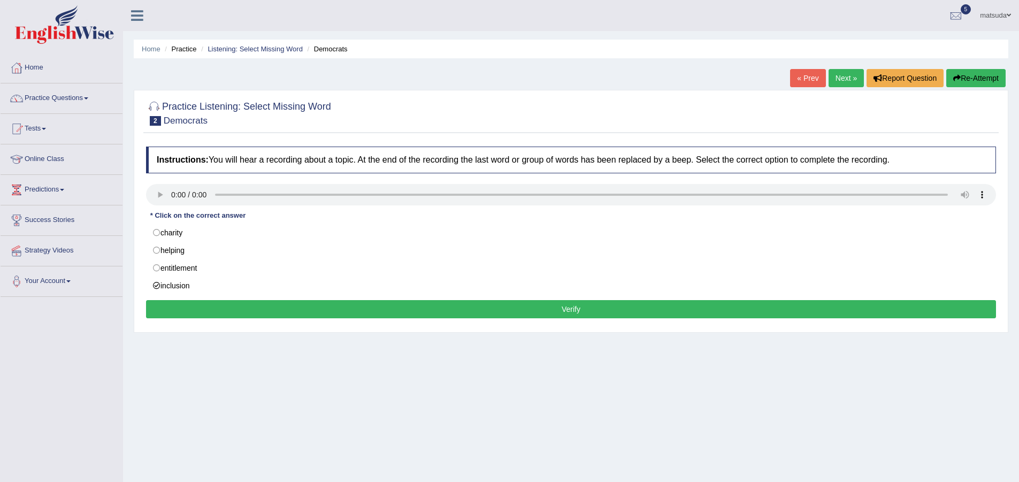
click at [178, 318] on button "Verify" at bounding box center [571, 309] width 850 height 18
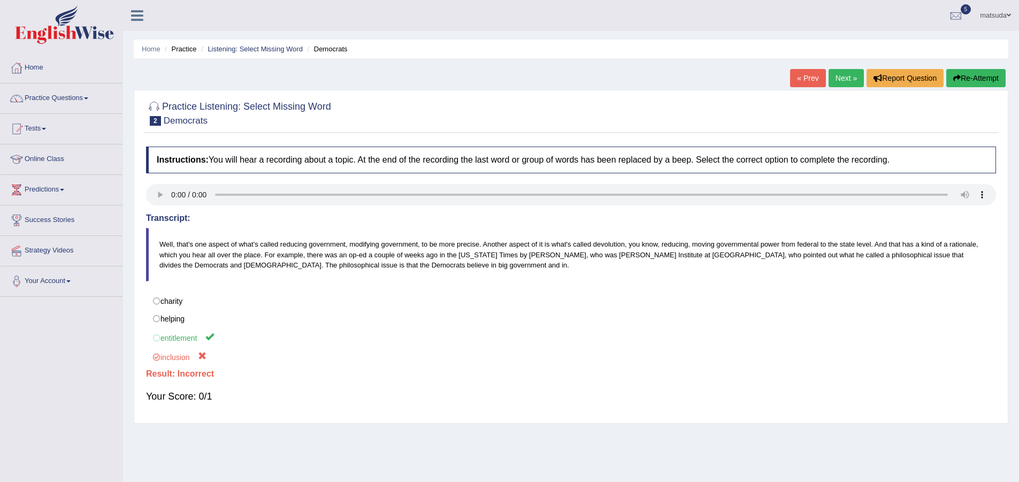
click at [848, 79] on link "Next »" at bounding box center [845, 78] width 35 height 18
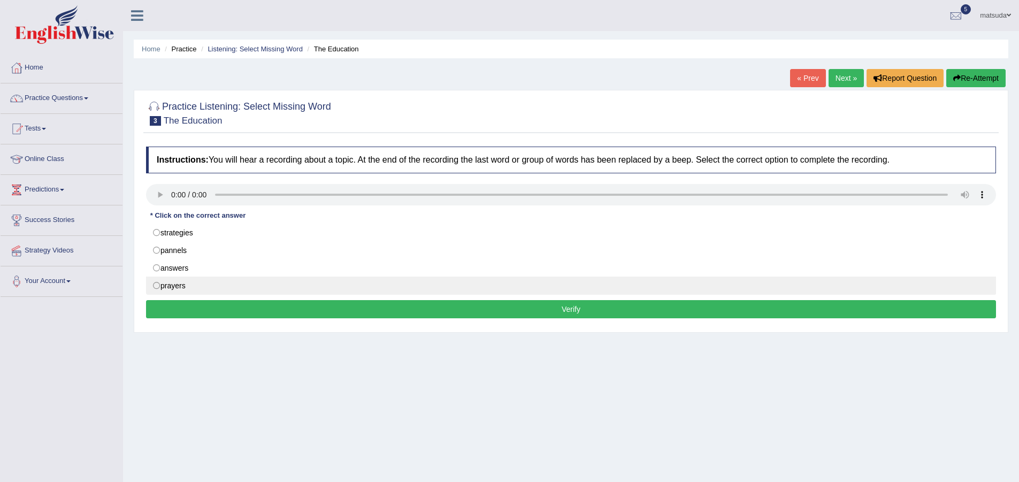
click at [160, 288] on label "prayers" at bounding box center [571, 286] width 850 height 18
radio input "true"
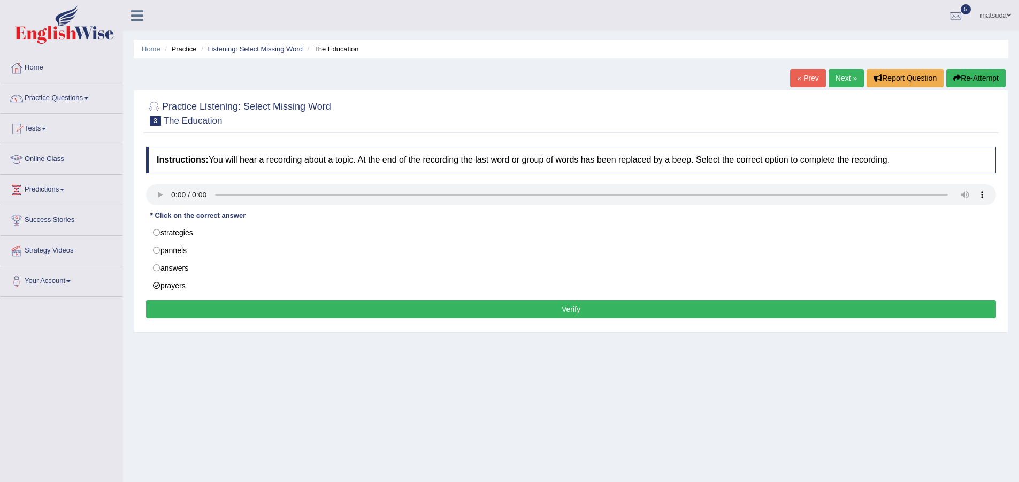
click at [189, 304] on button "Verify" at bounding box center [571, 309] width 850 height 18
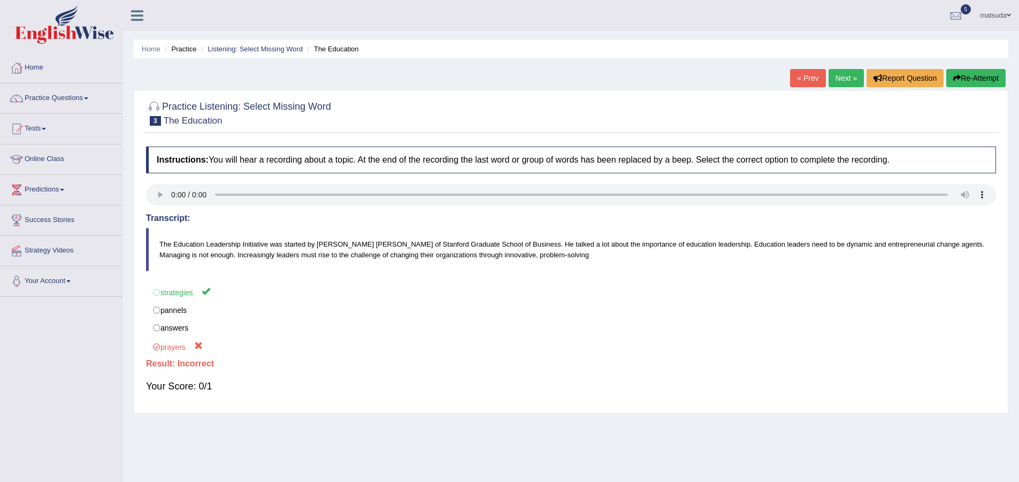
click at [831, 76] on link "Next »" at bounding box center [845, 78] width 35 height 18
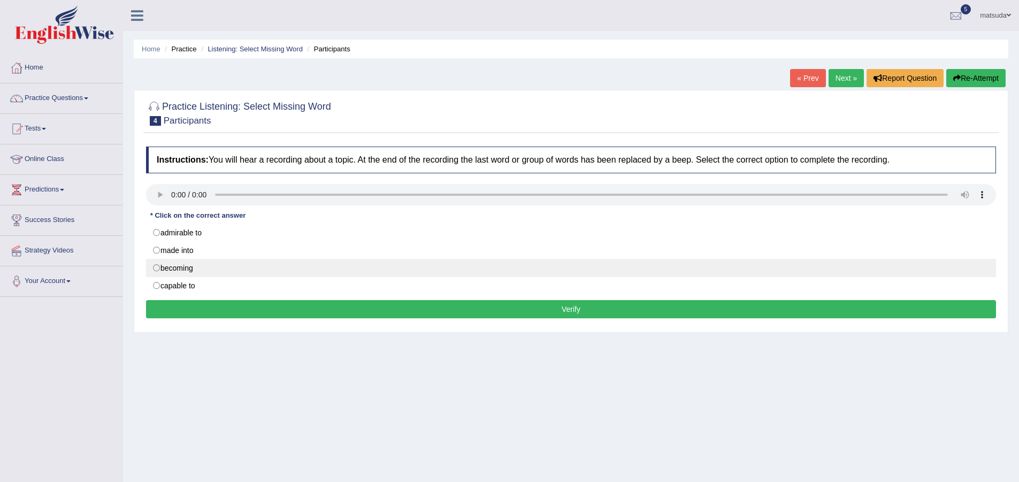
click at [158, 266] on label "becoming" at bounding box center [571, 268] width 850 height 18
radio input "true"
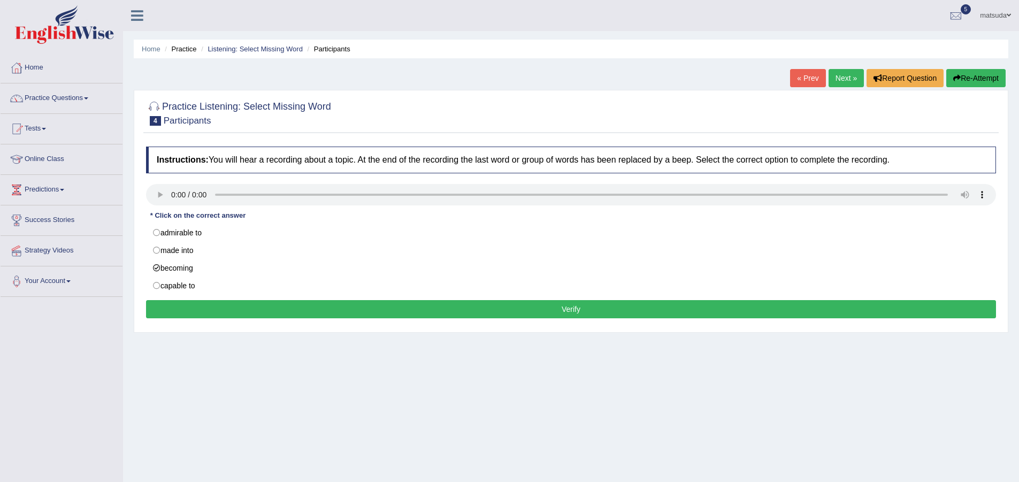
click at [199, 303] on button "Verify" at bounding box center [571, 309] width 850 height 18
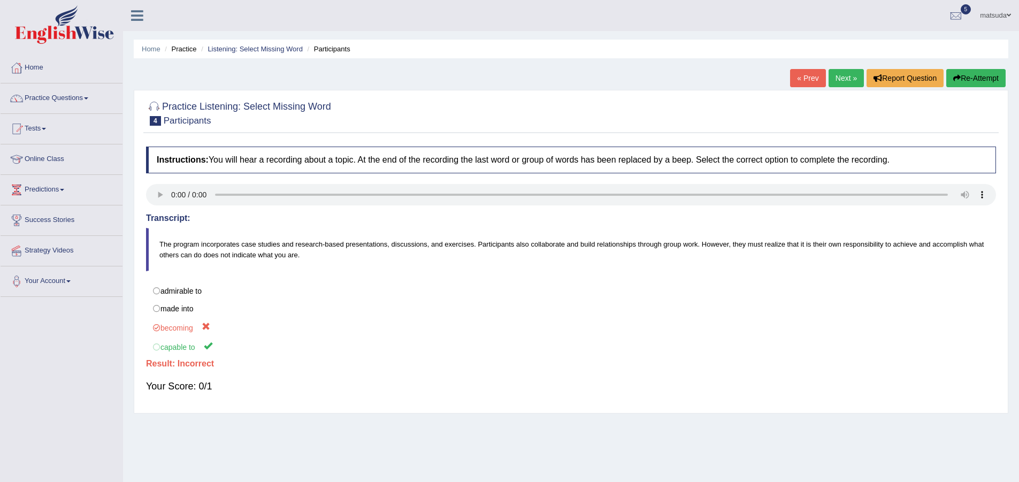
click at [838, 81] on link "Next »" at bounding box center [845, 78] width 35 height 18
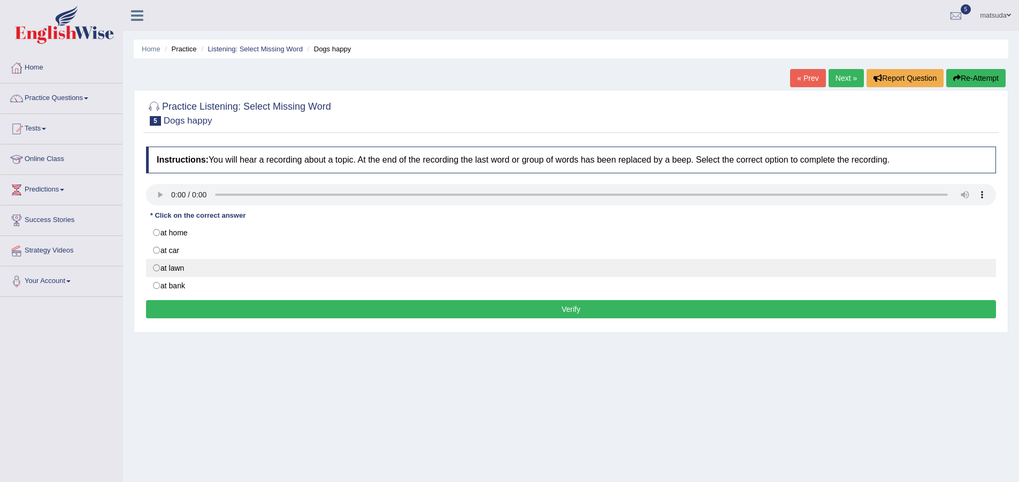
click at [167, 263] on label "at lawn" at bounding box center [571, 268] width 850 height 18
radio input "true"
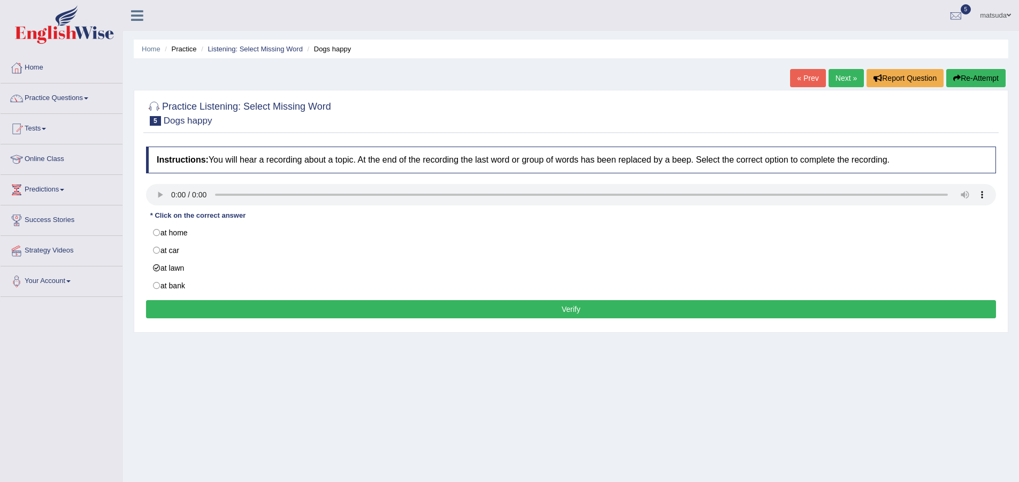
click at [180, 306] on button "Verify" at bounding box center [571, 309] width 850 height 18
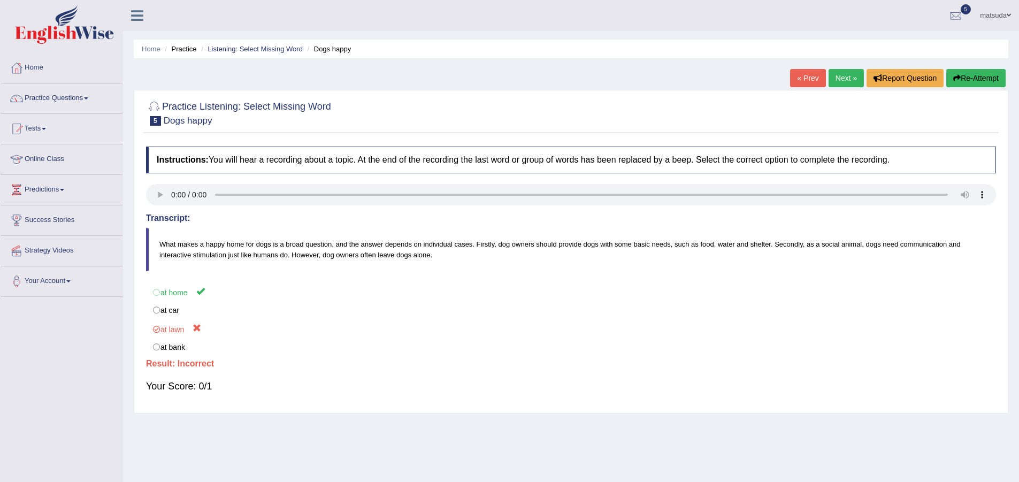
click at [841, 78] on link "Next »" at bounding box center [845, 78] width 35 height 18
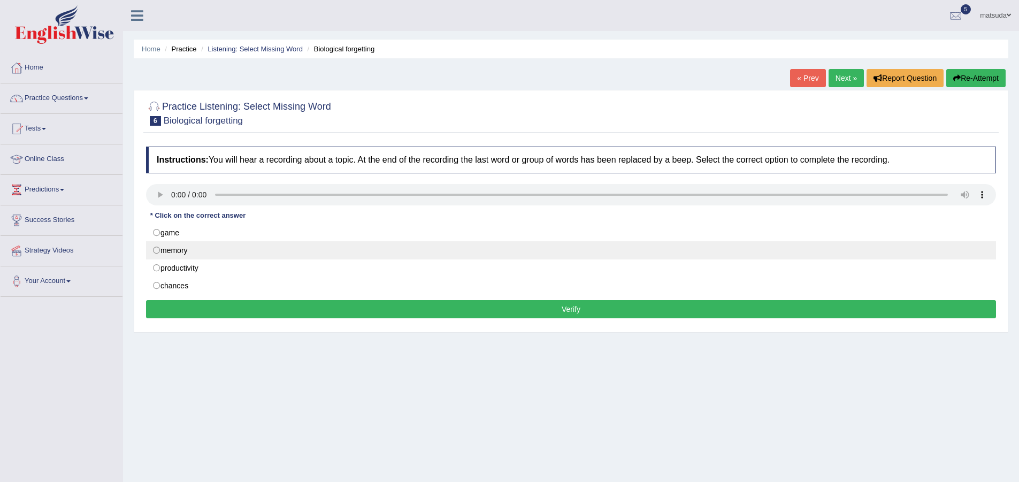
click at [154, 251] on label "memory" at bounding box center [571, 250] width 850 height 18
radio input "true"
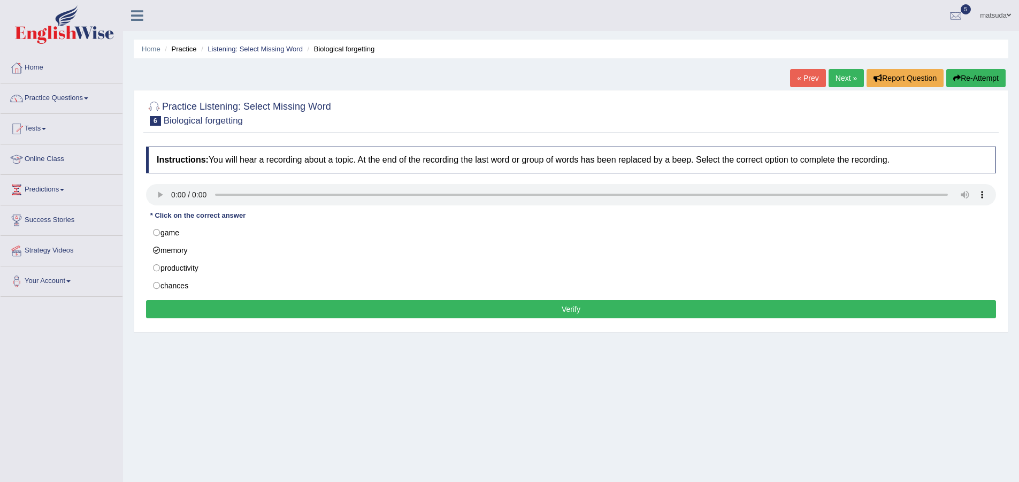
click at [256, 303] on button "Verify" at bounding box center [571, 309] width 850 height 18
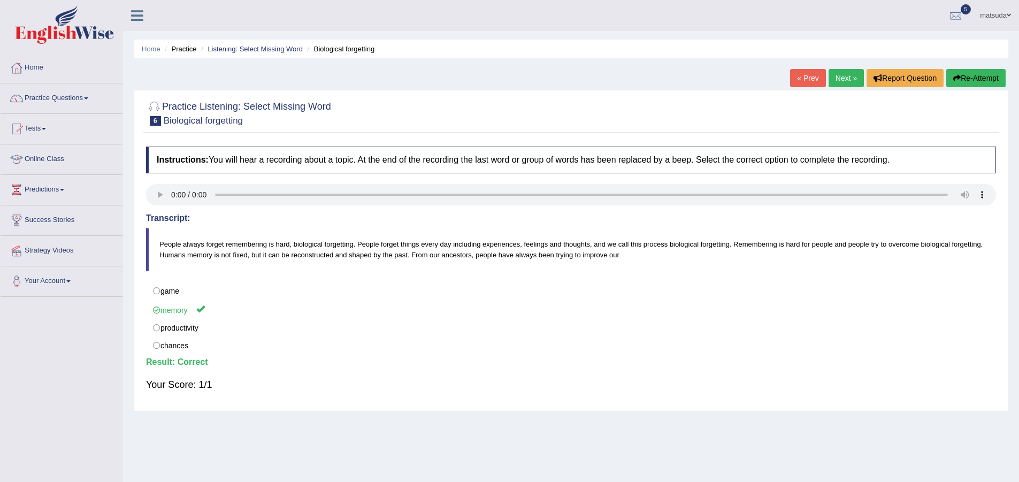
click at [842, 76] on link "Next »" at bounding box center [845, 78] width 35 height 18
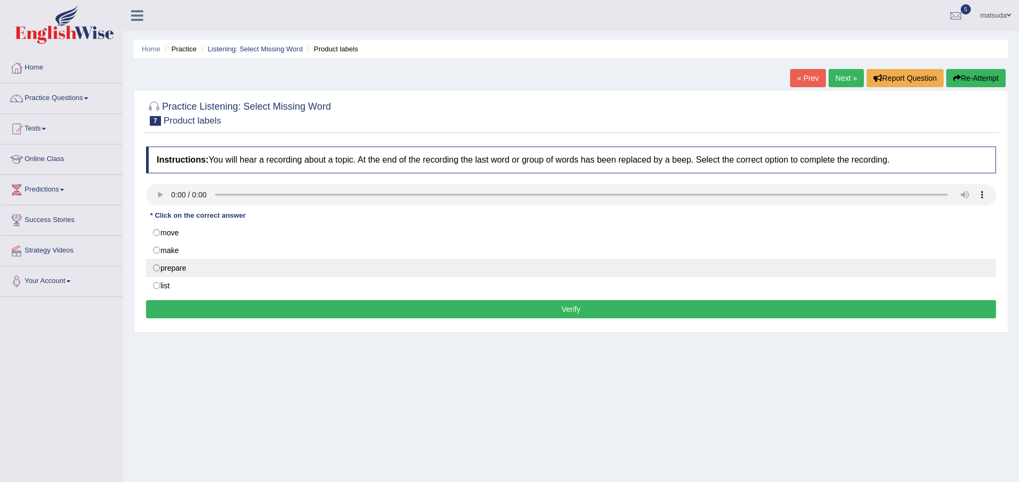
click at [155, 266] on label "prepare" at bounding box center [571, 268] width 850 height 18
radio input "true"
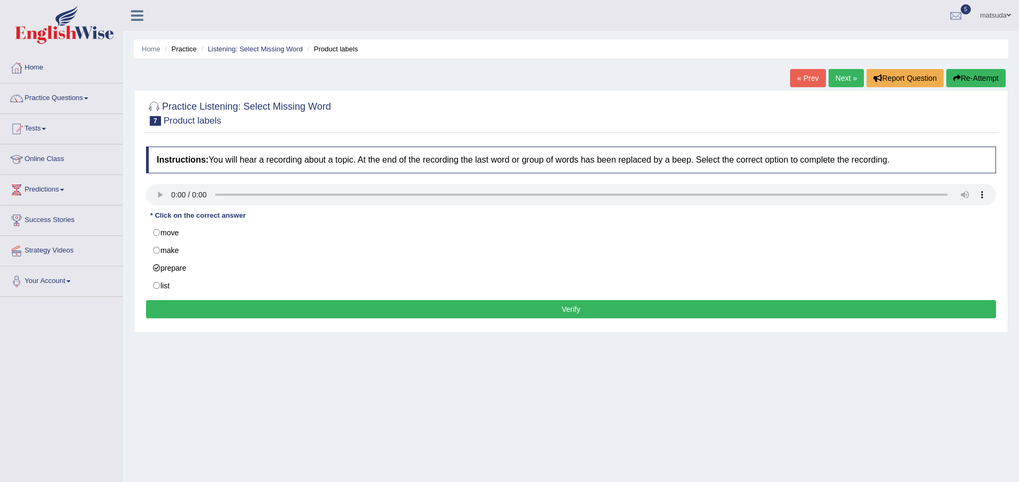
click at [330, 304] on button "Verify" at bounding box center [571, 309] width 850 height 18
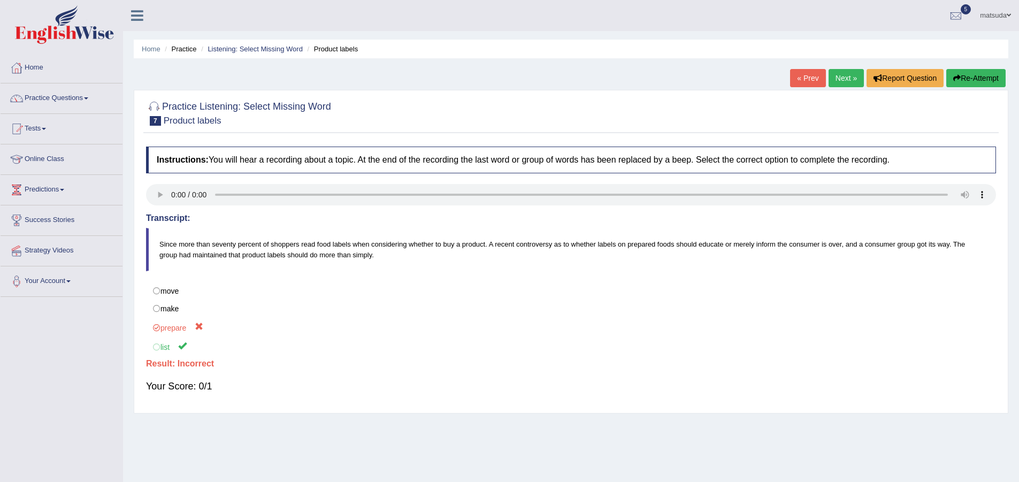
click at [842, 78] on link "Next »" at bounding box center [845, 78] width 35 height 18
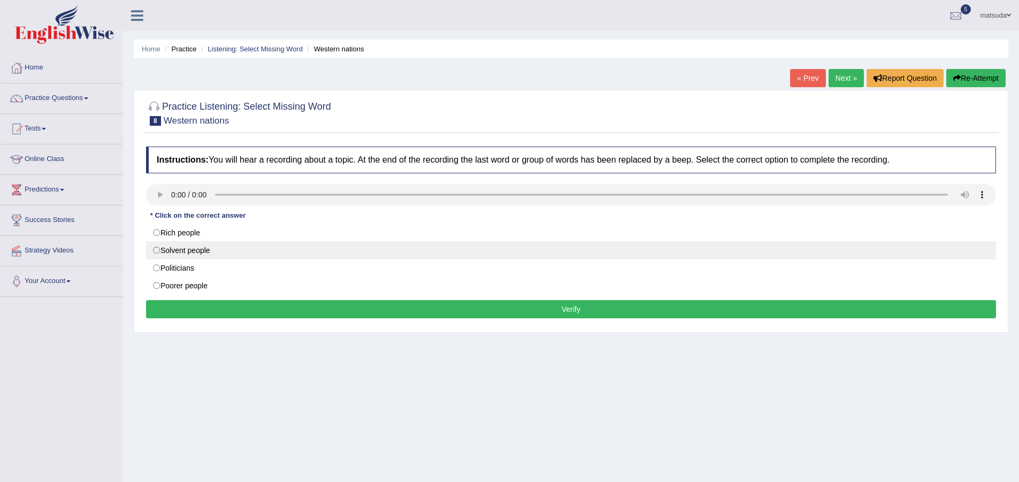
click at [156, 249] on label "Solvent people" at bounding box center [571, 250] width 850 height 18
radio input "true"
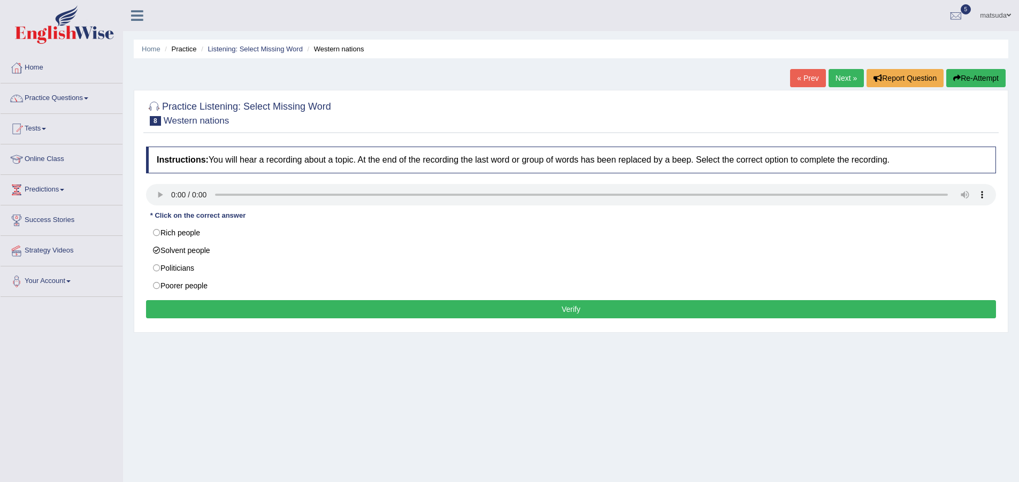
click at [174, 302] on button "Verify" at bounding box center [571, 309] width 850 height 18
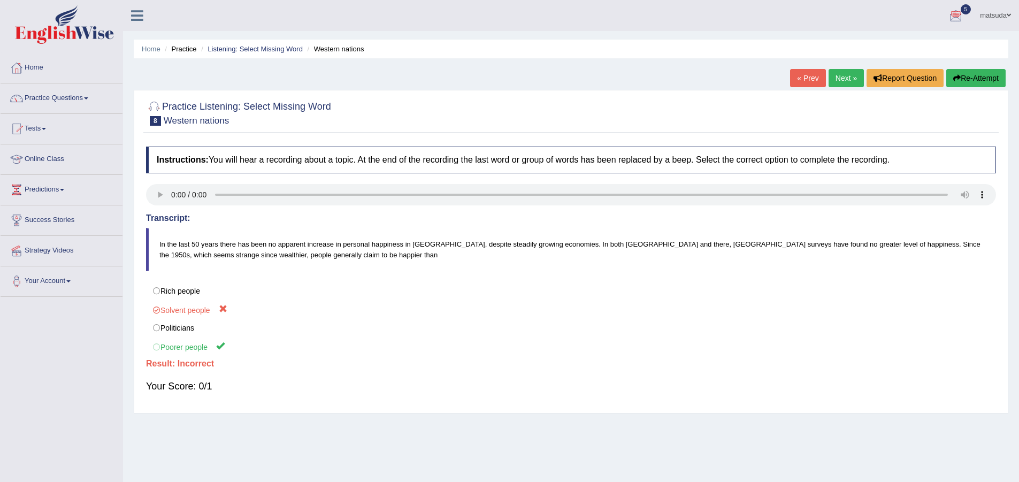
click at [844, 73] on link "Next »" at bounding box center [845, 78] width 35 height 18
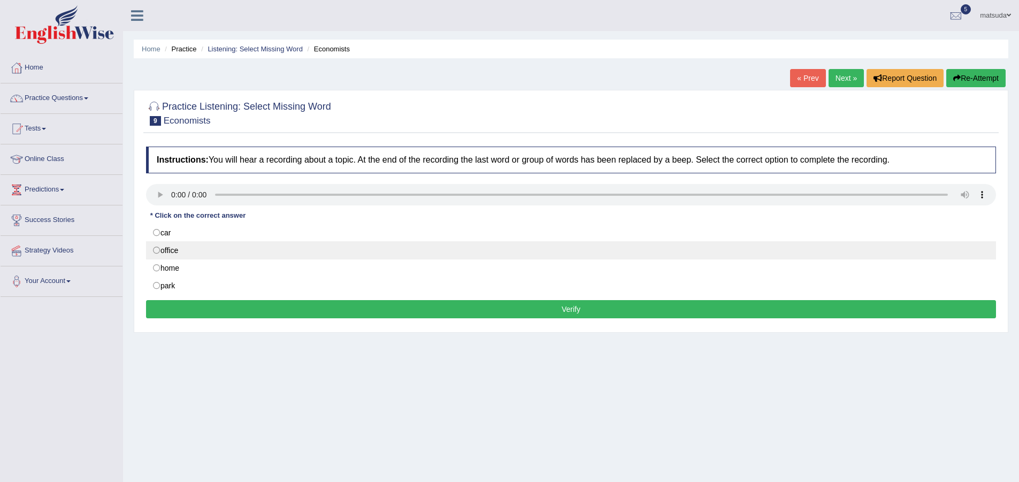
click at [157, 253] on label "office" at bounding box center [571, 250] width 850 height 18
radio input "true"
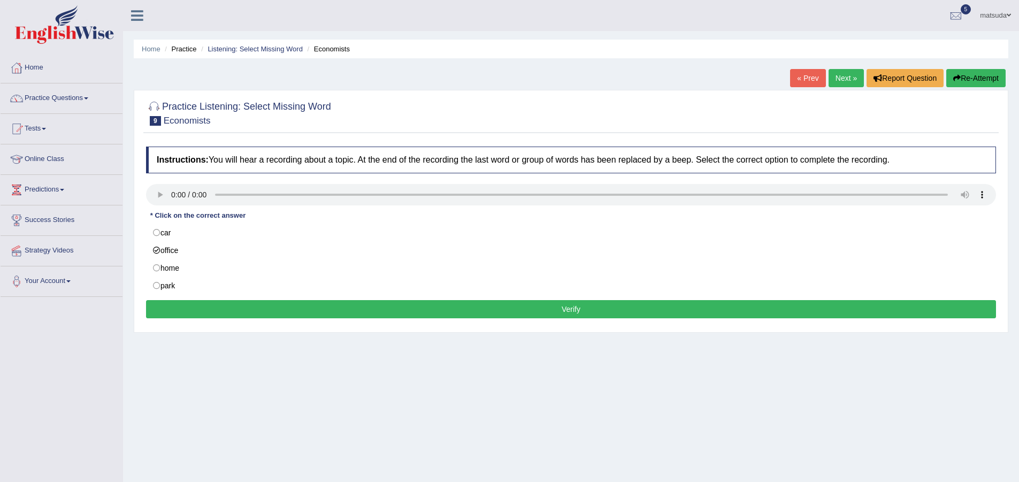
click at [196, 308] on button "Verify" at bounding box center [571, 309] width 850 height 18
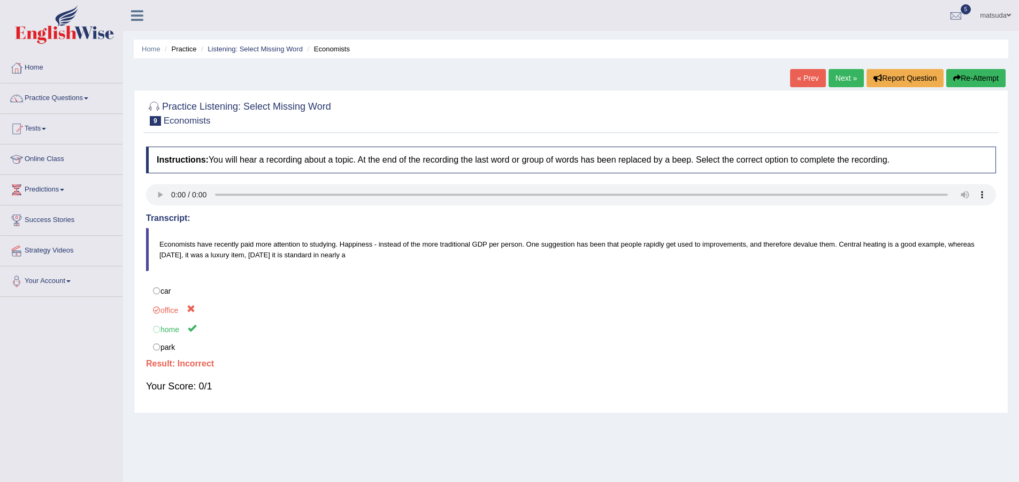
click at [835, 75] on link "Next »" at bounding box center [845, 78] width 35 height 18
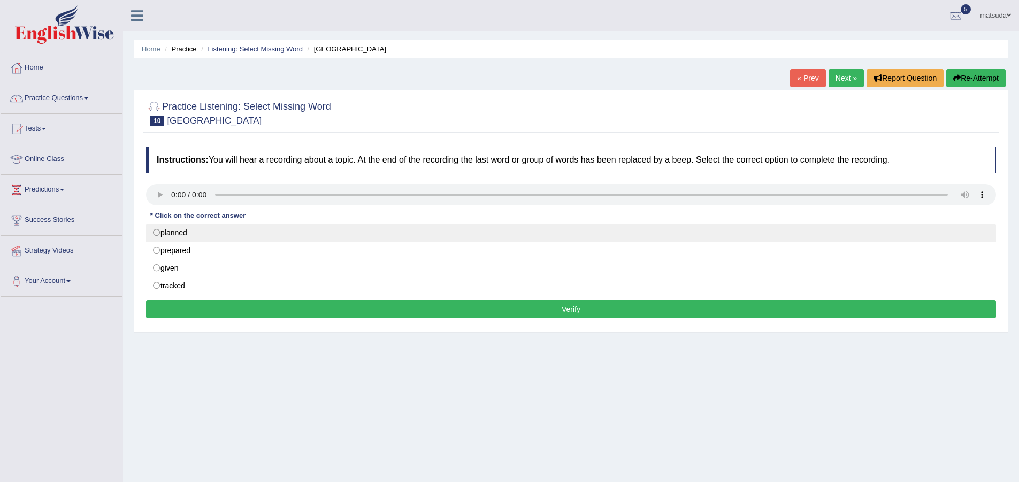
click at [161, 228] on label "planned" at bounding box center [571, 233] width 850 height 18
radio input "true"
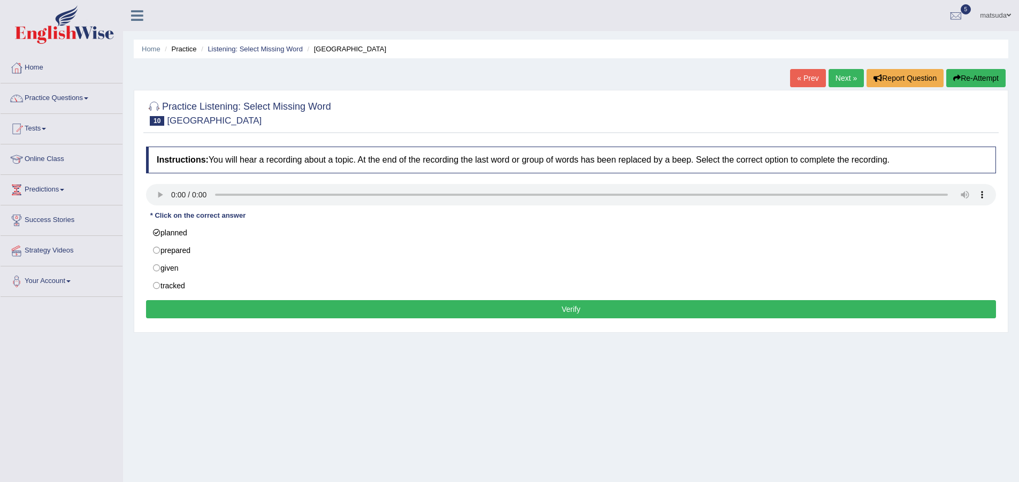
click at [338, 304] on button "Verify" at bounding box center [571, 309] width 850 height 18
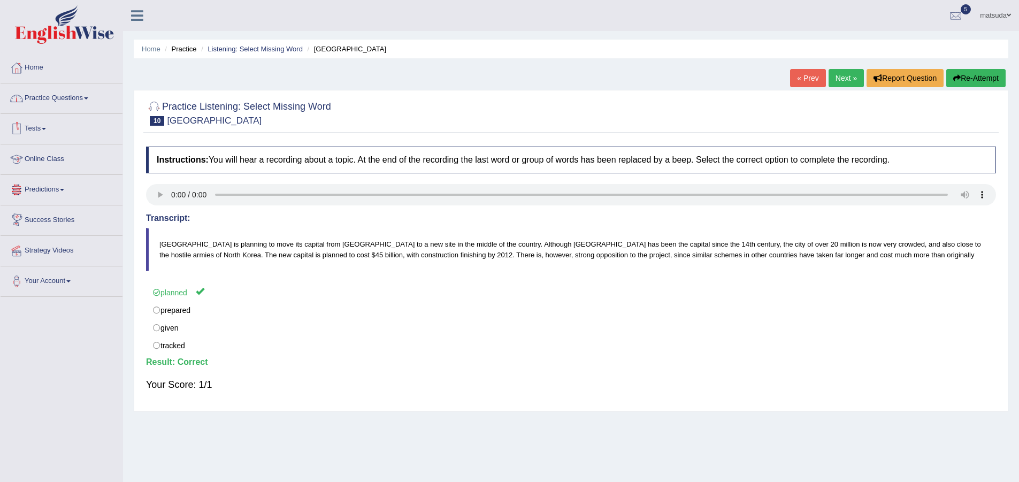
click at [63, 96] on link "Practice Questions" at bounding box center [62, 96] width 122 height 27
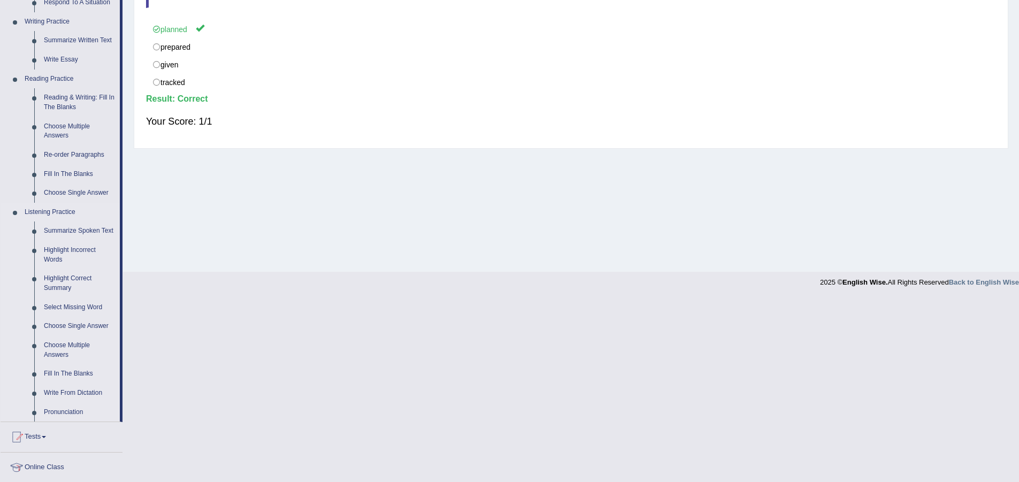
scroll to position [267, 0]
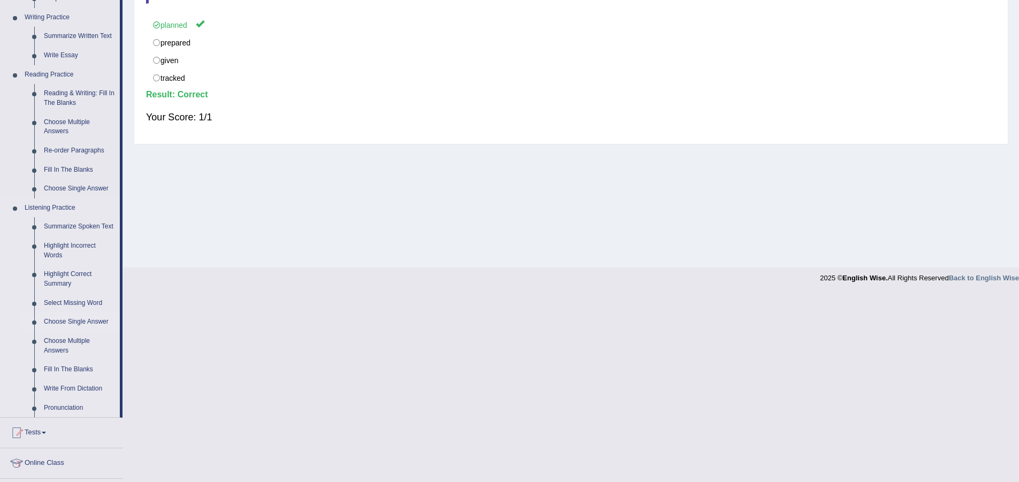
click at [55, 322] on link "Choose Single Answer" at bounding box center [79, 321] width 81 height 19
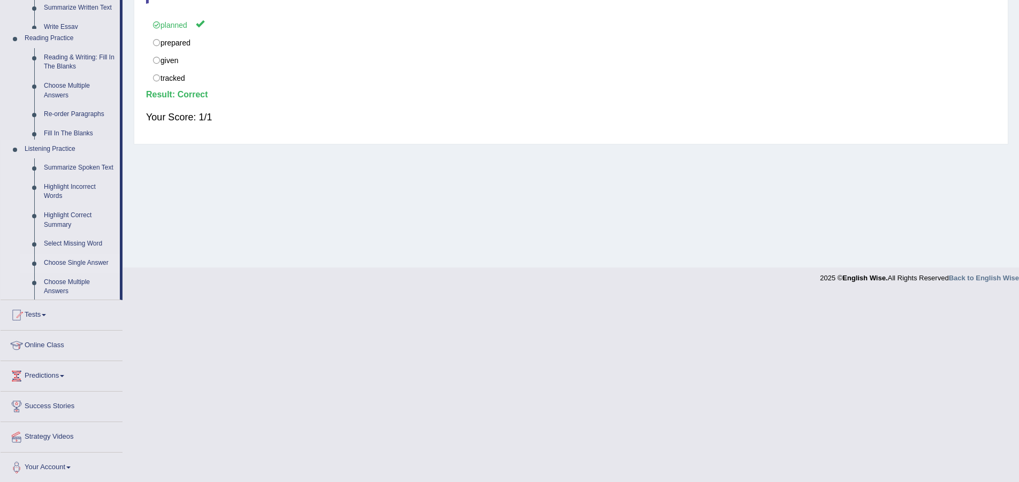
scroll to position [80, 0]
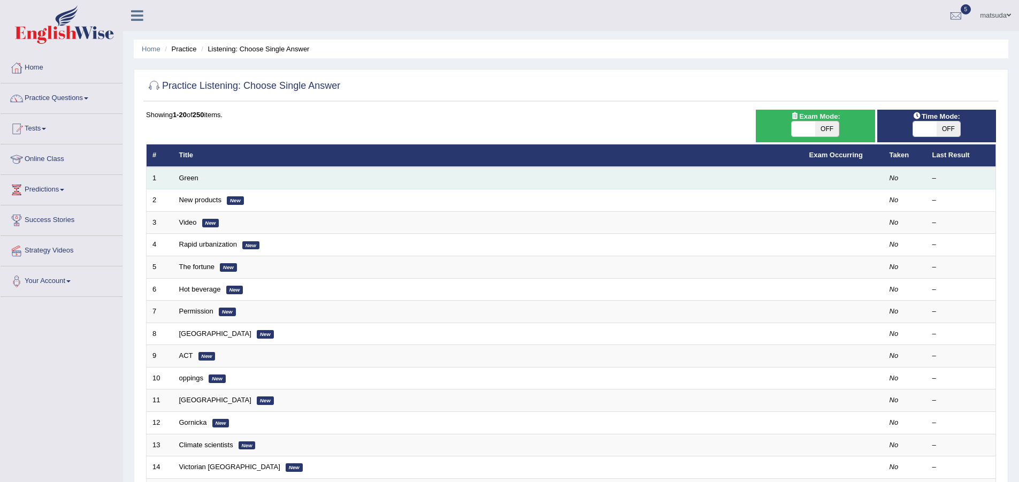
click at [207, 179] on td "Green" at bounding box center [488, 178] width 630 height 22
click at [181, 175] on link "Green" at bounding box center [188, 178] width 19 height 8
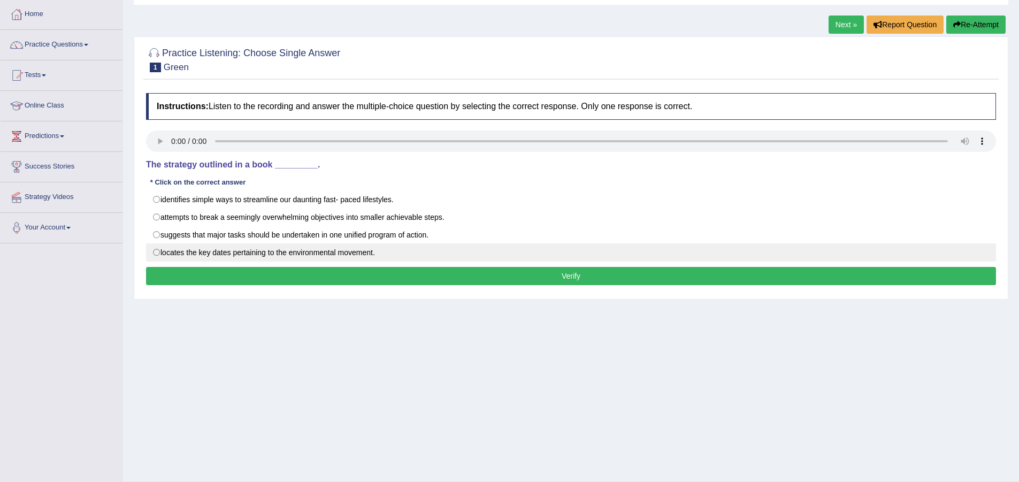
click at [172, 253] on label "locates the key dates pertaining to the environmental movement." at bounding box center [571, 252] width 850 height 18
radio input "true"
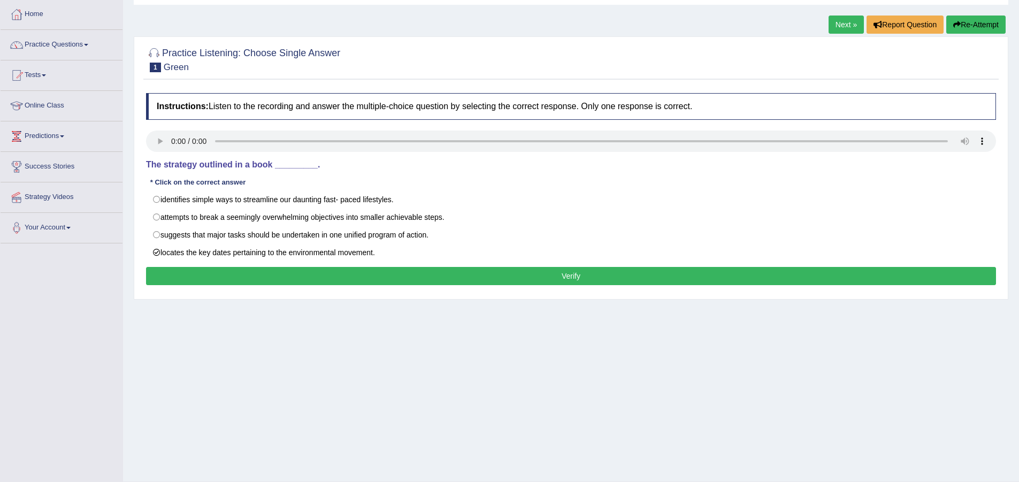
click at [187, 267] on button "Verify" at bounding box center [571, 276] width 850 height 18
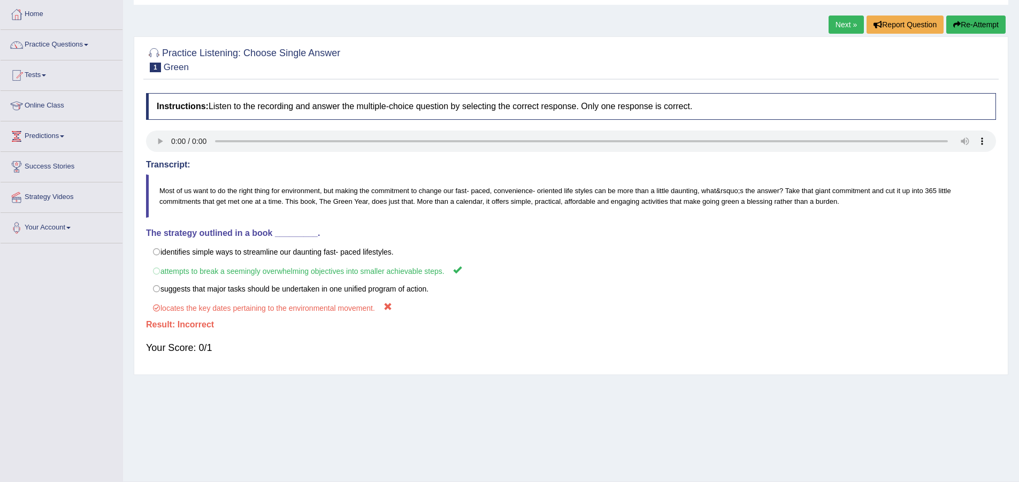
click at [848, 26] on link "Next »" at bounding box center [845, 25] width 35 height 18
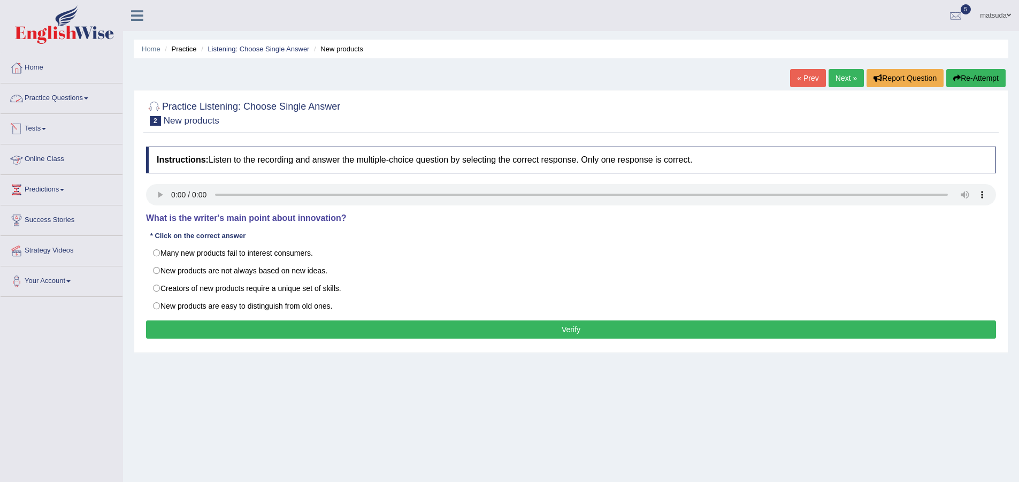
click at [59, 91] on link "Practice Questions" at bounding box center [62, 96] width 122 height 27
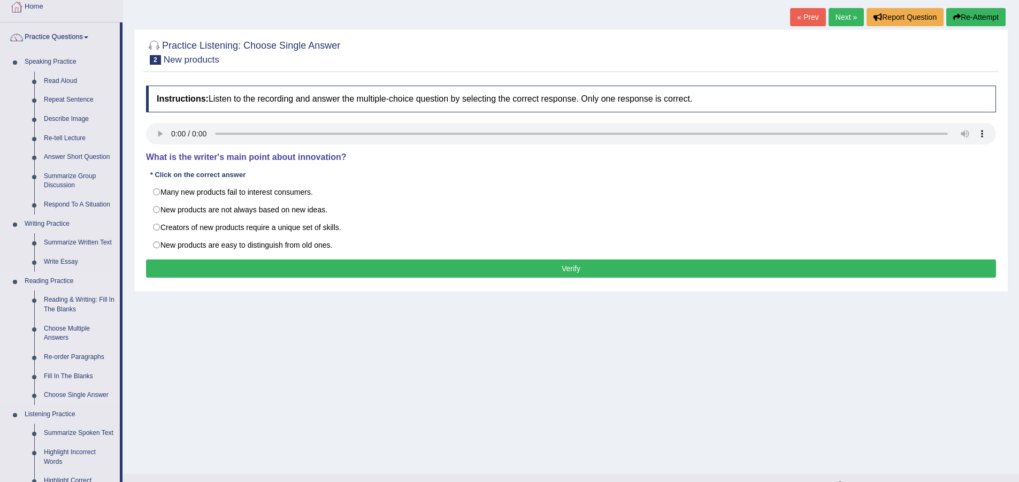
scroll to position [267, 0]
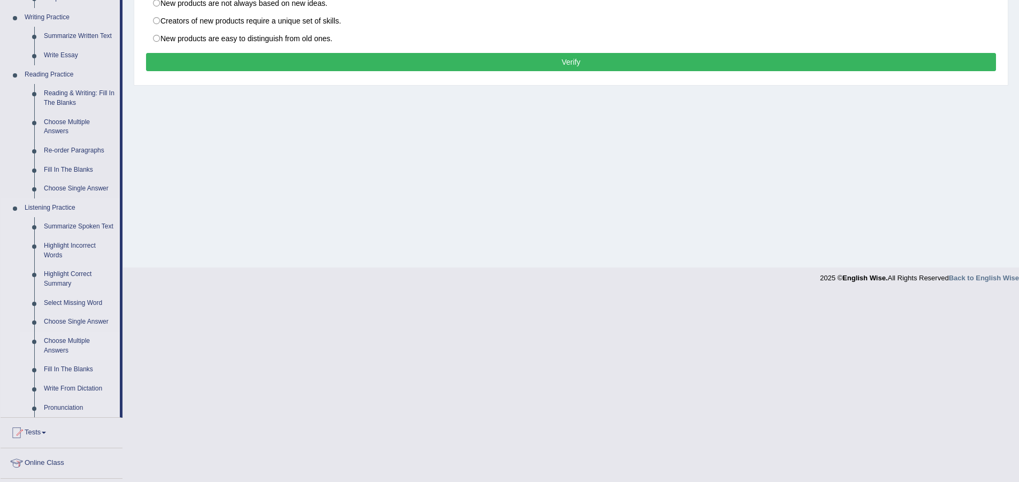
click at [72, 340] on link "Choose Multiple Answers" at bounding box center [79, 346] width 81 height 28
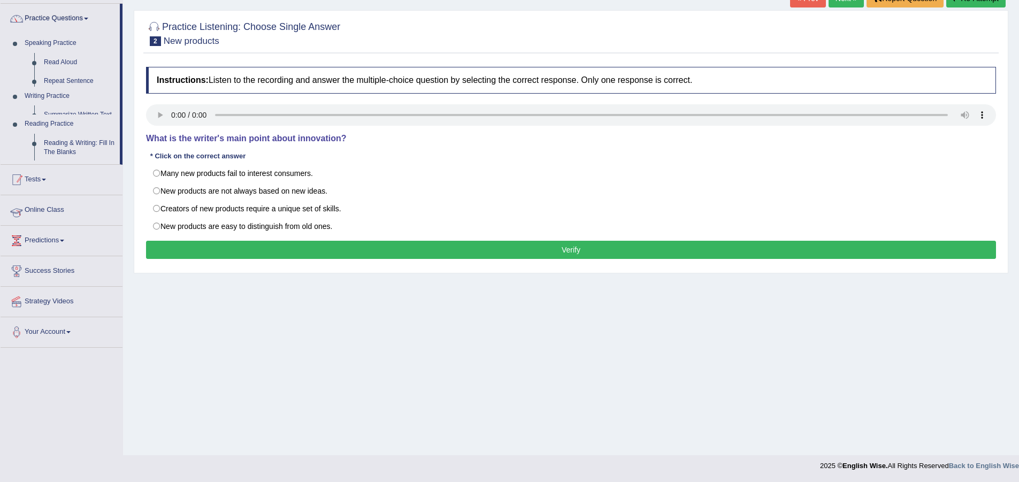
scroll to position [80, 0]
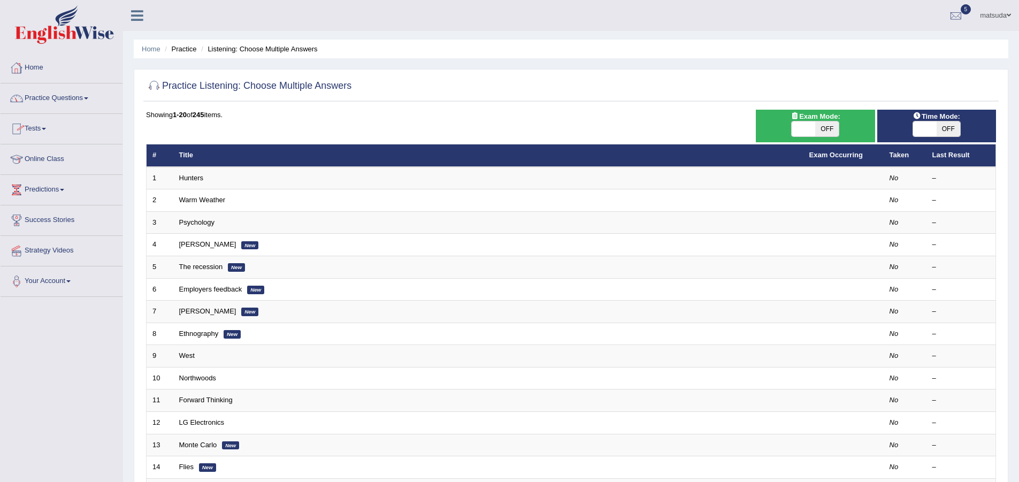
click at [78, 107] on link "Practice Questions" at bounding box center [62, 96] width 122 height 27
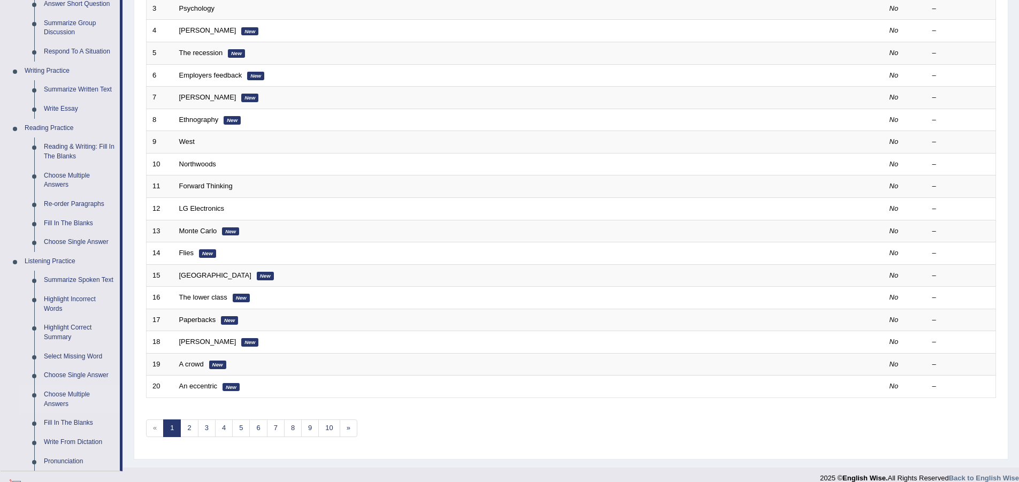
scroll to position [267, 0]
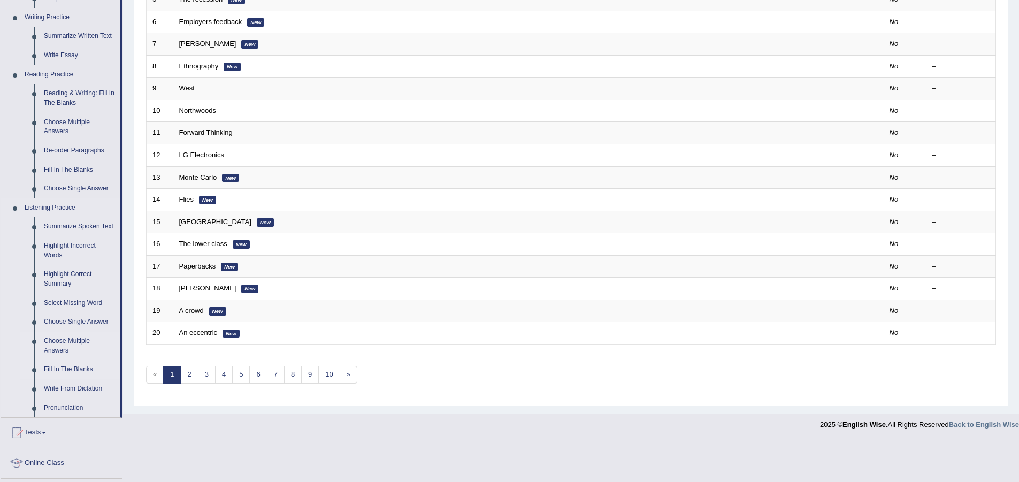
click at [79, 367] on link "Fill In The Blanks" at bounding box center [79, 369] width 81 height 19
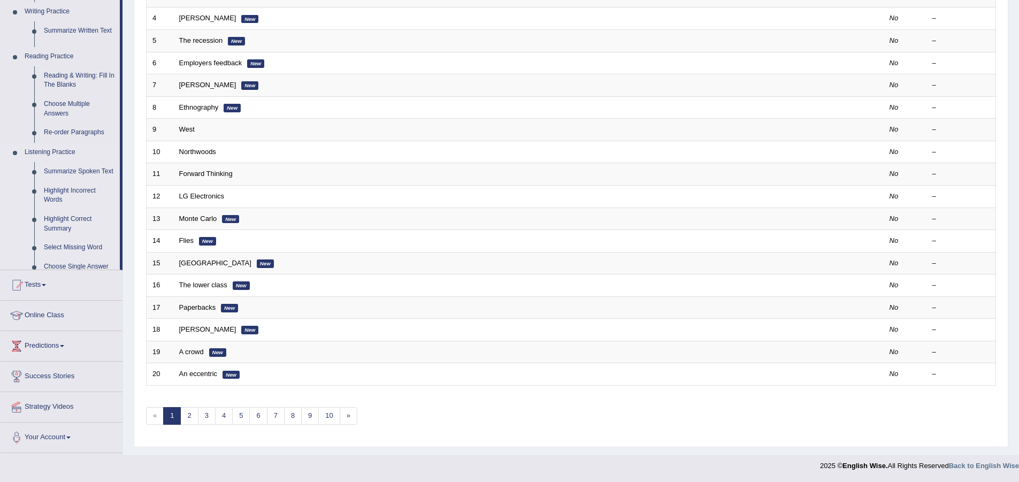
scroll to position [226, 0]
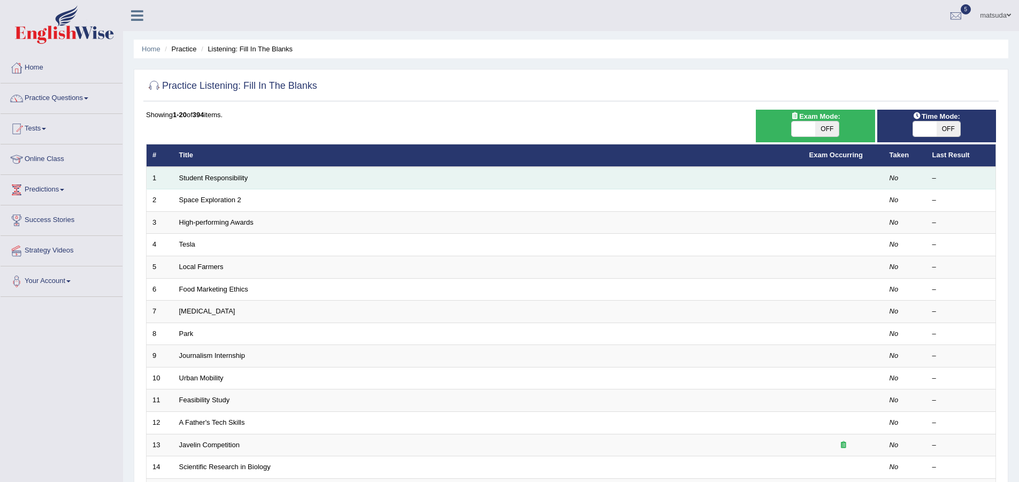
click at [271, 182] on td "Student Responsibility" at bounding box center [488, 178] width 630 height 22
click at [221, 174] on link "Student Responsibility" at bounding box center [213, 178] width 69 height 8
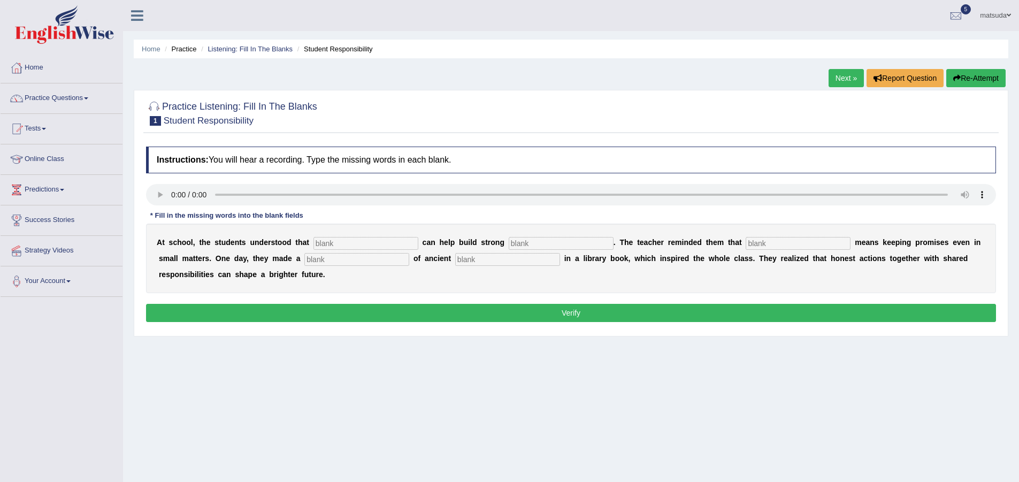
click at [373, 244] on input "text" at bounding box center [365, 243] width 105 height 13
click at [374, 240] on input "text" at bounding box center [365, 243] width 105 height 13
click at [347, 243] on input "responsivility" at bounding box center [365, 243] width 105 height 13
type input "responsvility"
click at [546, 248] on input "text" at bounding box center [561, 243] width 105 height 13
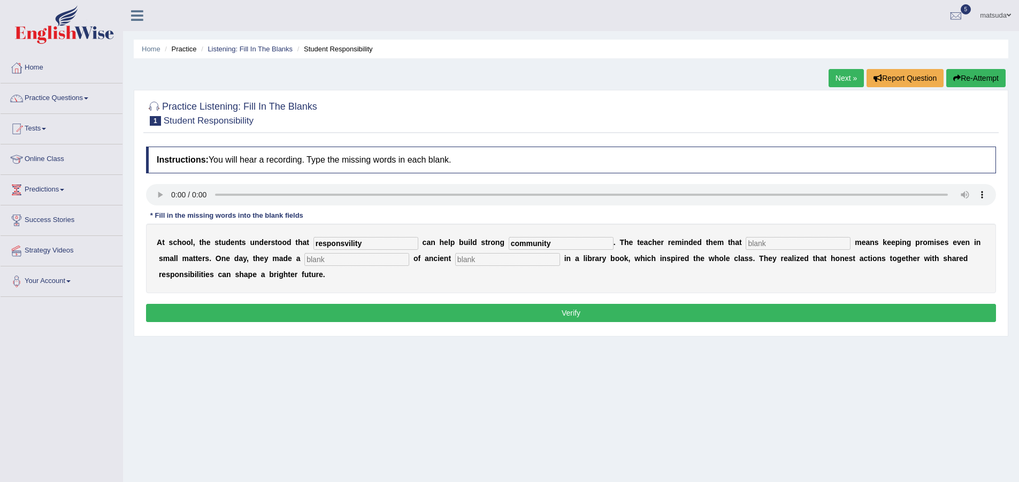
type input "community"
click at [344, 262] on input "text" at bounding box center [356, 259] width 105 height 13
click at [494, 258] on input "text" at bounding box center [507, 259] width 105 height 13
type input "mantion"
click at [392, 258] on input "text" at bounding box center [356, 259] width 105 height 13
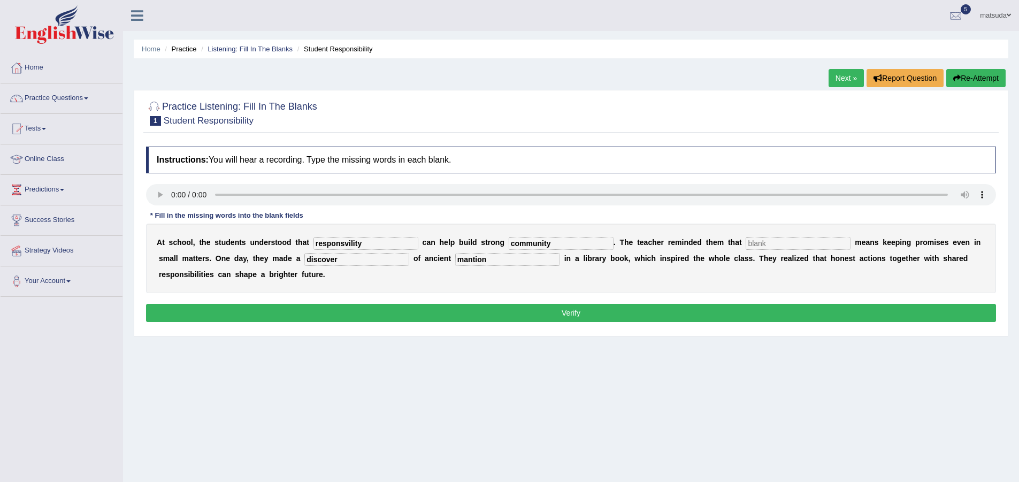
type input "discover"
click at [407, 316] on button "Verify" at bounding box center [571, 313] width 850 height 18
click at [415, 308] on button "Verify" at bounding box center [571, 313] width 850 height 18
click at [826, 245] on input "text" at bounding box center [798, 243] width 105 height 13
type input "is"
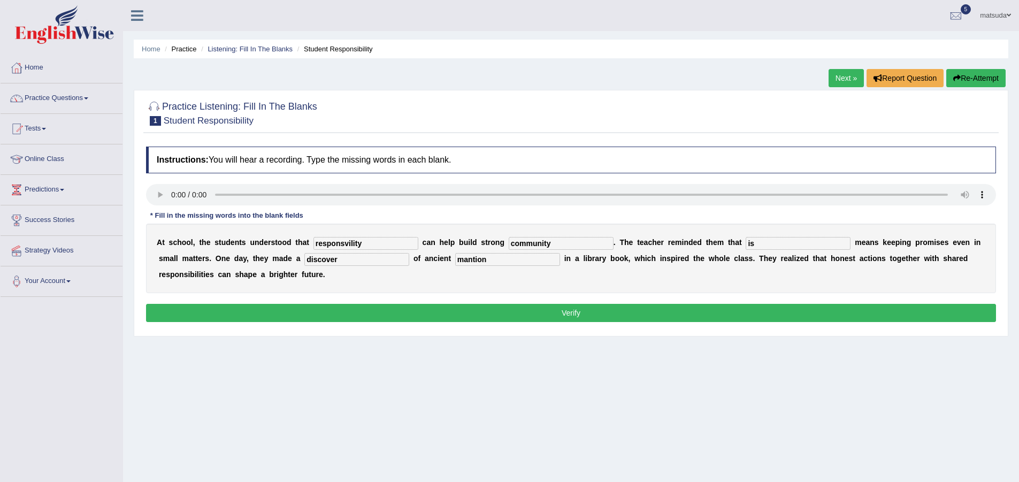
click at [808, 307] on button "Verify" at bounding box center [571, 313] width 850 height 18
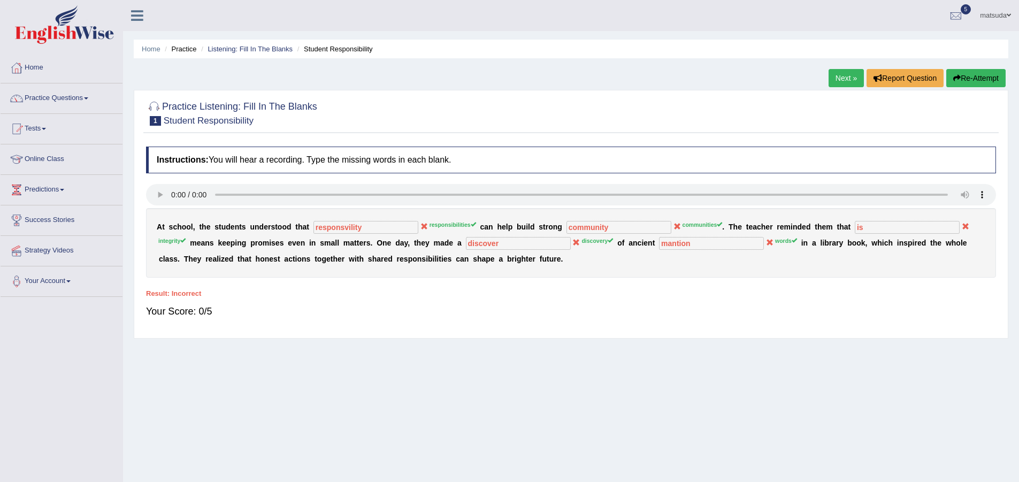
click at [954, 80] on icon "button" at bounding box center [956, 77] width 7 height 7
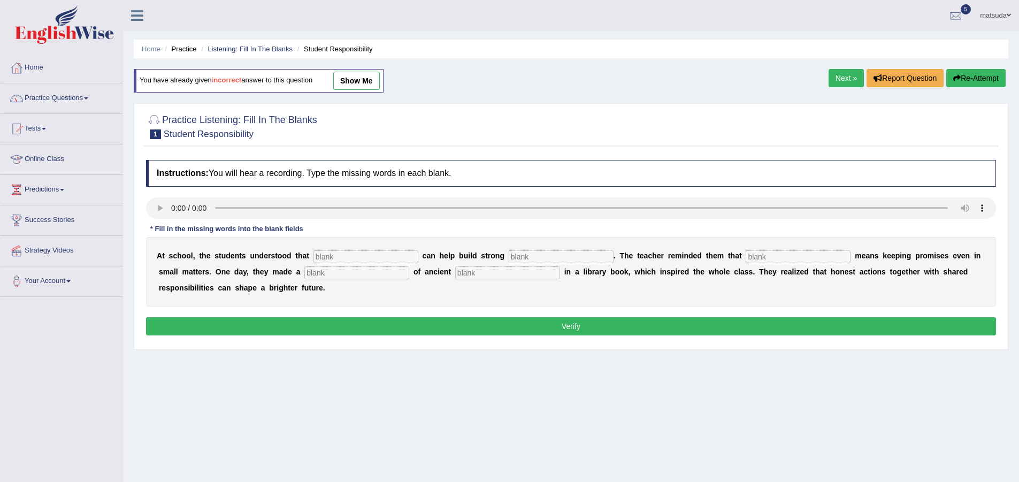
click at [335, 258] on input "text" at bounding box center [365, 256] width 105 height 13
click at [372, 259] on input "text" at bounding box center [365, 256] width 105 height 13
type input "responsibilities"
click at [519, 257] on input "text" at bounding box center [561, 256] width 105 height 13
type input "commnities"
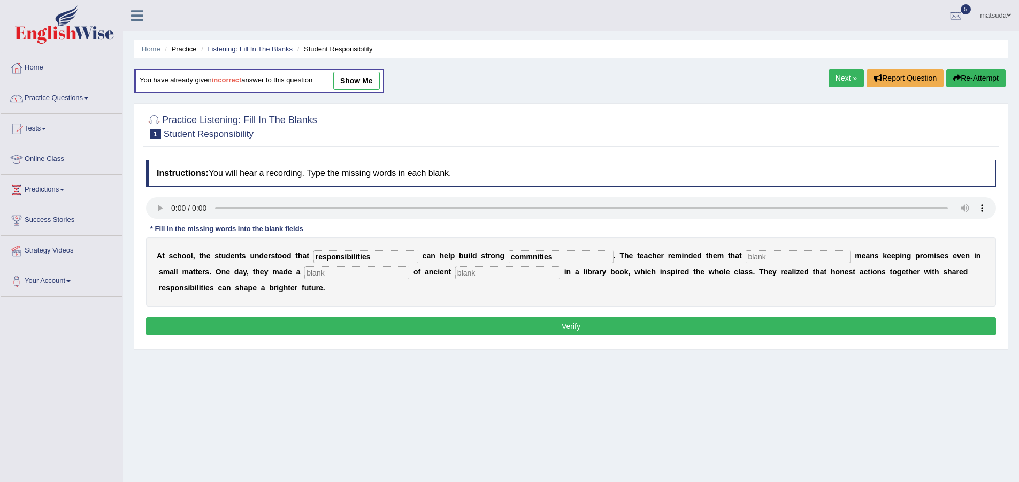
click at [382, 279] on input "text" at bounding box center [356, 272] width 105 height 13
type input "decovely"
click at [493, 270] on input "text" at bounding box center [507, 272] width 105 height 13
type input "words"
click at [756, 257] on input "text" at bounding box center [798, 256] width 105 height 13
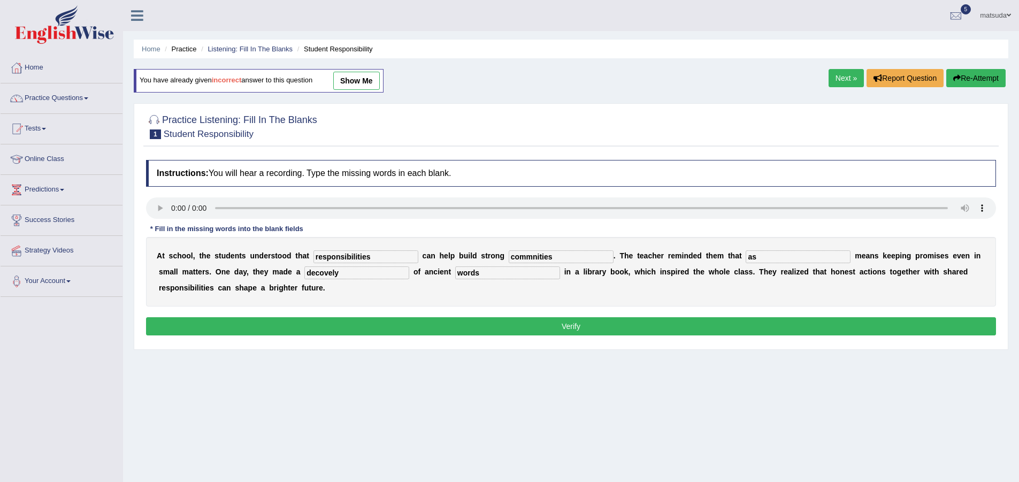
type input "as"
click at [741, 319] on button "Verify" at bounding box center [571, 326] width 850 height 18
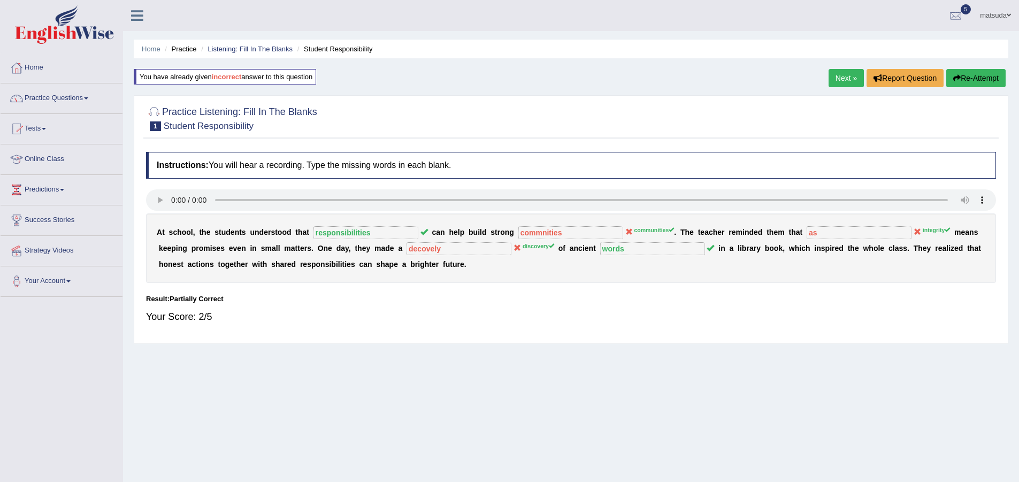
click at [848, 78] on link "Next »" at bounding box center [845, 78] width 35 height 18
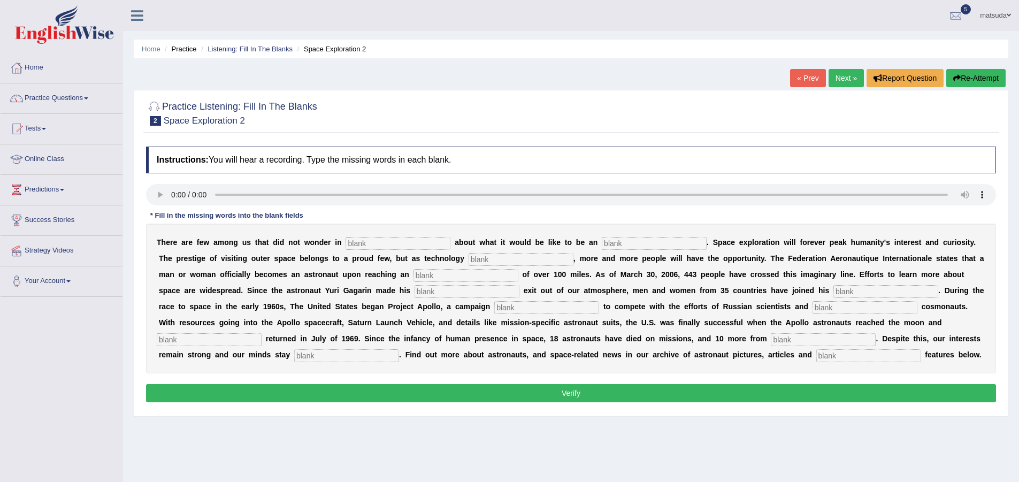
click at [852, 81] on link "Next »" at bounding box center [845, 78] width 35 height 18
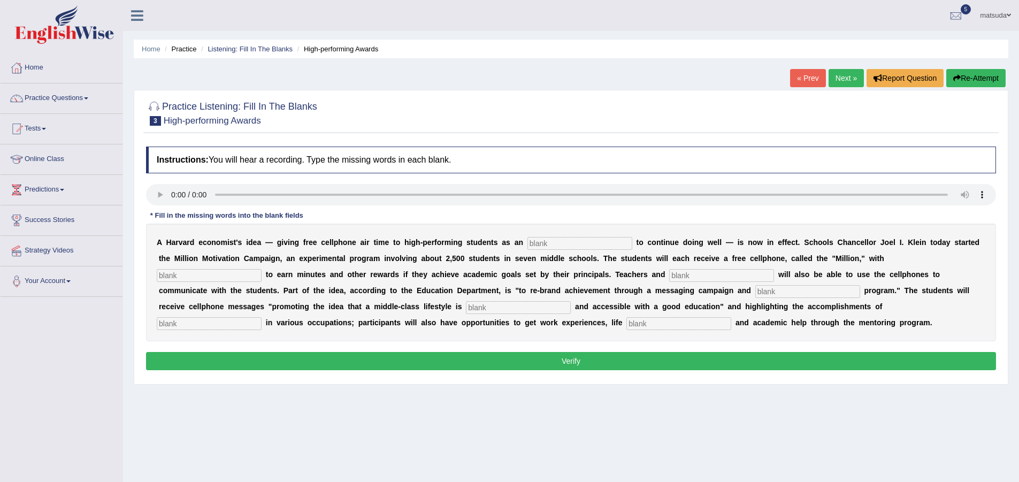
click at [617, 237] on input "text" at bounding box center [579, 243] width 105 height 13
type input "sencitive"
click at [180, 271] on input "text" at bounding box center [209, 275] width 105 height 13
type input "oppotunity"
click at [681, 272] on input "text" at bounding box center [721, 275] width 105 height 13
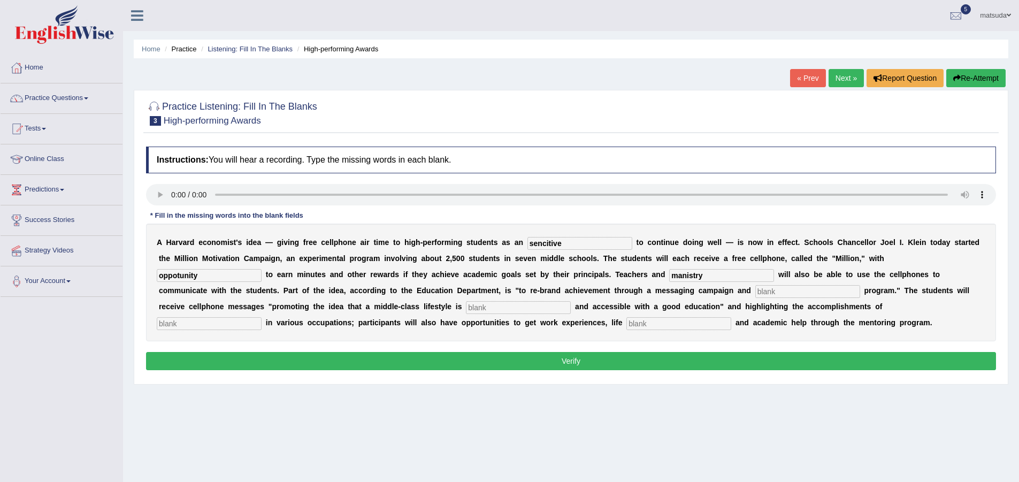
click at [682, 276] on input "manistry" at bounding box center [721, 275] width 105 height 13
type input "ministry"
click at [607, 361] on button "Verify" at bounding box center [571, 361] width 850 height 18
click at [755, 292] on input "text" at bounding box center [807, 291] width 105 height 13
type input "o"
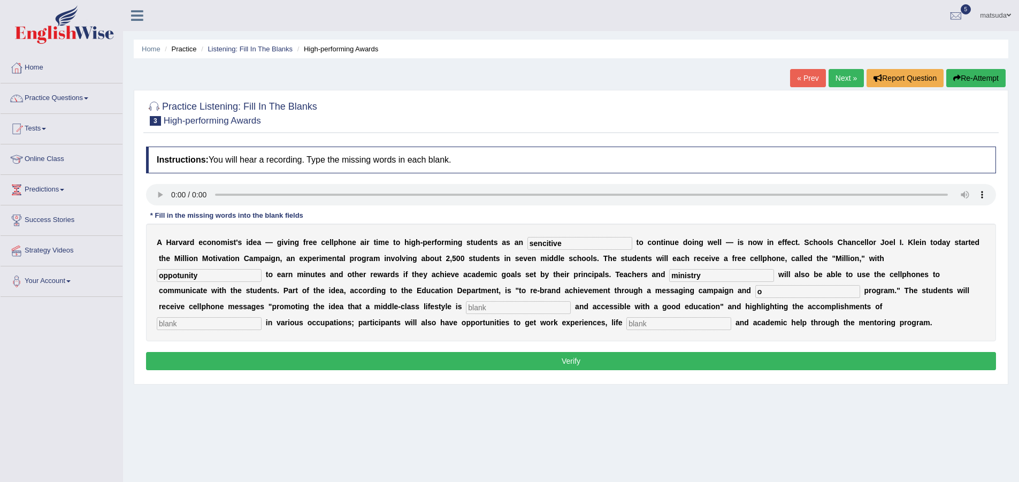
click at [721, 324] on input "text" at bounding box center [678, 323] width 105 height 13
type input "j"
click at [527, 305] on input "text" at bounding box center [518, 307] width 105 height 13
type input "k"
click at [225, 323] on input "text" at bounding box center [209, 323] width 105 height 13
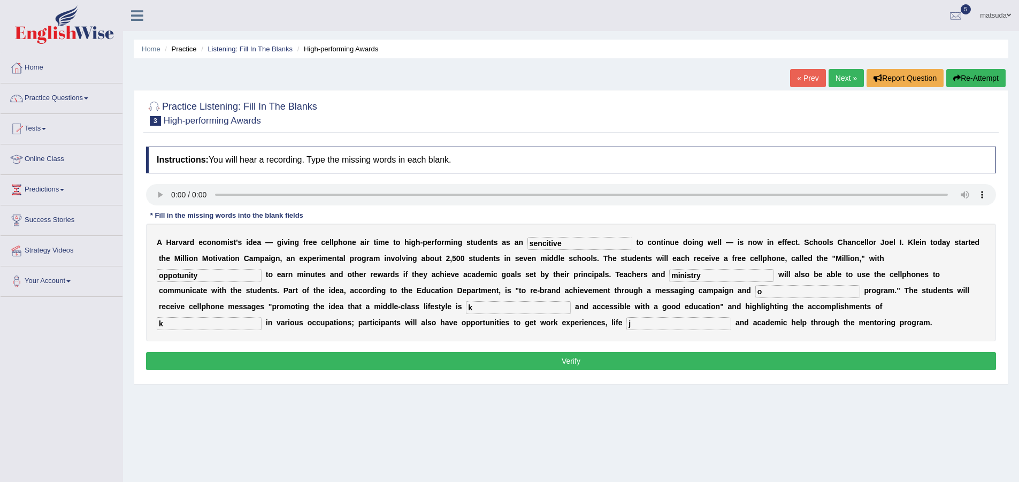
type input "k"
click at [289, 368] on button "Verify" at bounding box center [571, 361] width 850 height 18
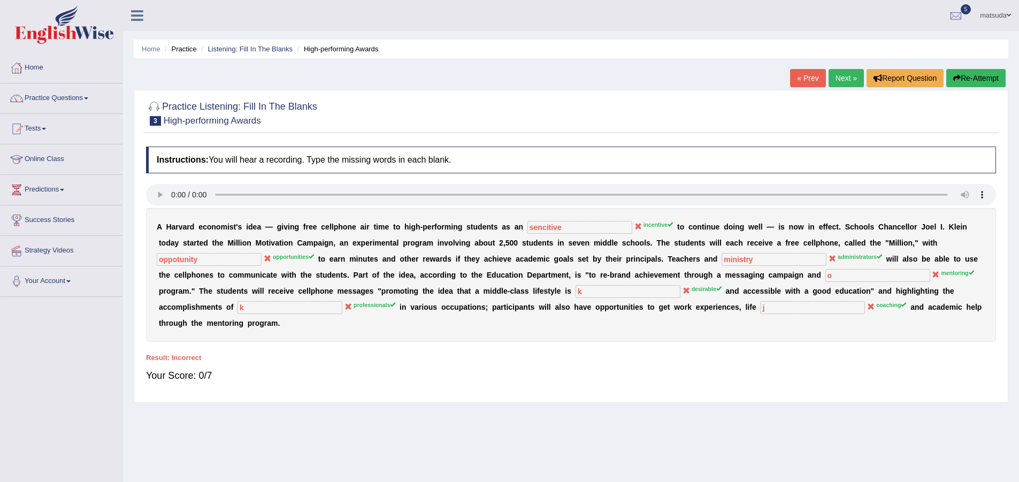
click at [835, 81] on link "Next »" at bounding box center [845, 78] width 35 height 18
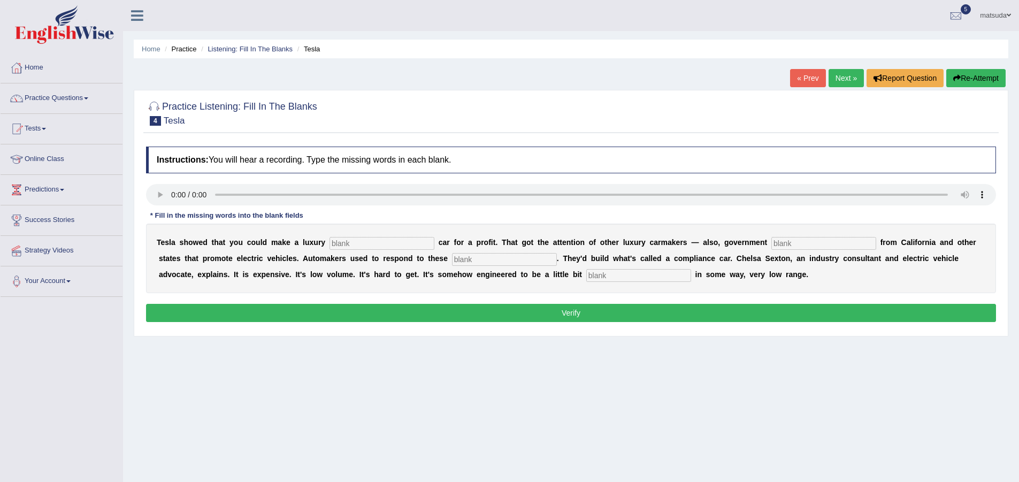
click at [358, 244] on input "text" at bounding box center [381, 243] width 105 height 13
type input "electlic"
click at [781, 244] on input "text" at bounding box center [823, 243] width 105 height 13
type input "regulatuons"
click at [503, 264] on input "text" at bounding box center [504, 259] width 105 height 13
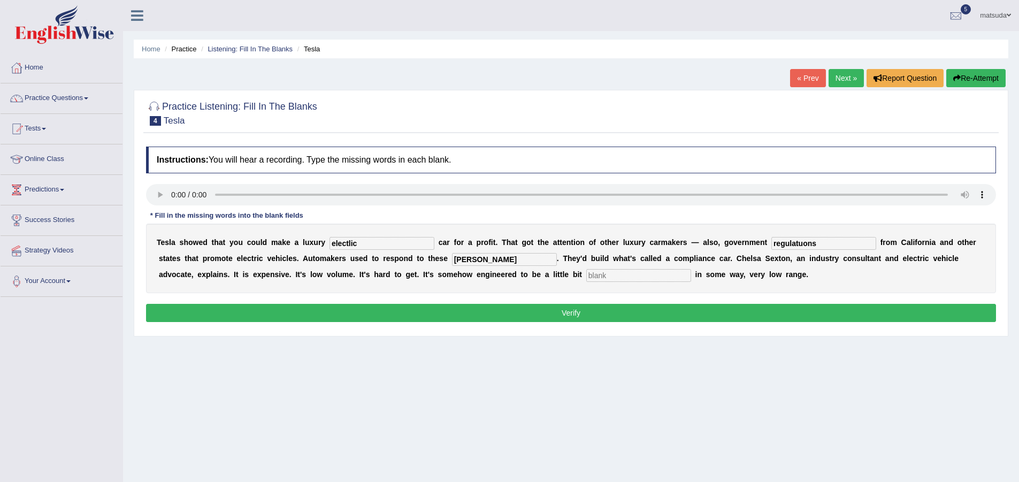
type input "mandas"
click at [652, 273] on input "text" at bounding box center [638, 275] width 105 height 13
type input "atrrctive"
click at [664, 301] on div "Instructions: You will hear a recording. Type the missing words in each blank. …" at bounding box center [570, 235] width 855 height 189
click at [664, 308] on button "Verify" at bounding box center [571, 313] width 850 height 18
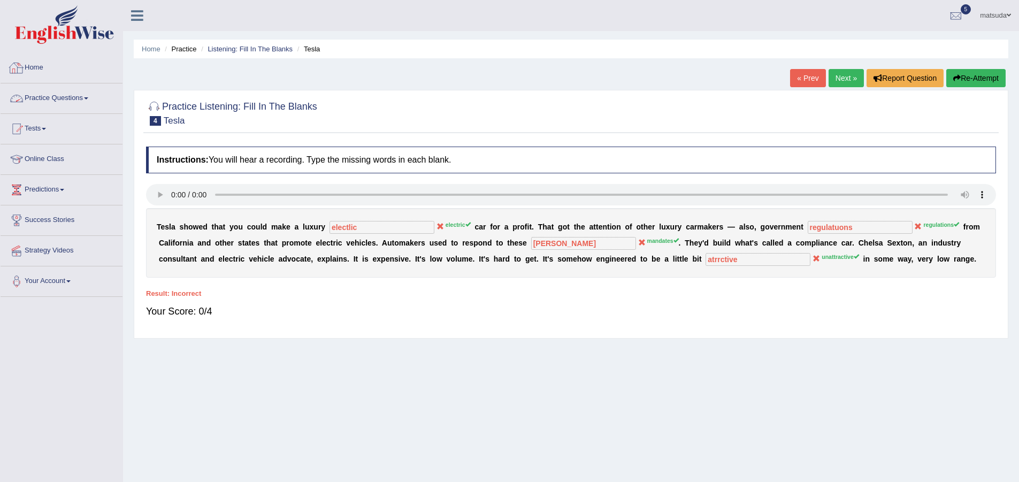
click at [82, 105] on link "Practice Questions" at bounding box center [62, 96] width 122 height 27
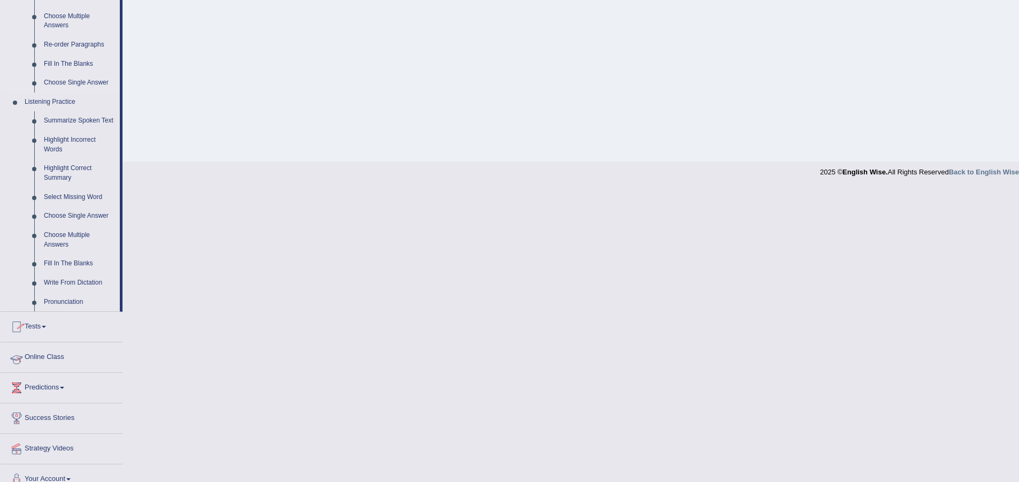
scroll to position [374, 0]
click at [91, 283] on link "Write From Dictation" at bounding box center [79, 281] width 81 height 19
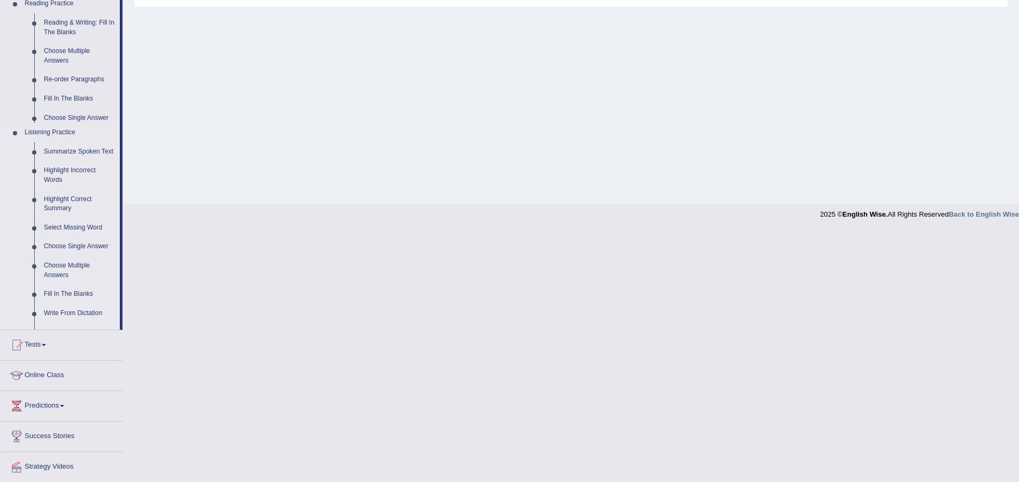
scroll to position [80, 0]
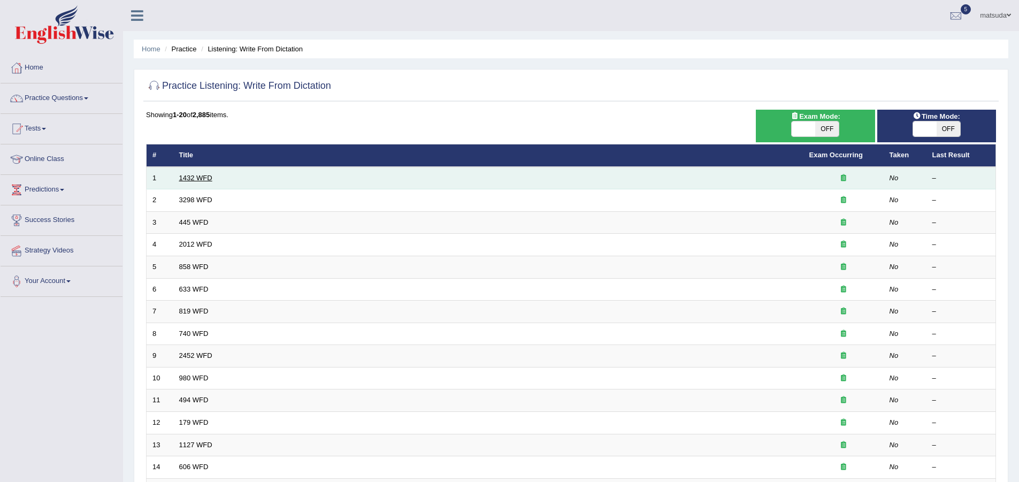
click at [212, 176] on link "1432 WFD" at bounding box center [195, 178] width 33 height 8
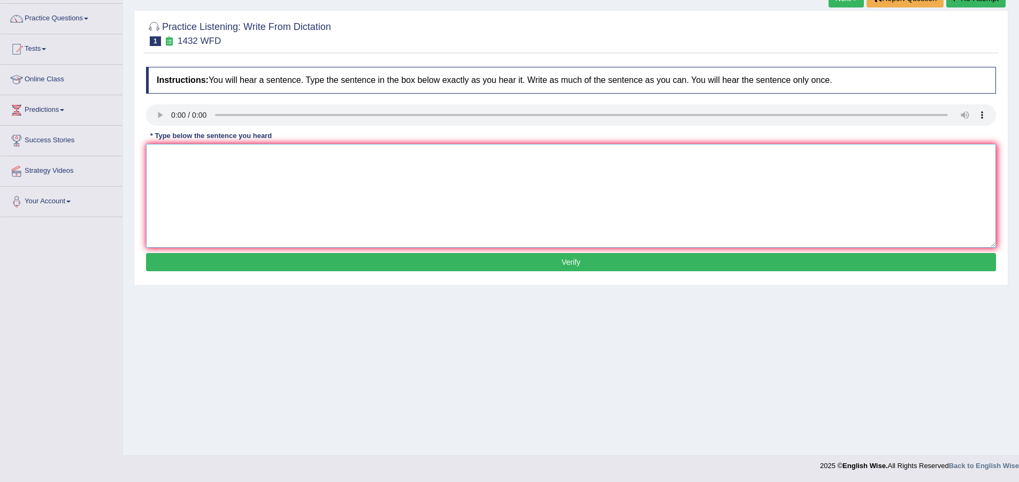
click at [223, 178] on textarea at bounding box center [571, 196] width 850 height 104
click at [184, 167] on textarea at bounding box center [571, 196] width 850 height 104
click at [226, 176] on textarea at bounding box center [571, 196] width 850 height 104
click at [181, 176] on textarea at bounding box center [571, 196] width 850 height 104
type textarea "more fisical activity is yoor helth"
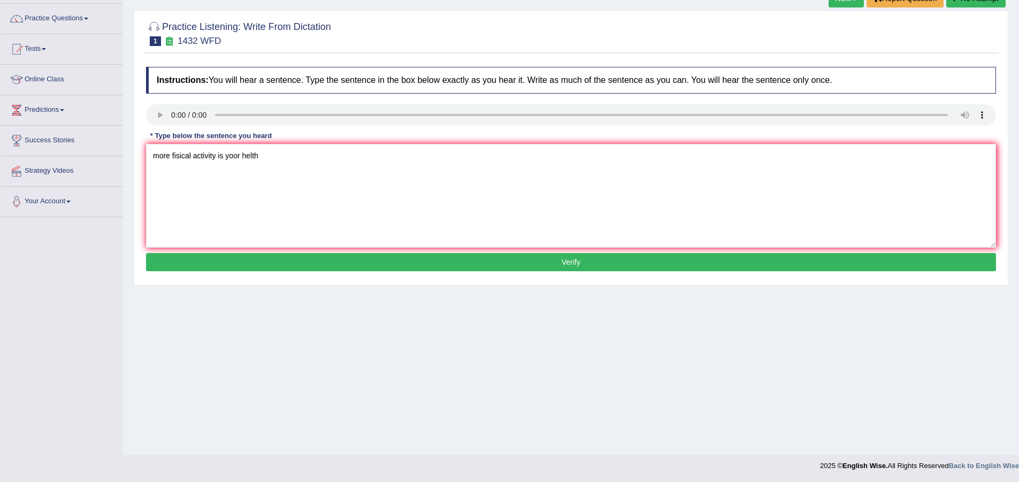
click at [260, 260] on button "Verify" at bounding box center [571, 262] width 850 height 18
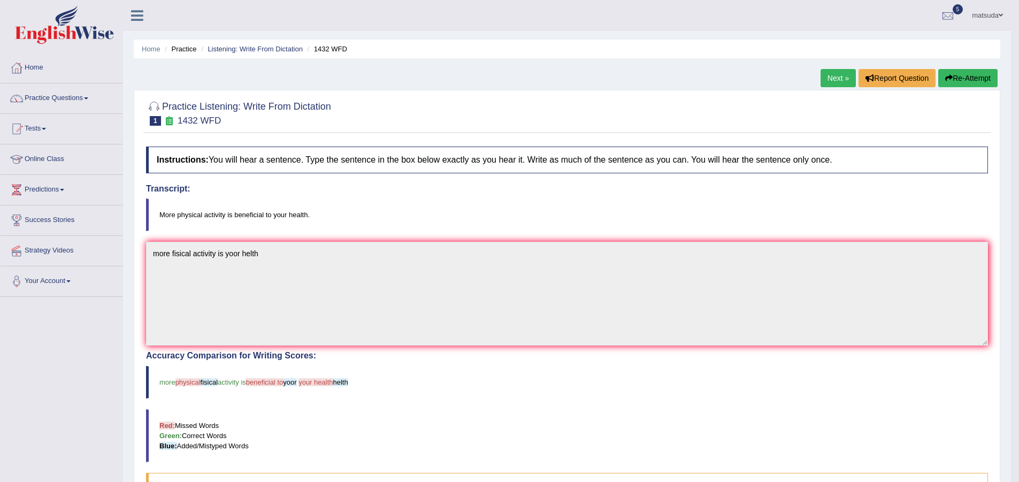
click at [834, 80] on link "Next »" at bounding box center [837, 78] width 35 height 18
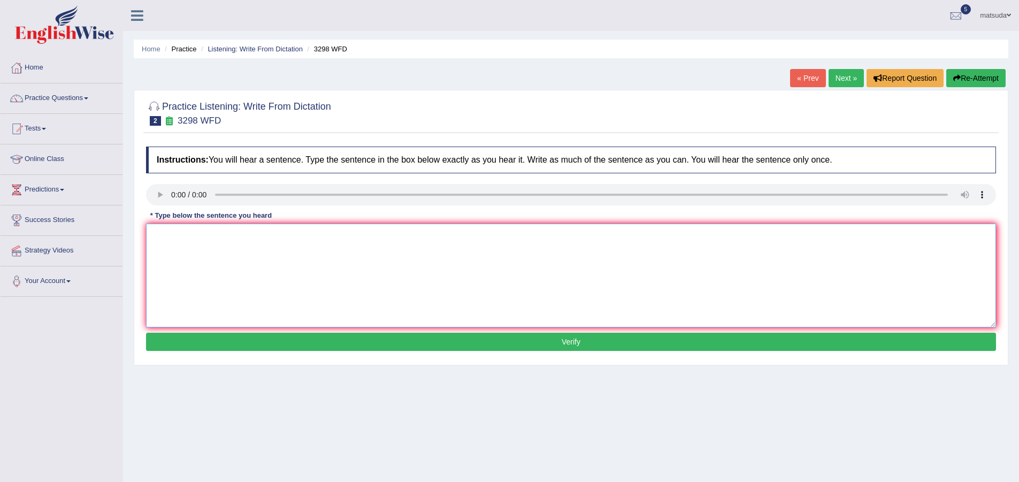
click at [195, 267] on textarea at bounding box center [571, 276] width 850 height 104
click at [203, 237] on textarea "animal behabia humans" at bounding box center [571, 276] width 850 height 104
type textarea "animal behabia is humans"
click at [308, 338] on button "Verify" at bounding box center [571, 342] width 850 height 18
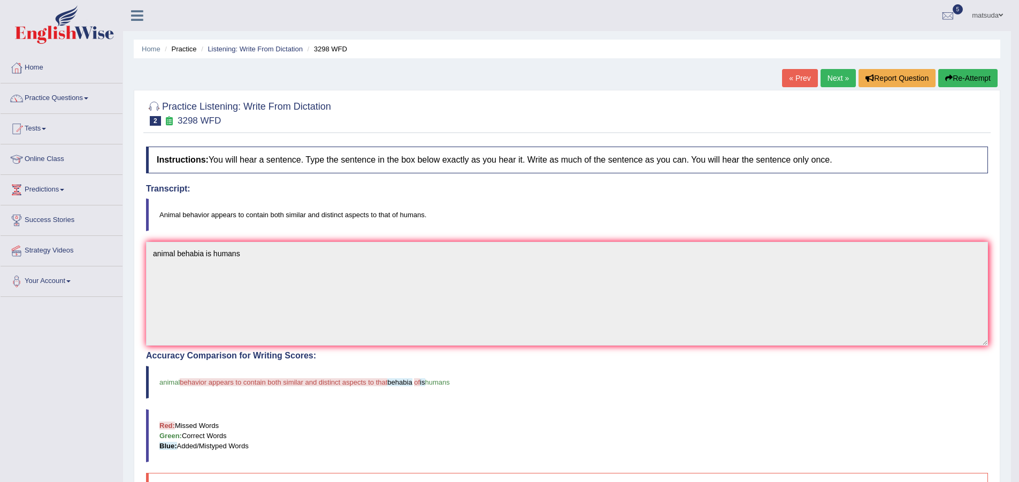
click at [835, 79] on link "Next »" at bounding box center [837, 78] width 35 height 18
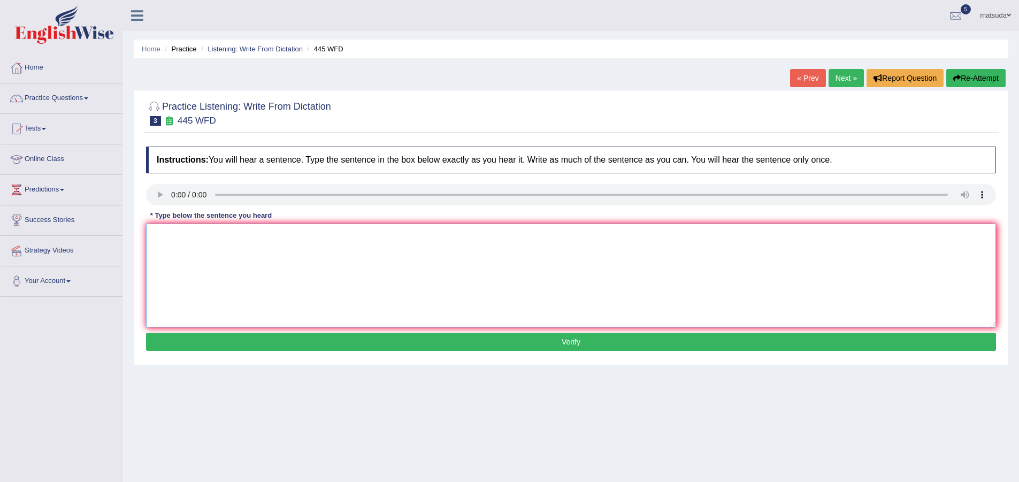
drag, startPoint x: 184, startPoint y: 243, endPoint x: 178, endPoint y: 221, distance: 22.2
click at [185, 243] on textarea at bounding box center [571, 276] width 850 height 104
type textarea "t"
click at [163, 237] on textarea at bounding box center [571, 276] width 850 height 104
type textarea "the amerikan is made plan [PERSON_NAME]"
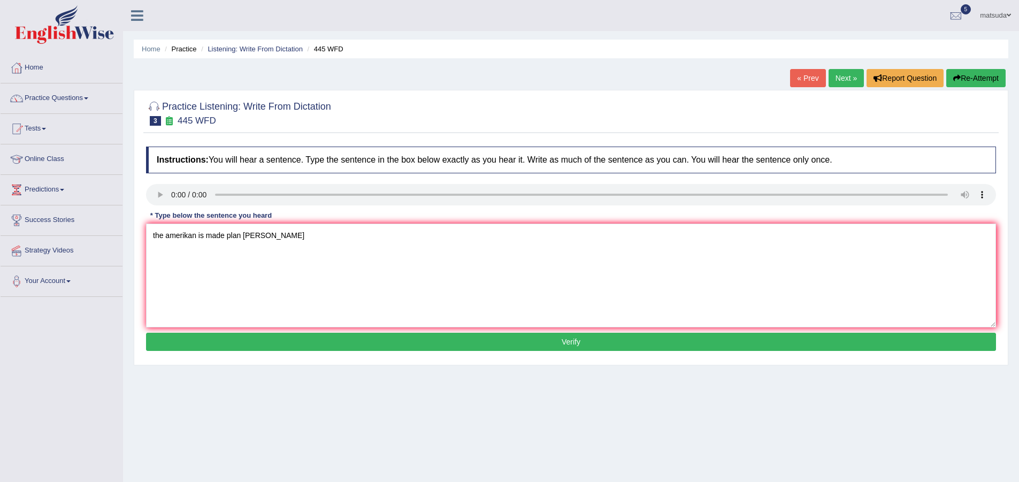
click at [259, 339] on button "Verify" at bounding box center [571, 342] width 850 height 18
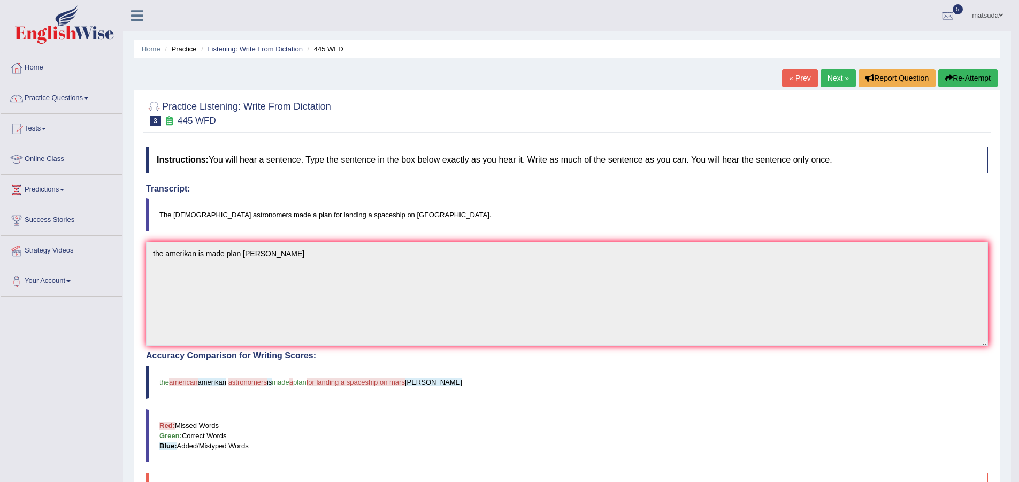
click at [837, 78] on link "Next »" at bounding box center [837, 78] width 35 height 18
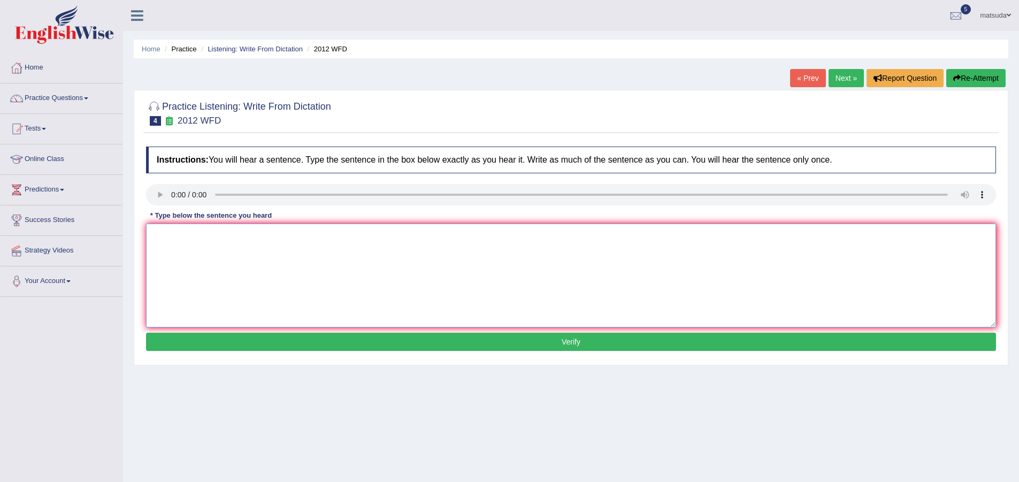
click at [209, 270] on textarea at bounding box center [571, 276] width 850 height 104
type textarea "t"
click at [185, 247] on textarea at bounding box center [571, 276] width 850 height 104
type textarea "there is great deal with this topic"
click at [268, 346] on button "Verify" at bounding box center [571, 342] width 850 height 18
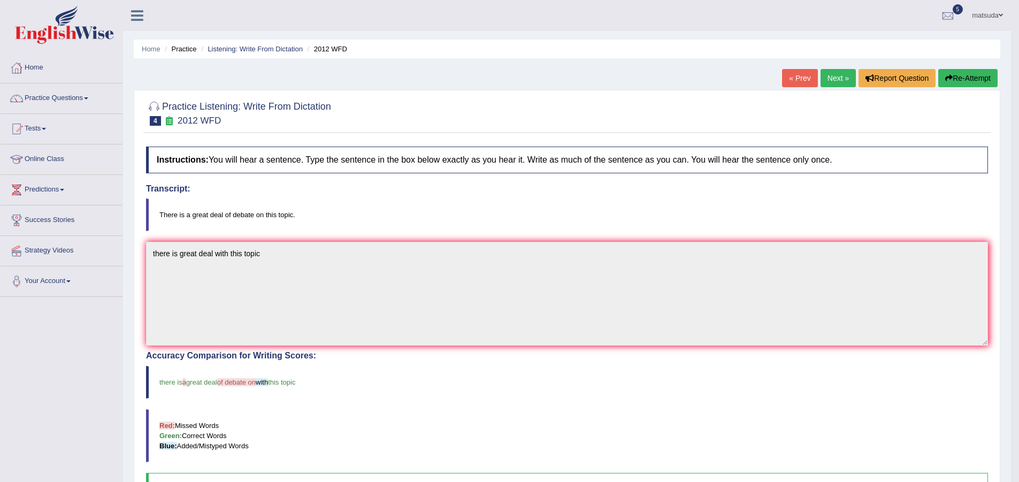
click at [825, 78] on link "Next »" at bounding box center [837, 78] width 35 height 18
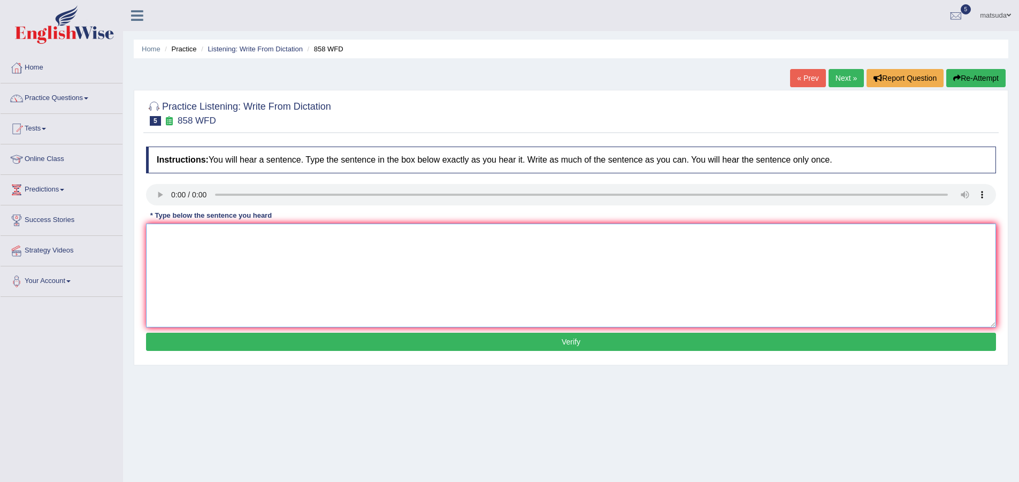
click at [743, 232] on textarea at bounding box center [571, 276] width 850 height 104
click at [216, 254] on textarea at bounding box center [571, 276] width 850 height 104
type textarea "i"
